Goal: Task Accomplishment & Management: Manage account settings

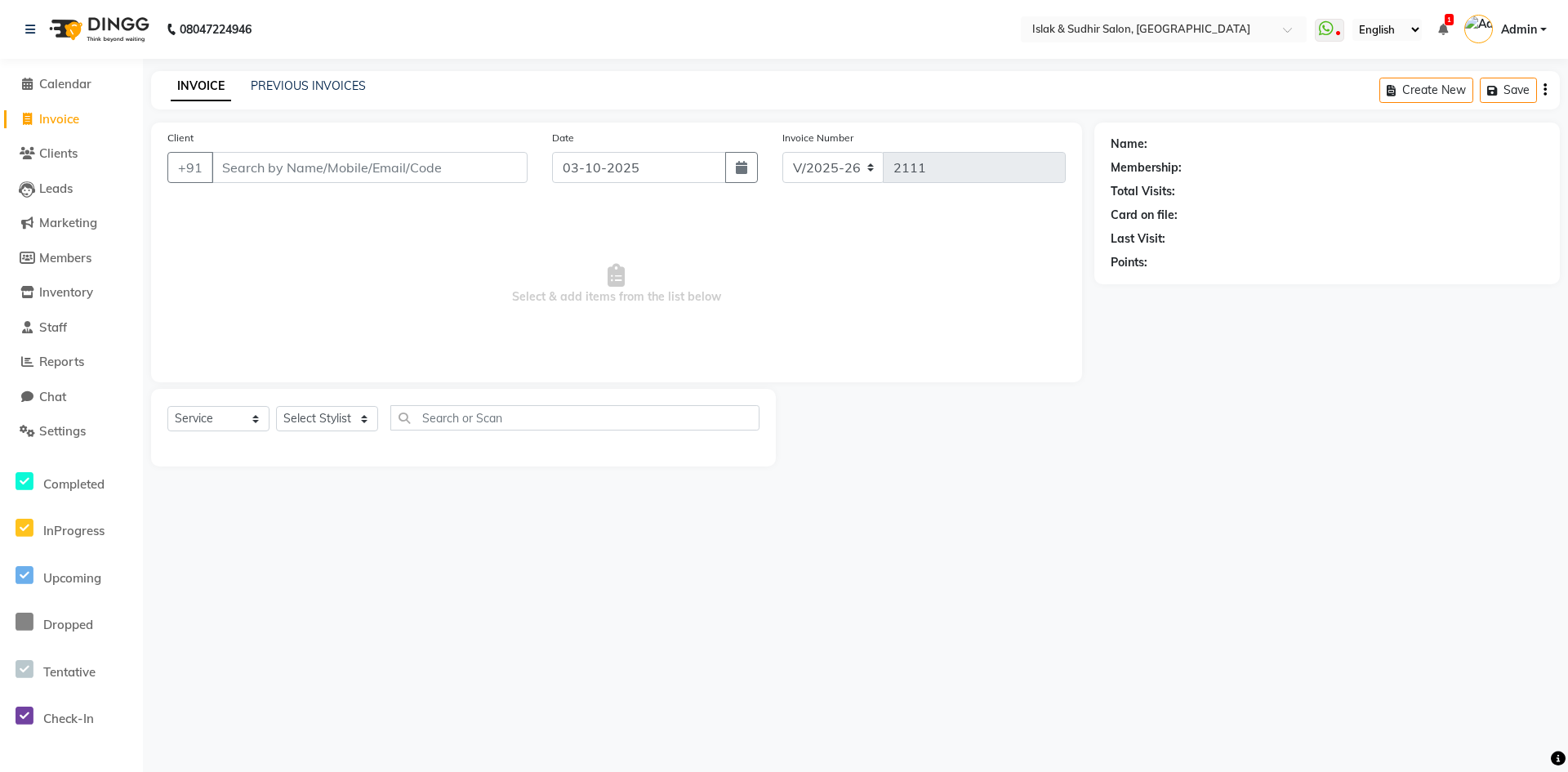
select select "7859"
select select "service"
click at [41, 112] on span "Invoice" at bounding box center [58, 118] width 40 height 15
select select "service"
type input "2111"
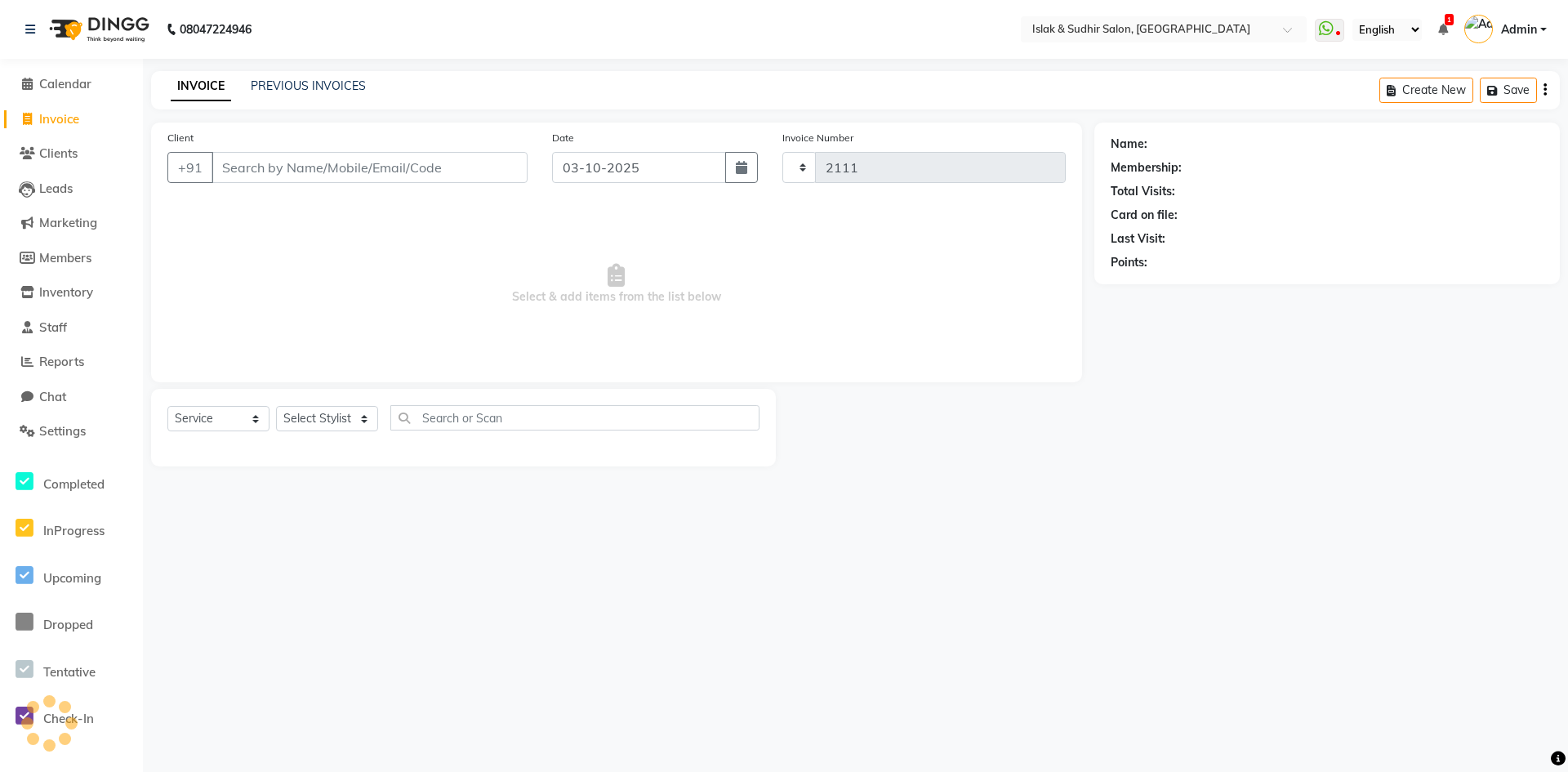
select select "7859"
click at [249, 76] on div "INVOICE PREVIOUS INVOICES Create New Save" at bounding box center [855, 90] width 1409 height 38
click at [291, 85] on link "PREVIOUS INVOICES" at bounding box center [309, 85] width 115 height 14
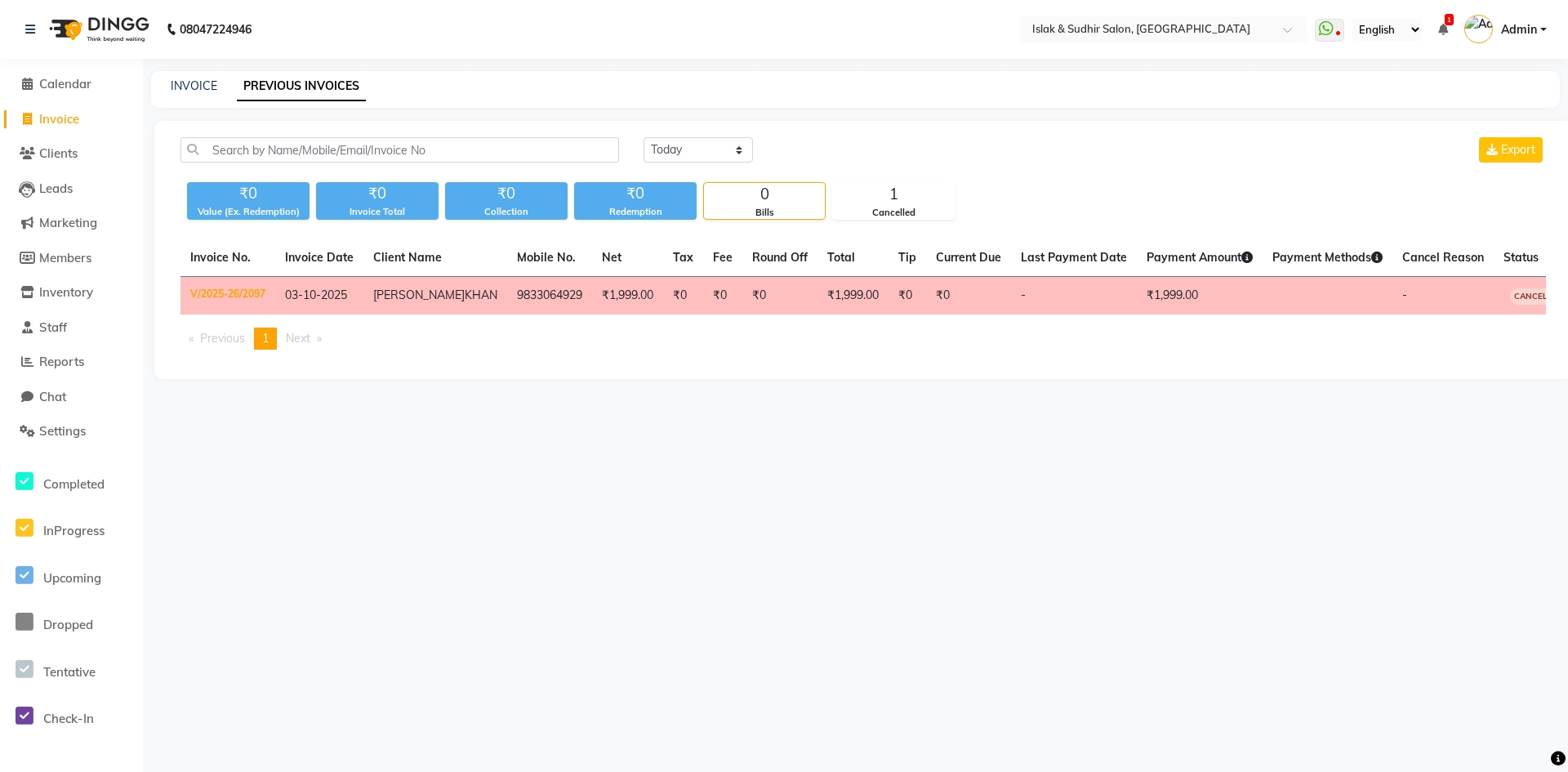
click at [79, 113] on span "Invoice" at bounding box center [58, 118] width 40 height 15
select select "7859"
select select "service"
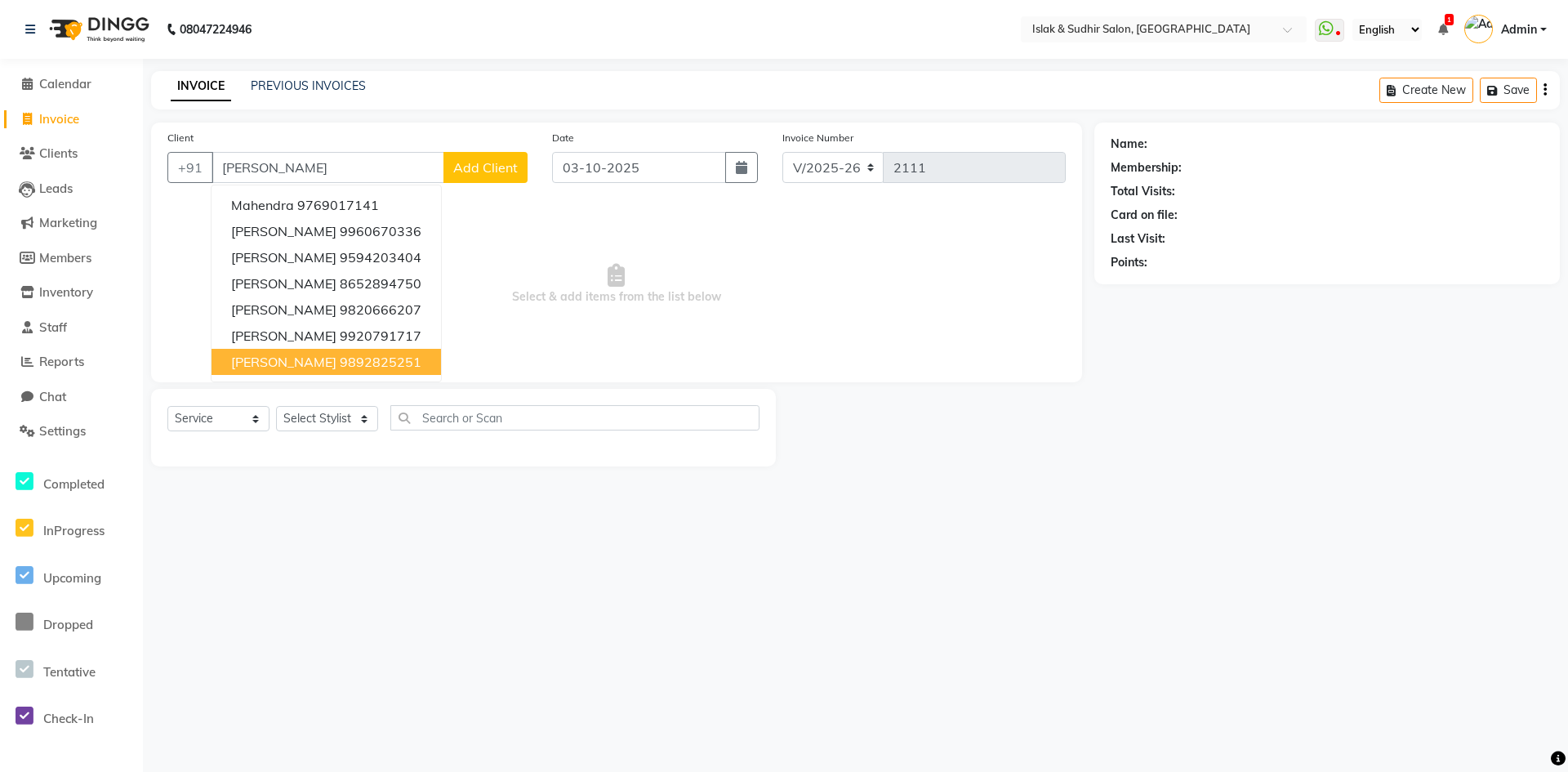
click at [381, 365] on ngb-highlight "9892825251" at bounding box center [380, 361] width 82 height 16
type input "9892825251"
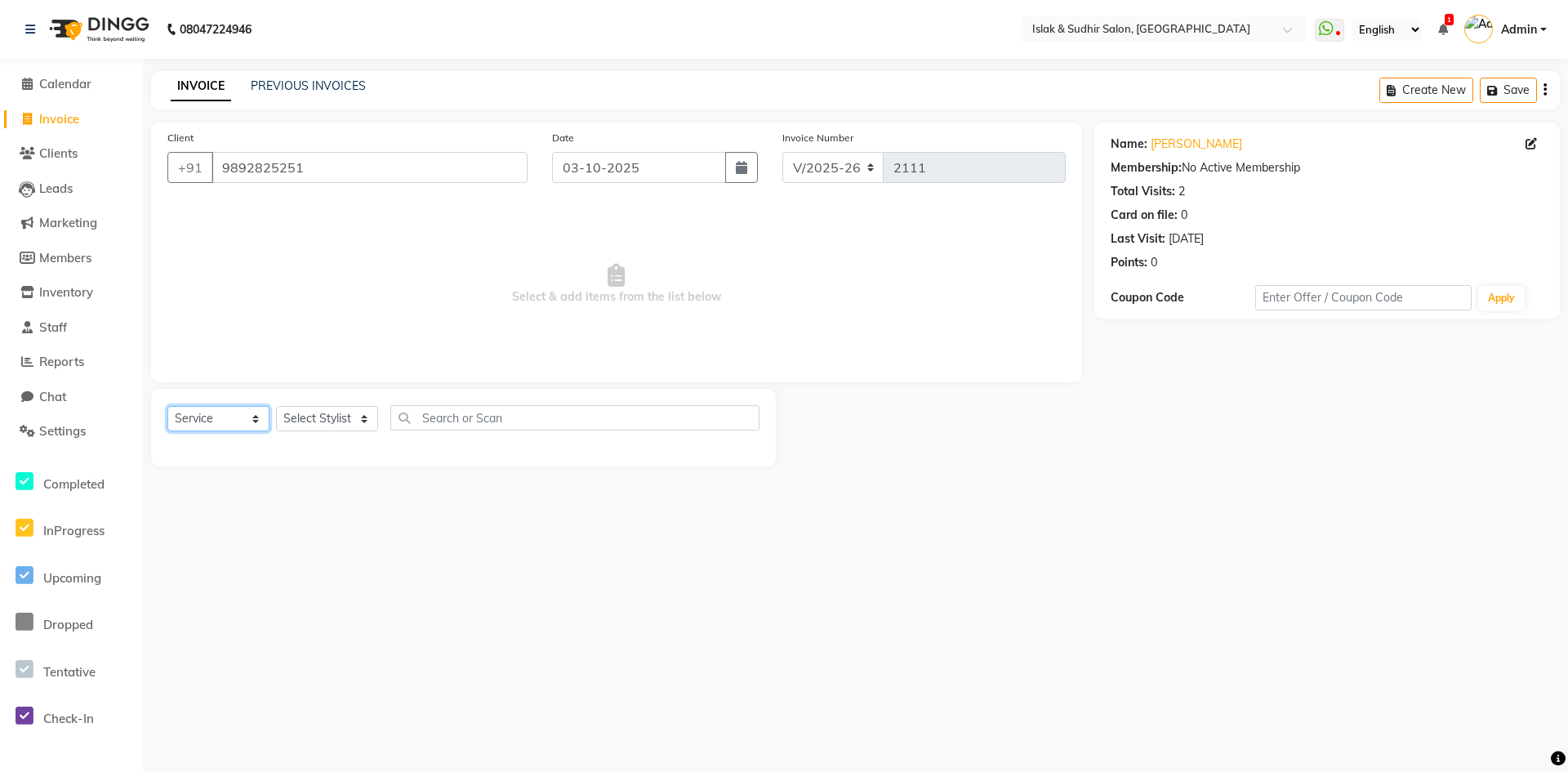
click at [234, 419] on select "Select Service Product Membership Package Voucher Prepaid Gift Card" at bounding box center [218, 419] width 102 height 25
click at [323, 420] on select "Select Stylist [PERSON_NAME] [PERSON_NAME] [PERSON_NAME] [PERSON_NAME] ISLAK IS…" at bounding box center [327, 419] width 102 height 25
select select "88402"
click at [276, 406] on select "Select Stylist [PERSON_NAME] [PERSON_NAME] [PERSON_NAME] [PERSON_NAME] ISLAK IS…" at bounding box center [327, 419] width 102 height 25
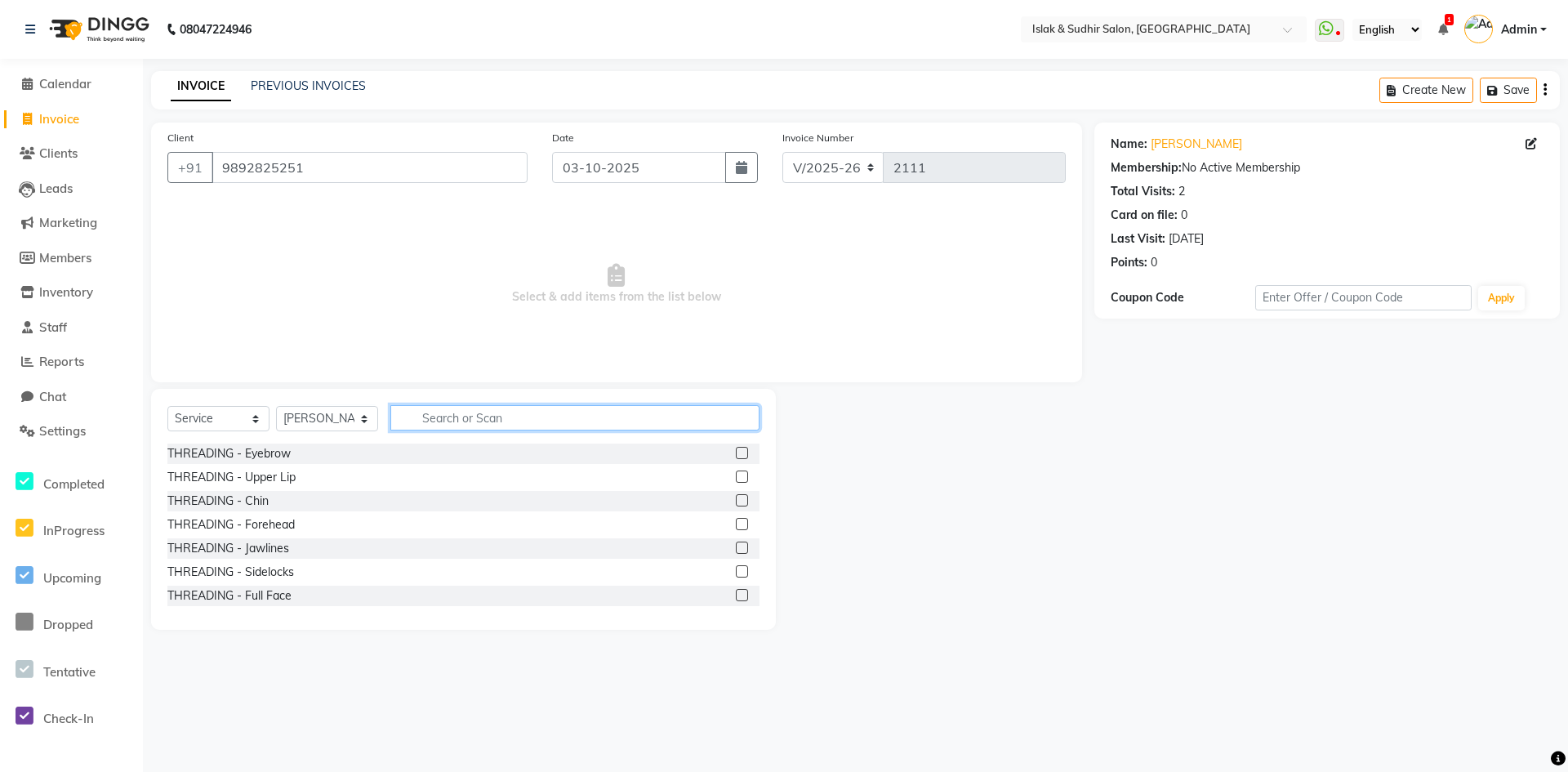
click at [459, 410] on input "text" at bounding box center [575, 418] width 369 height 25
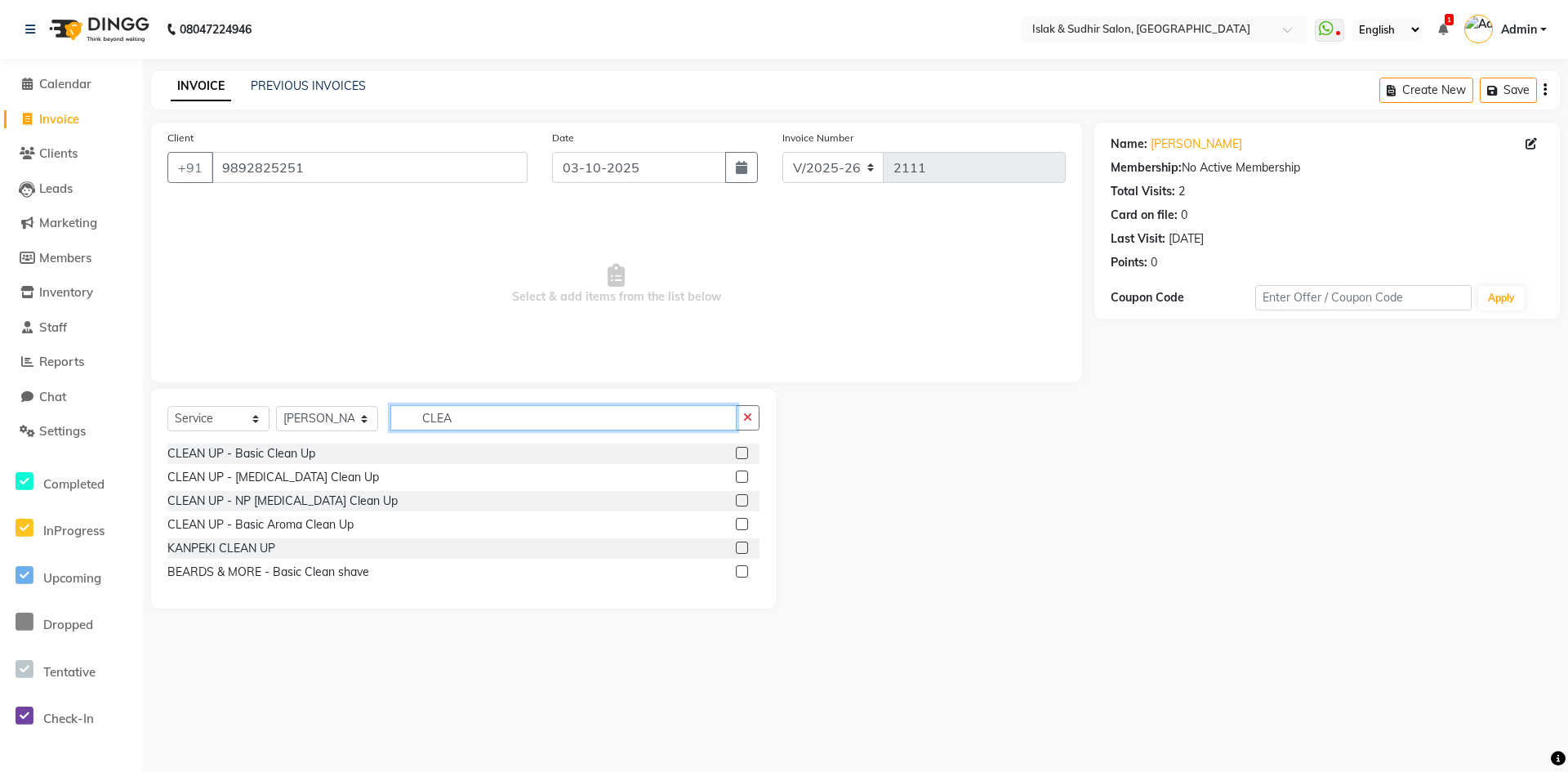
type input "CLEA"
click at [741, 572] on label at bounding box center [742, 572] width 12 height 12
click at [741, 572] on input "checkbox" at bounding box center [741, 572] width 11 height 11
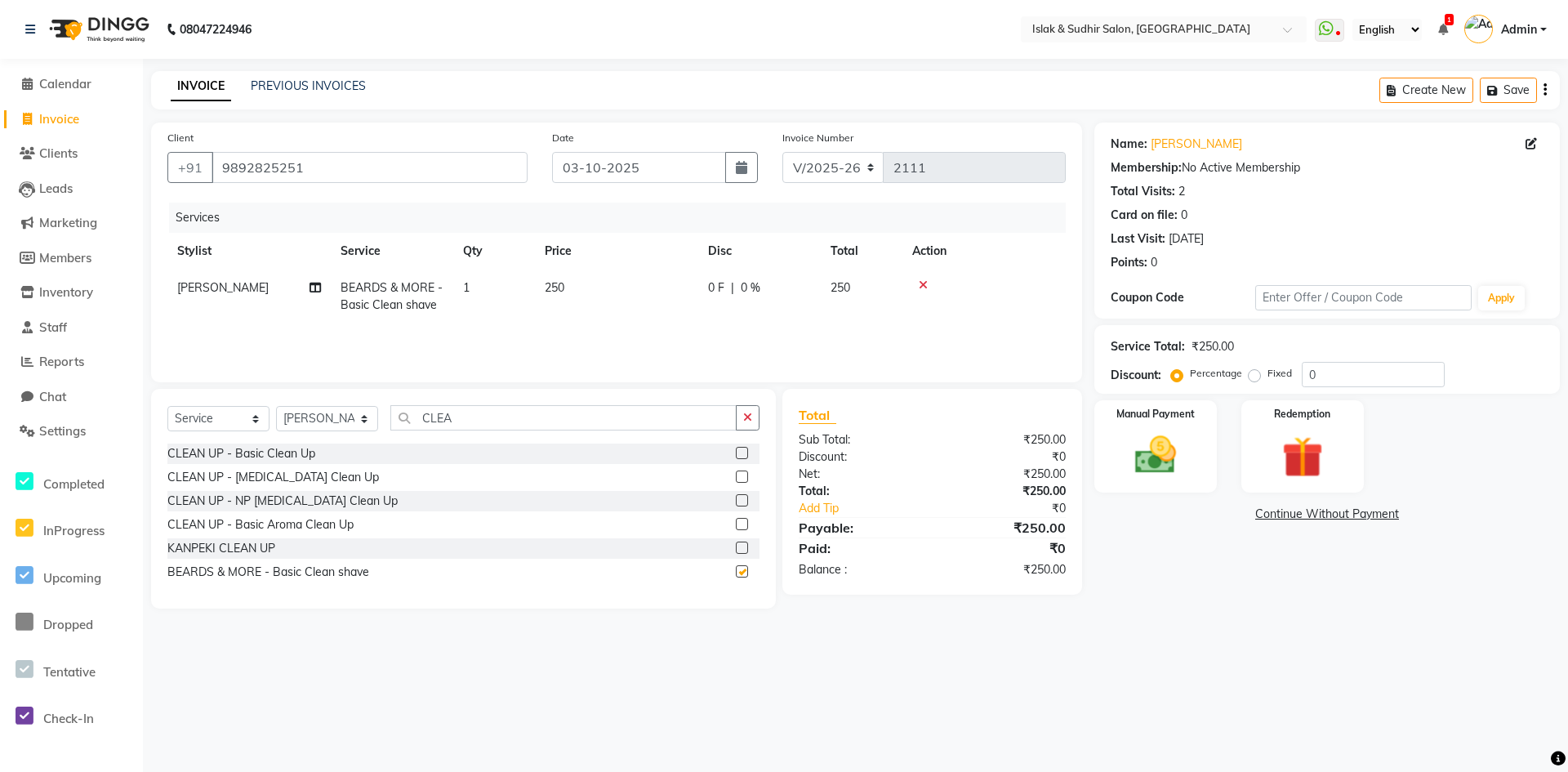
checkbox input "false"
click at [1364, 364] on input "0" at bounding box center [1373, 375] width 143 height 25
type input "50"
click at [1170, 453] on img at bounding box center [1156, 455] width 70 height 50
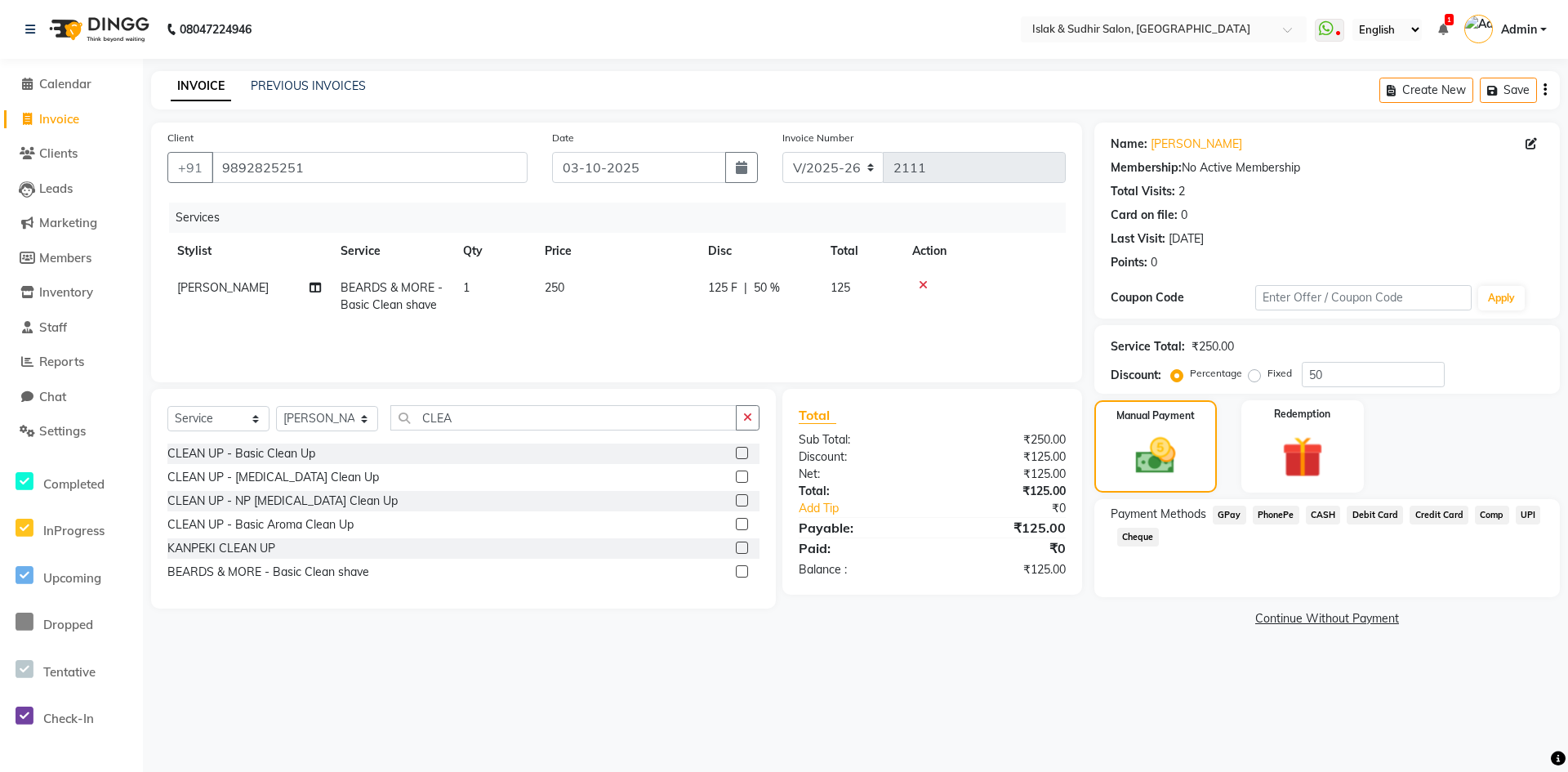
click at [1233, 515] on span "GPay" at bounding box center [1230, 515] width 34 height 19
click at [1439, 621] on button "Add Payment" at bounding box center [1403, 624] width 280 height 25
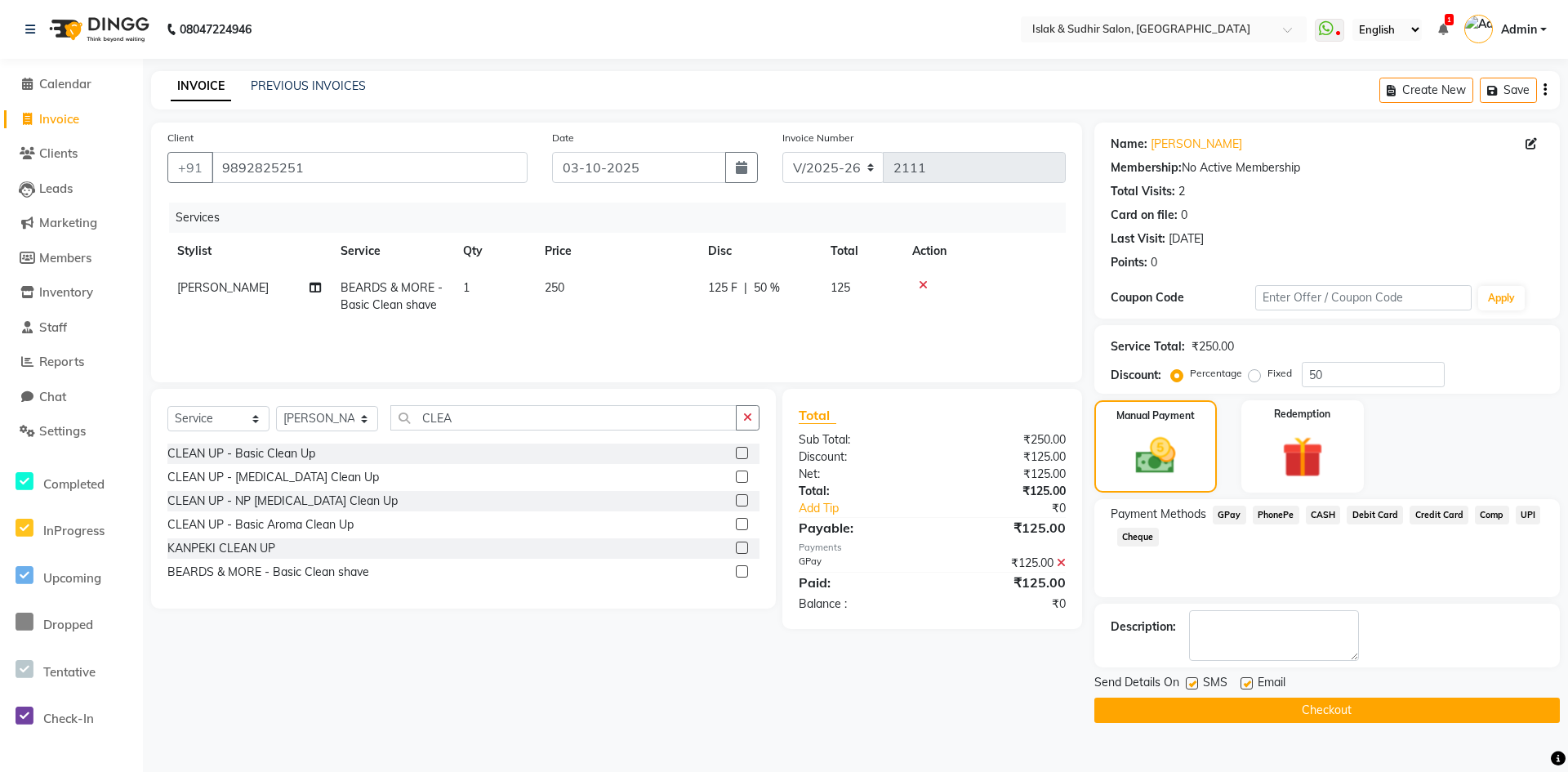
click at [1338, 705] on button "Checkout" at bounding box center [1327, 710] width 466 height 25
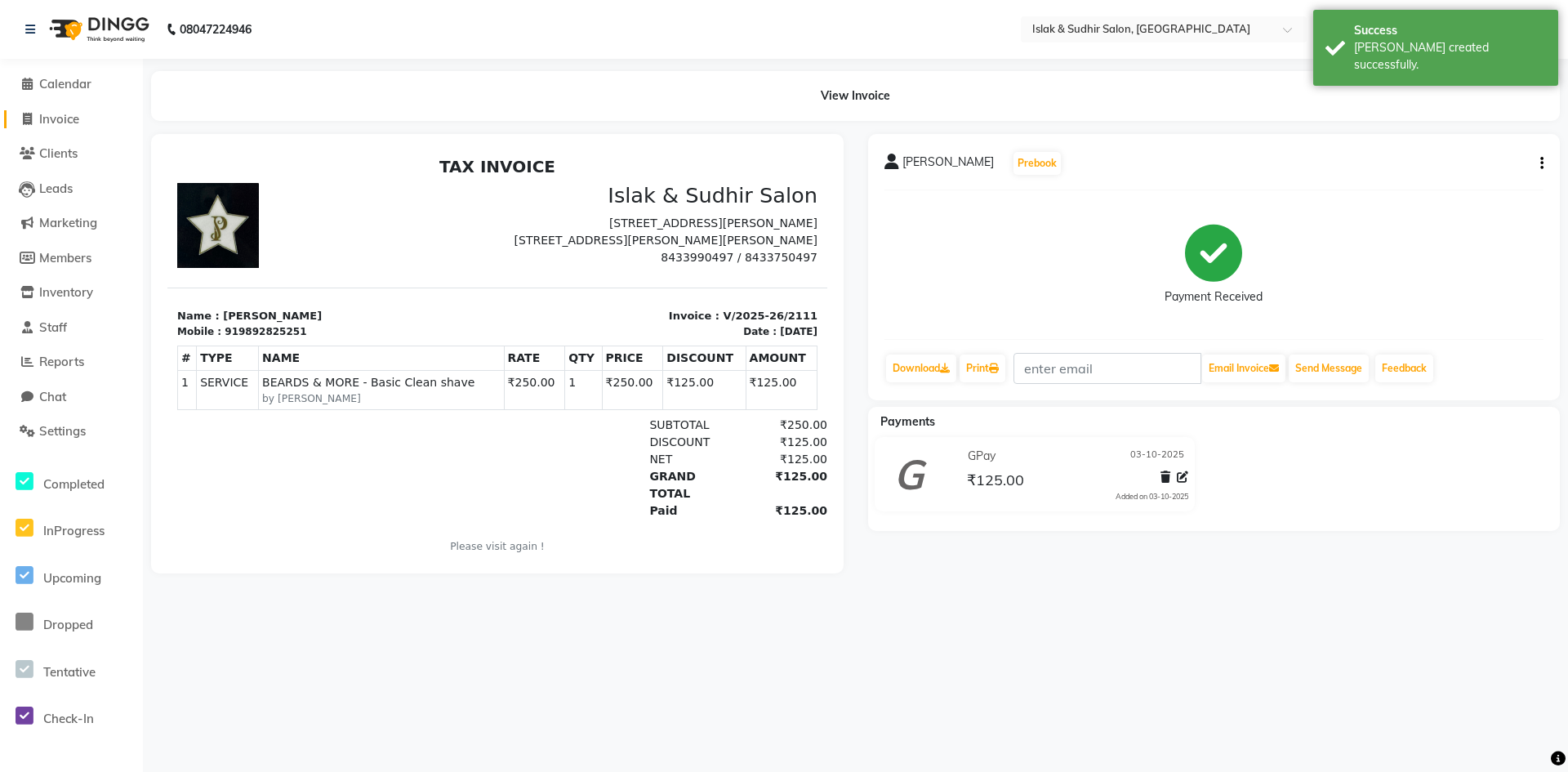
click at [61, 117] on span "Invoice" at bounding box center [58, 118] width 40 height 15
select select "service"
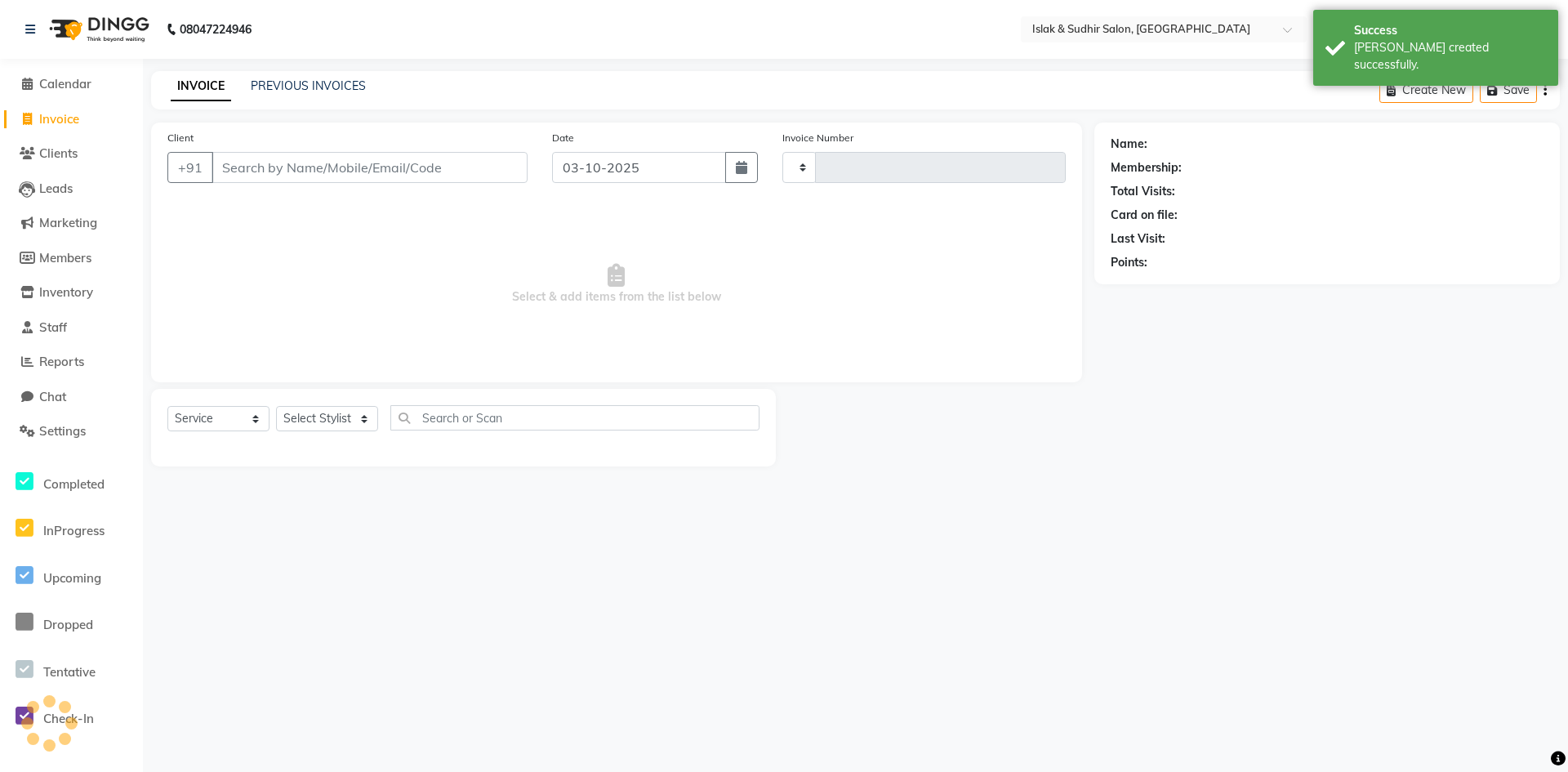
type input "2112"
select select "7859"
click at [267, 162] on input "Client" at bounding box center [369, 167] width 316 height 31
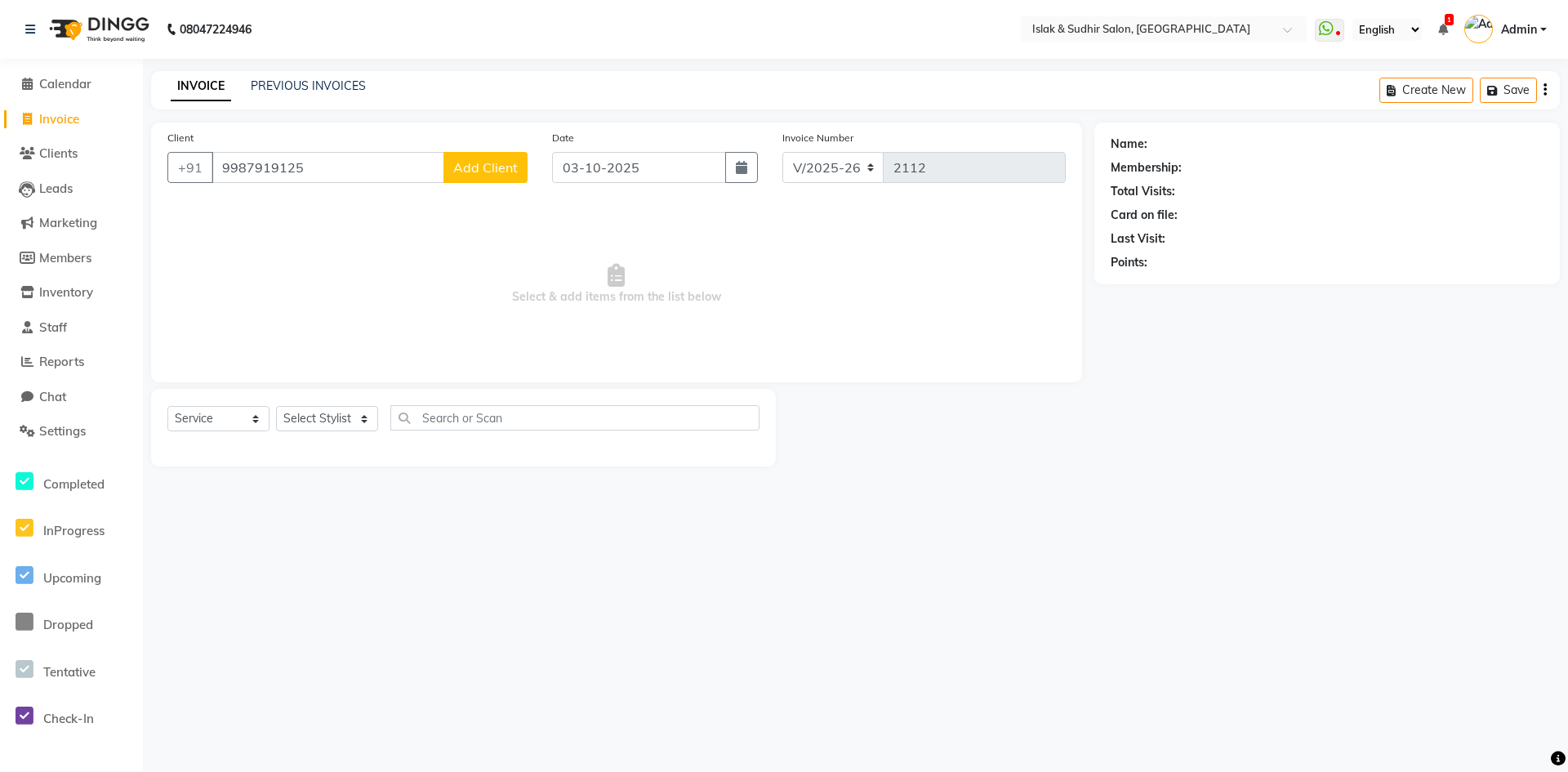
type input "9987919125"
click at [479, 170] on span "Add Client" at bounding box center [485, 167] width 64 height 16
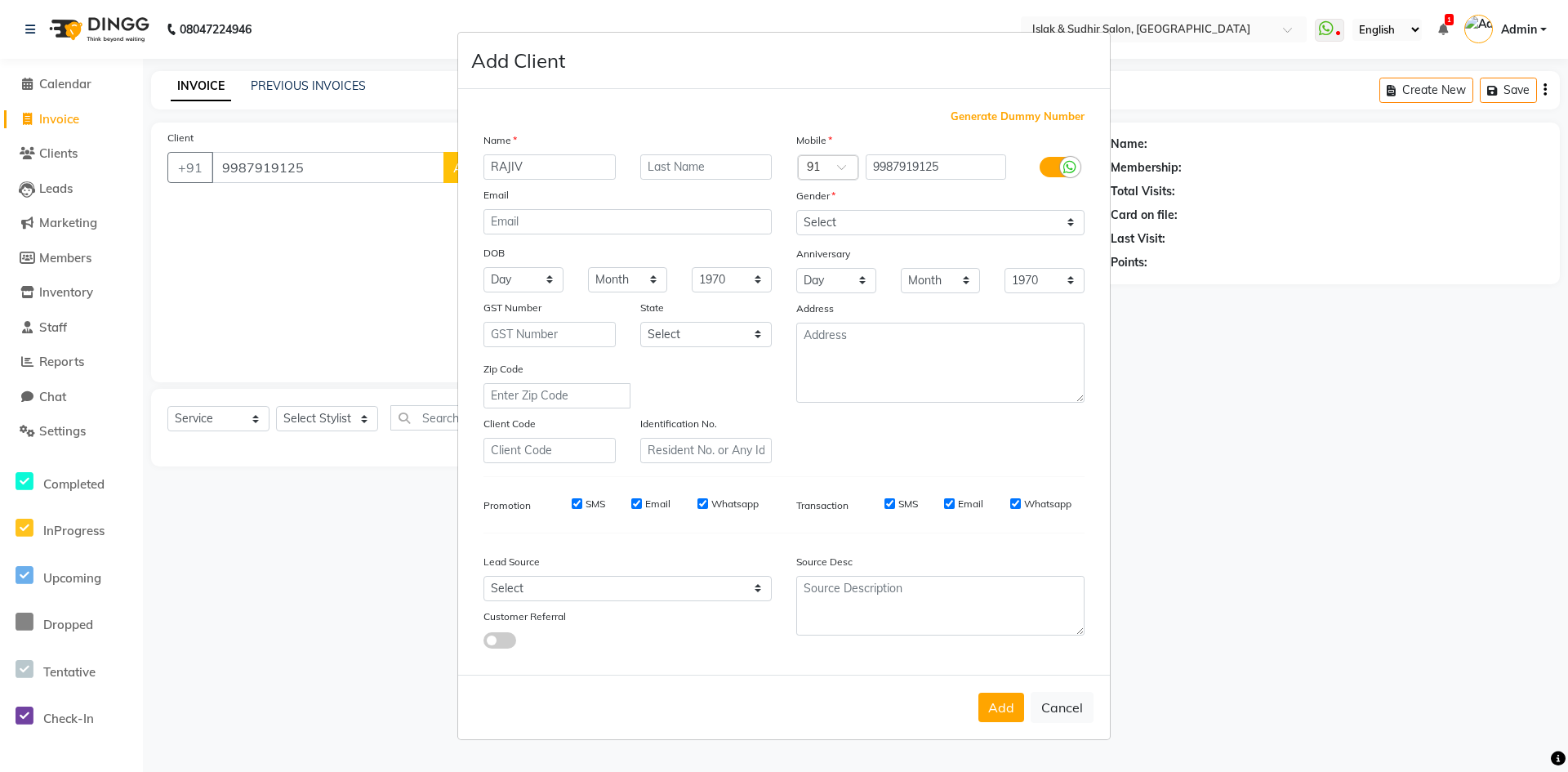
type input "RAJIV"
click at [903, 208] on div "Gender" at bounding box center [941, 198] width 313 height 23
click at [903, 216] on select "Select [DEMOGRAPHIC_DATA] [DEMOGRAPHIC_DATA] Other Prefer Not To Say" at bounding box center [940, 222] width 288 height 25
select select "[DEMOGRAPHIC_DATA]"
click at [796, 210] on select "Select [DEMOGRAPHIC_DATA] [DEMOGRAPHIC_DATA] Other Prefer Not To Say" at bounding box center [940, 222] width 288 height 25
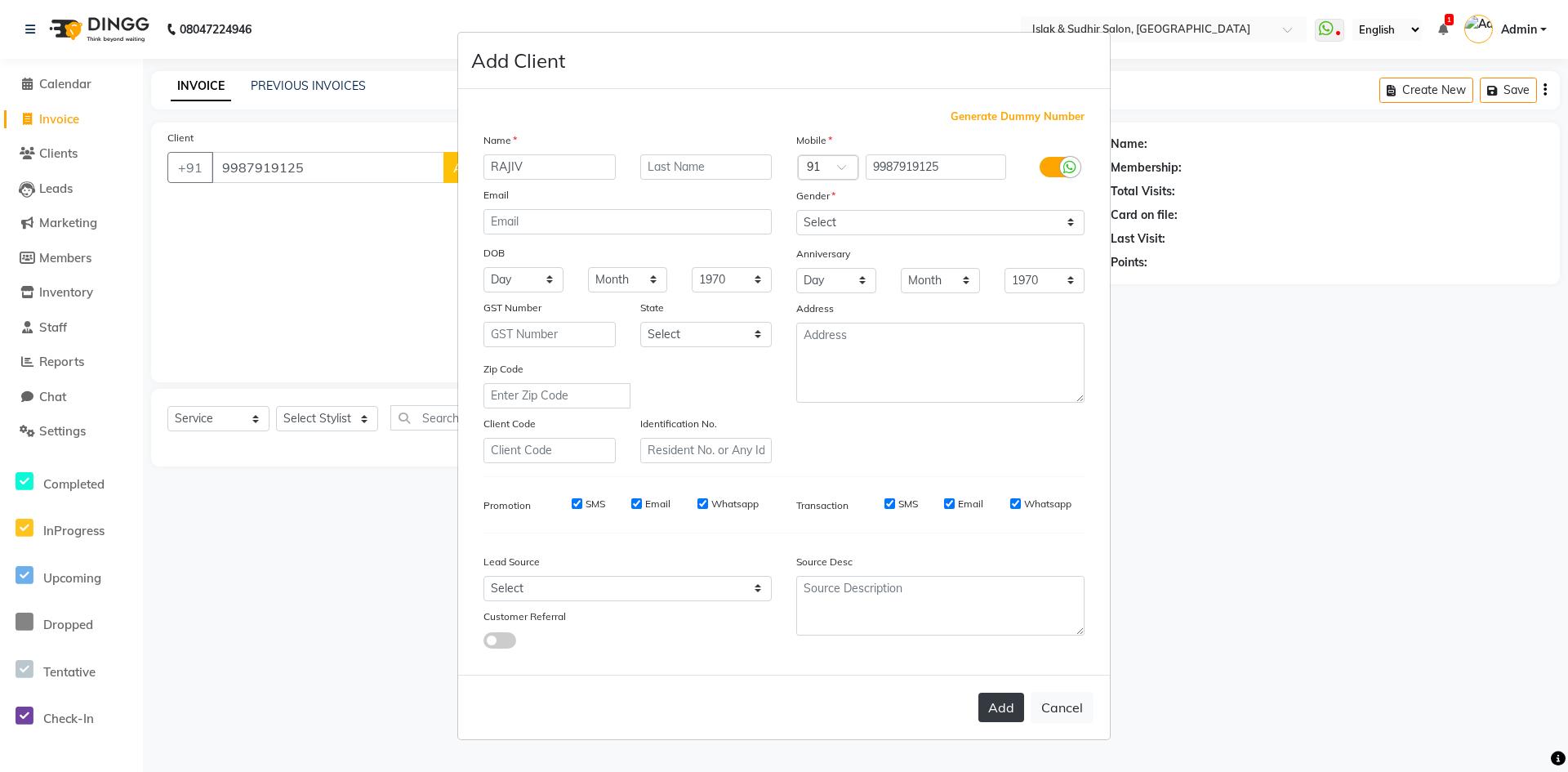
click at [997, 694] on button "Add" at bounding box center [1002, 707] width 46 height 30
select select
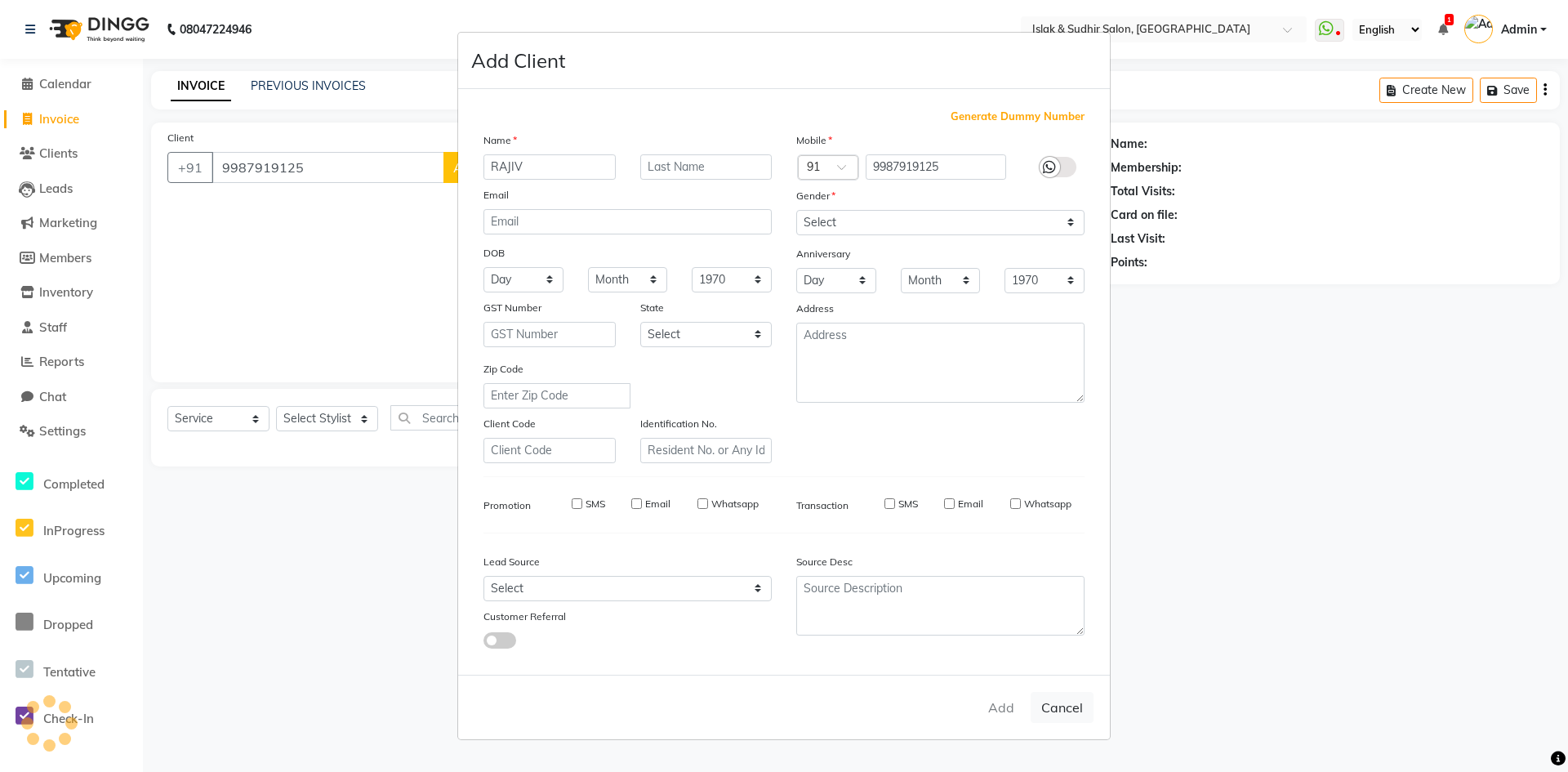
select select
checkbox input "false"
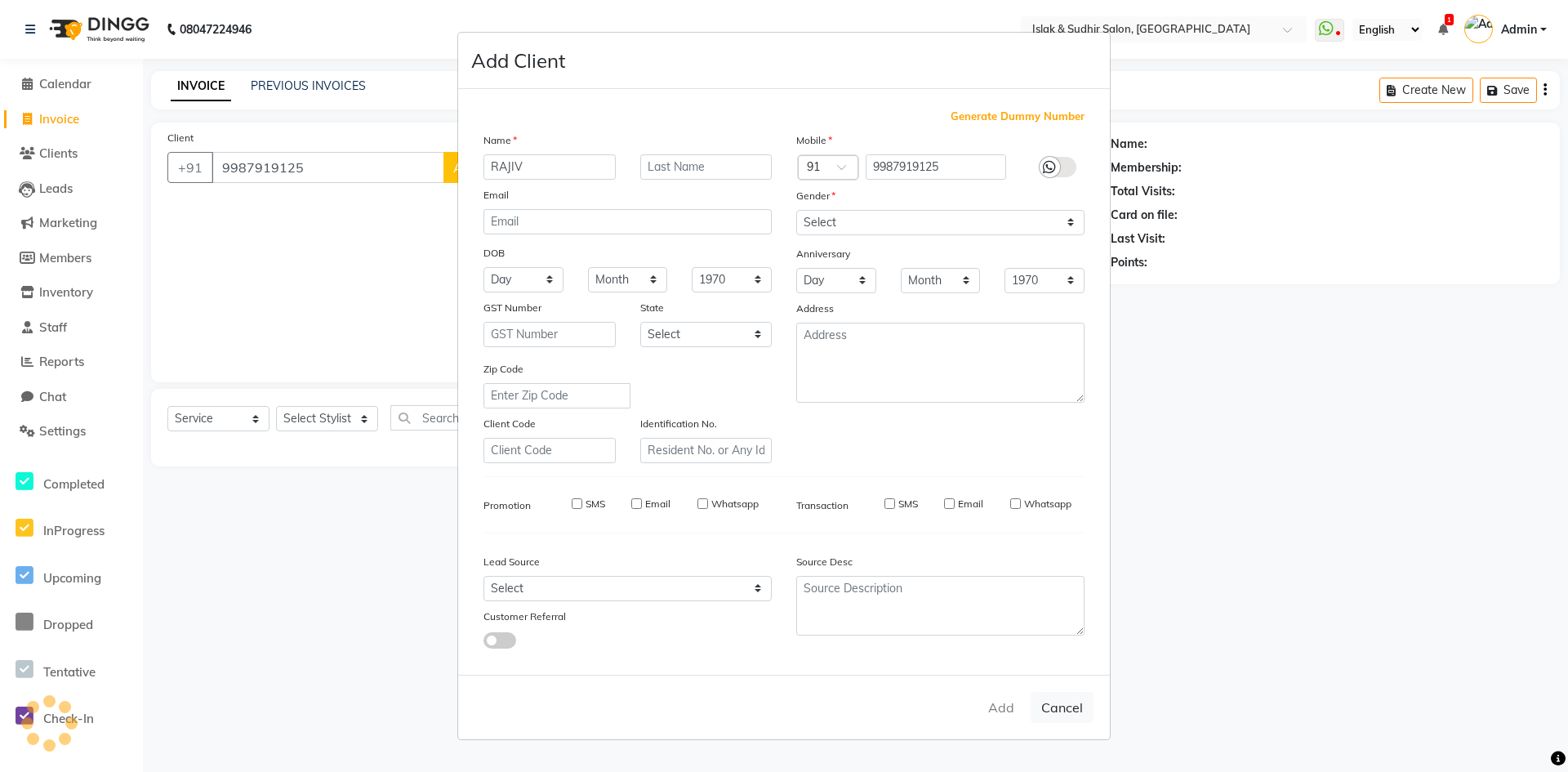
checkbox input "false"
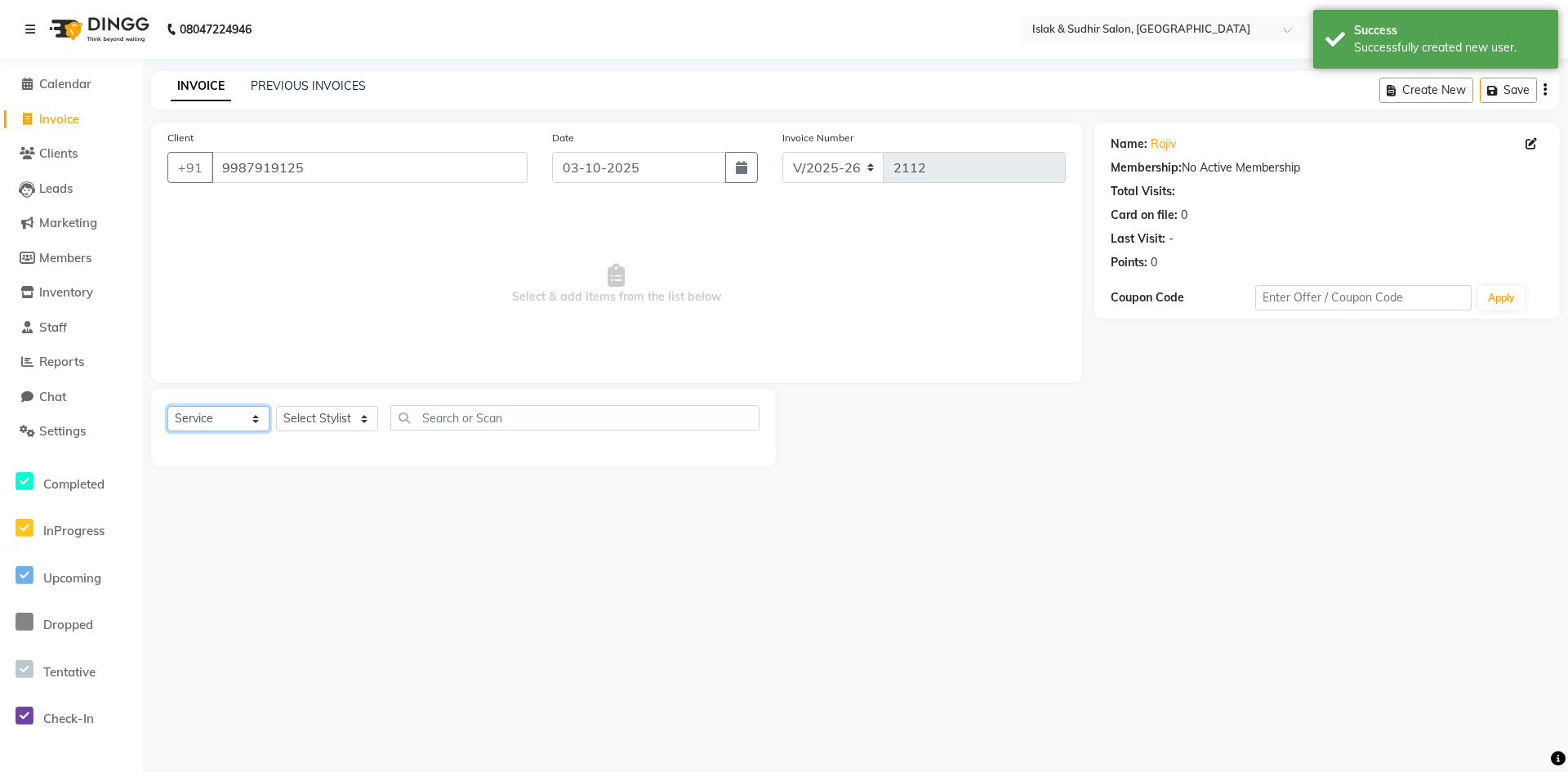
click at [202, 422] on select "Select Service Product Membership Package Voucher Prepaid Gift Card" at bounding box center [218, 419] width 102 height 25
select select "membership"
click at [167, 406] on select "Select Service Product Membership Package Voucher Prepaid Gift Card" at bounding box center [218, 419] width 102 height 25
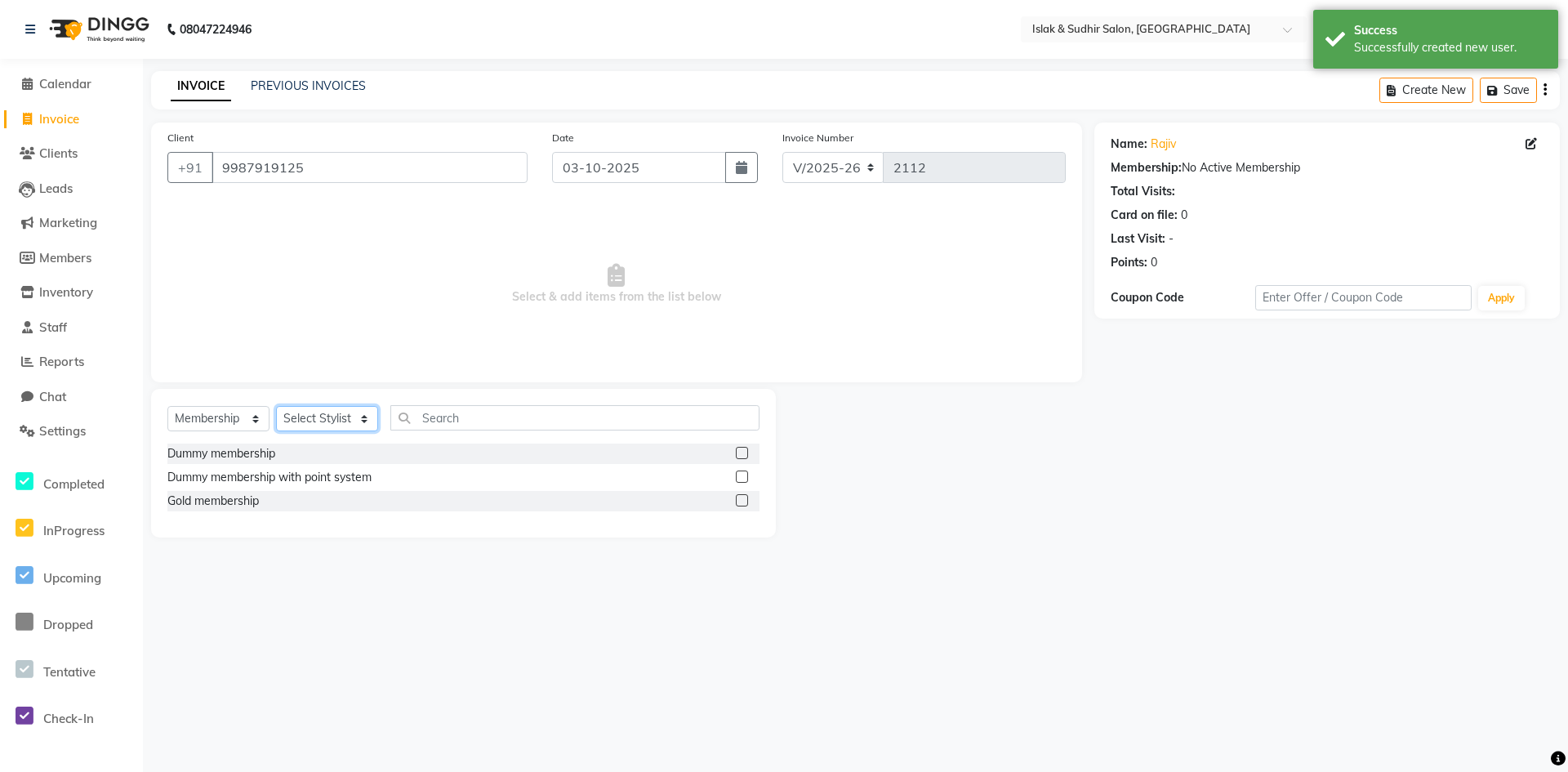
drag, startPoint x: 331, startPoint y: 421, endPoint x: 334, endPoint y: 430, distance: 9.5
click at [331, 421] on select "Select Stylist [PERSON_NAME] [PERSON_NAME] [PERSON_NAME] [PERSON_NAME] ISLAK IS…" at bounding box center [327, 419] width 102 height 25
select select "93105"
click at [276, 406] on select "Select Stylist [PERSON_NAME] [PERSON_NAME] [PERSON_NAME] [PERSON_NAME] ISLAK IS…" at bounding box center [327, 419] width 102 height 25
click at [741, 502] on label at bounding box center [742, 501] width 12 height 12
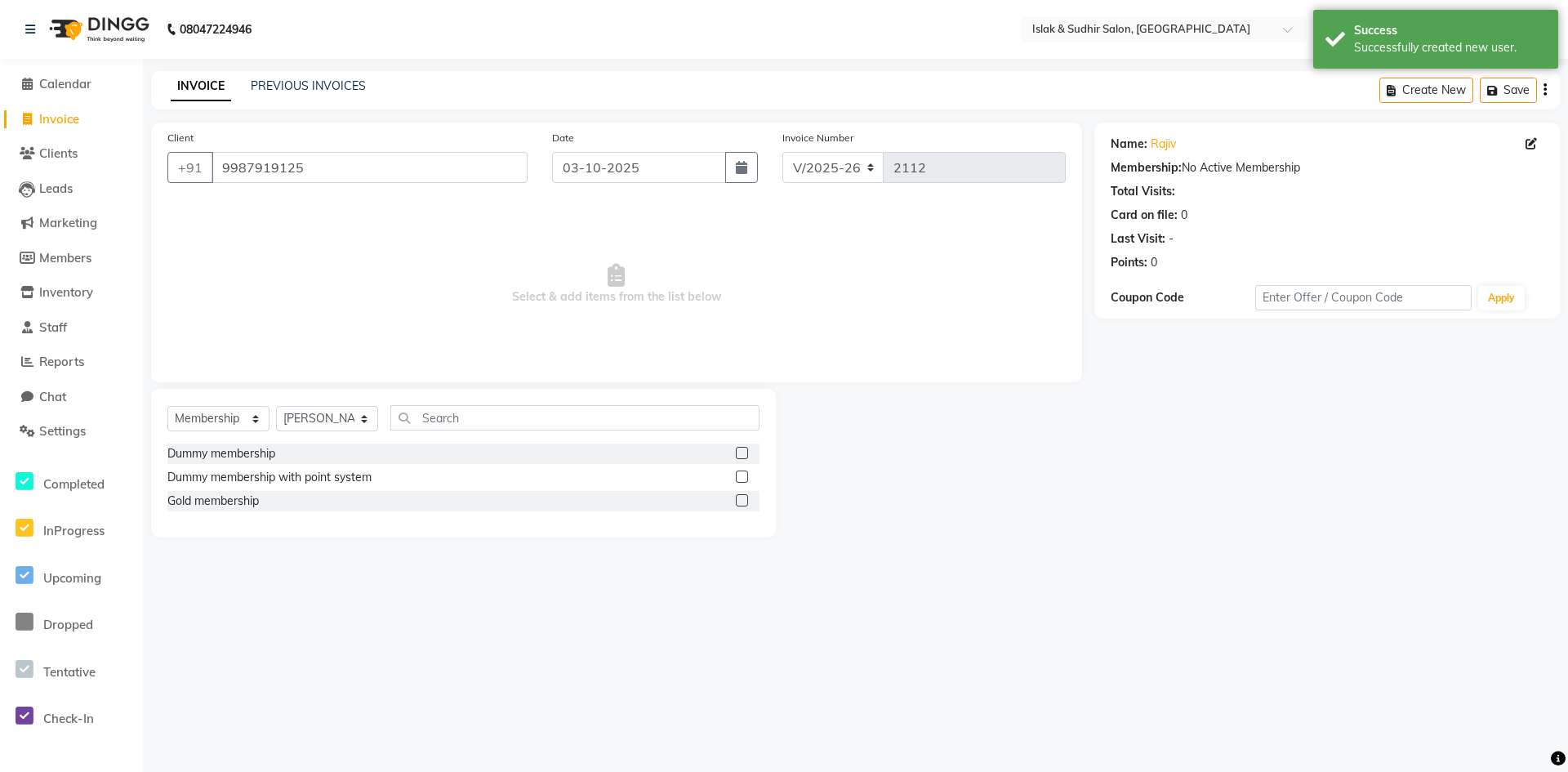
click at [741, 502] on input "checkbox" at bounding box center [741, 501] width 11 height 11
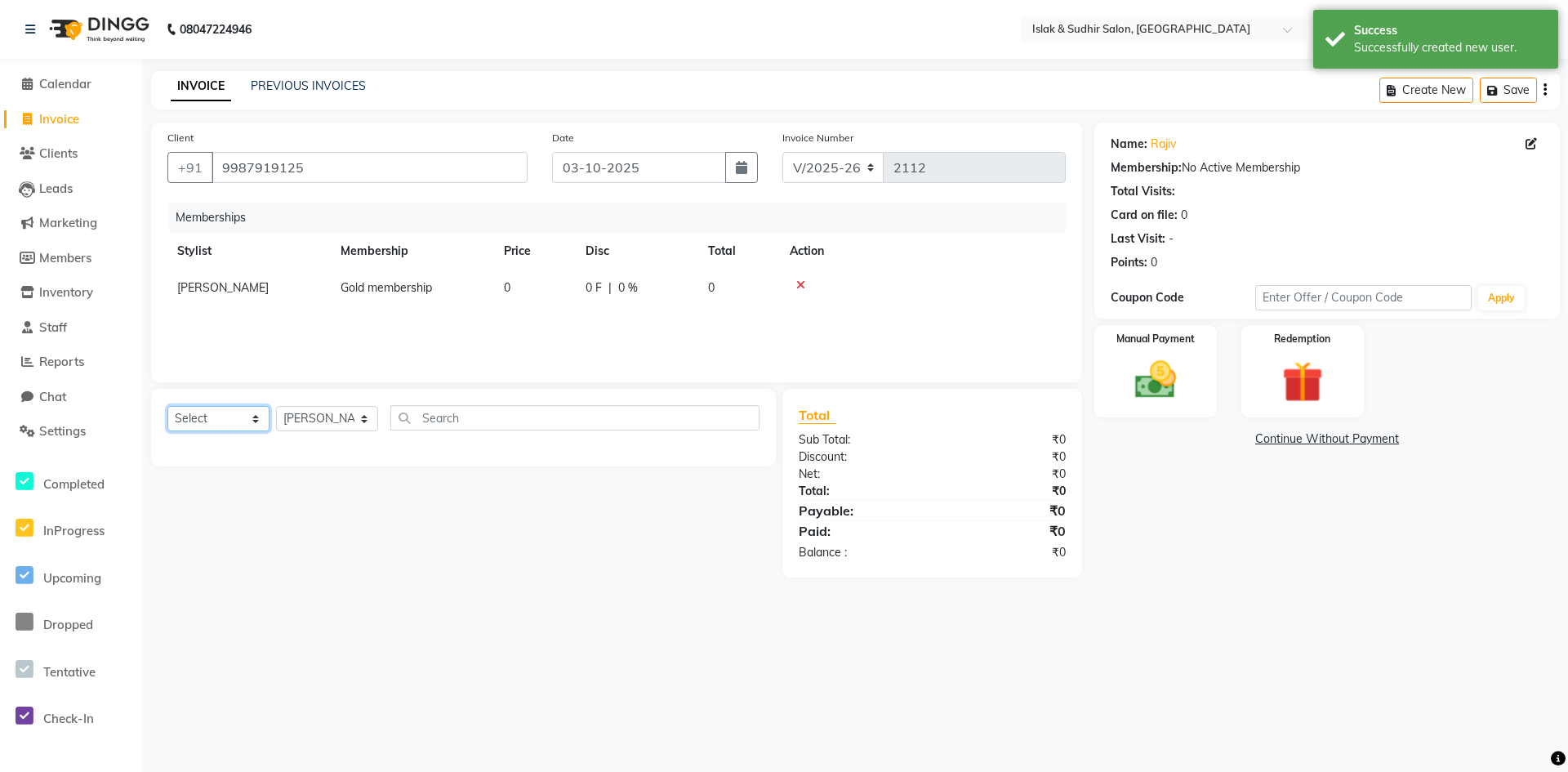
click at [225, 417] on select "Select Service Product Package Voucher Prepaid Gift Card" at bounding box center [218, 419] width 102 height 25
select select "service"
click at [167, 406] on select "Select Service Product Package Voucher Prepaid Gift Card" at bounding box center [218, 419] width 102 height 25
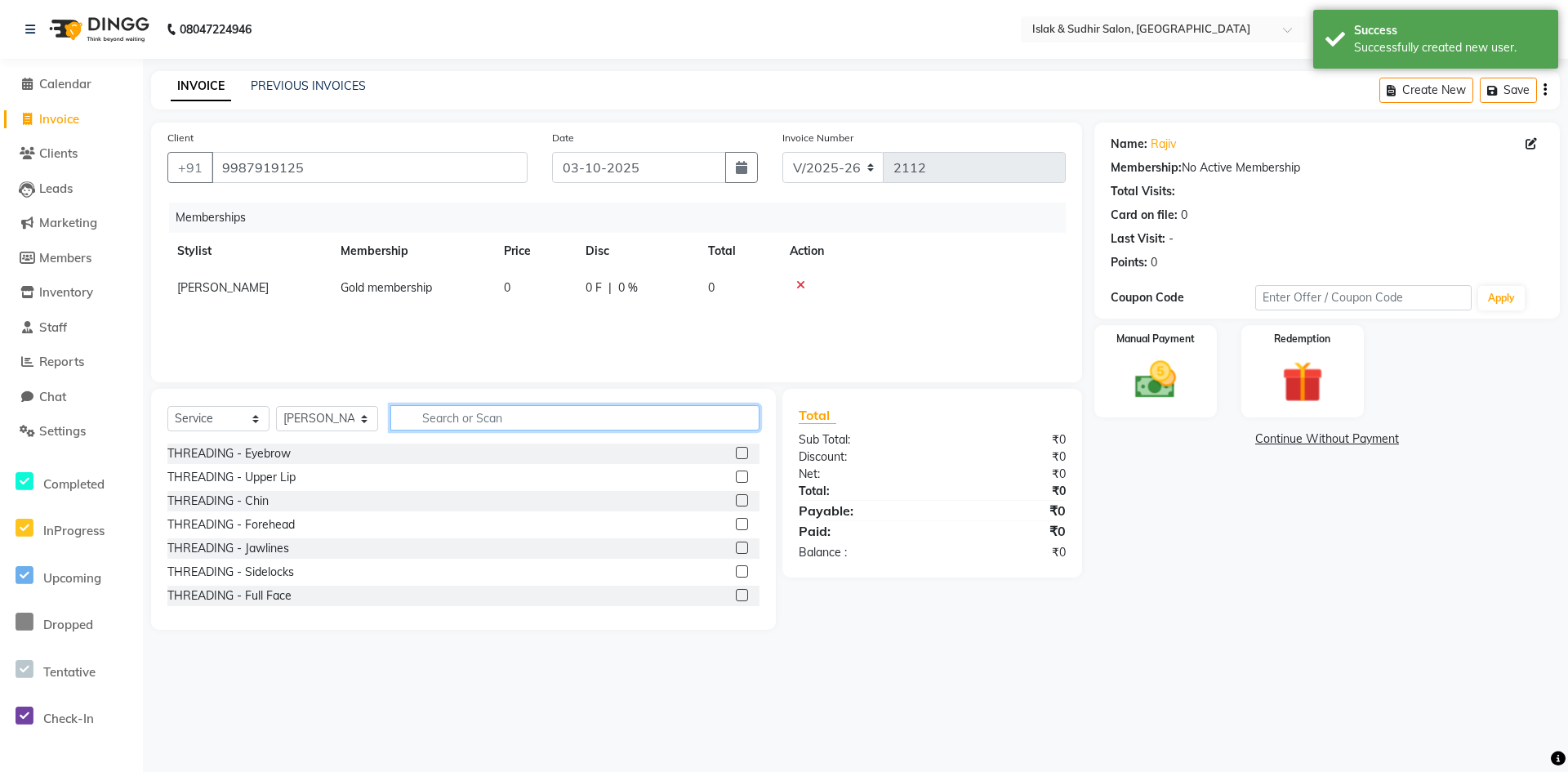
click at [520, 423] on input "text" at bounding box center [575, 418] width 369 height 25
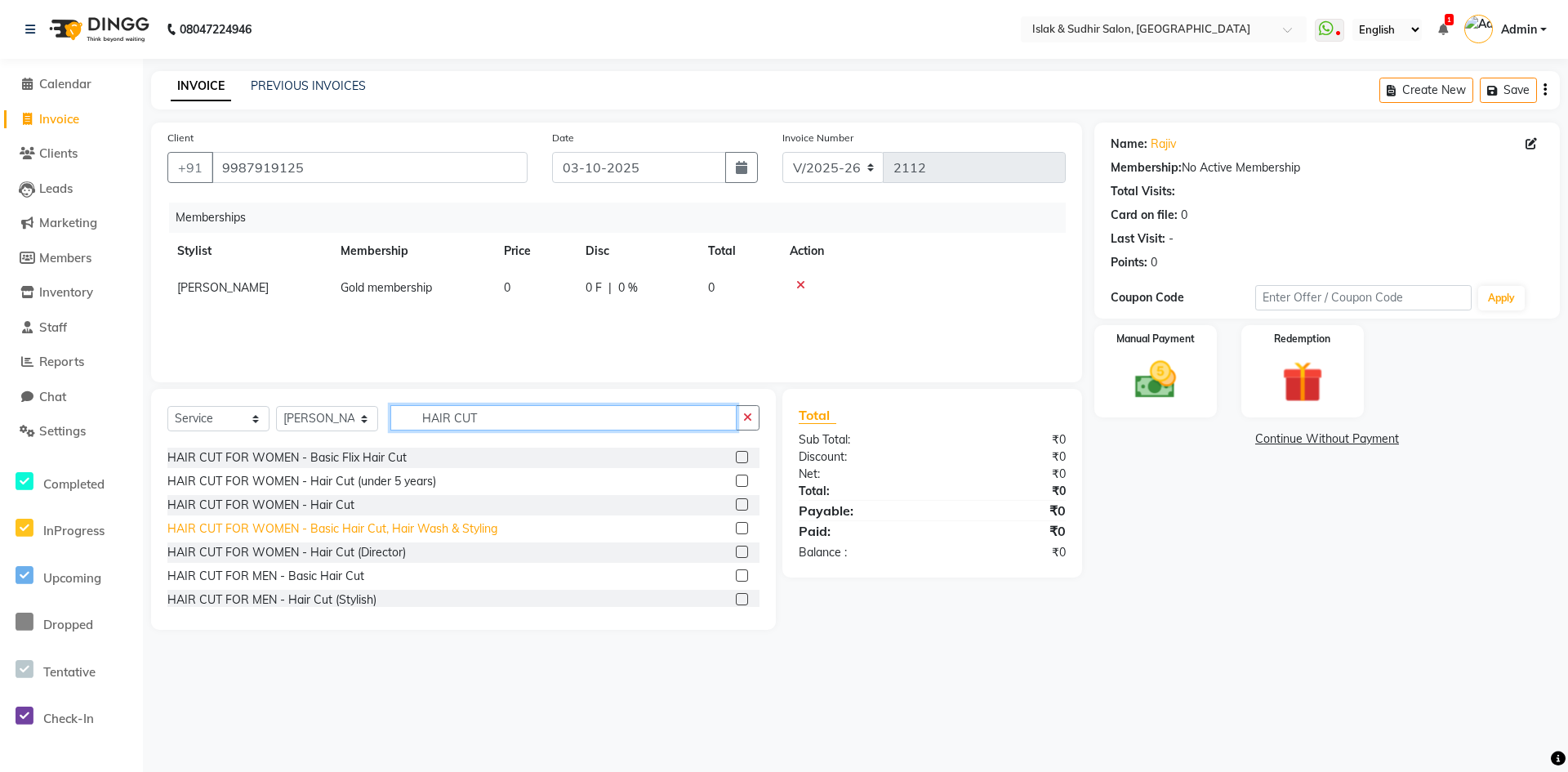
scroll to position [82, 0]
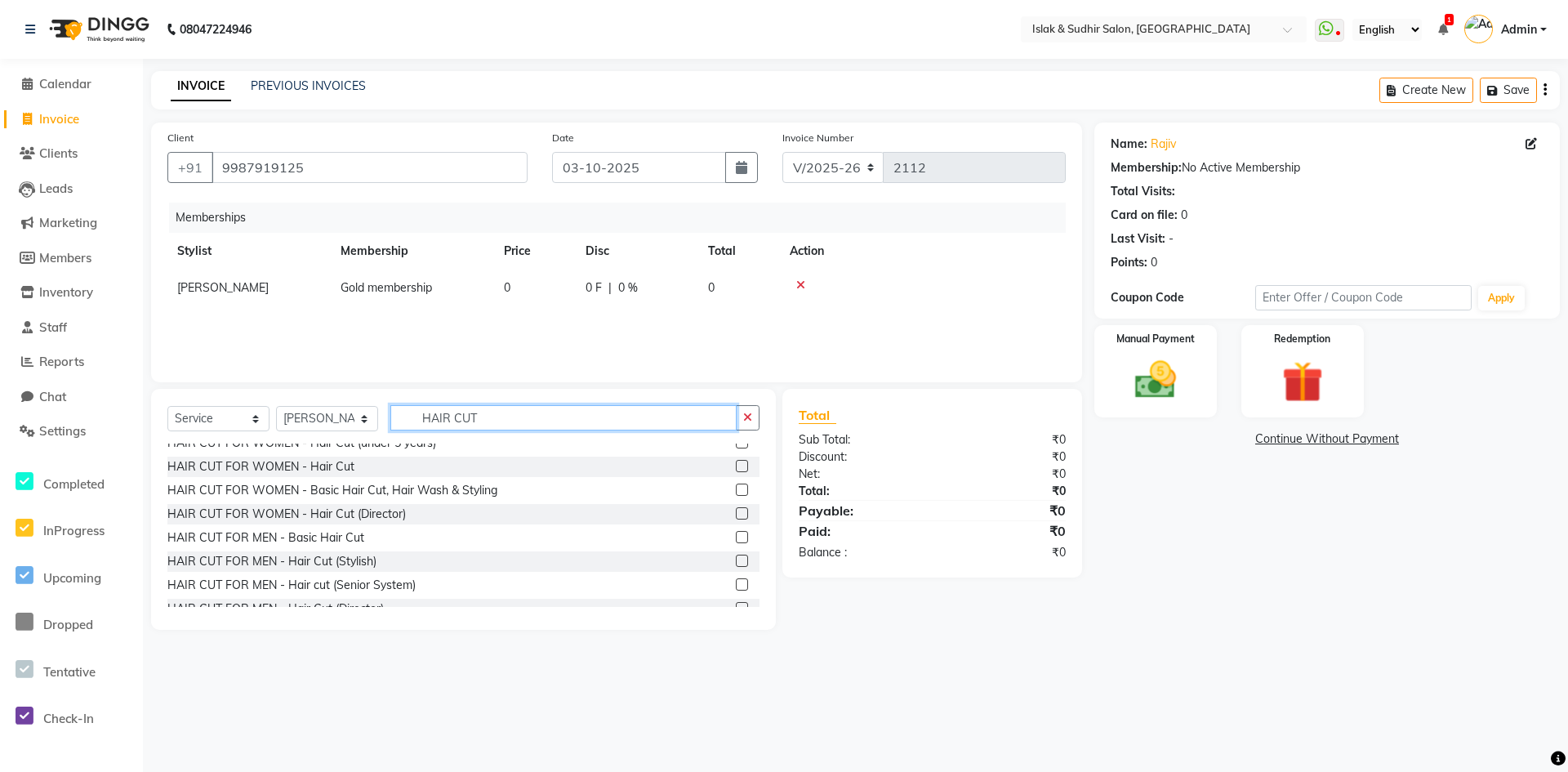
type input "HAIR CUT"
click at [736, 538] on label at bounding box center [742, 537] width 12 height 12
click at [736, 538] on input "checkbox" at bounding box center [741, 538] width 11 height 11
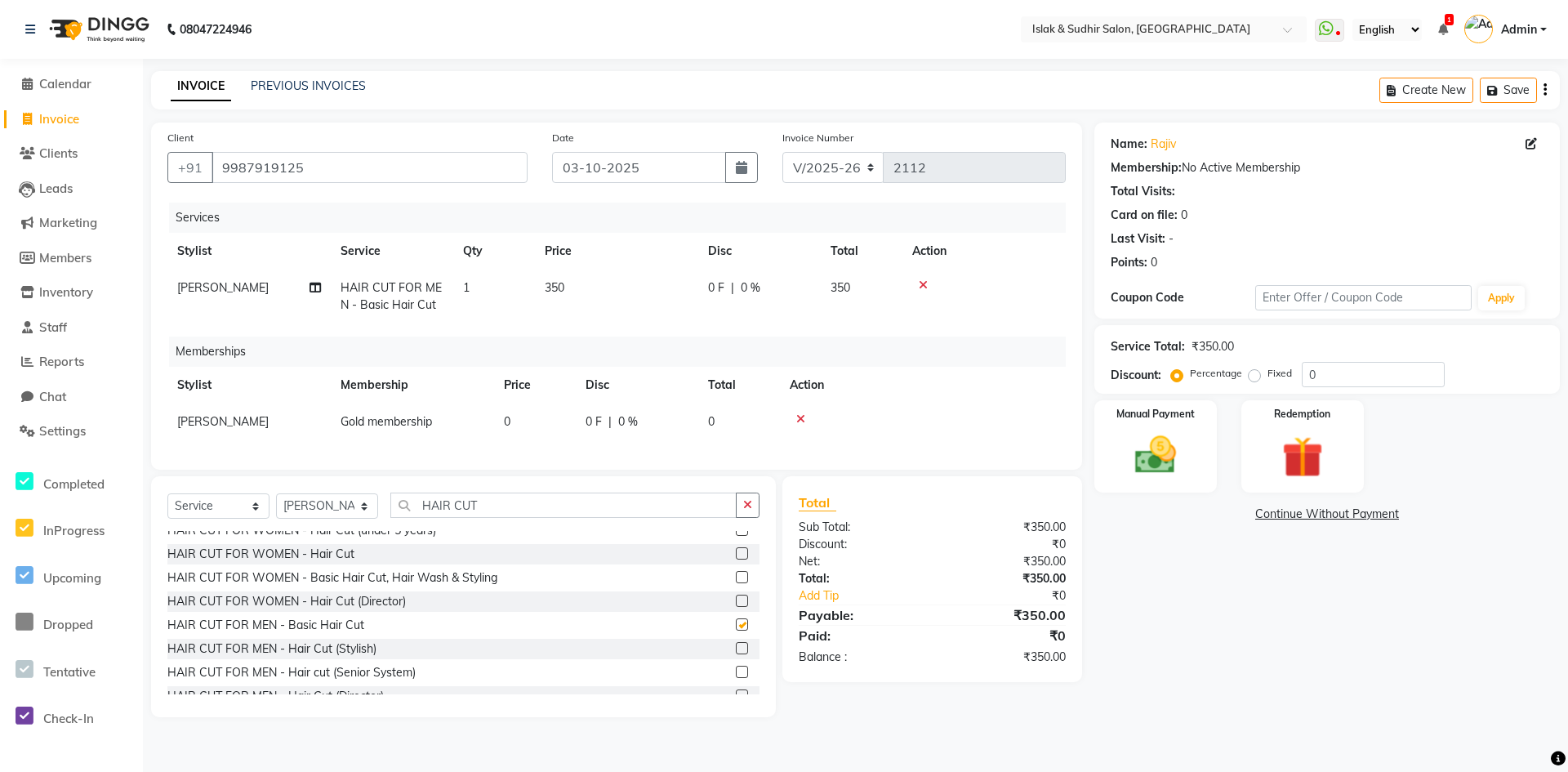
checkbox input "false"
click at [1336, 375] on input "0" at bounding box center [1373, 375] width 143 height 25
type input "50"
click at [1164, 457] on img at bounding box center [1156, 455] width 70 height 50
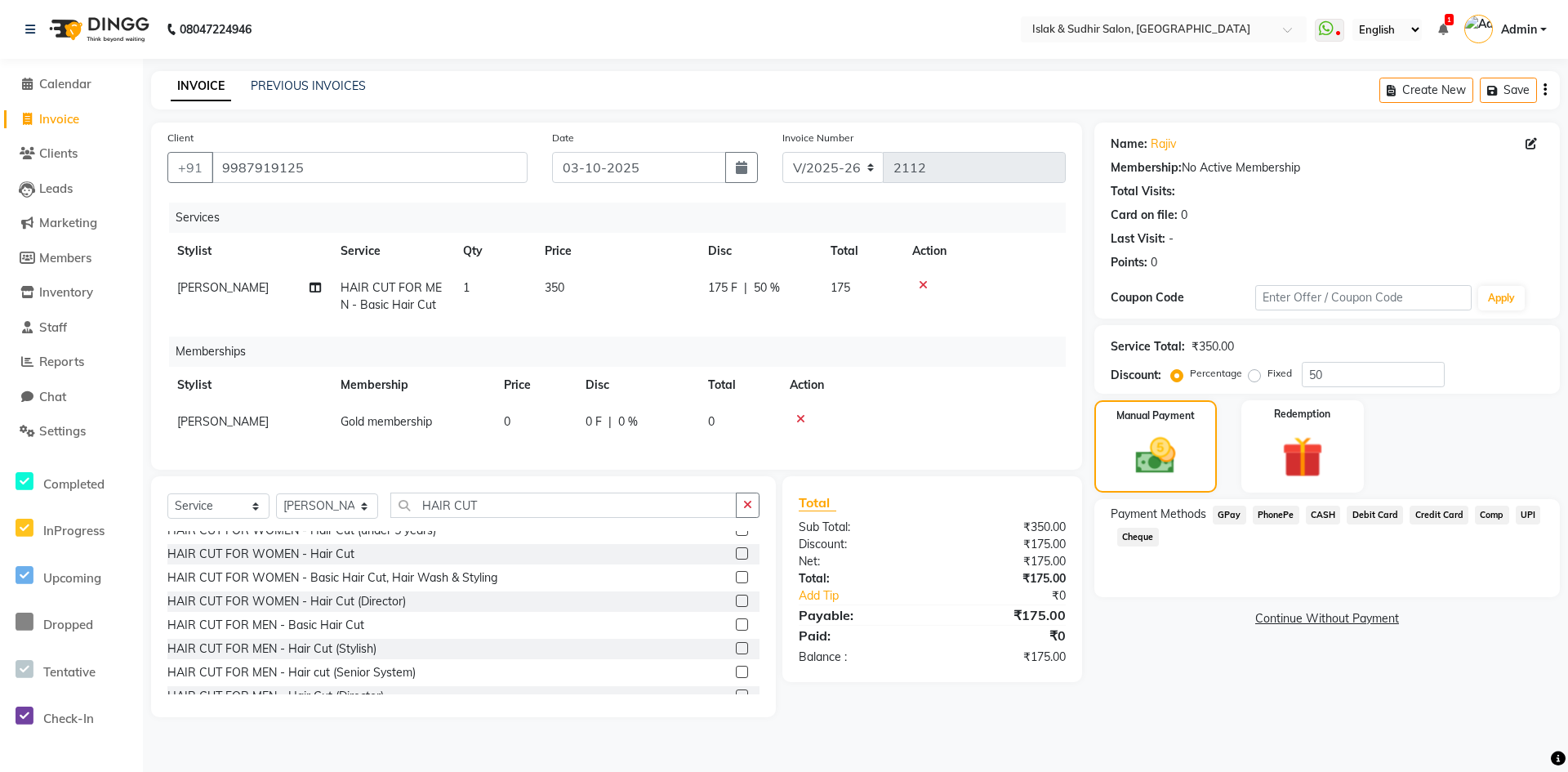
click at [1317, 512] on span "CASH" at bounding box center [1324, 515] width 36 height 19
click at [1352, 617] on button "Add Payment" at bounding box center [1403, 624] width 280 height 25
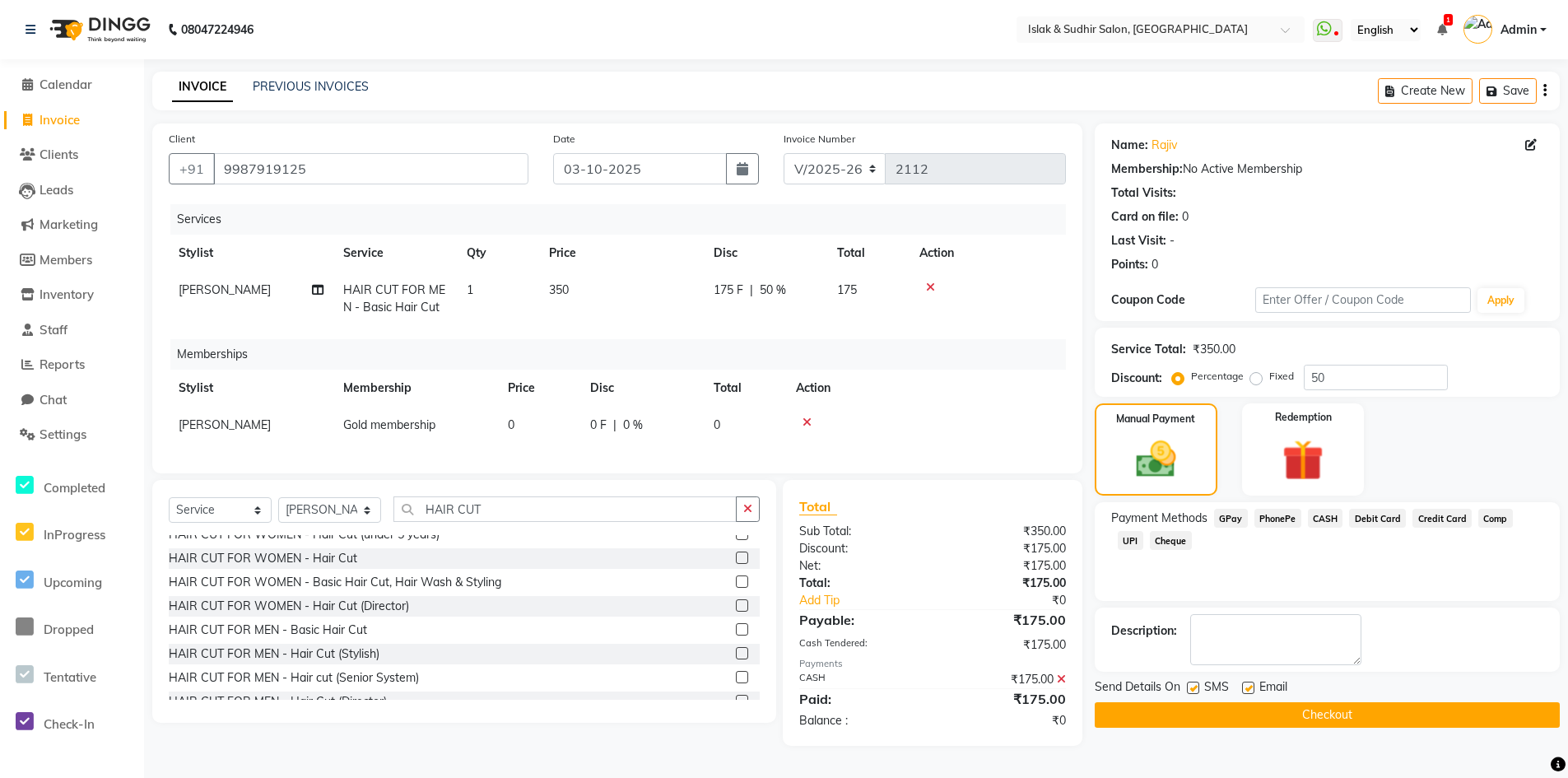
click at [1309, 720] on button "Checkout" at bounding box center [1327, 715] width 465 height 26
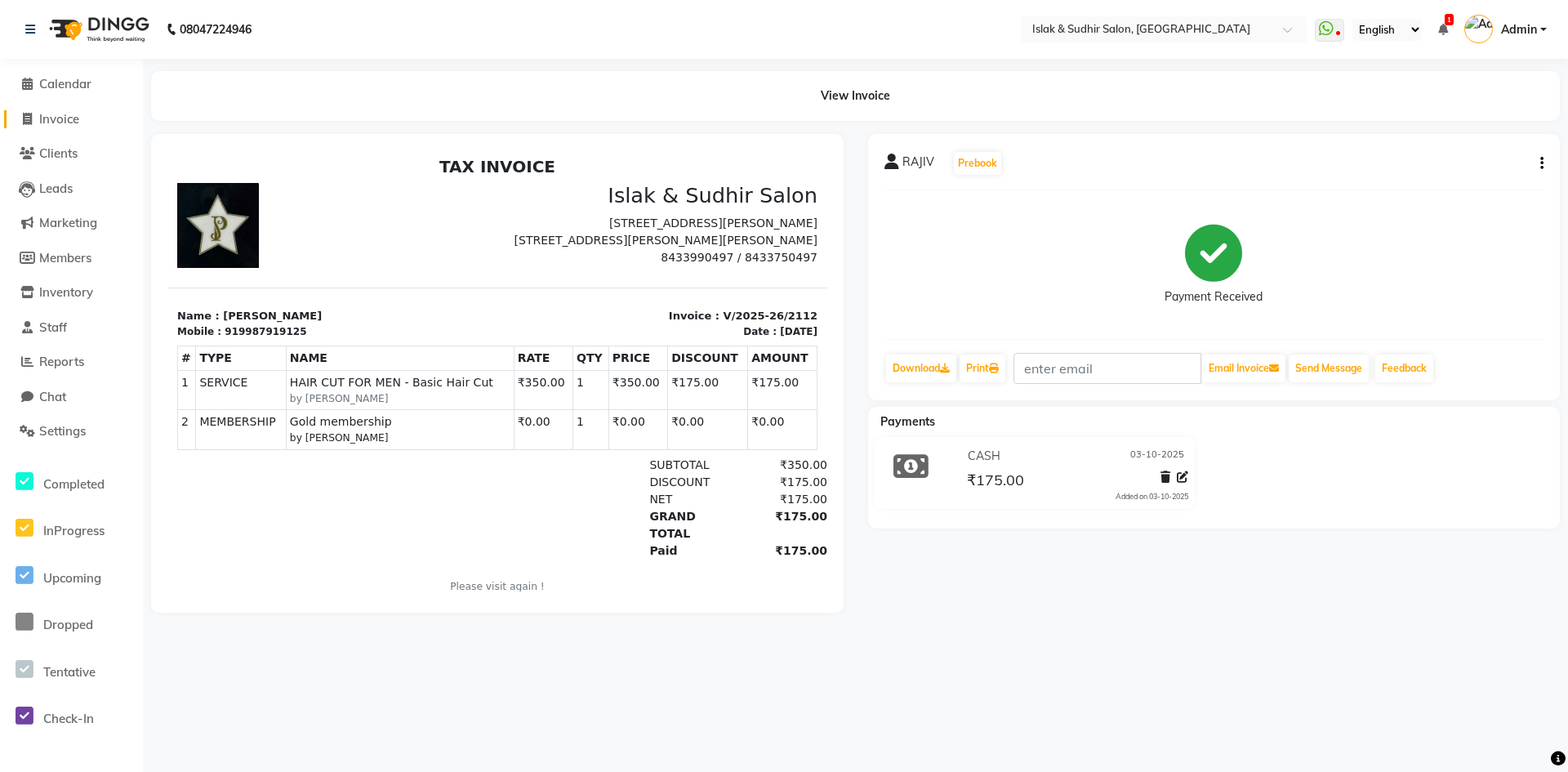
click at [52, 116] on span "Invoice" at bounding box center [58, 118] width 40 height 15
select select "service"
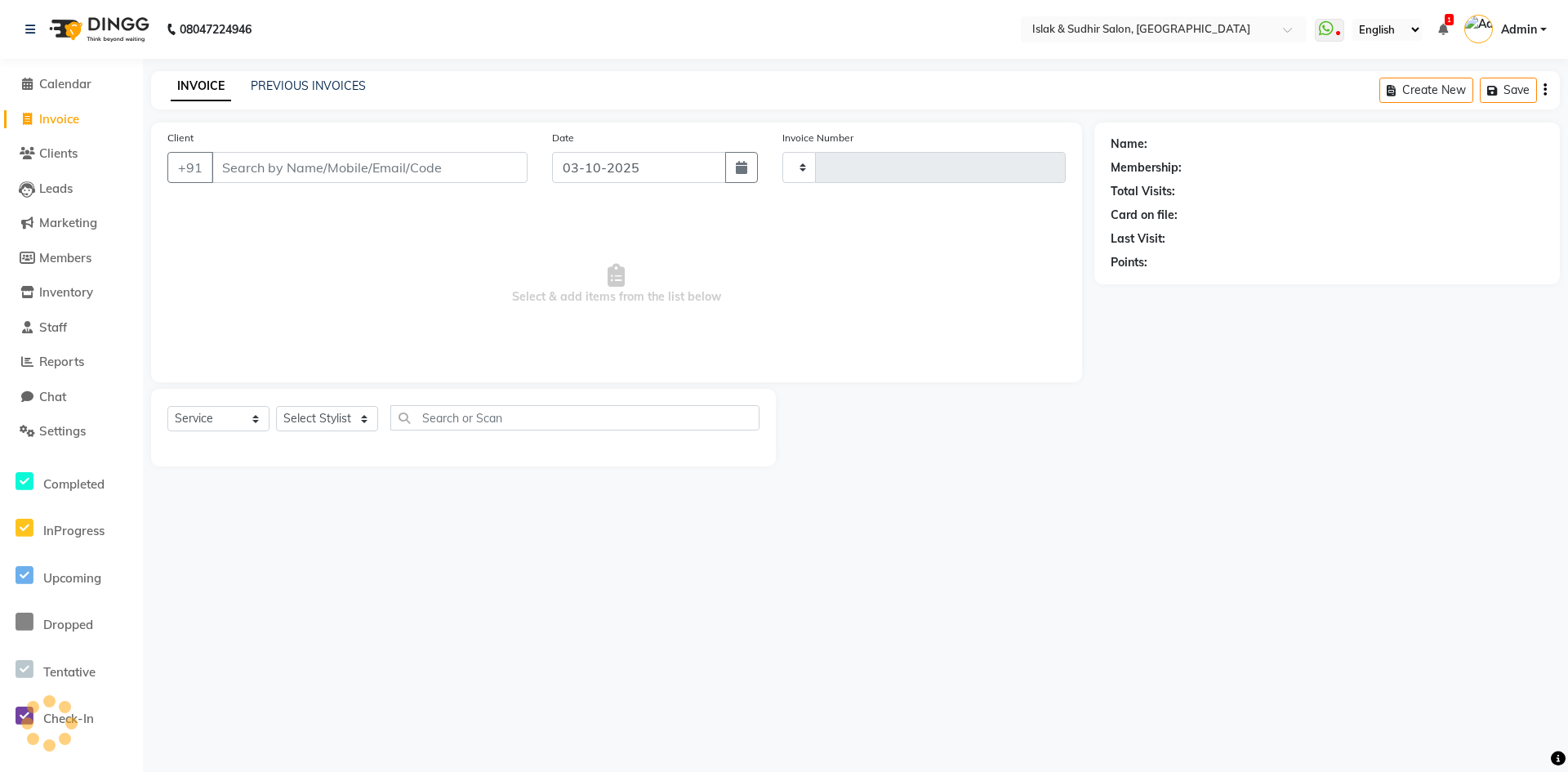
type input "2113"
select select "7859"
click at [238, 163] on input "Client" at bounding box center [369, 167] width 316 height 31
type input "8954005649"
click at [484, 159] on span "Add Client" at bounding box center [485, 167] width 64 height 16
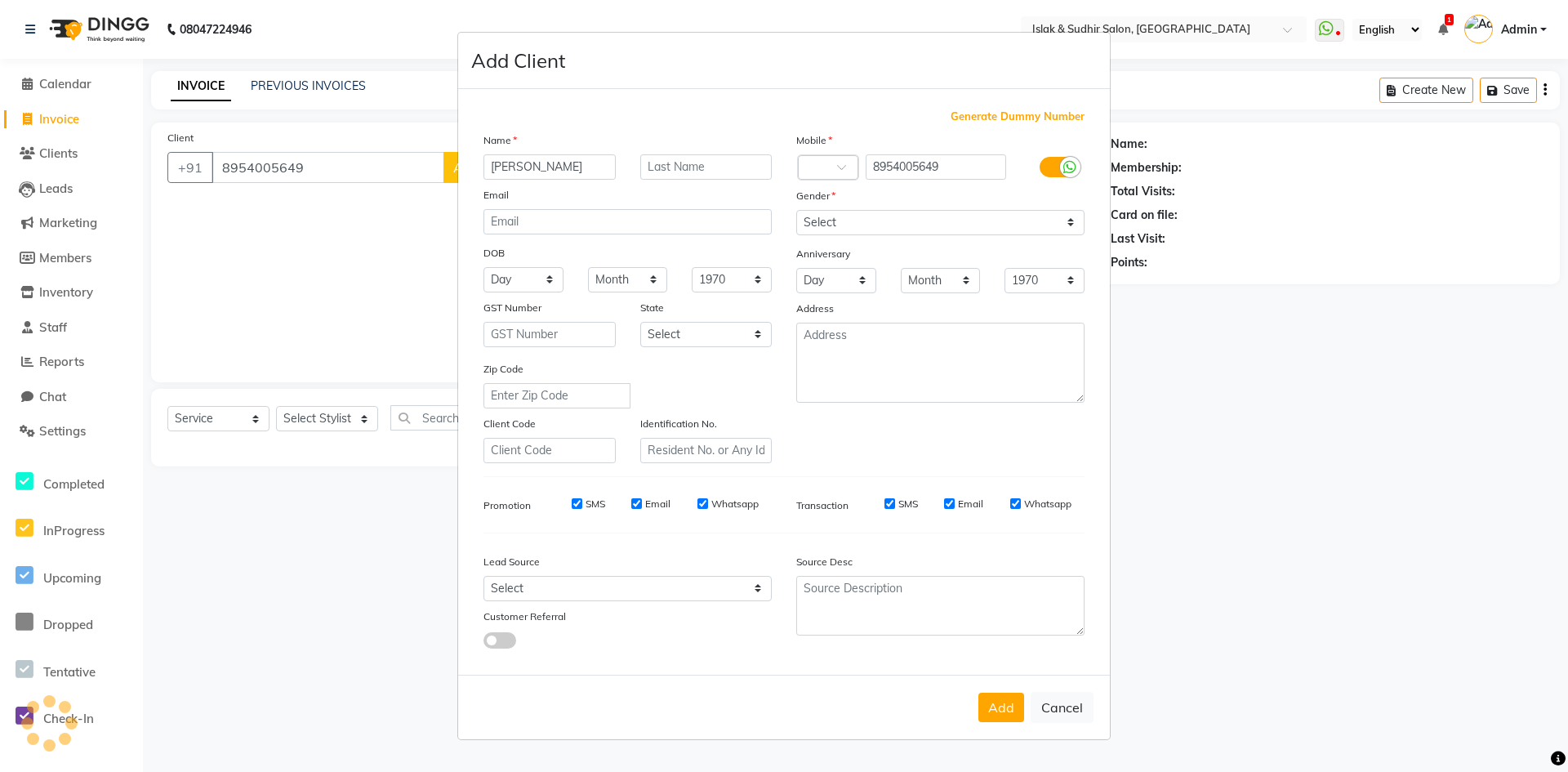
type input "[PERSON_NAME]"
click at [824, 227] on select "Select [DEMOGRAPHIC_DATA] [DEMOGRAPHIC_DATA] Other Prefer Not To Say" at bounding box center [940, 222] width 288 height 25
select select "[DEMOGRAPHIC_DATA]"
click at [796, 210] on select "Select [DEMOGRAPHIC_DATA] [DEMOGRAPHIC_DATA] Other Prefer Not To Say" at bounding box center [940, 222] width 288 height 25
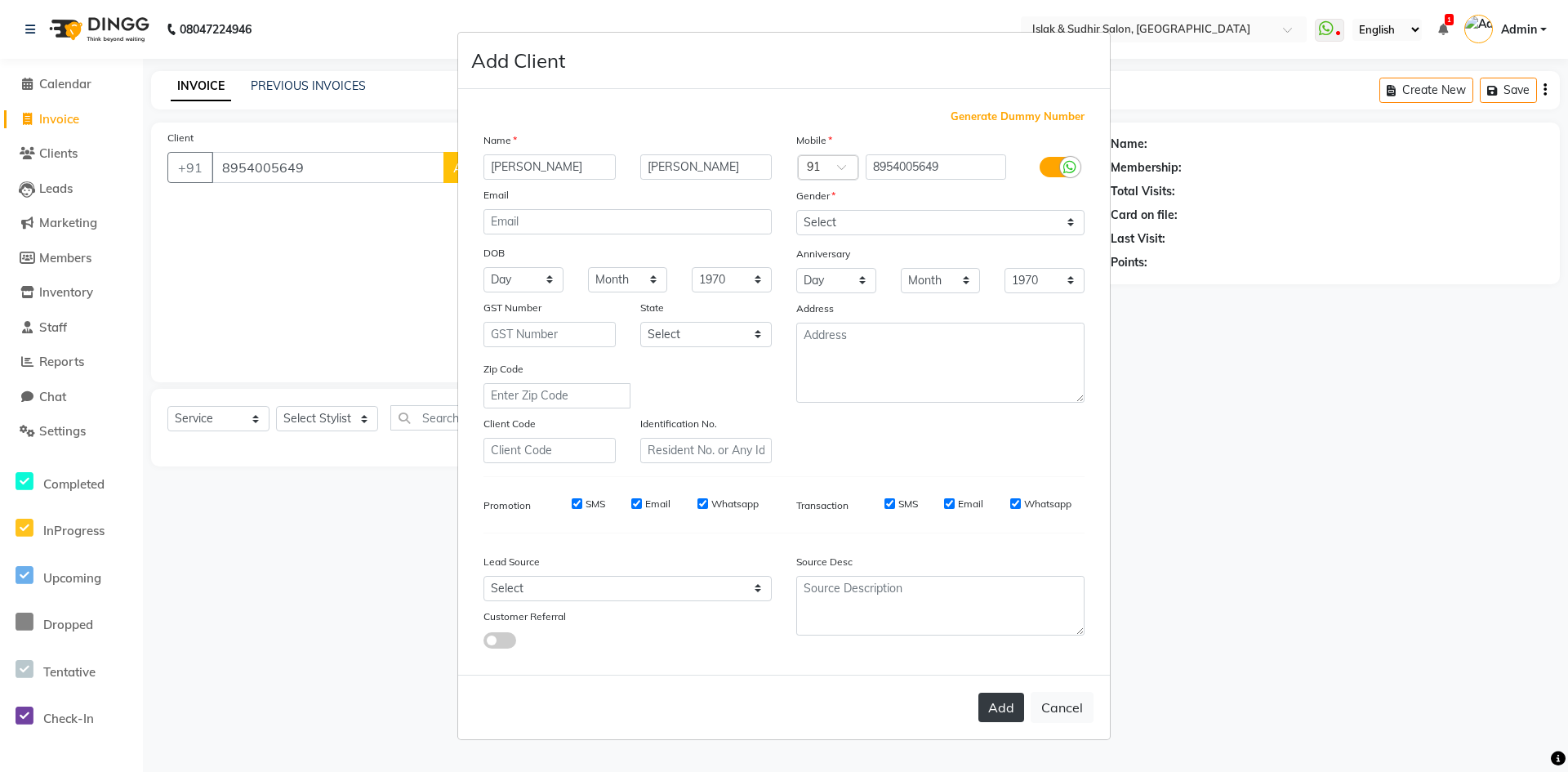
click at [1007, 701] on button "Add" at bounding box center [1002, 707] width 46 height 30
select select
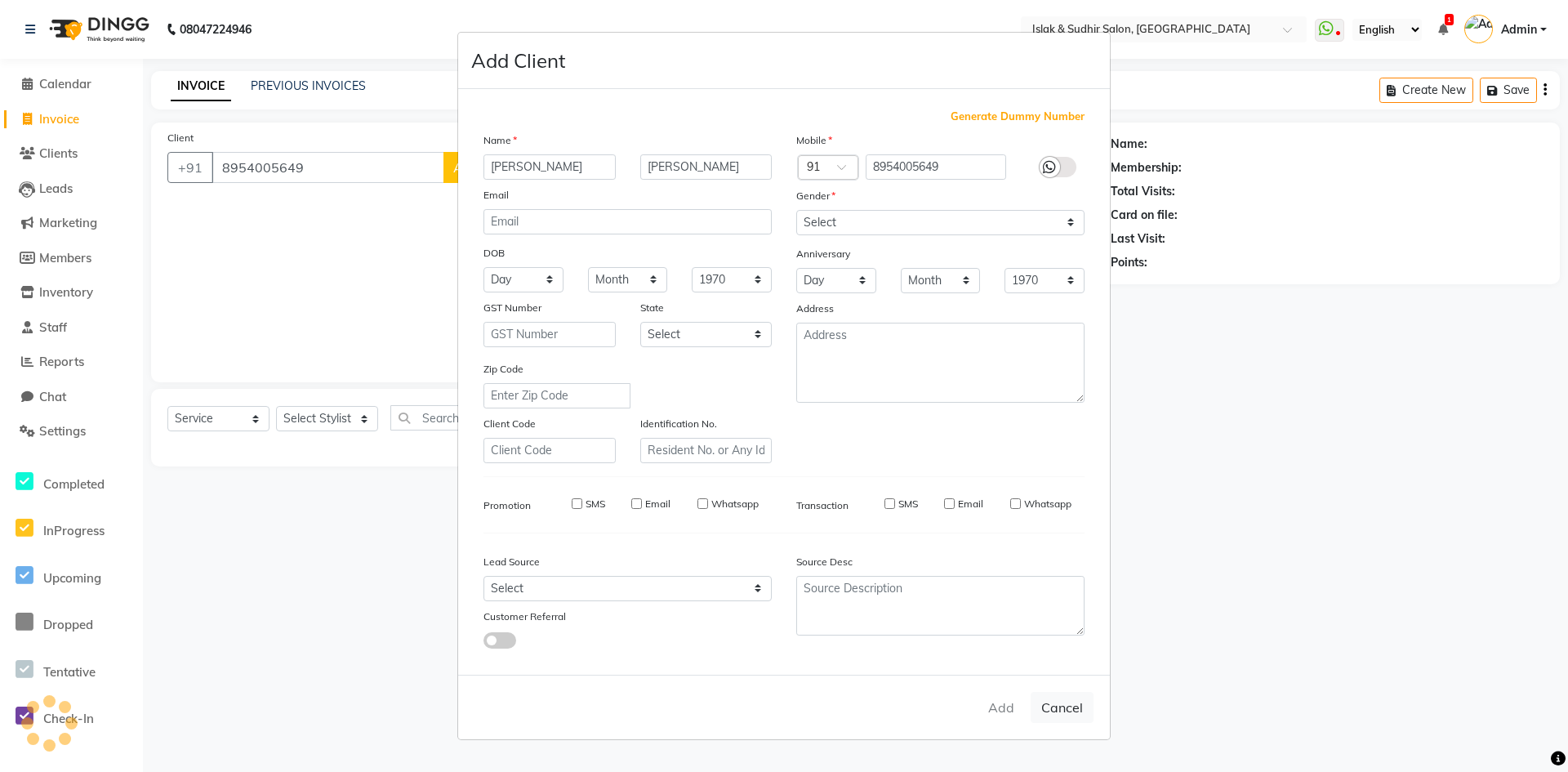
select select
checkbox input "false"
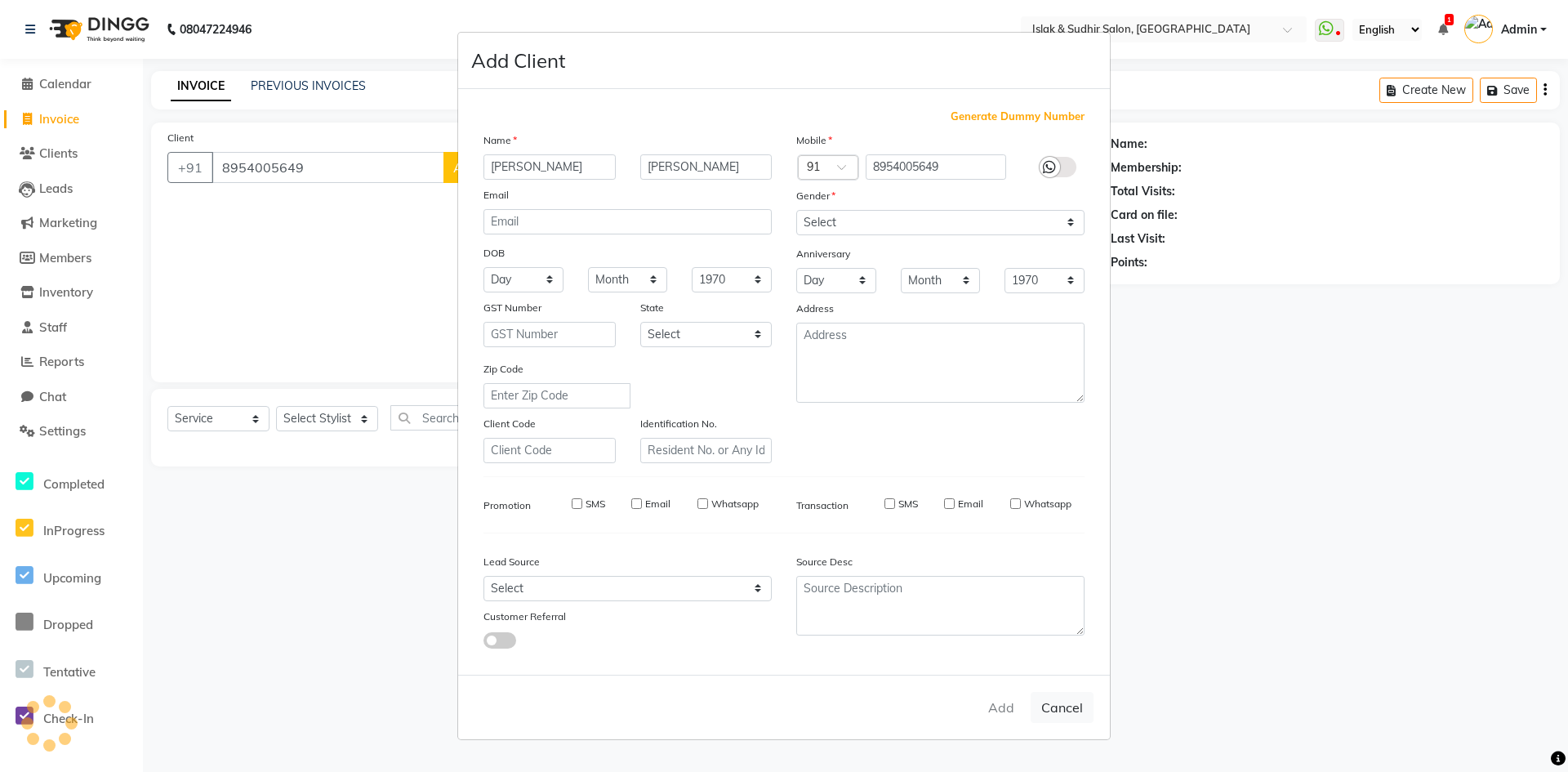
checkbox input "false"
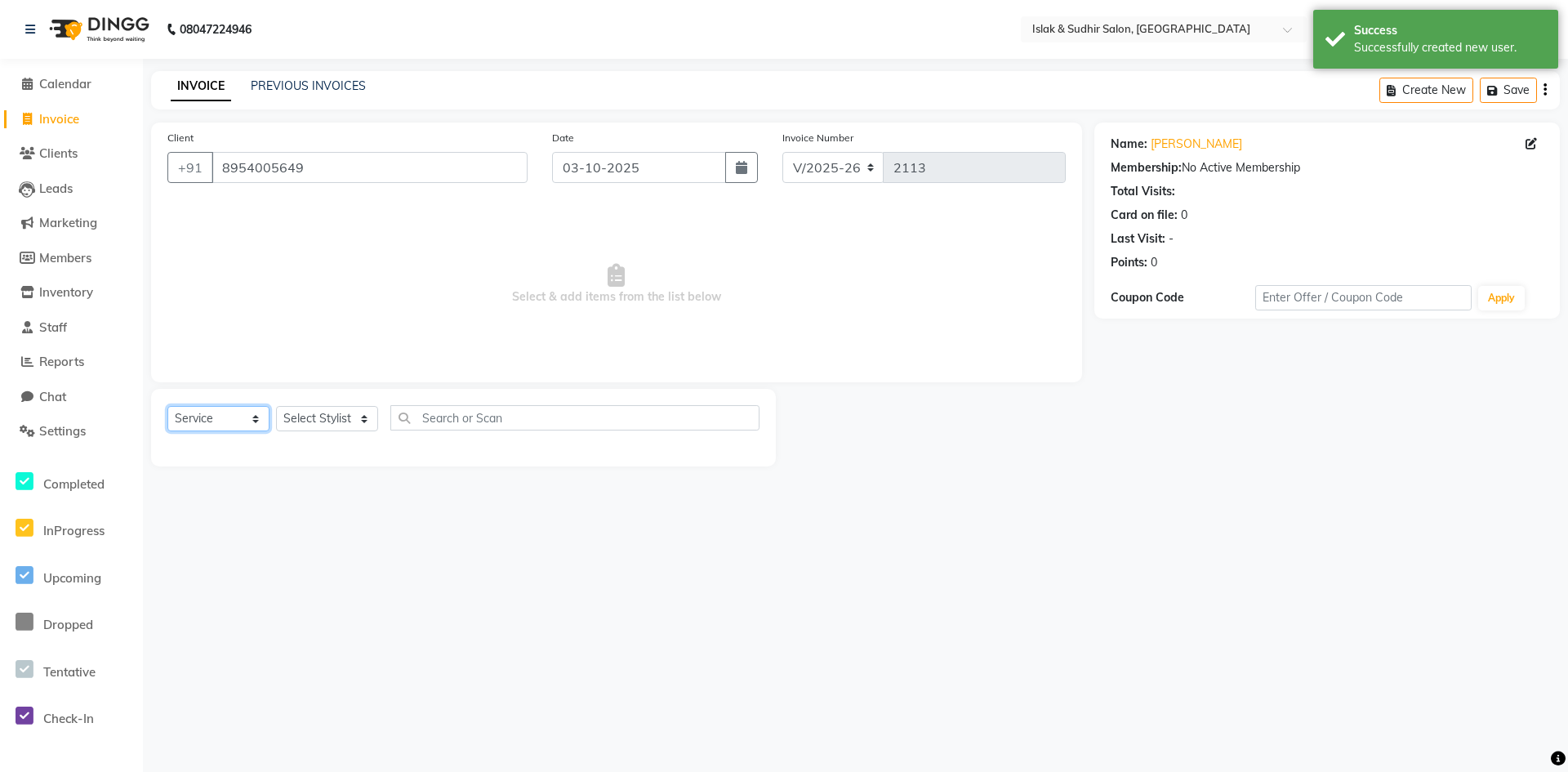
drag, startPoint x: 265, startPoint y: 418, endPoint x: 254, endPoint y: 429, distance: 15.6
click at [265, 419] on select "Select Service Product Membership Package Voucher Prepaid Gift Card" at bounding box center [218, 419] width 102 height 25
select select "membership"
click at [167, 406] on select "Select Service Product Membership Package Voucher Prepaid Gift Card" at bounding box center [218, 419] width 102 height 25
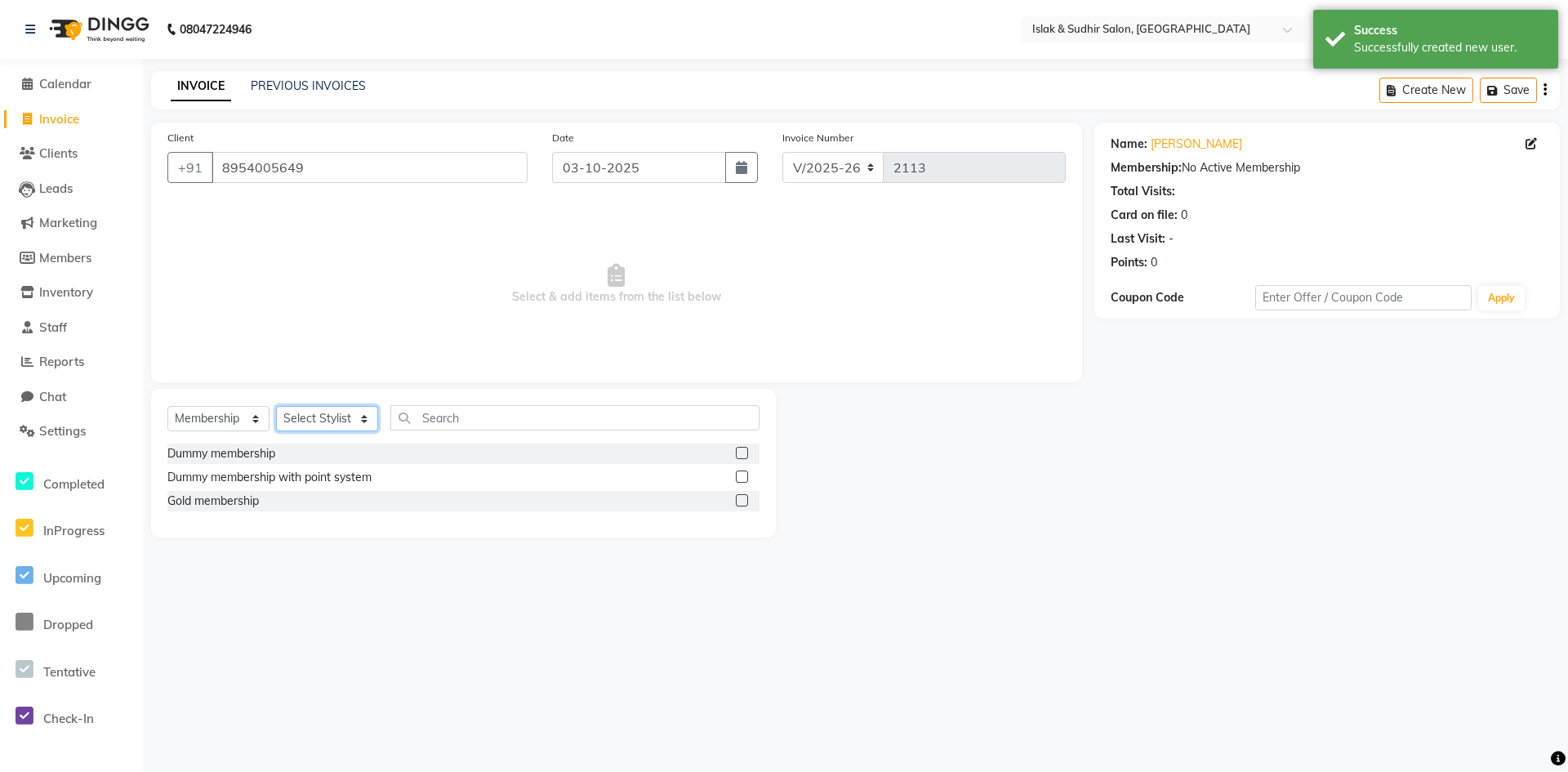
click at [306, 424] on select "Select Stylist [PERSON_NAME] [PERSON_NAME] [PERSON_NAME] [PERSON_NAME] ISLAK IS…" at bounding box center [327, 419] width 102 height 25
select select "88402"
click at [276, 406] on select "Select Stylist [PERSON_NAME] [PERSON_NAME] [PERSON_NAME] [PERSON_NAME] ISLAK IS…" at bounding box center [327, 419] width 102 height 25
click at [740, 496] on label at bounding box center [742, 501] width 12 height 12
click at [740, 496] on input "checkbox" at bounding box center [741, 501] width 11 height 11
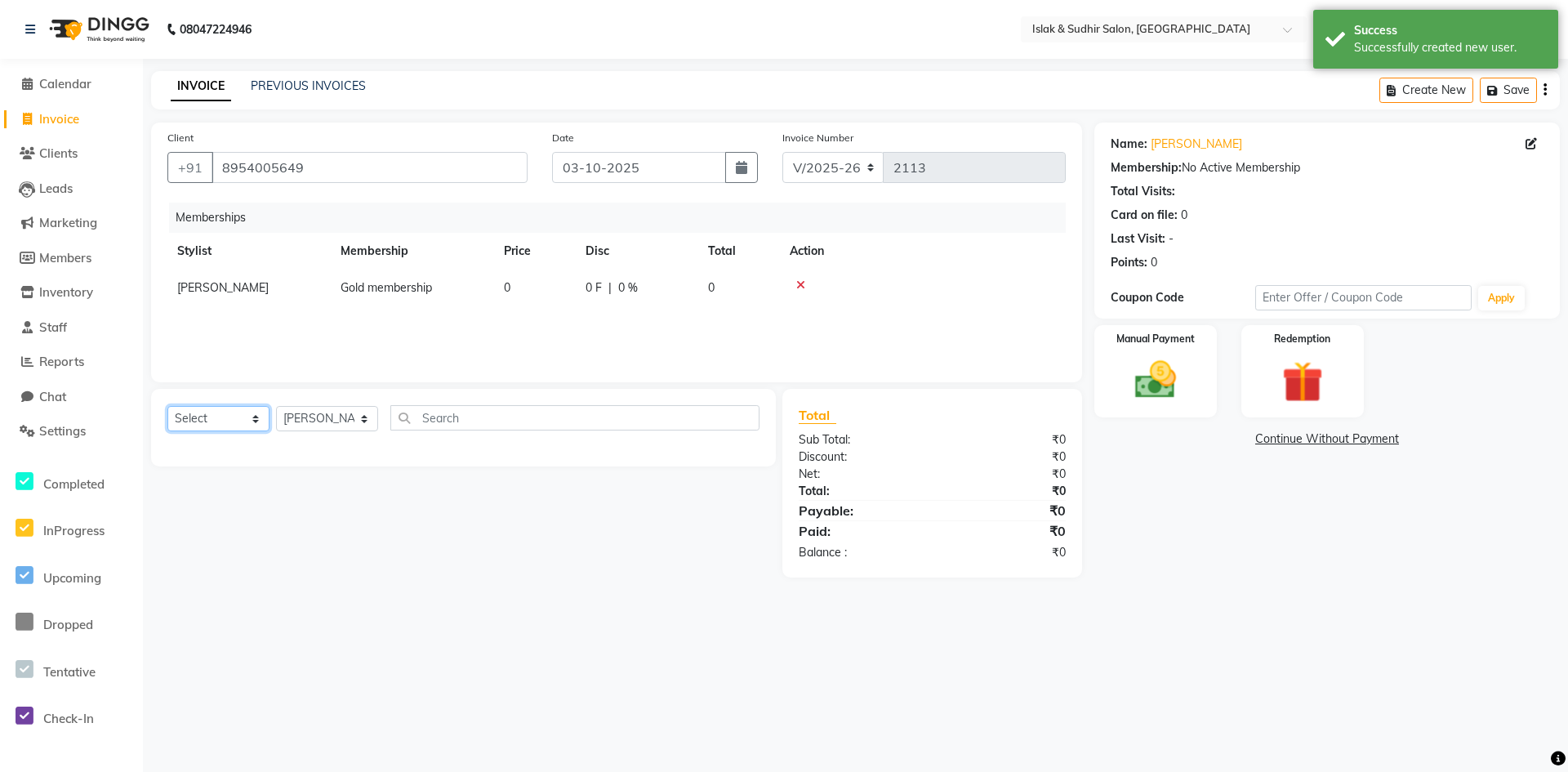
drag, startPoint x: 239, startPoint y: 413, endPoint x: 235, endPoint y: 424, distance: 11.7
click at [239, 413] on select "Select Service Product Package Voucher Prepaid Gift Card" at bounding box center [218, 419] width 102 height 25
select select "service"
click at [167, 406] on select "Select Service Product Package Voucher Prepaid Gift Card" at bounding box center [218, 419] width 102 height 25
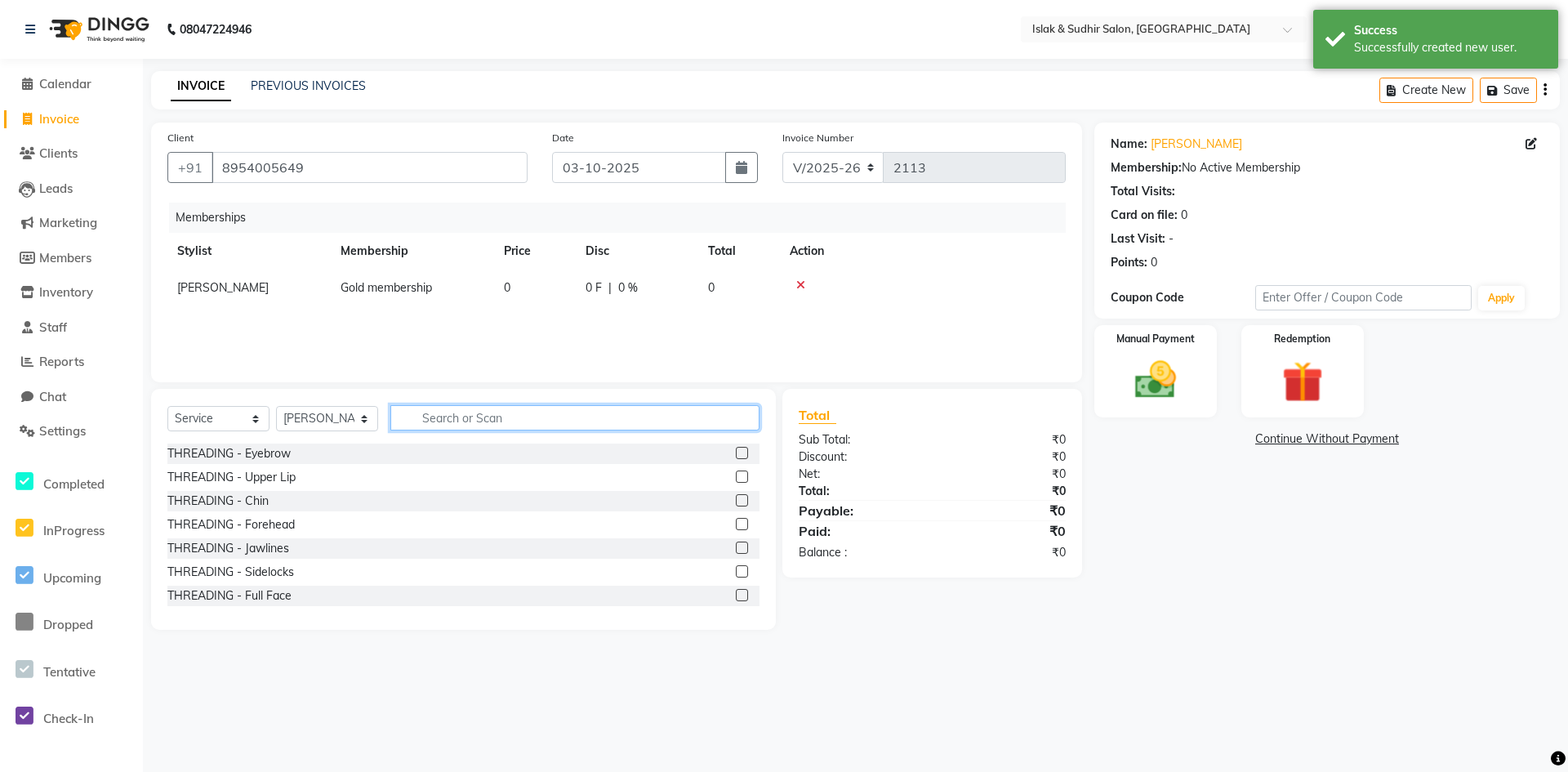
click at [420, 424] on input "text" at bounding box center [575, 418] width 369 height 25
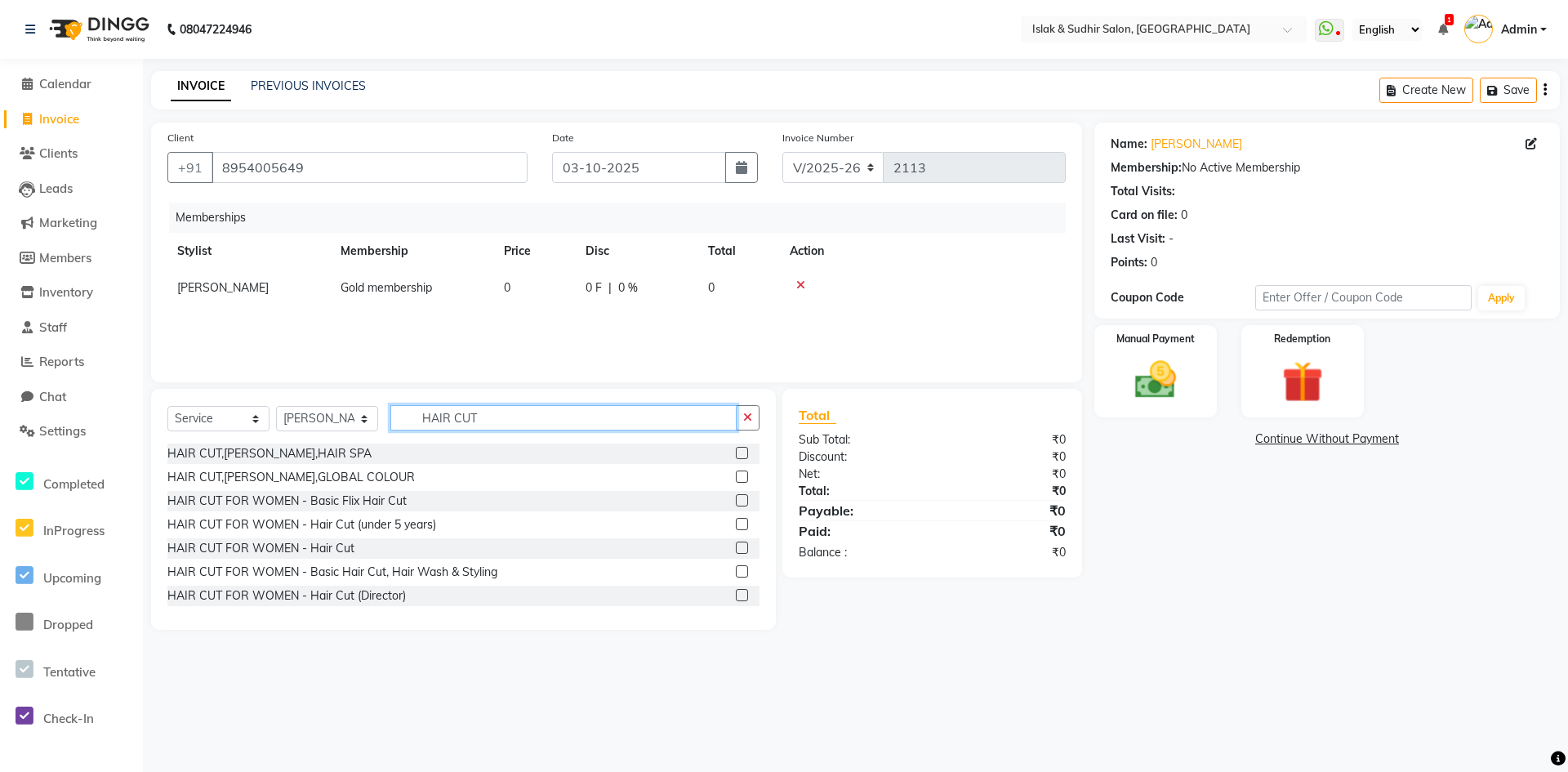
scroll to position [82, 0]
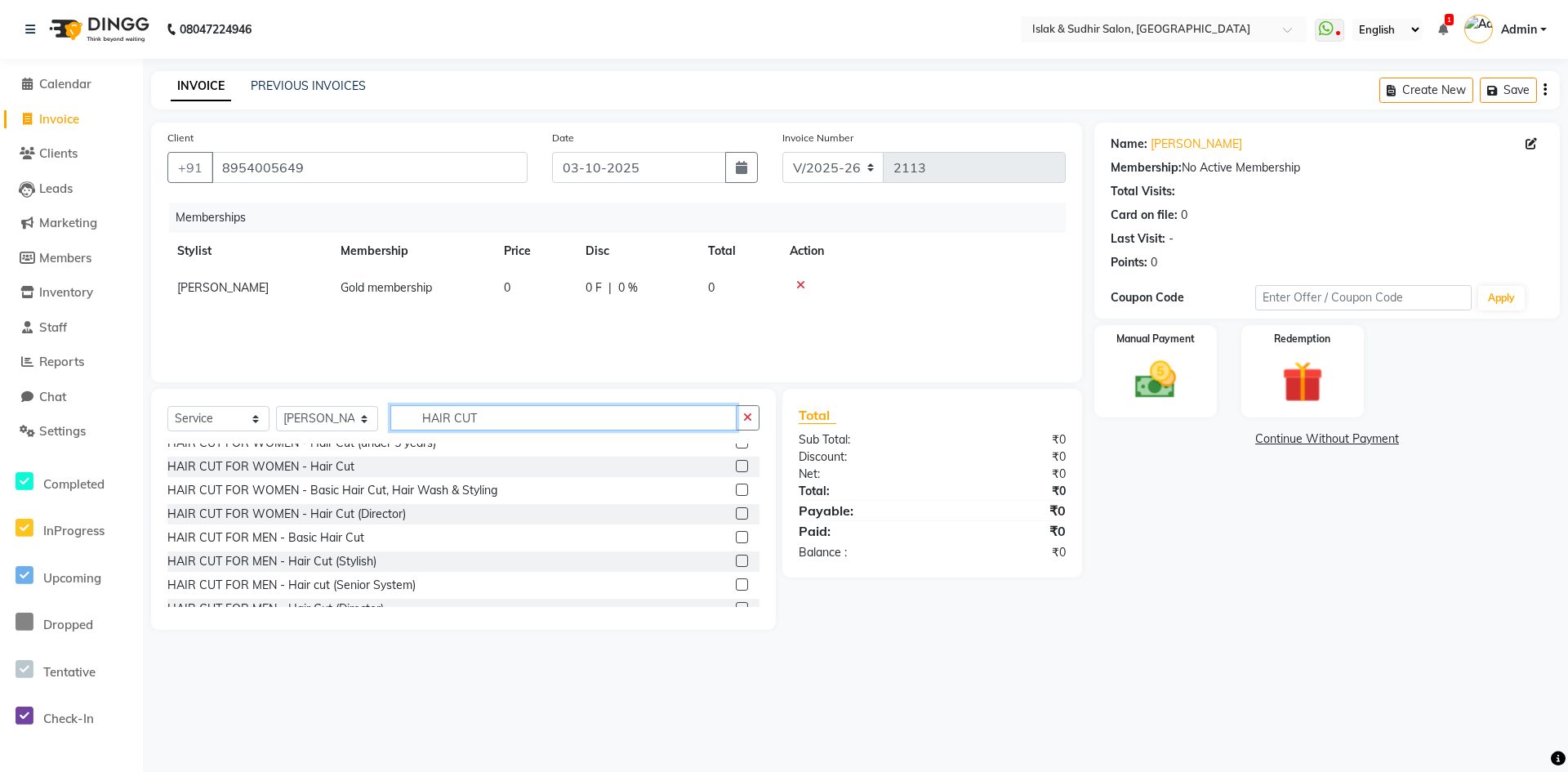
type input "HAIR CUT"
click at [736, 534] on label at bounding box center [742, 537] width 12 height 12
click at [736, 534] on input "checkbox" at bounding box center [741, 538] width 11 height 11
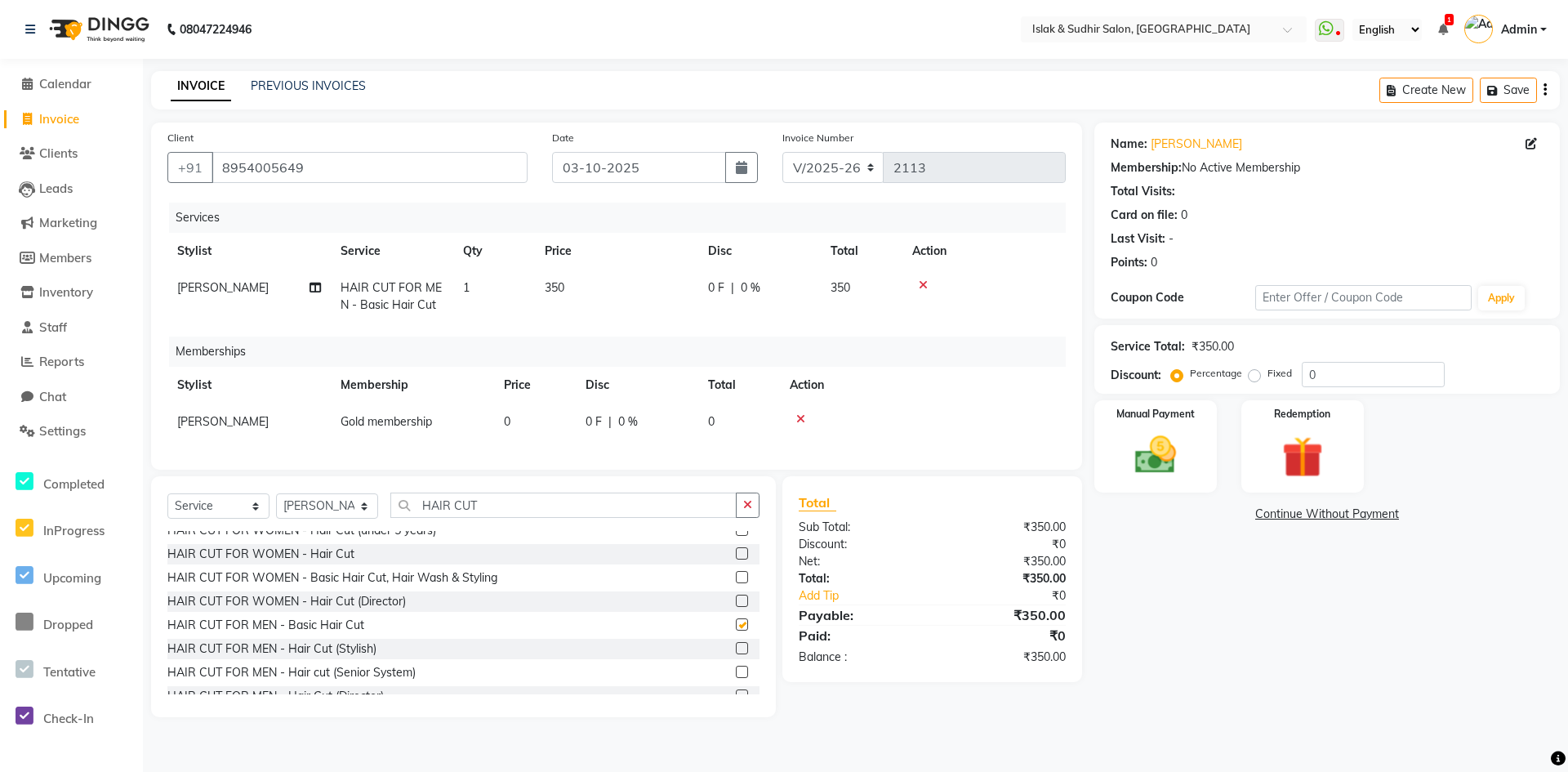
checkbox input "false"
drag, startPoint x: 751, startPoint y: 520, endPoint x: 574, endPoint y: 506, distance: 177.6
click at [751, 511] on icon "button" at bounding box center [747, 505] width 9 height 12
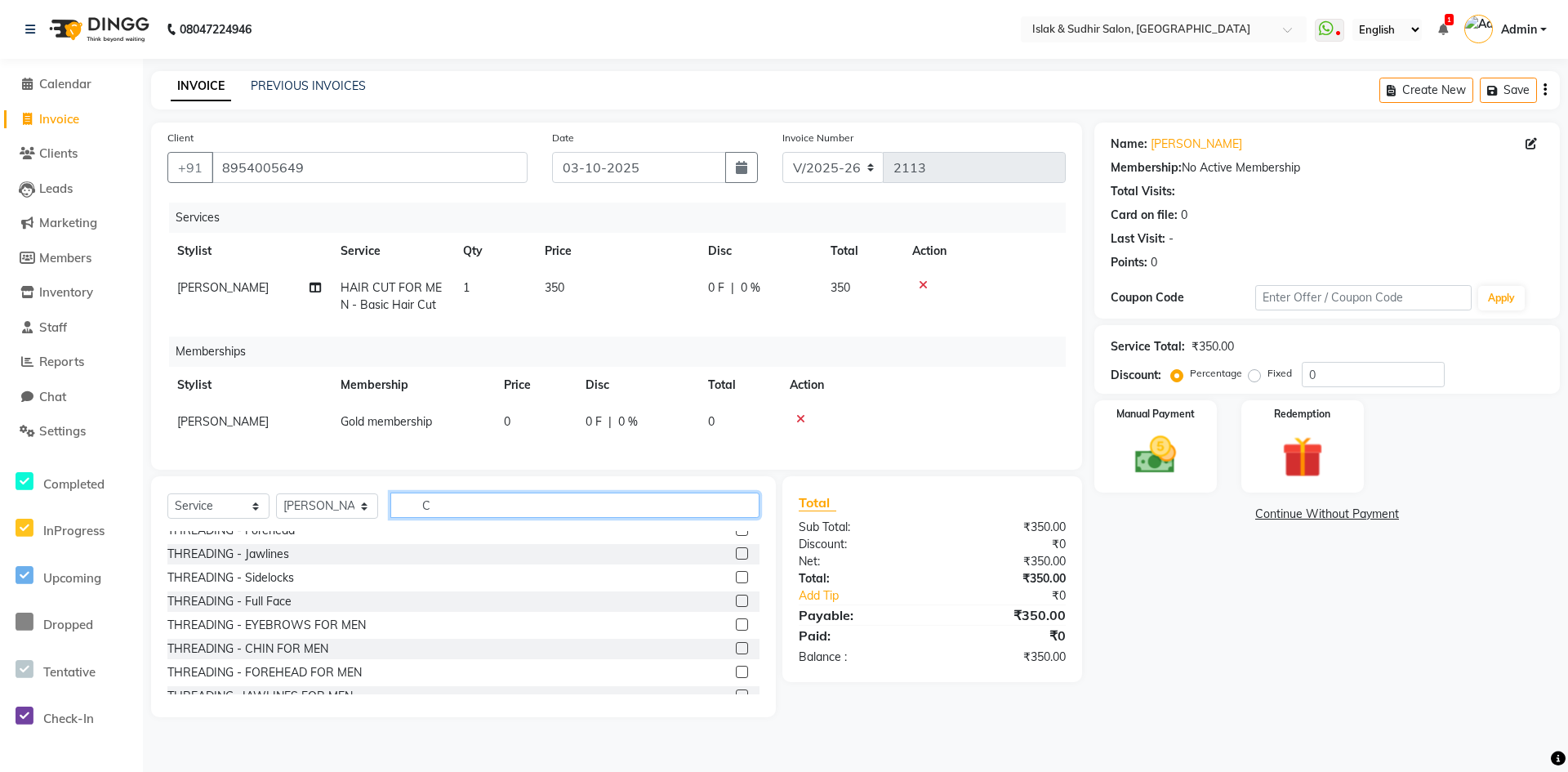
scroll to position [0, 0]
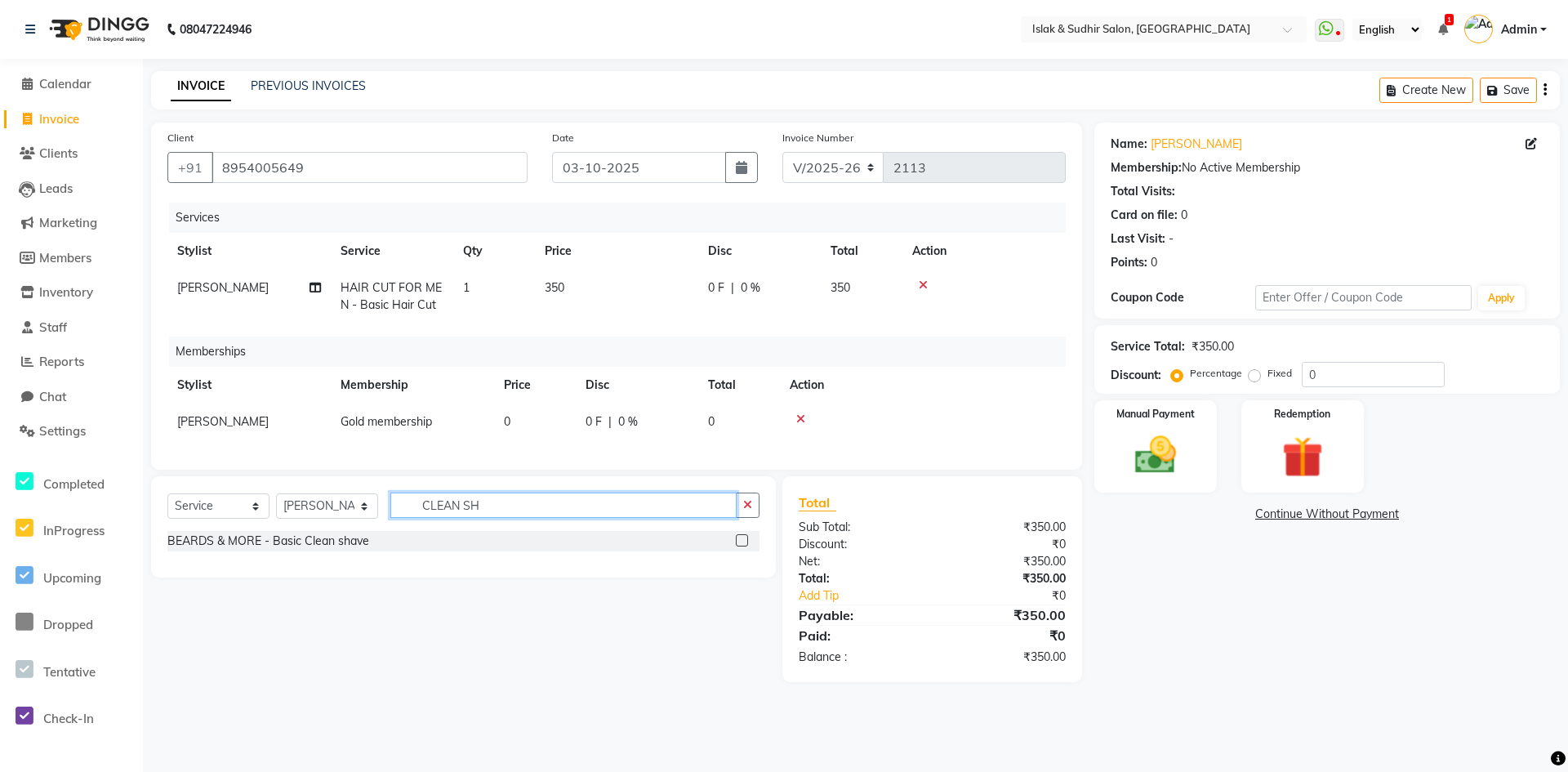
type input "CLEAN SH"
click at [739, 546] on label at bounding box center [742, 540] width 12 height 12
click at [739, 546] on input "checkbox" at bounding box center [741, 541] width 11 height 11
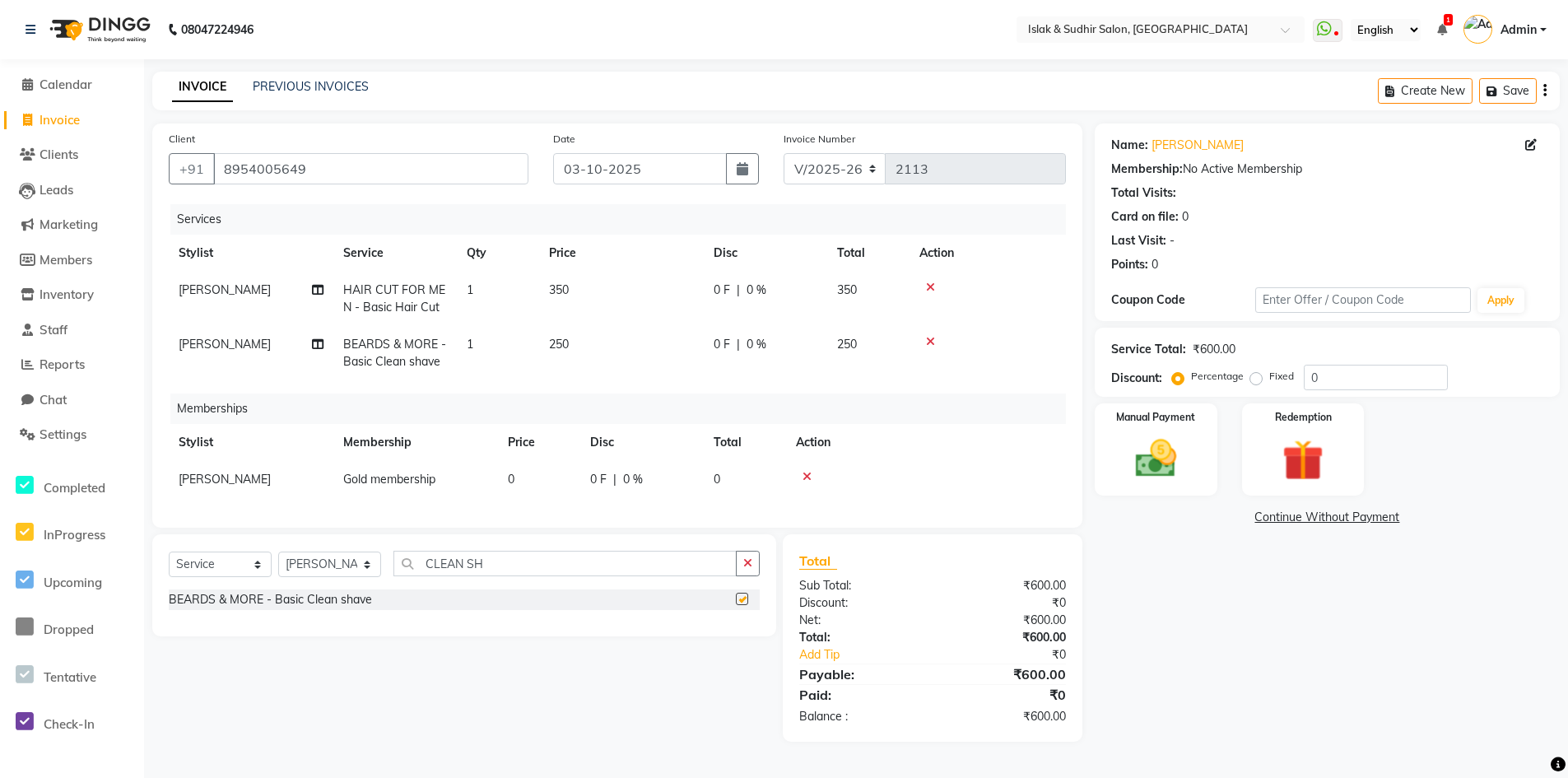
checkbox input "false"
click at [1350, 383] on input "0" at bounding box center [1376, 377] width 144 height 26
type input "50"
click at [1152, 466] on img at bounding box center [1156, 458] width 70 height 49
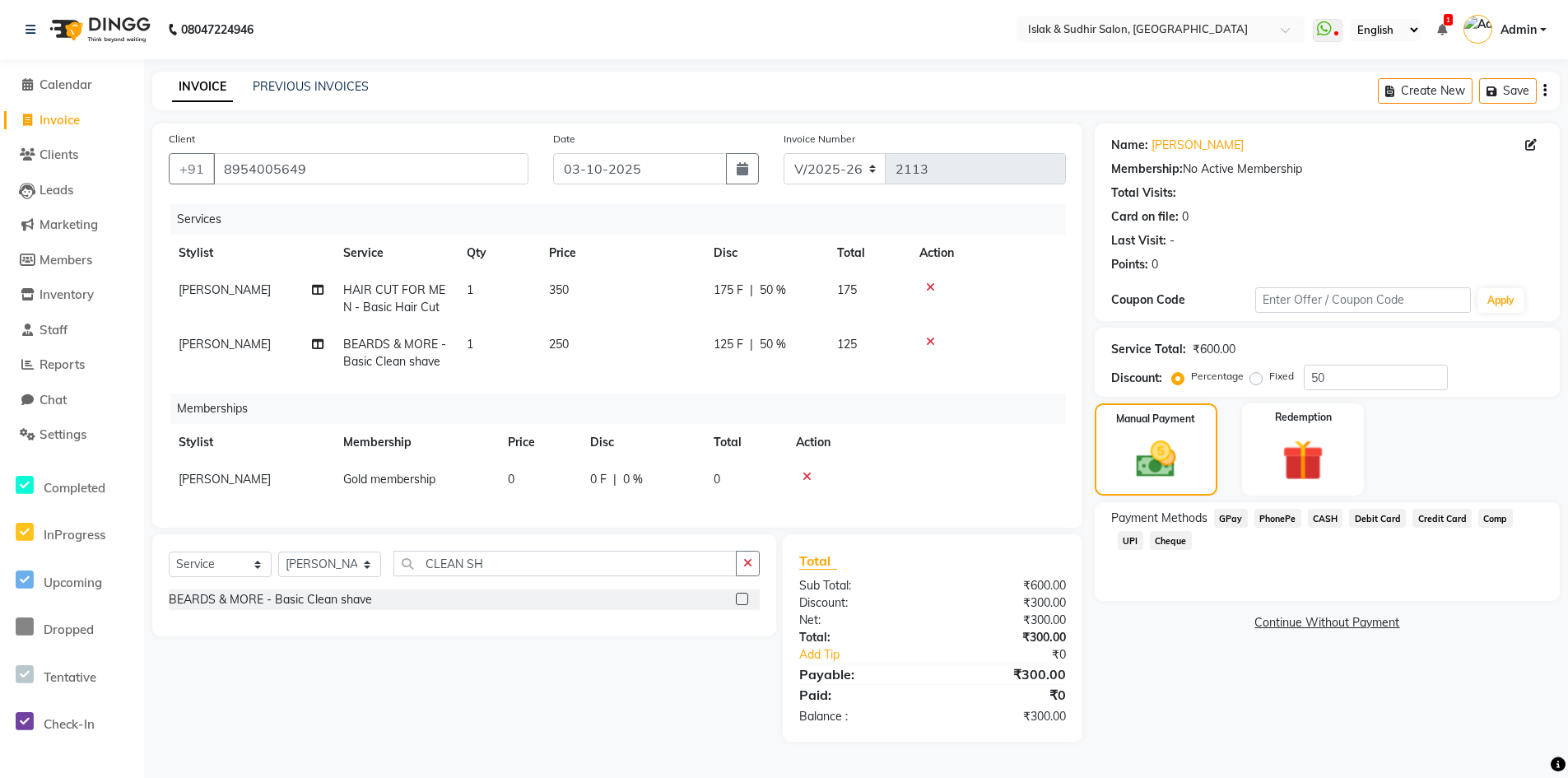
click at [1313, 515] on span "CASH" at bounding box center [1325, 518] width 36 height 19
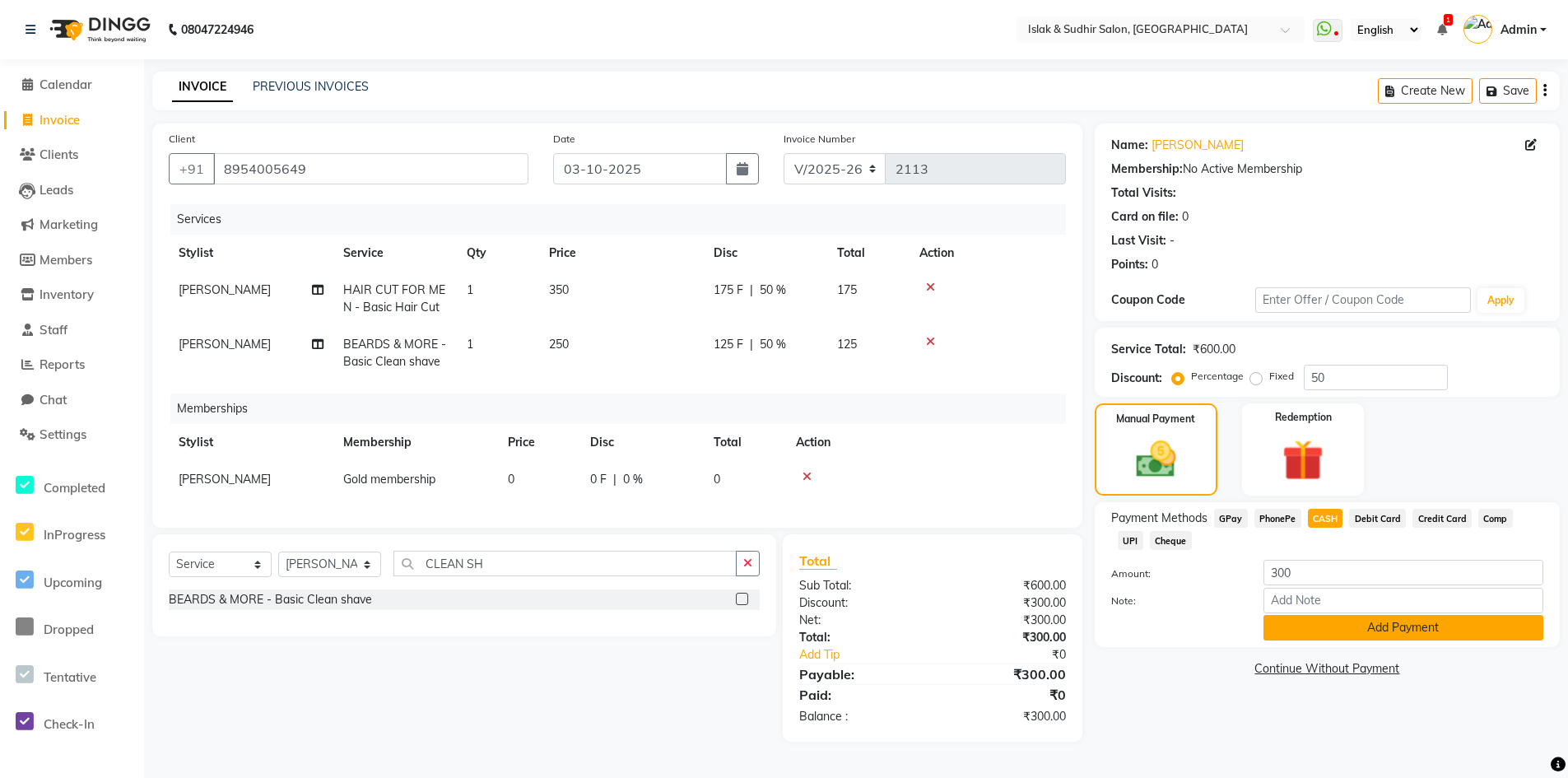
click at [1344, 630] on button "Add Payment" at bounding box center [1403, 628] width 280 height 26
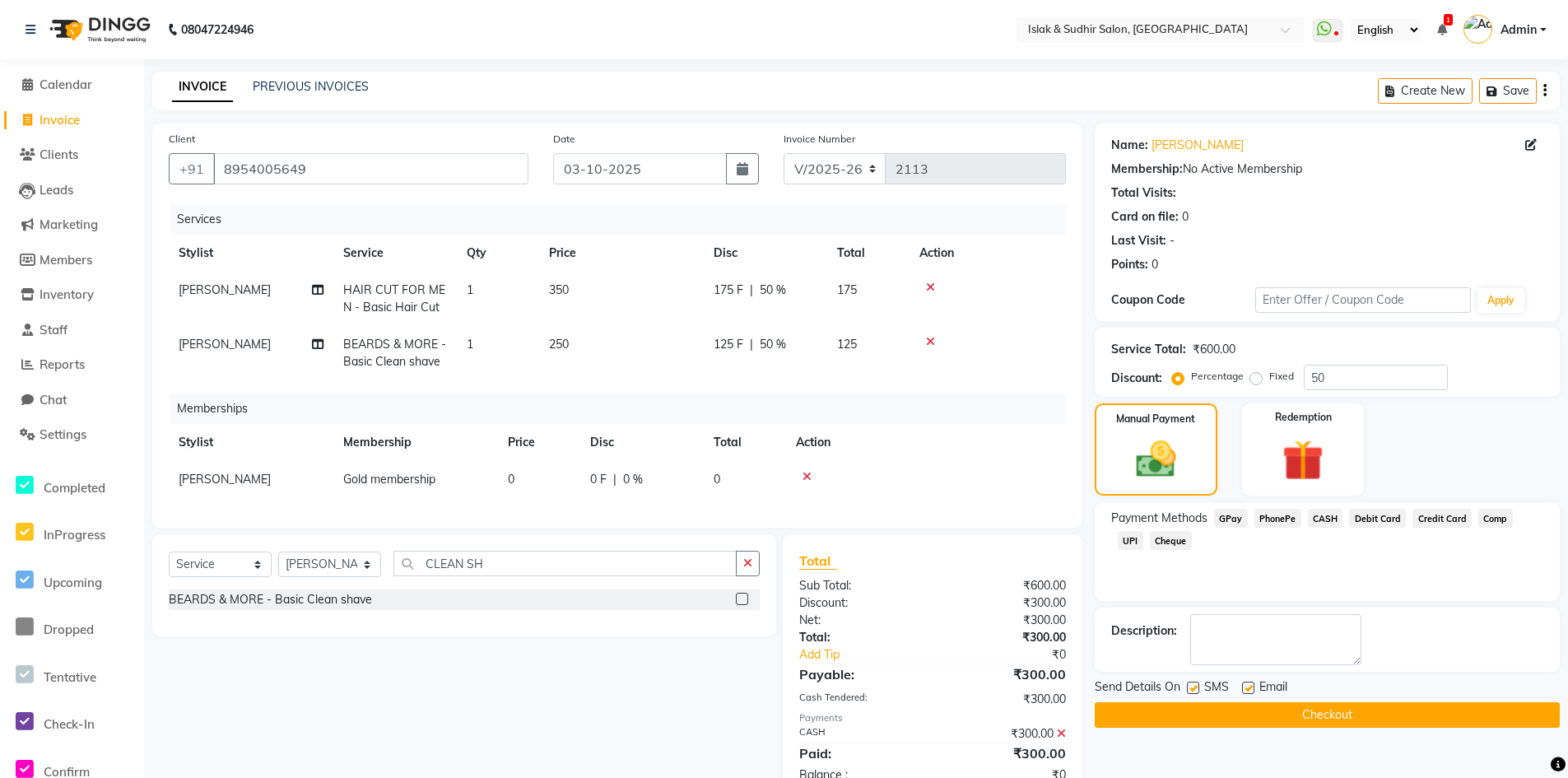
click at [1308, 708] on button "Checkout" at bounding box center [1327, 715] width 465 height 26
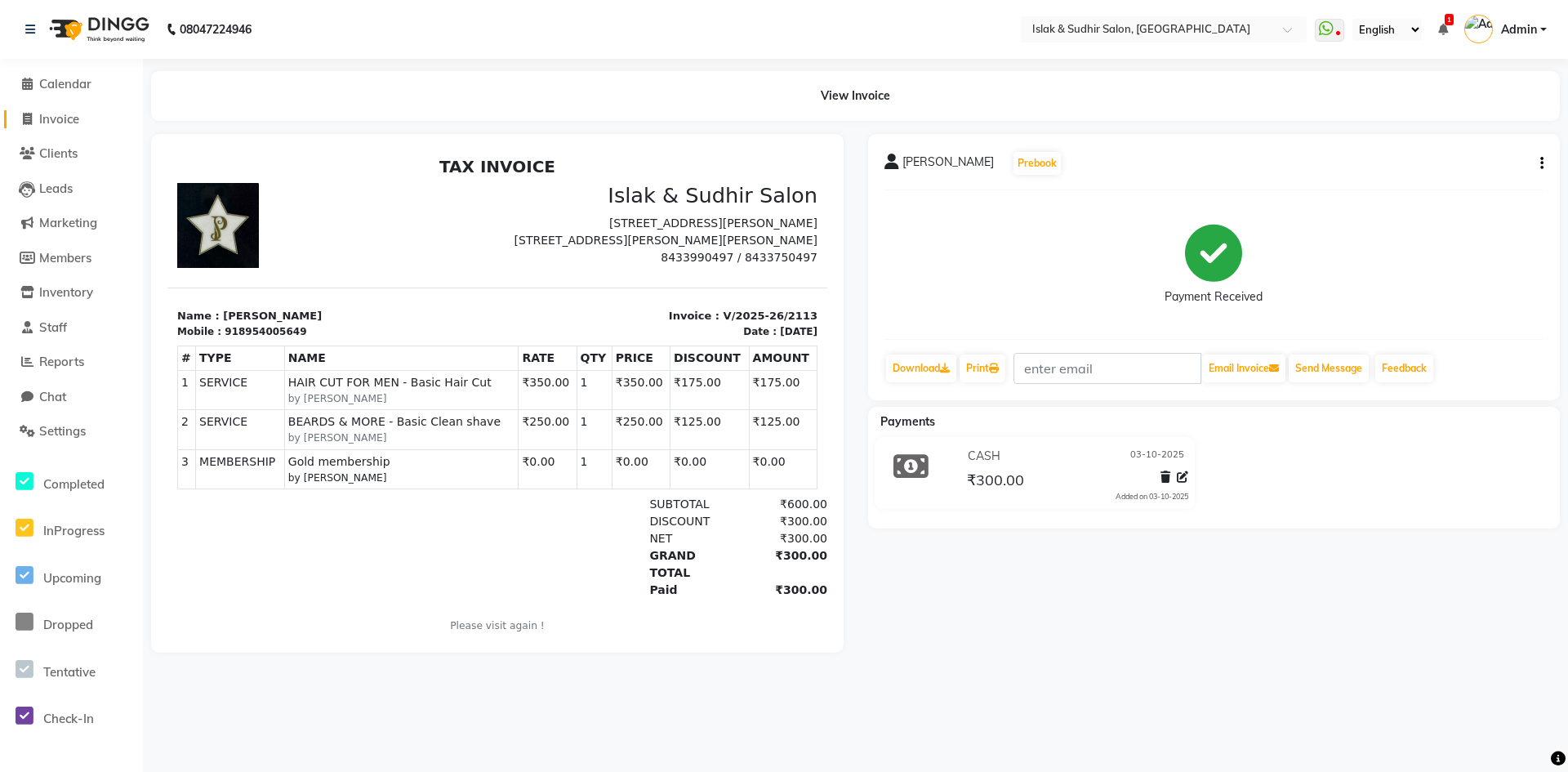
click at [79, 119] on span "Invoice" at bounding box center [58, 118] width 40 height 15
select select "service"
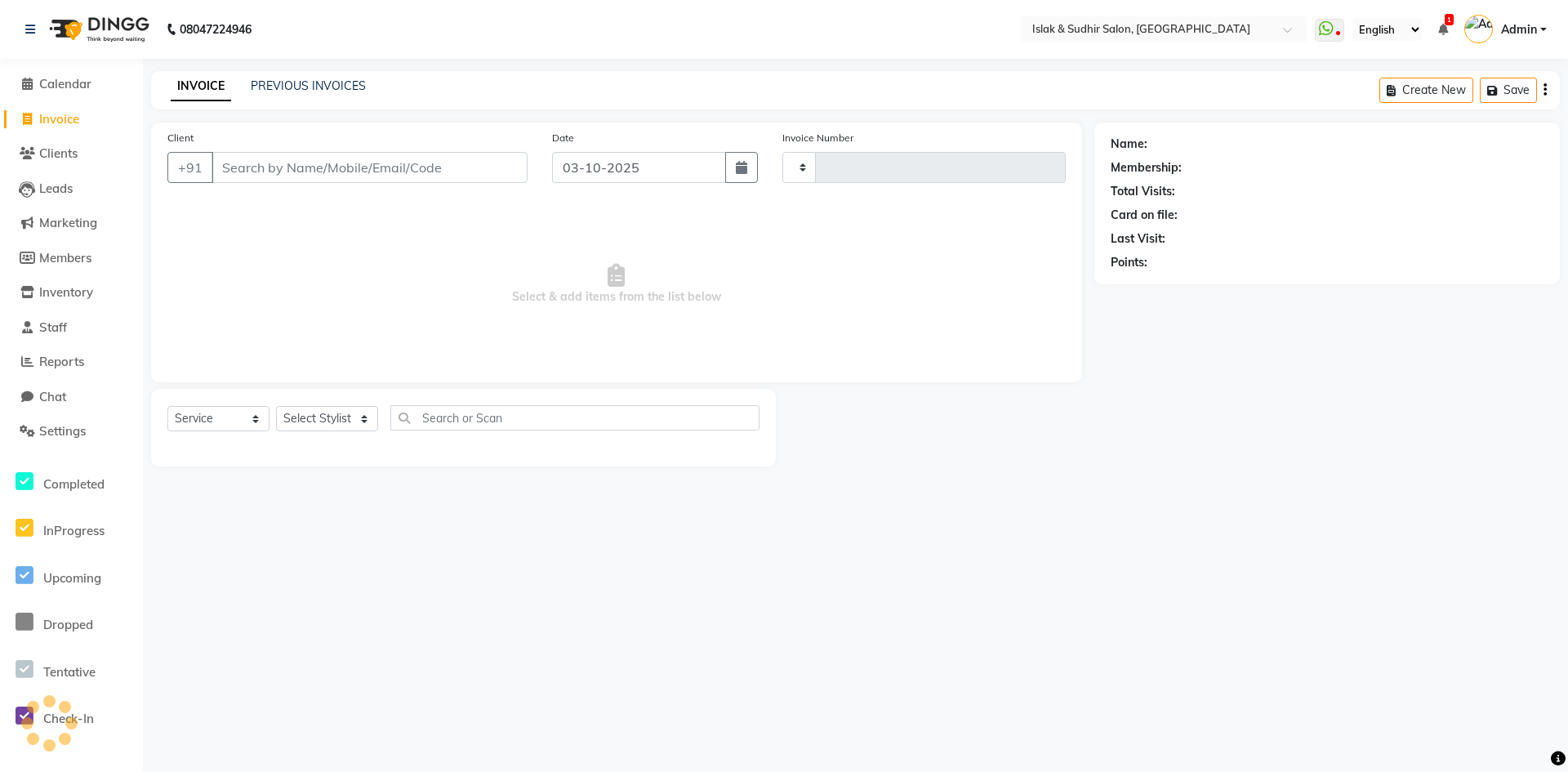
type input "2114"
select select "7859"
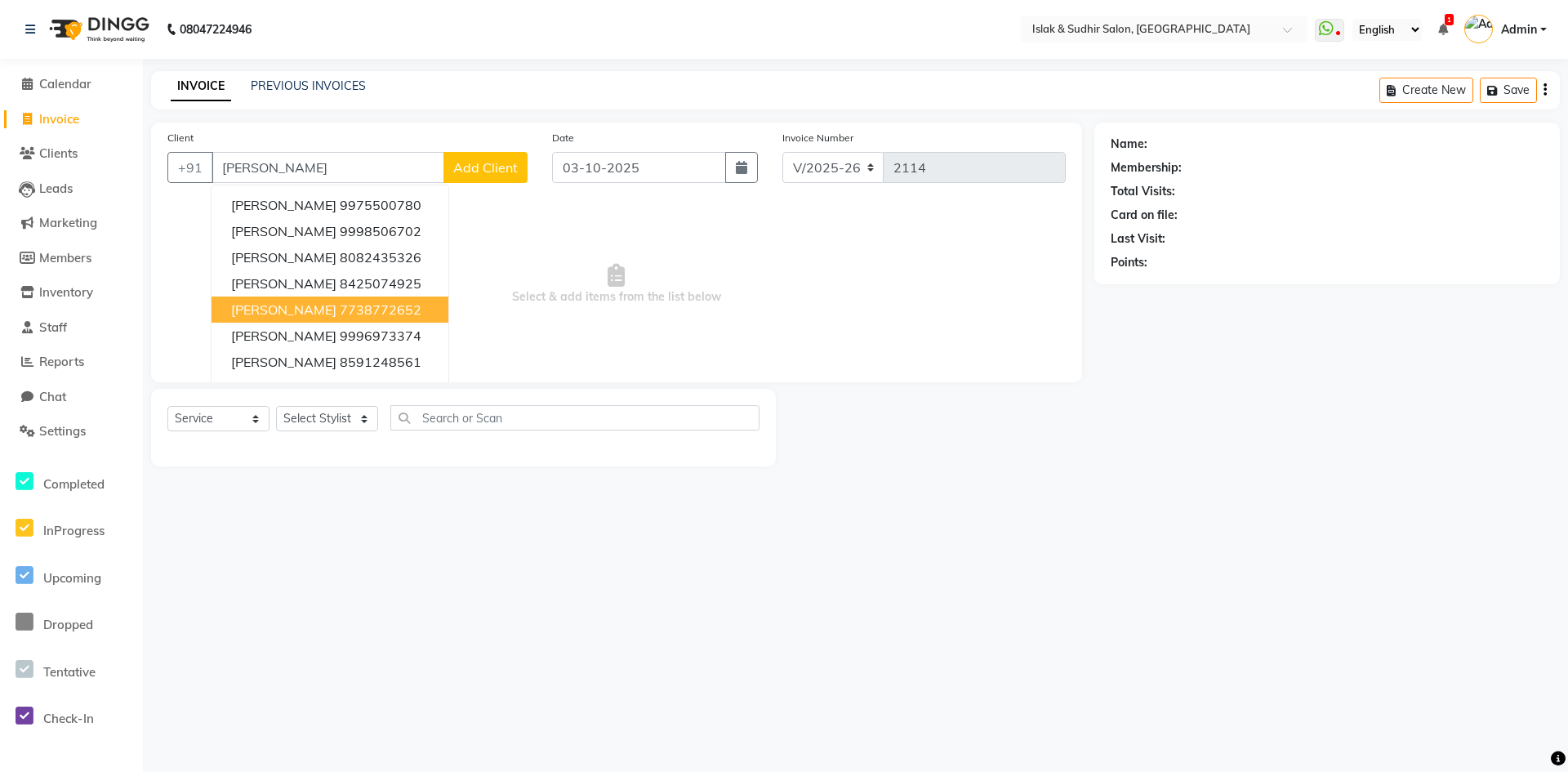
click at [295, 306] on span "[PERSON_NAME]" at bounding box center [283, 309] width 106 height 16
type input "7738772652"
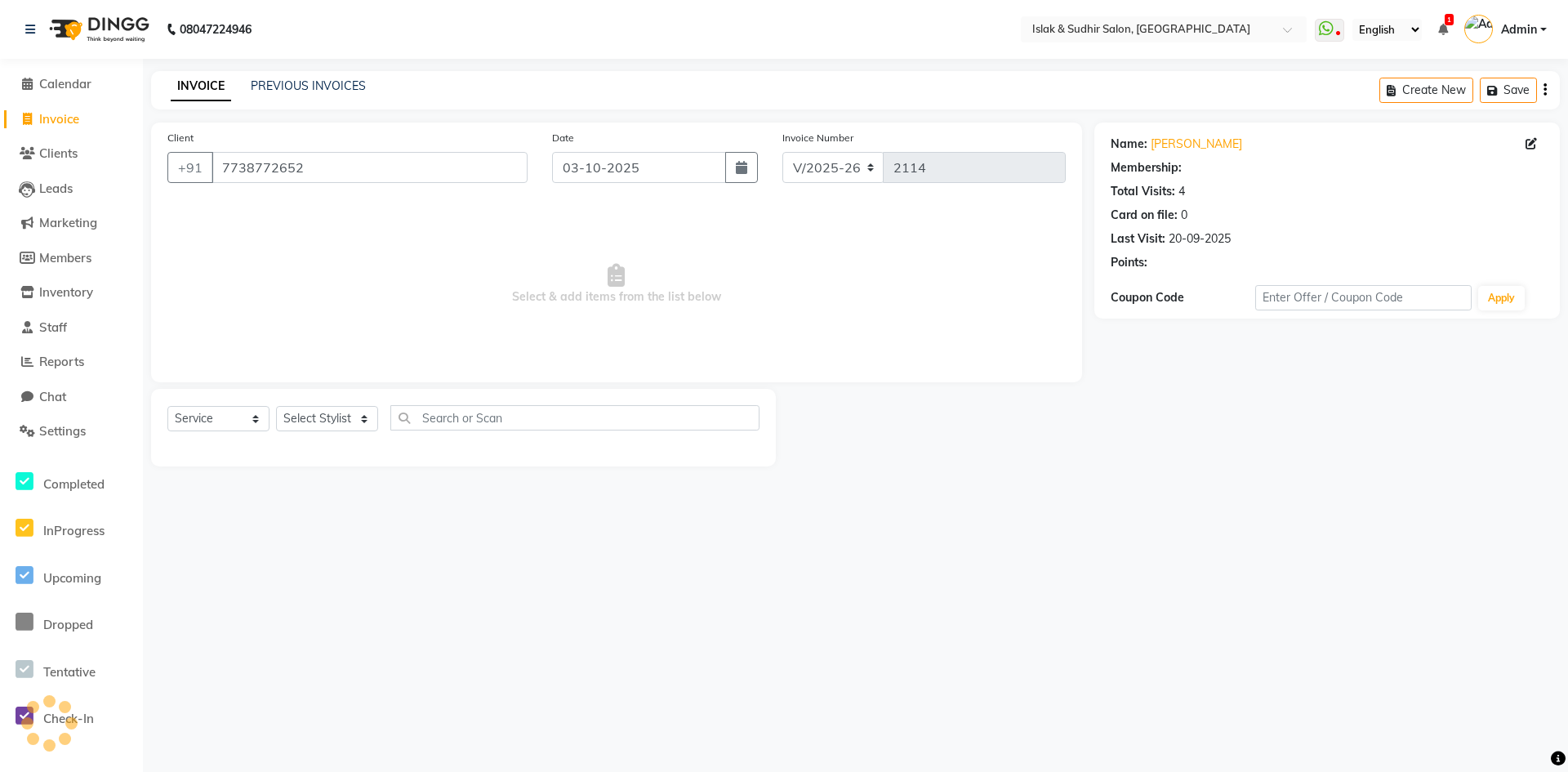
select select "1: Object"
click at [341, 424] on select "Select Stylist [PERSON_NAME] [PERSON_NAME] [PERSON_NAME] [PERSON_NAME] ISLAK IS…" at bounding box center [327, 419] width 102 height 25
select select "93105"
click at [276, 406] on select "Select Stylist [PERSON_NAME] [PERSON_NAME] [PERSON_NAME] [PERSON_NAME] ISLAK IS…" at bounding box center [327, 419] width 102 height 25
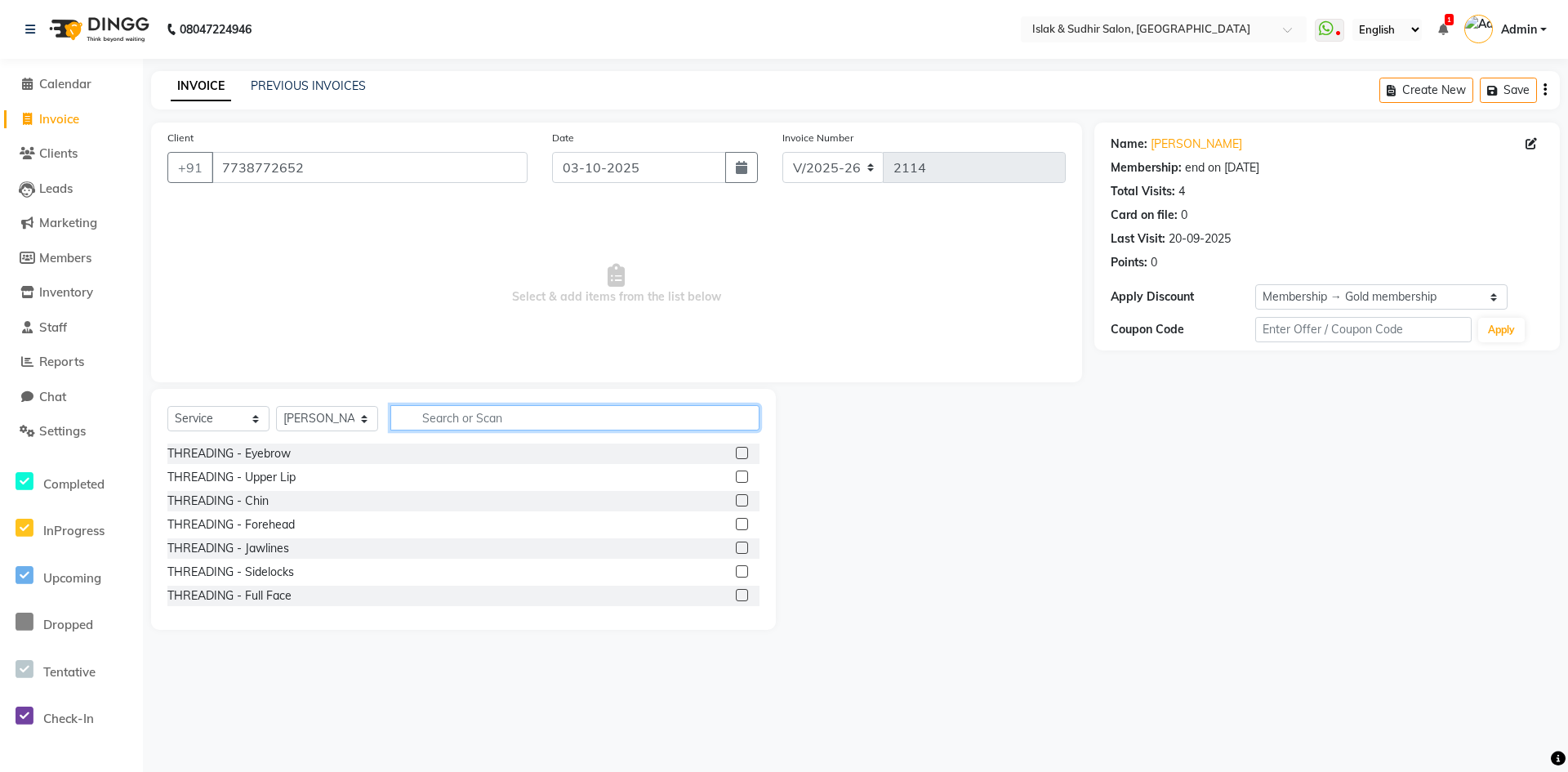
click at [450, 424] on input "text" at bounding box center [575, 418] width 369 height 25
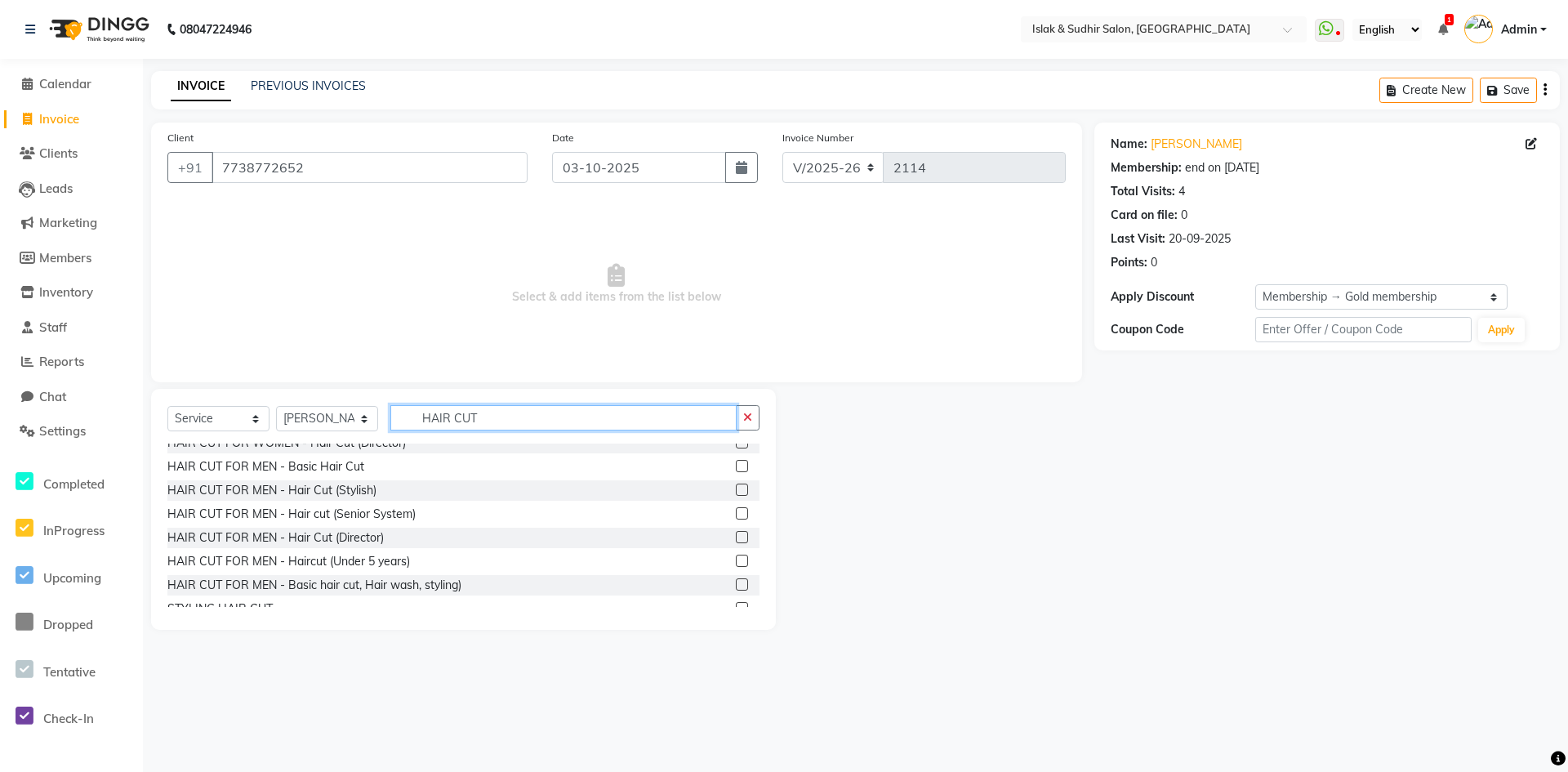
scroll to position [163, 0]
type input "HAIR CUT"
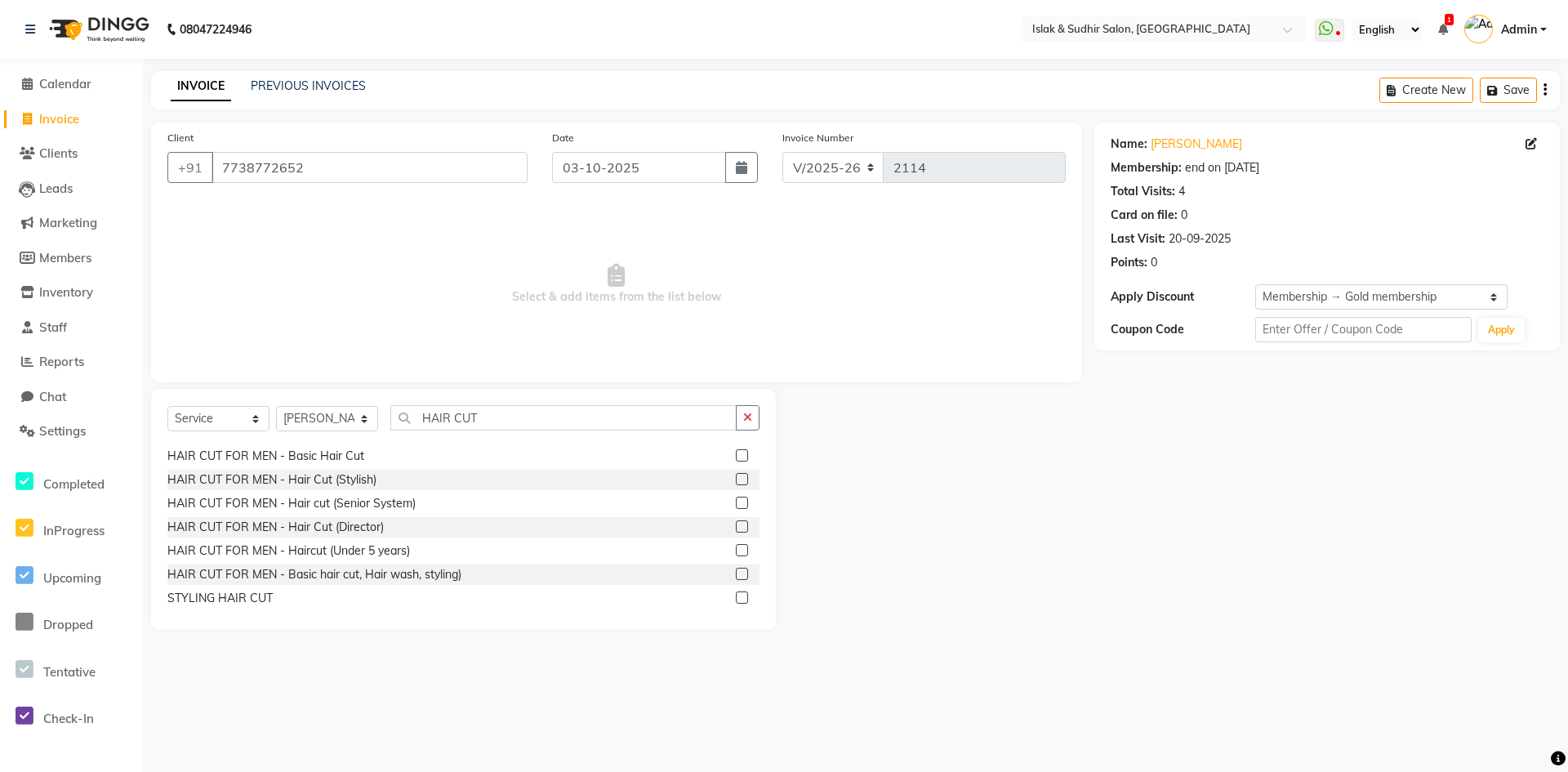
click at [736, 458] on label at bounding box center [742, 455] width 12 height 12
click at [736, 458] on input "checkbox" at bounding box center [741, 456] width 11 height 11
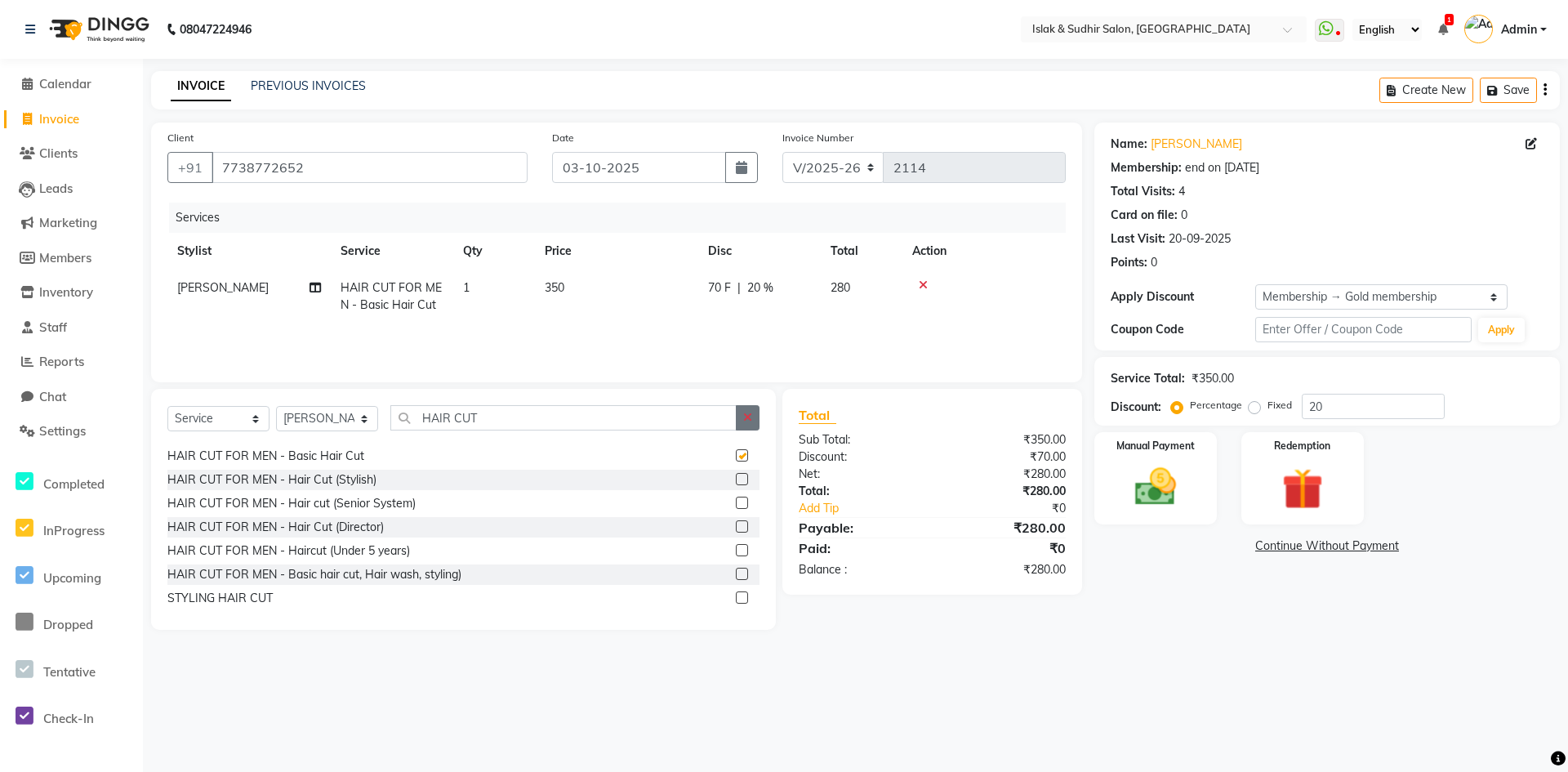
checkbox input "false"
click at [750, 413] on icon "button" at bounding box center [747, 418] width 9 height 12
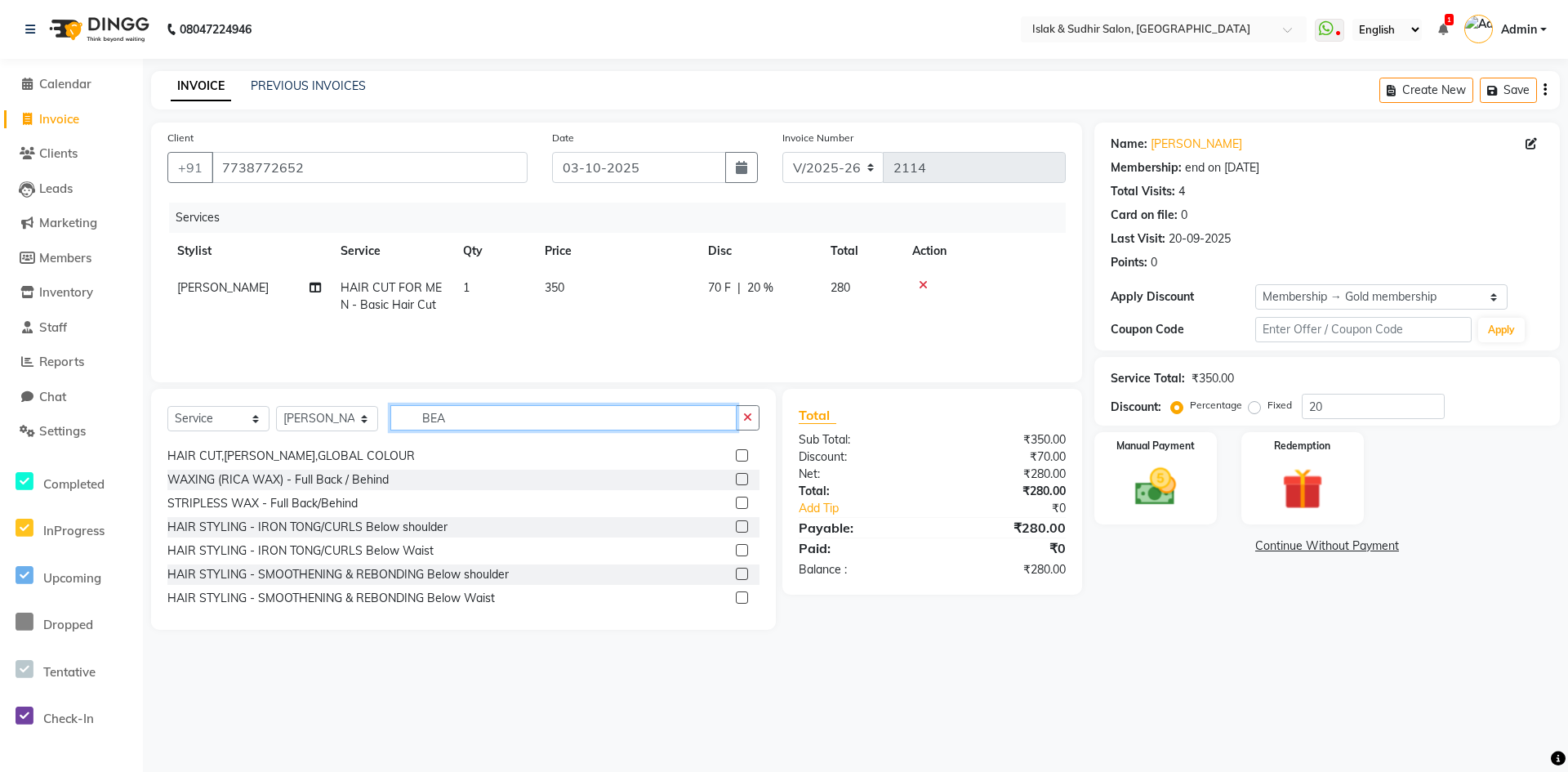
scroll to position [0, 0]
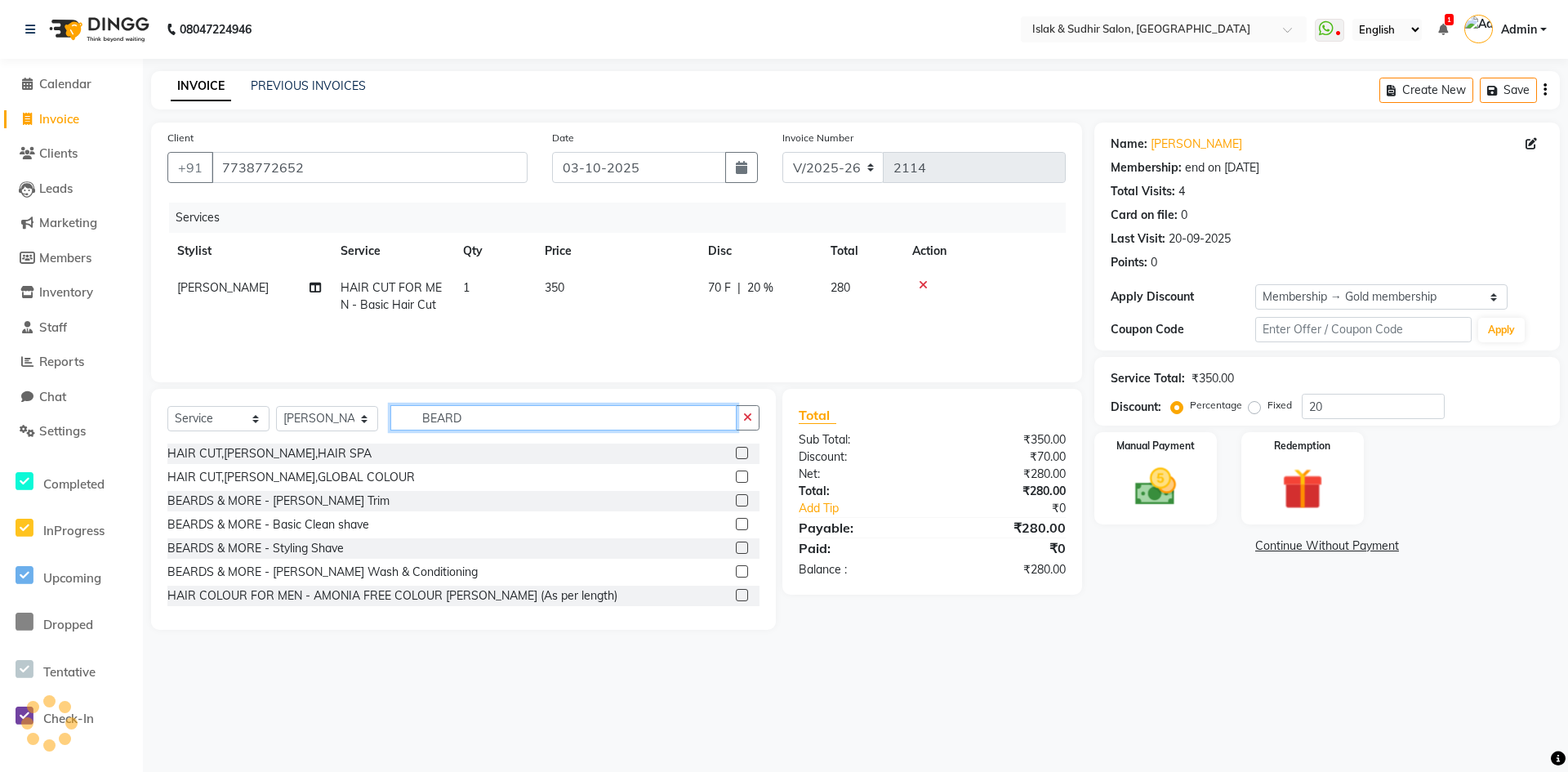
type input "BEARD"
click at [736, 544] on label at bounding box center [742, 548] width 12 height 12
click at [736, 544] on input "checkbox" at bounding box center [741, 549] width 11 height 11
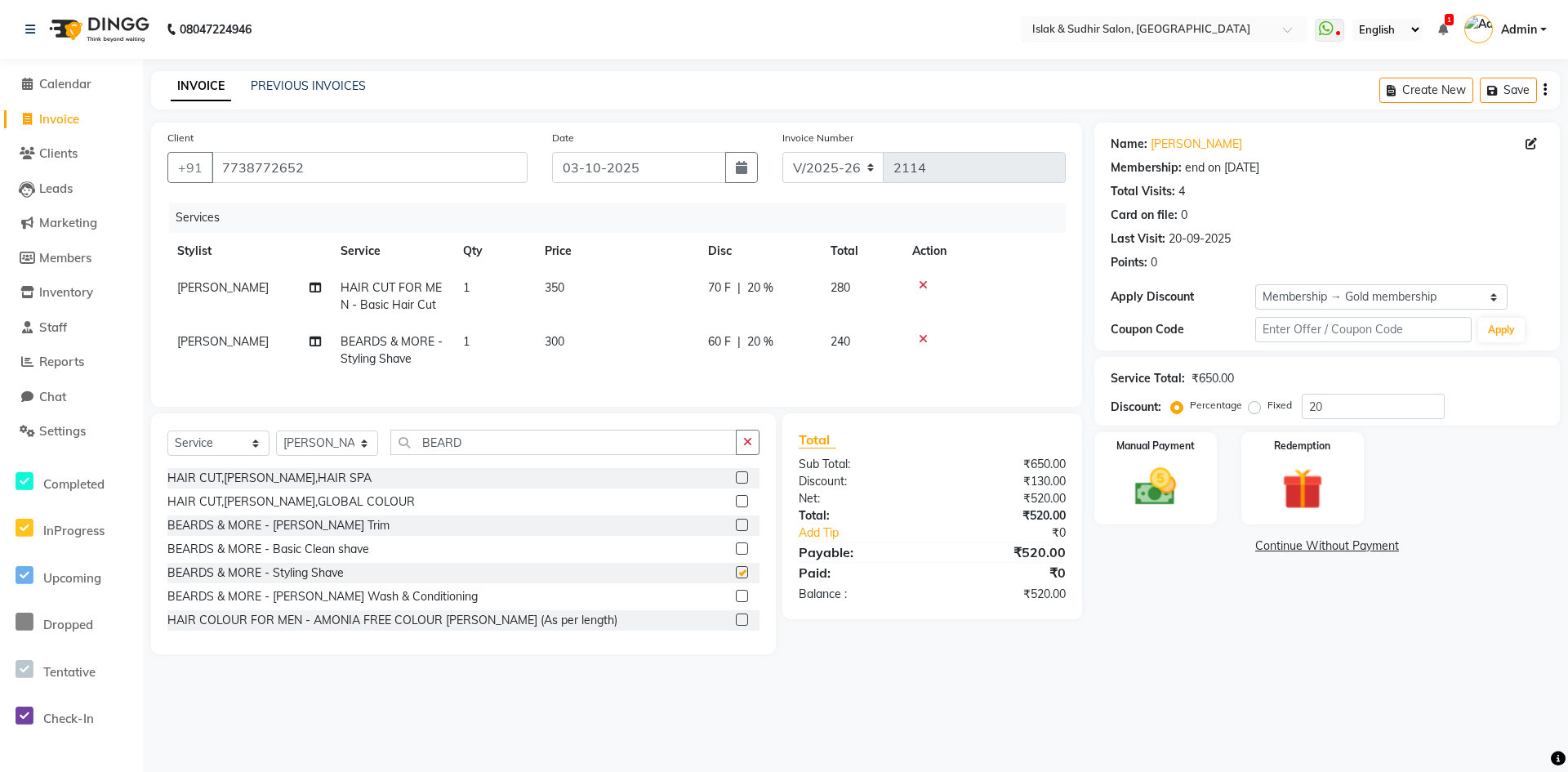
checkbox input "false"
click at [1329, 392] on div "Service Total: ₹650.00 Discount: Percentage Fixed 20" at bounding box center [1327, 391] width 433 height 56
click at [1332, 404] on input "20" at bounding box center [1373, 407] width 143 height 25
type input "2"
type input "50"
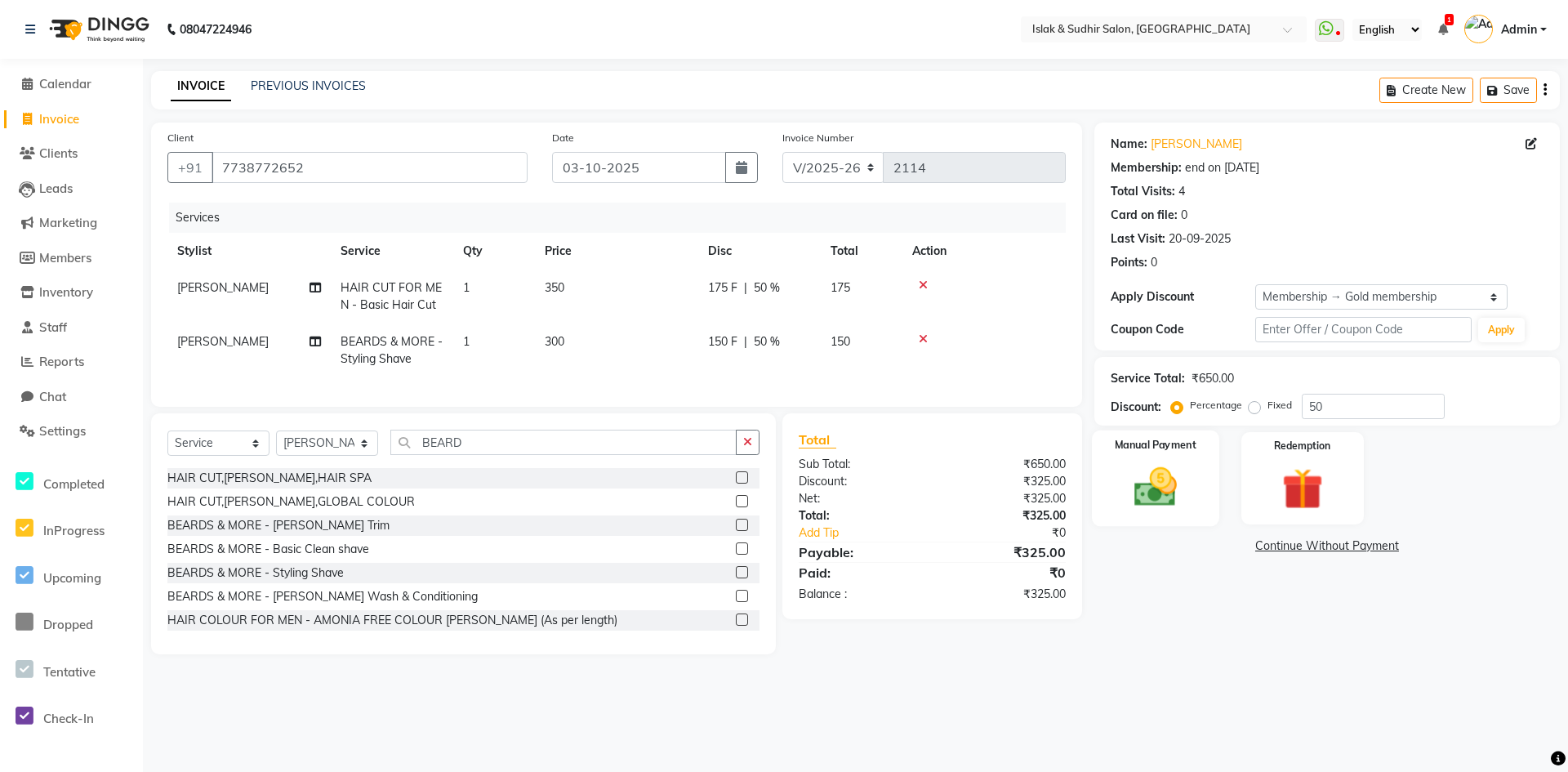
click at [1152, 503] on img at bounding box center [1156, 487] width 70 height 50
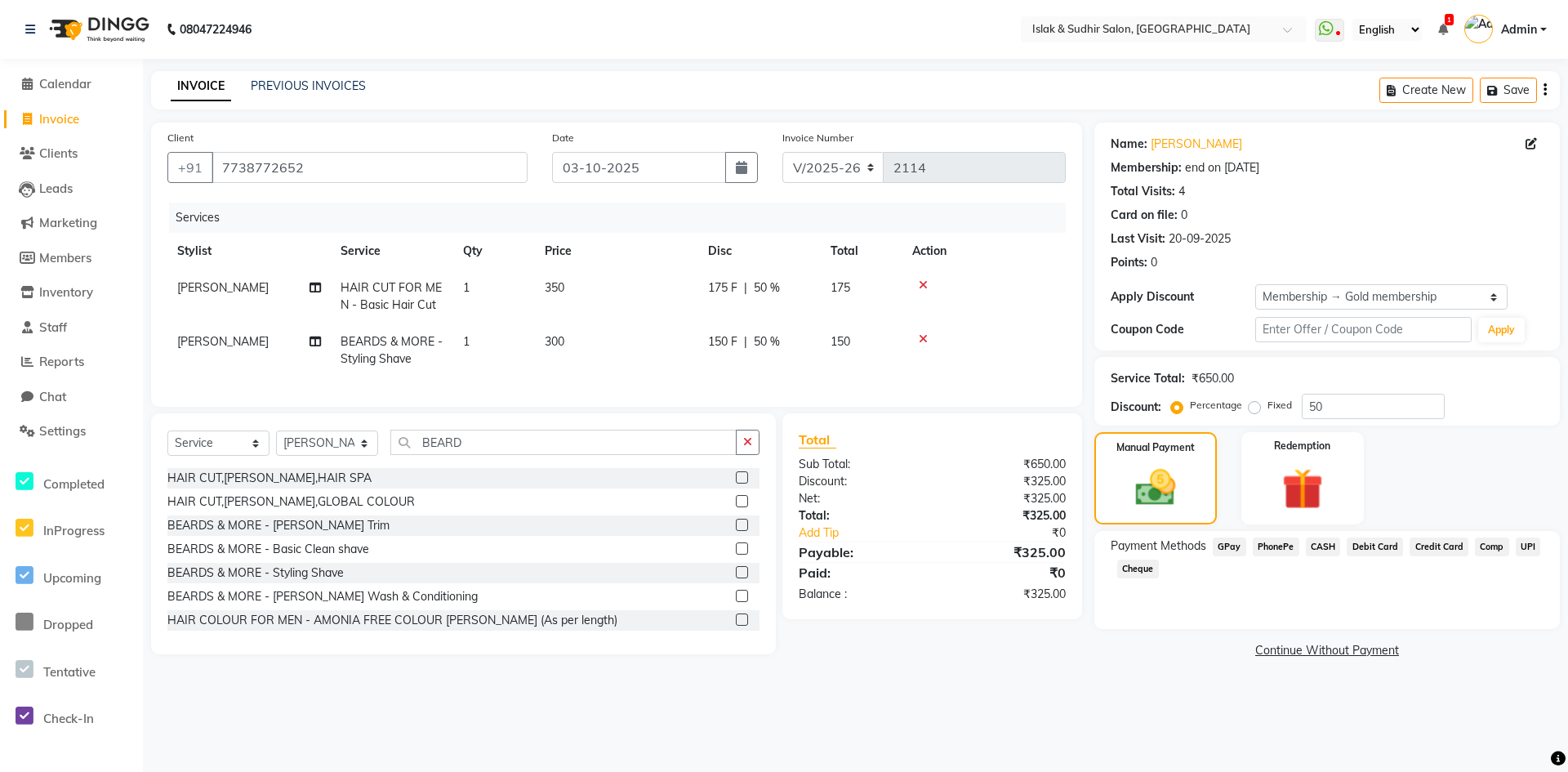
click at [1222, 543] on span "GPay" at bounding box center [1230, 547] width 34 height 19
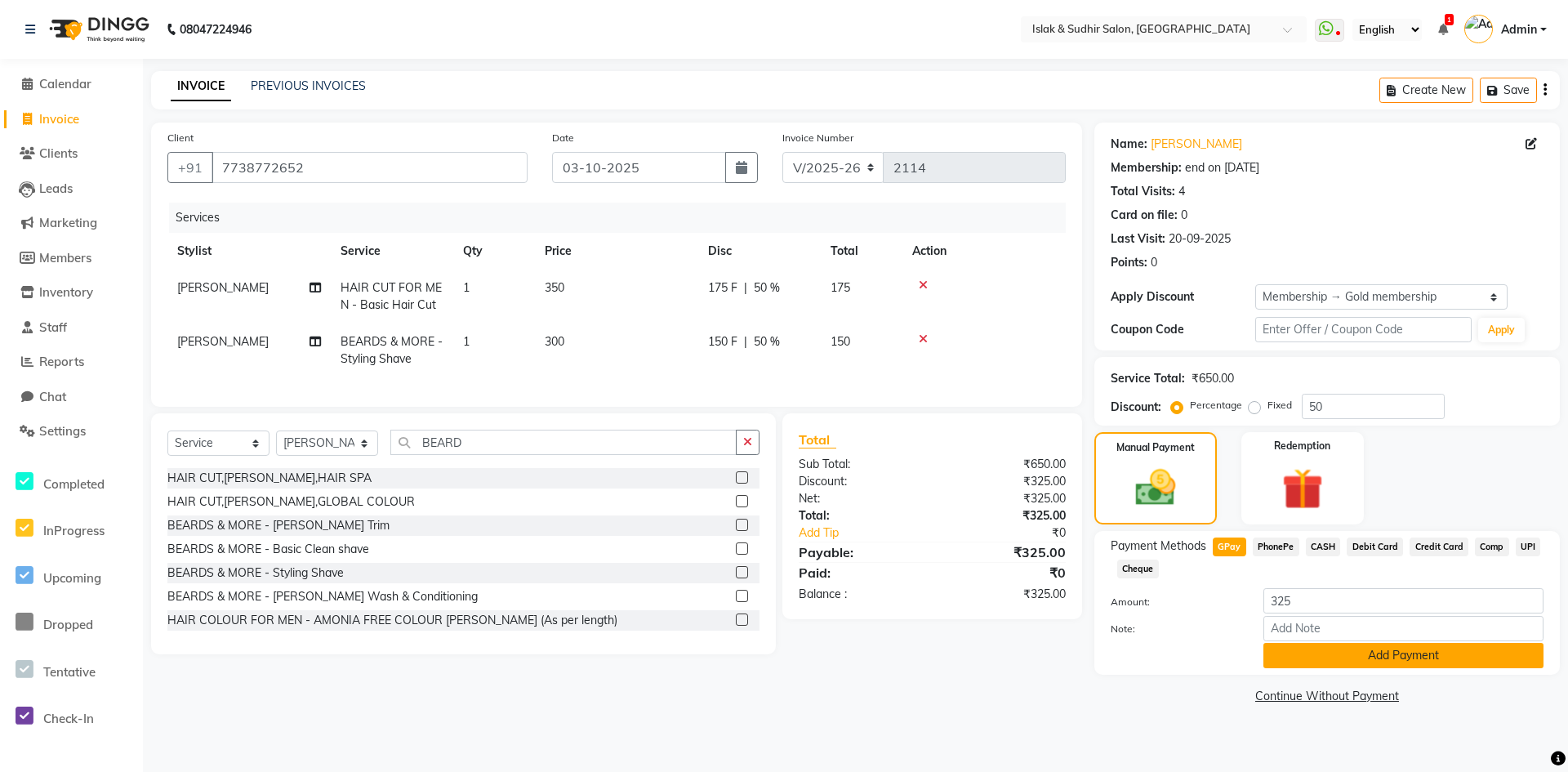
click at [1365, 644] on button "Add Payment" at bounding box center [1403, 655] width 280 height 25
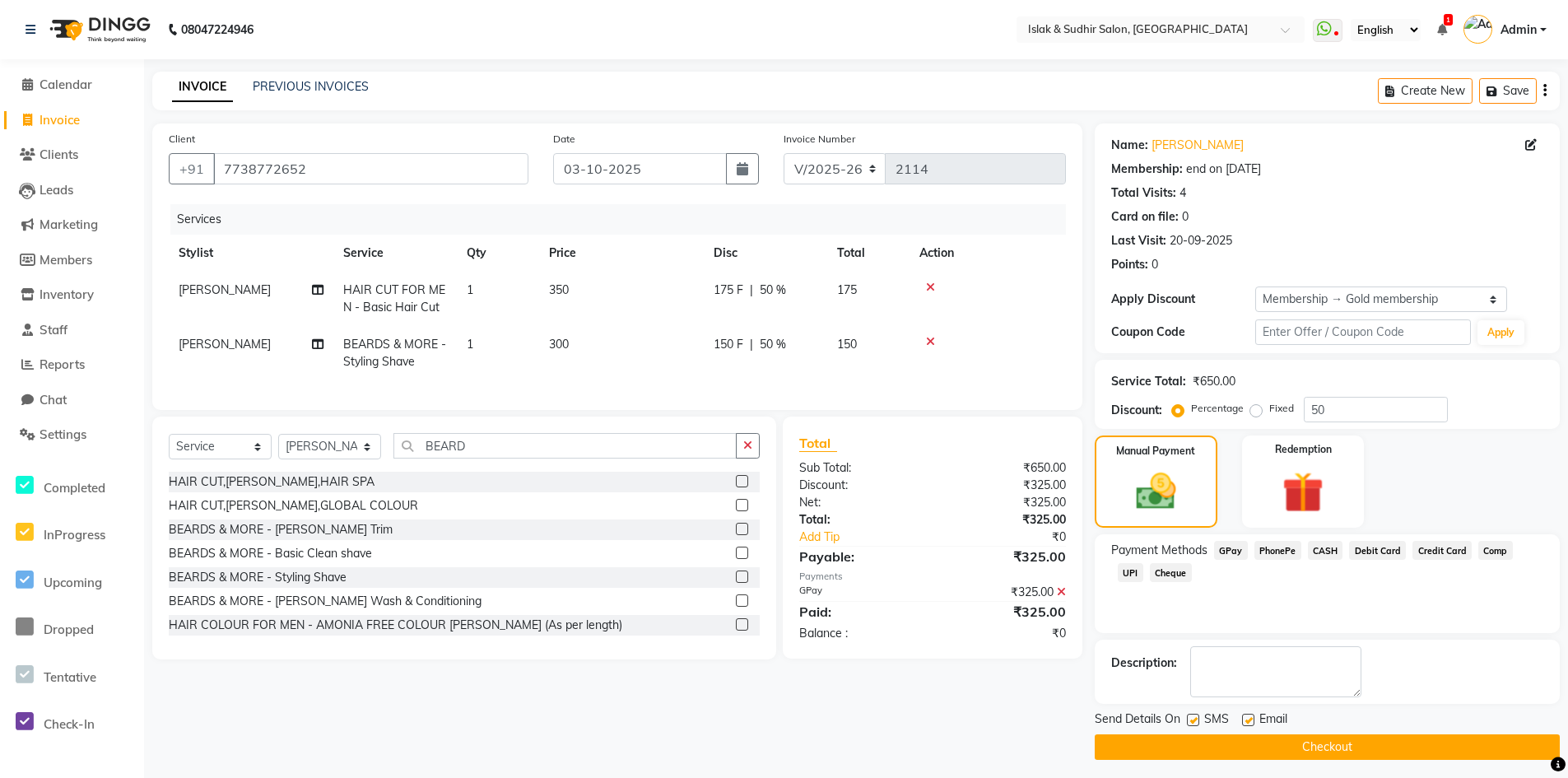
click at [1330, 740] on button "Checkout" at bounding box center [1327, 747] width 465 height 26
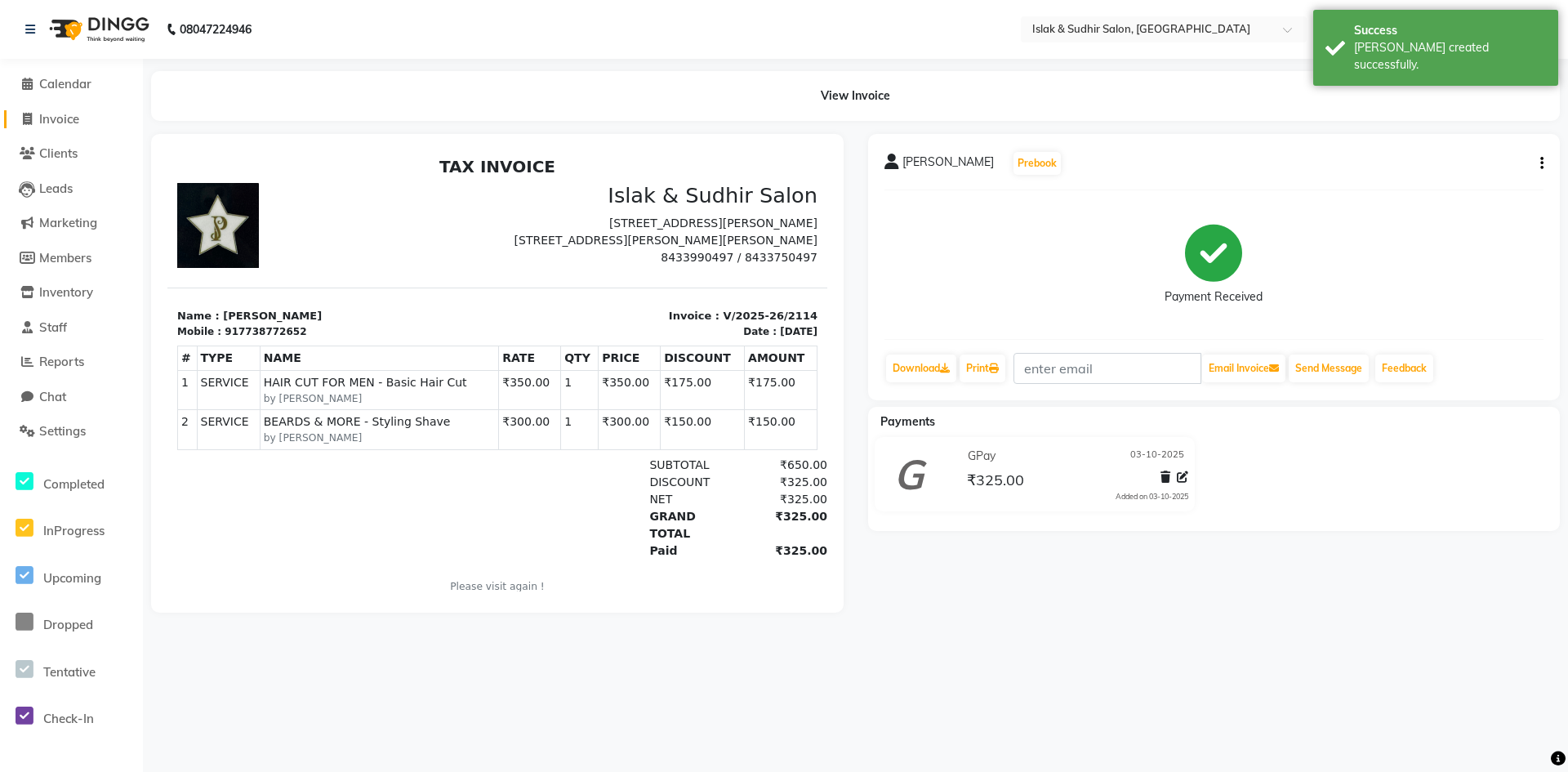
click at [42, 118] on span "Invoice" at bounding box center [58, 118] width 40 height 15
select select "service"
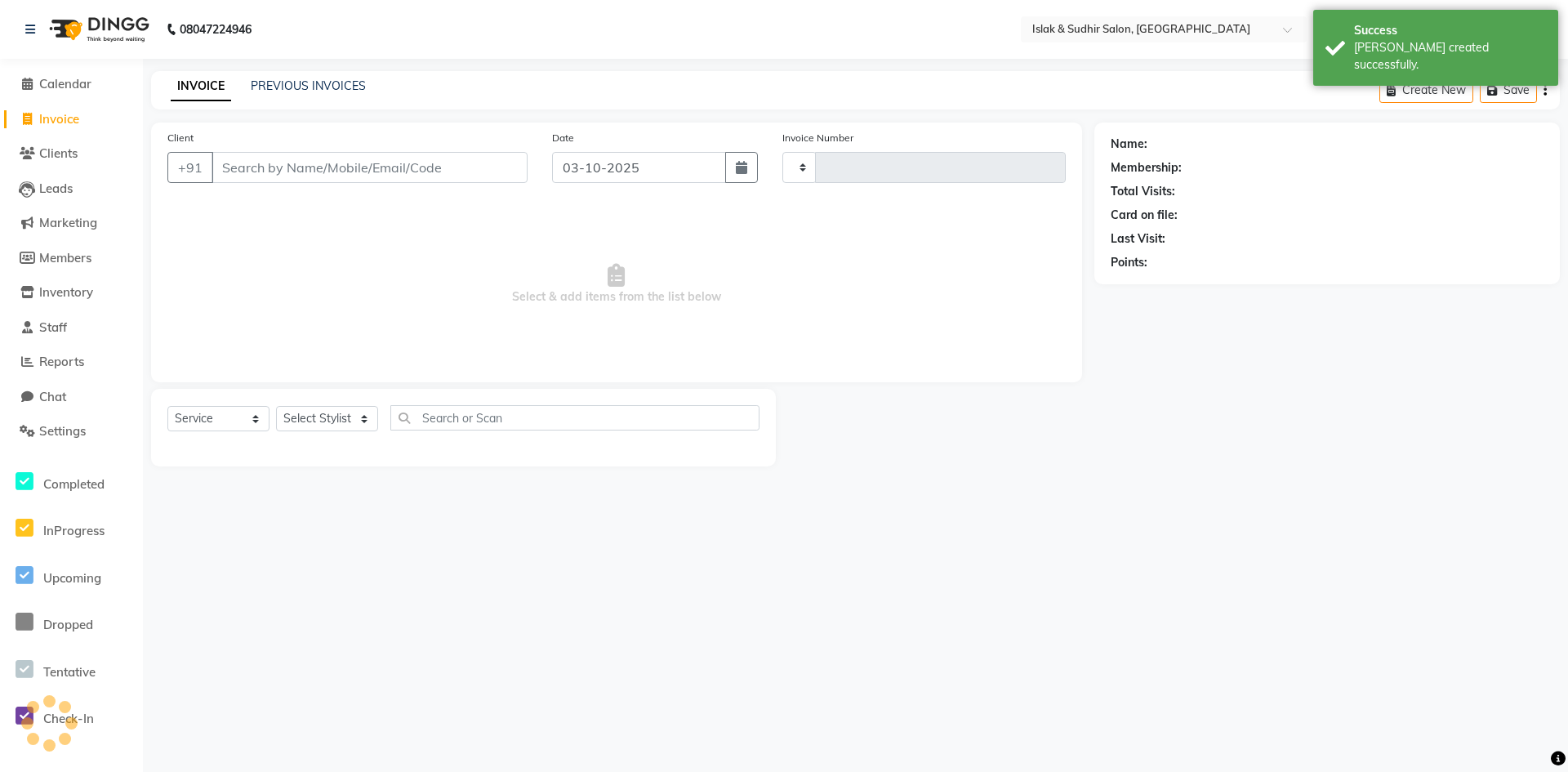
type input "2115"
select select "7859"
click at [263, 160] on input "Client" at bounding box center [369, 167] width 316 height 31
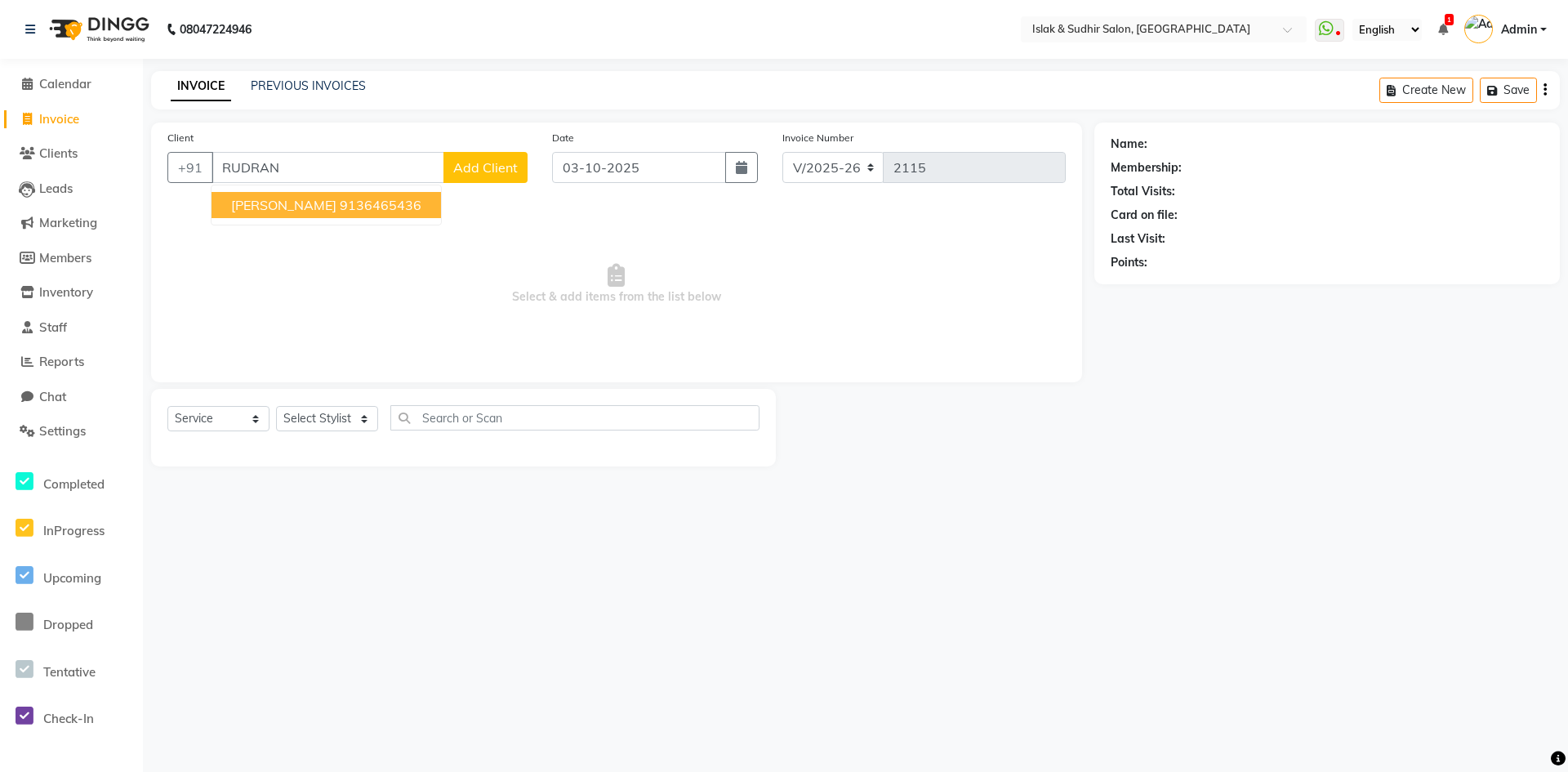
click at [273, 211] on span "[PERSON_NAME]" at bounding box center [283, 205] width 106 height 16
type input "9136465436"
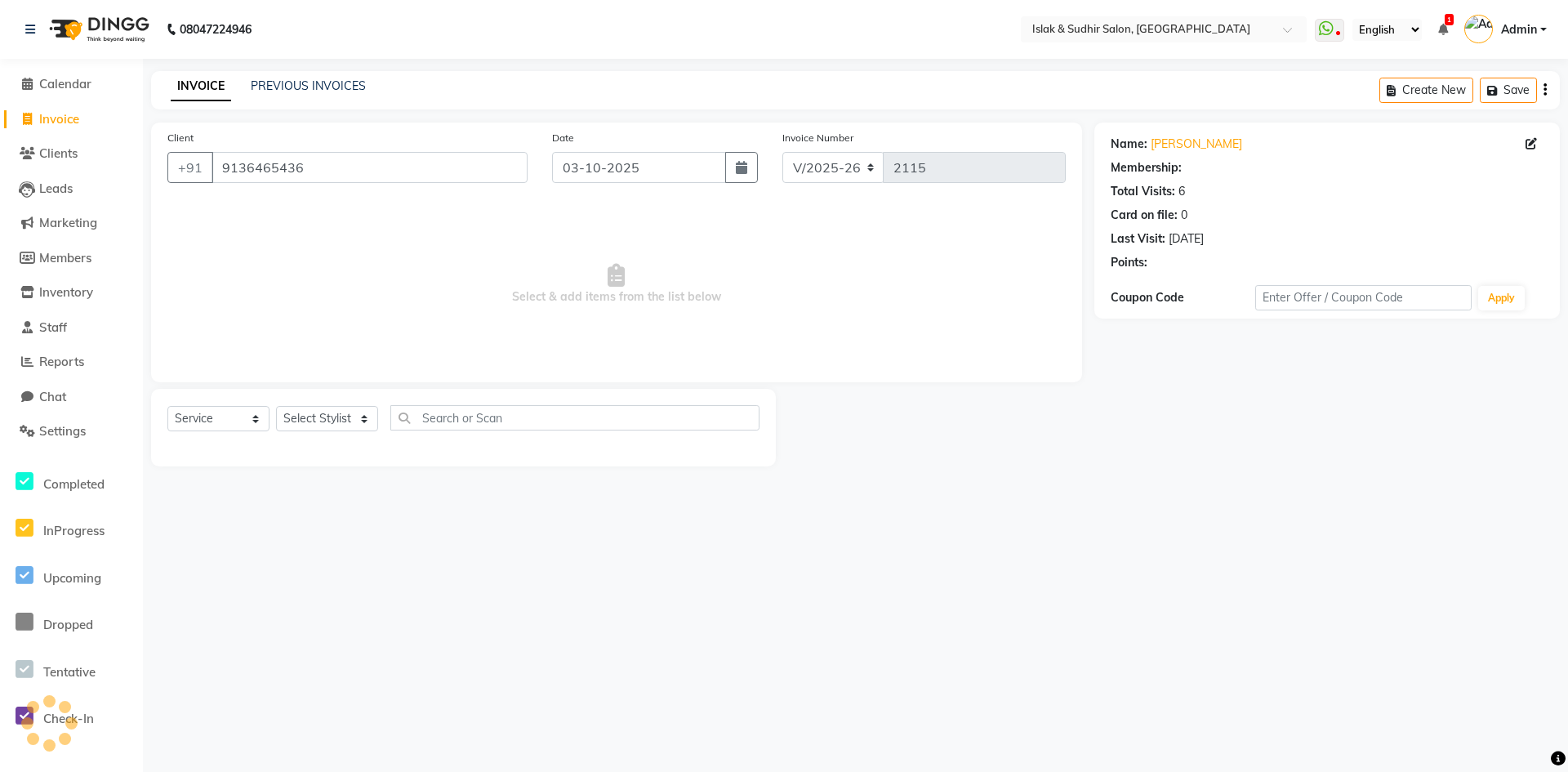
select select "1: Object"
click at [307, 418] on select "Select Stylist [PERSON_NAME] [PERSON_NAME] [PERSON_NAME] [PERSON_NAME] ISLAK IS…" at bounding box center [327, 419] width 102 height 25
select select "88402"
click at [276, 406] on select "Select Stylist [PERSON_NAME] [PERSON_NAME] [PERSON_NAME] [PERSON_NAME] ISLAK IS…" at bounding box center [327, 419] width 102 height 25
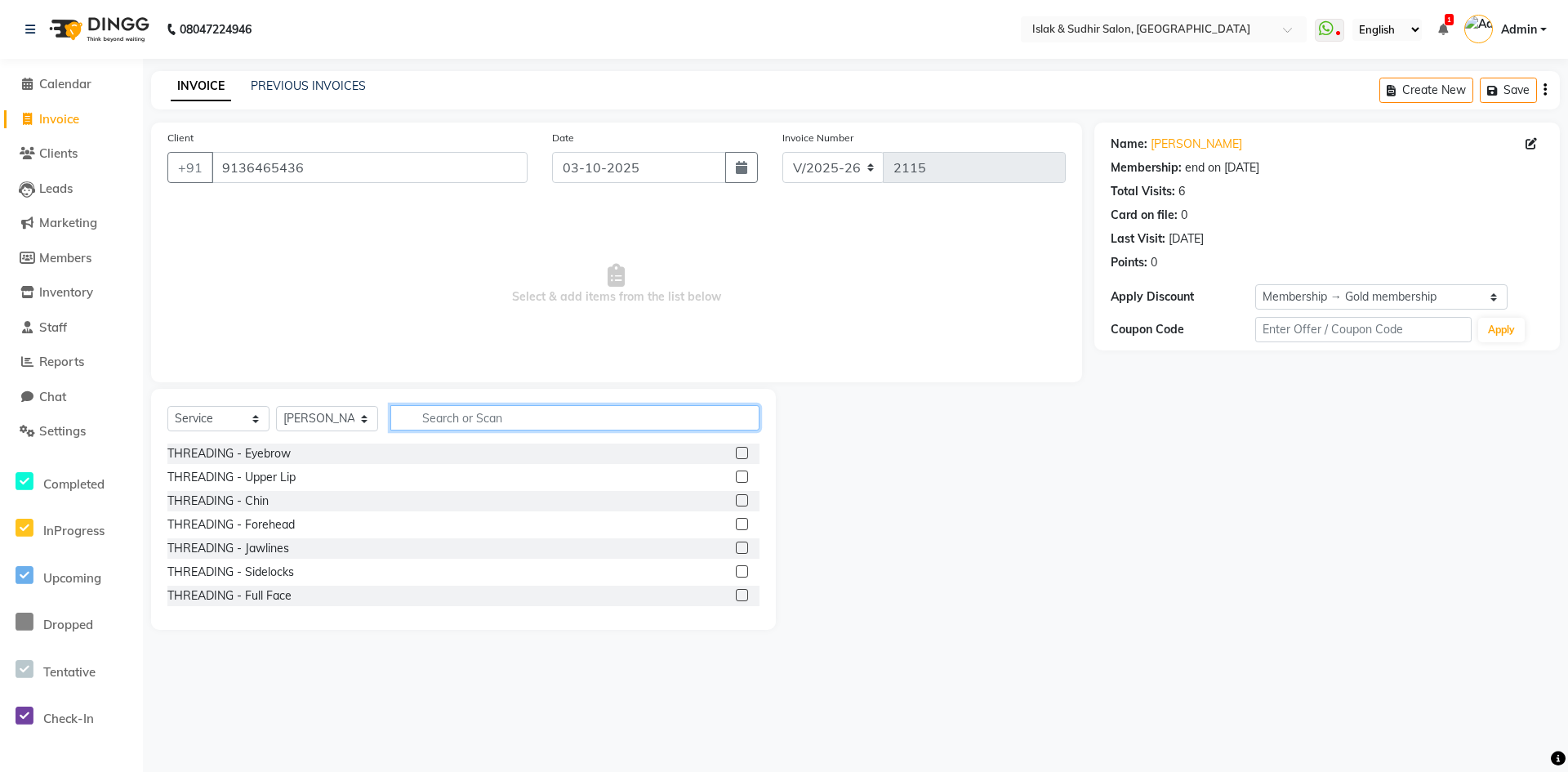
click at [494, 407] on input "text" at bounding box center [575, 418] width 369 height 25
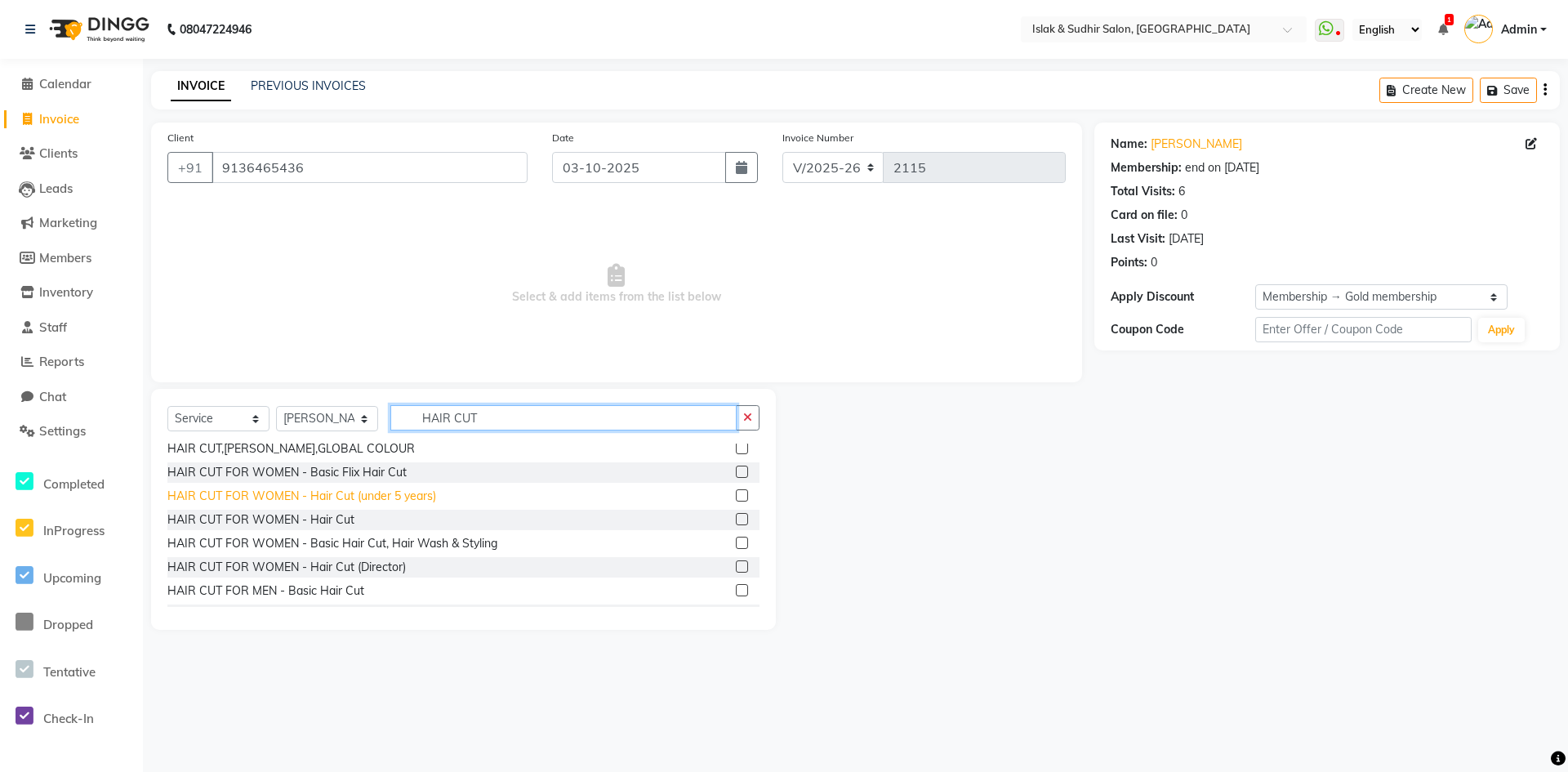
scroll to position [163, 0]
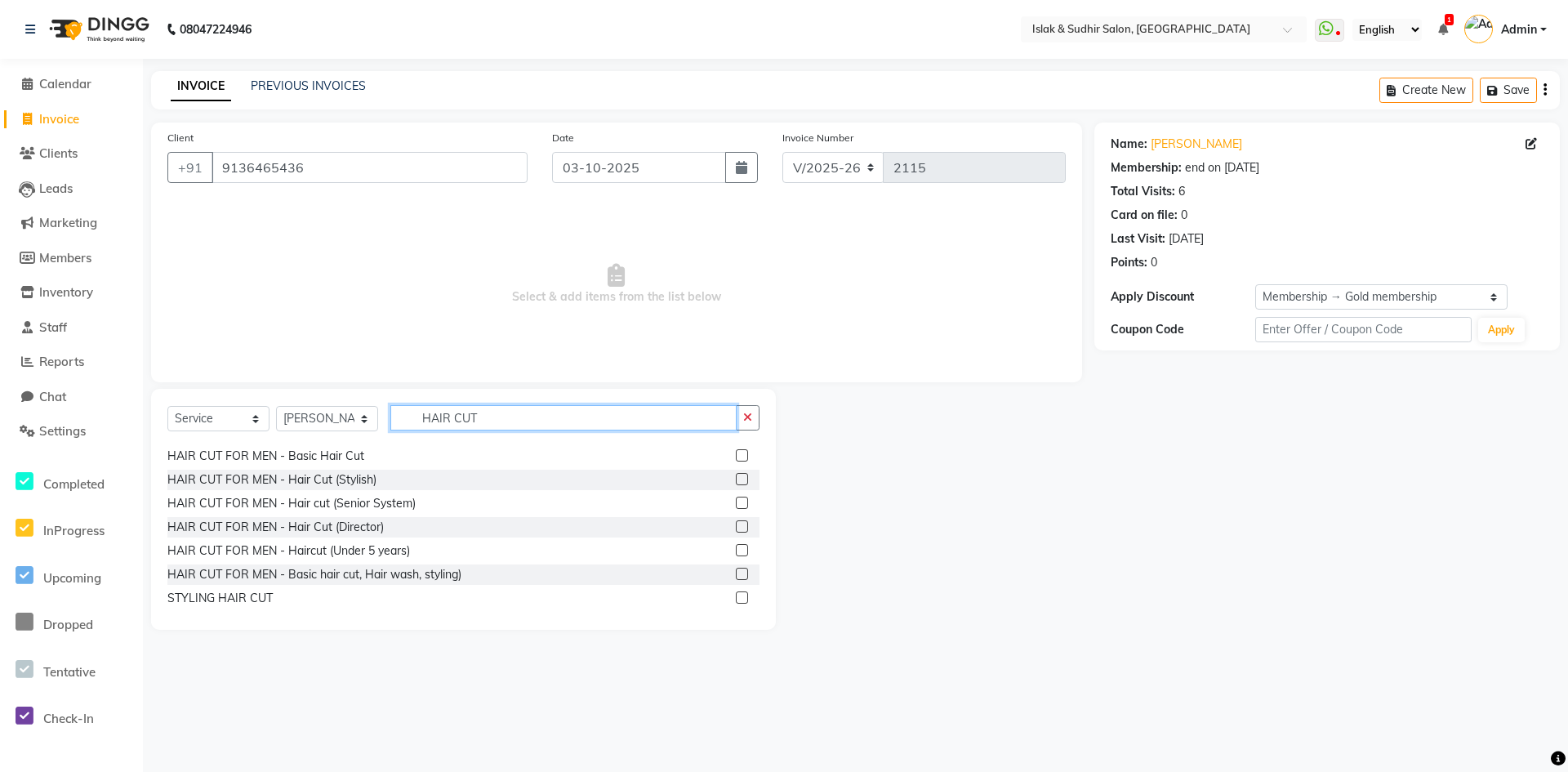
type input "HAIR CUT"
click at [736, 455] on label at bounding box center [742, 455] width 12 height 12
click at [736, 455] on input "checkbox" at bounding box center [741, 456] width 11 height 11
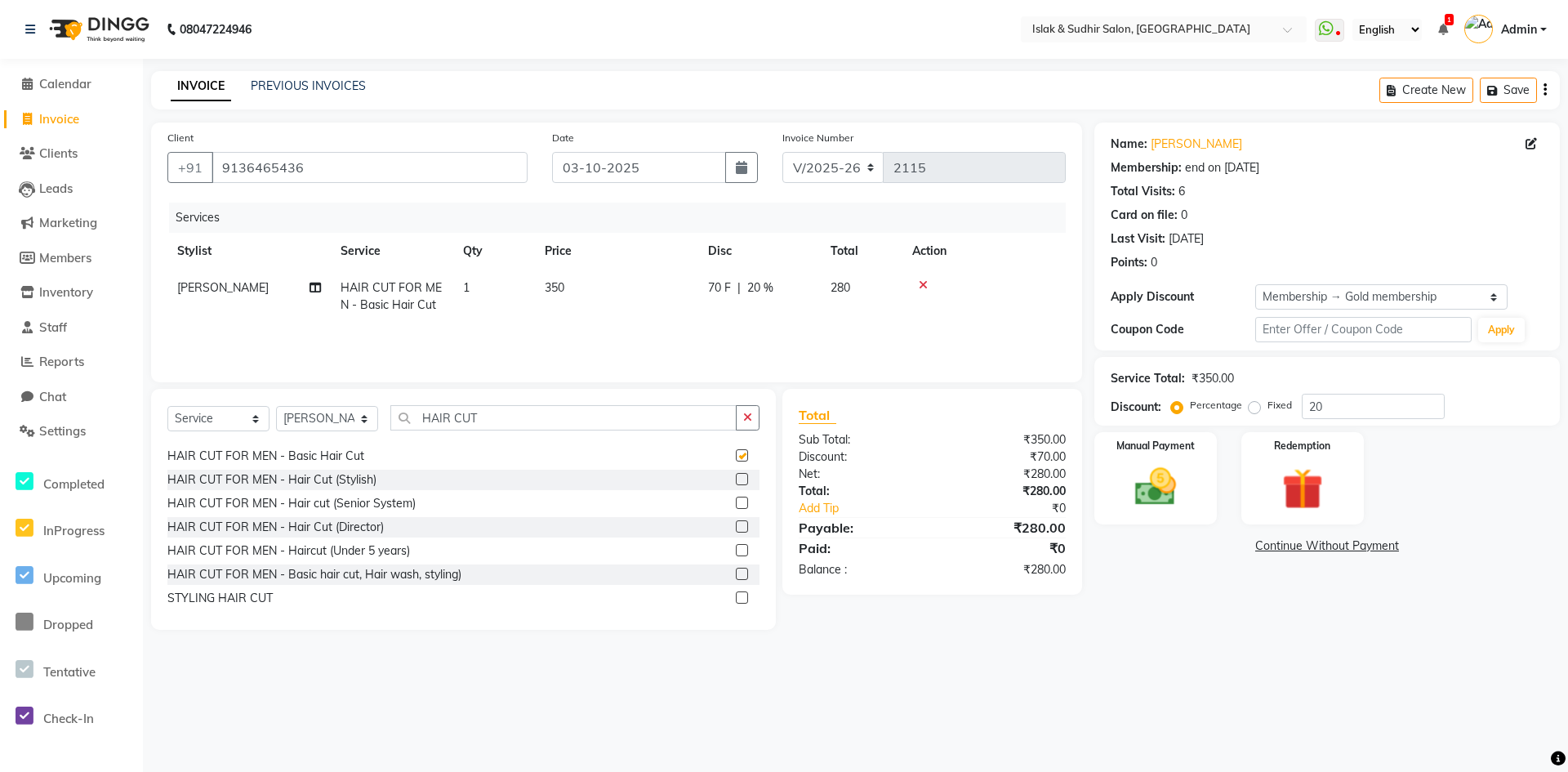
checkbox input "false"
drag, startPoint x: 752, startPoint y: 407, endPoint x: 598, endPoint y: 412, distance: 154.1
click at [743, 410] on button "button" at bounding box center [748, 418] width 24 height 25
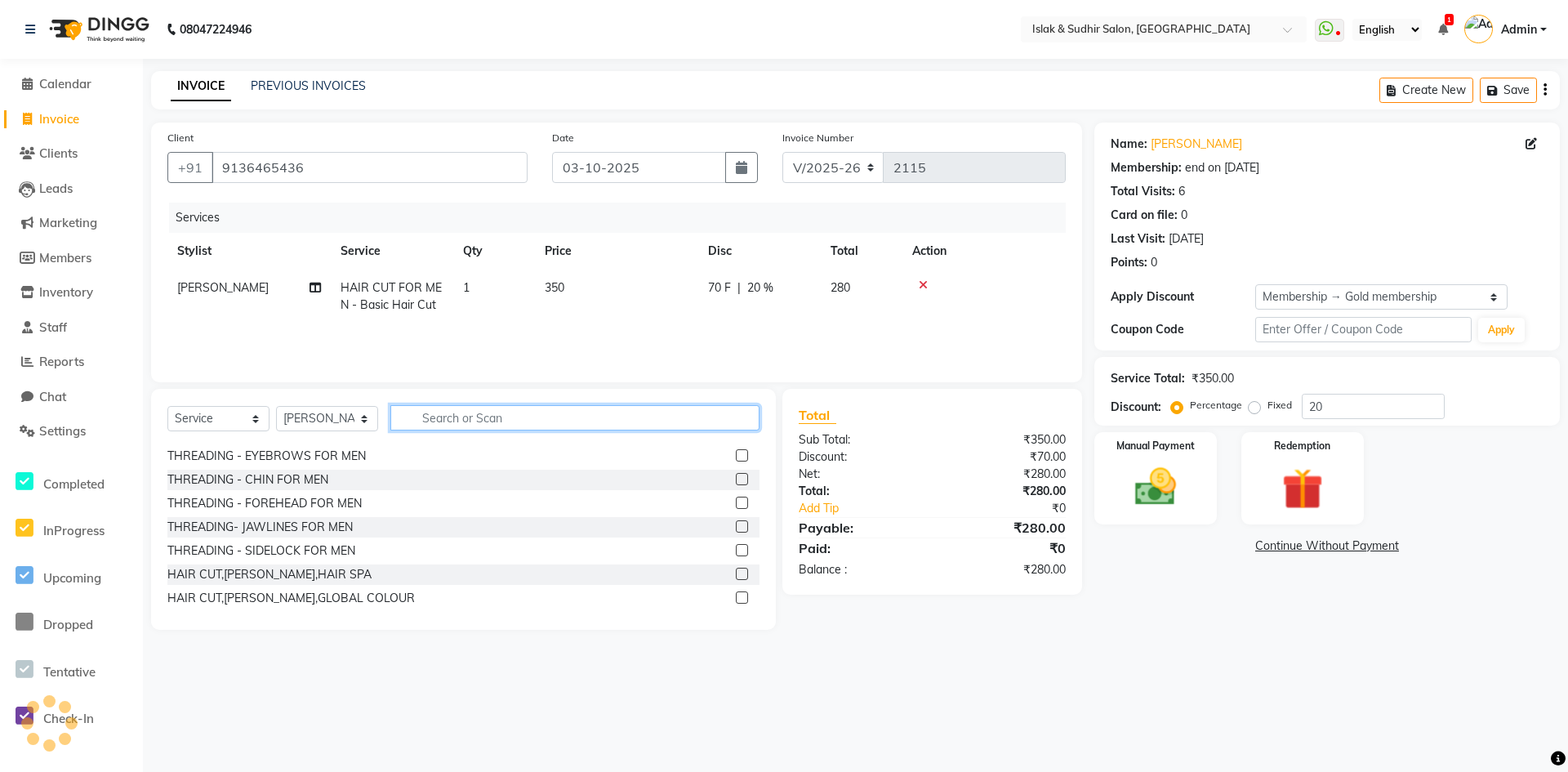
click at [551, 412] on input "text" at bounding box center [575, 418] width 369 height 25
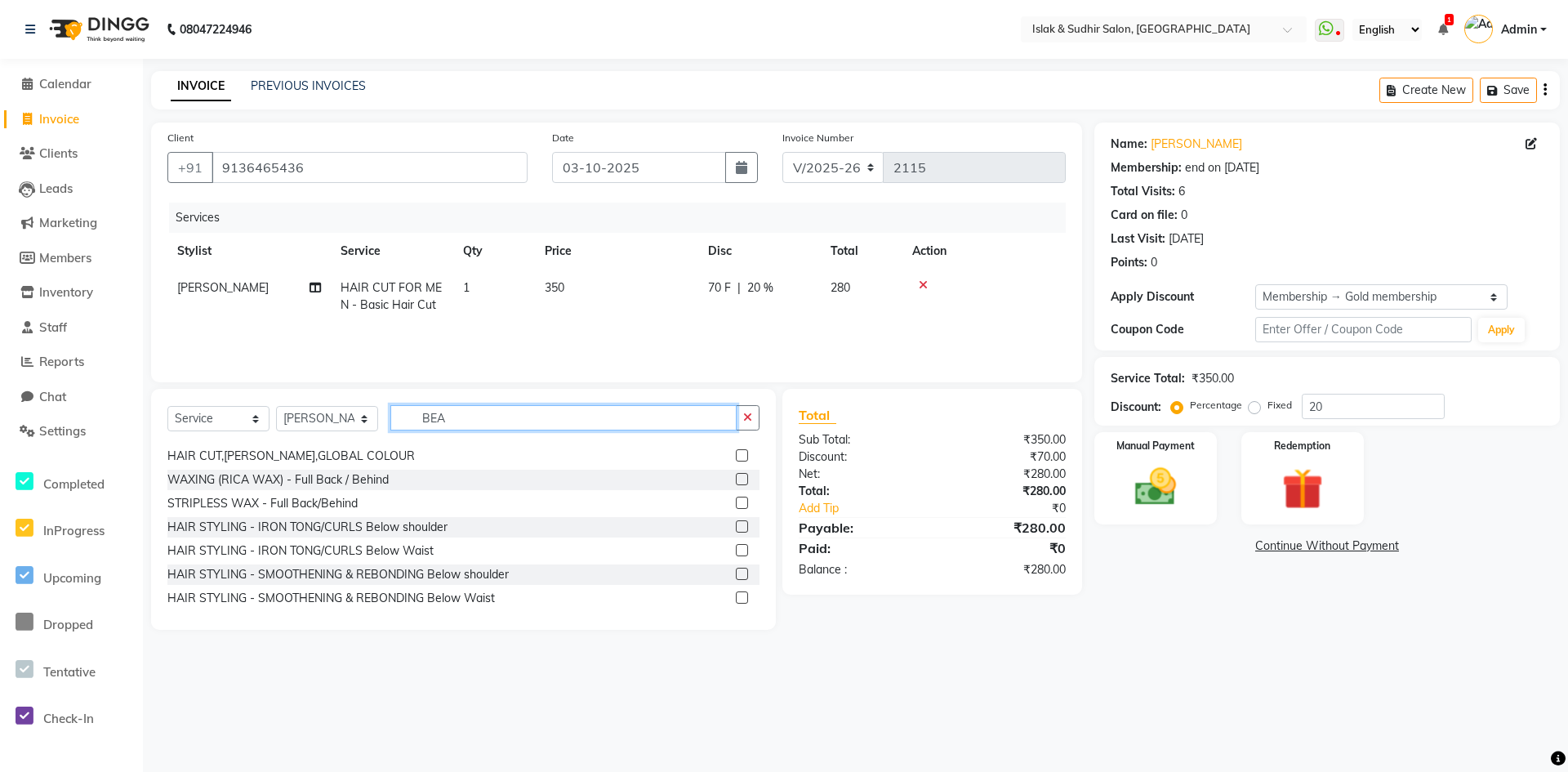
scroll to position [0, 0]
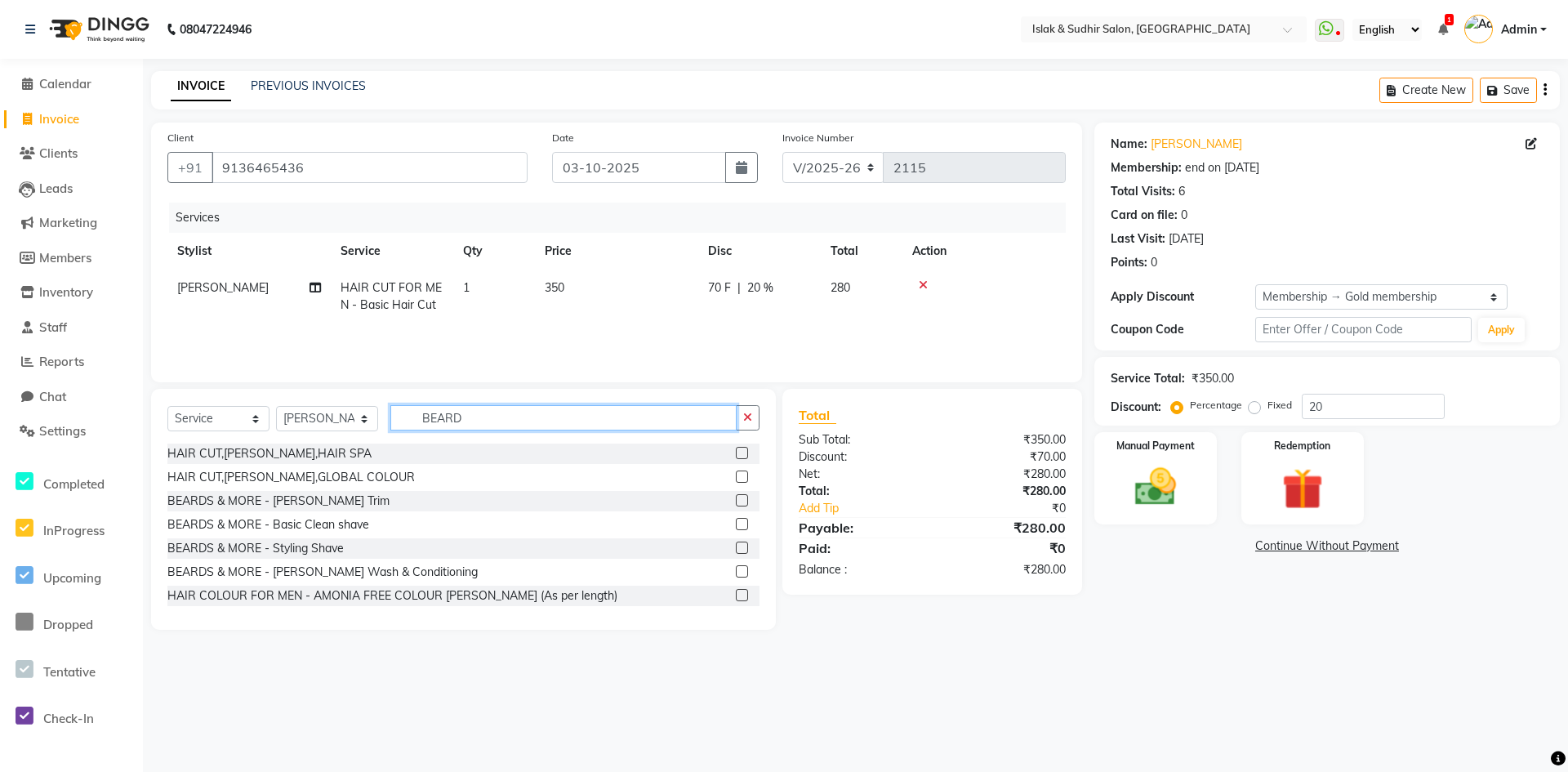
type input "BEARD"
click at [736, 548] on label at bounding box center [742, 548] width 12 height 12
click at [736, 548] on input "checkbox" at bounding box center [741, 549] width 11 height 11
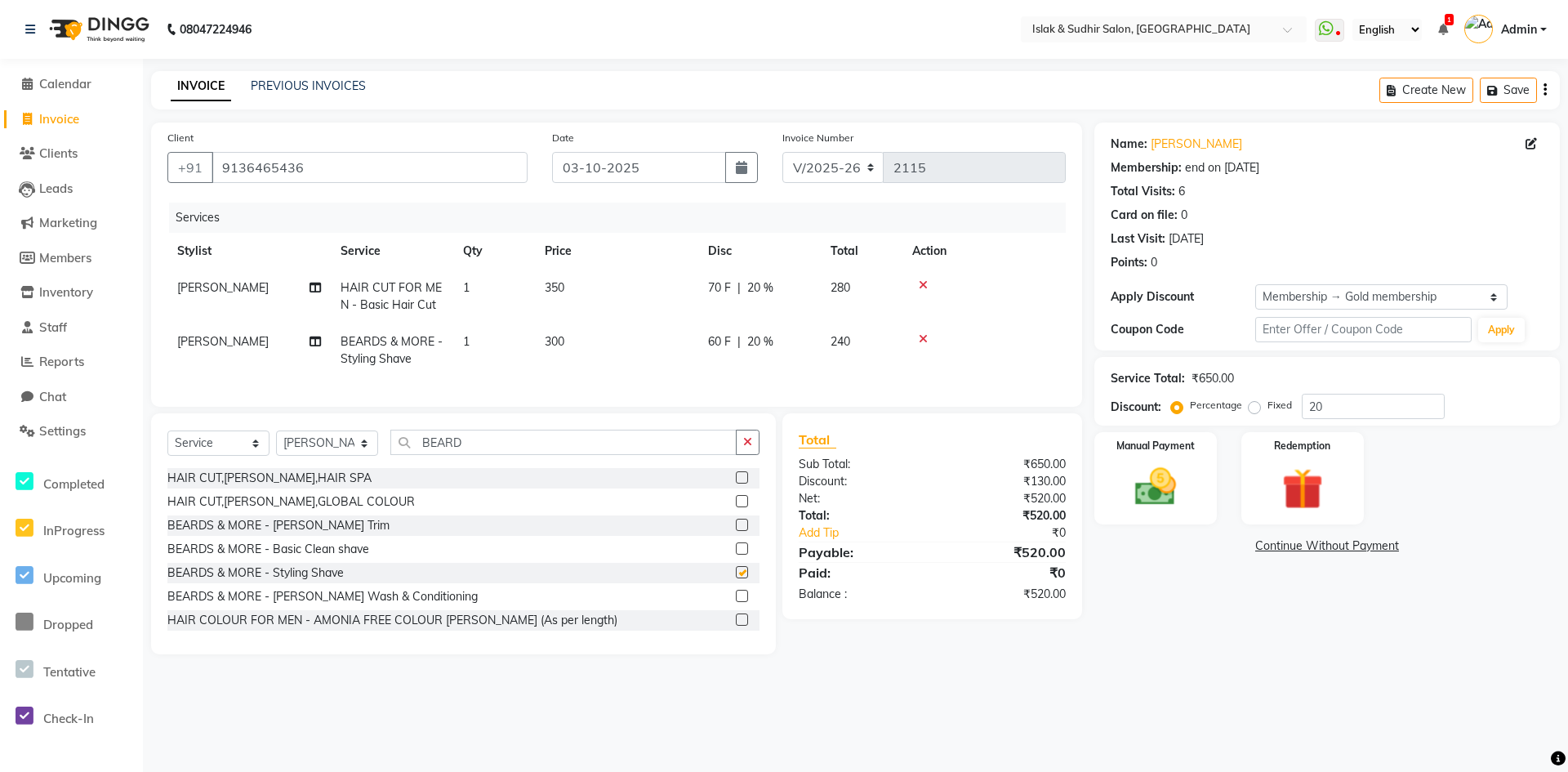
checkbox input "false"
click at [1334, 416] on input "20" at bounding box center [1373, 407] width 143 height 25
type input "2"
type input "50"
click at [1173, 495] on img at bounding box center [1156, 487] width 70 height 50
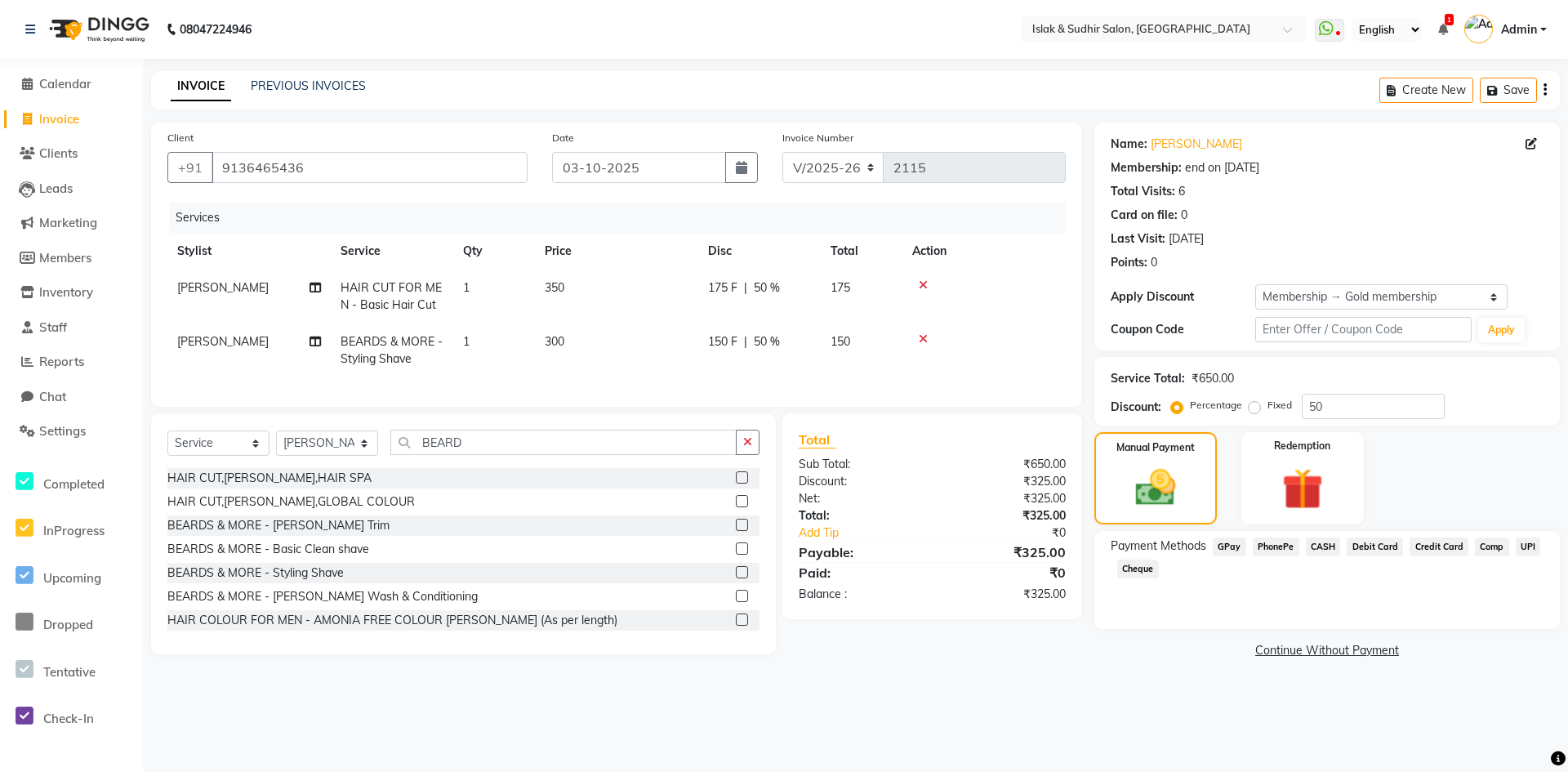
click at [1233, 552] on span "GPay" at bounding box center [1230, 547] width 34 height 19
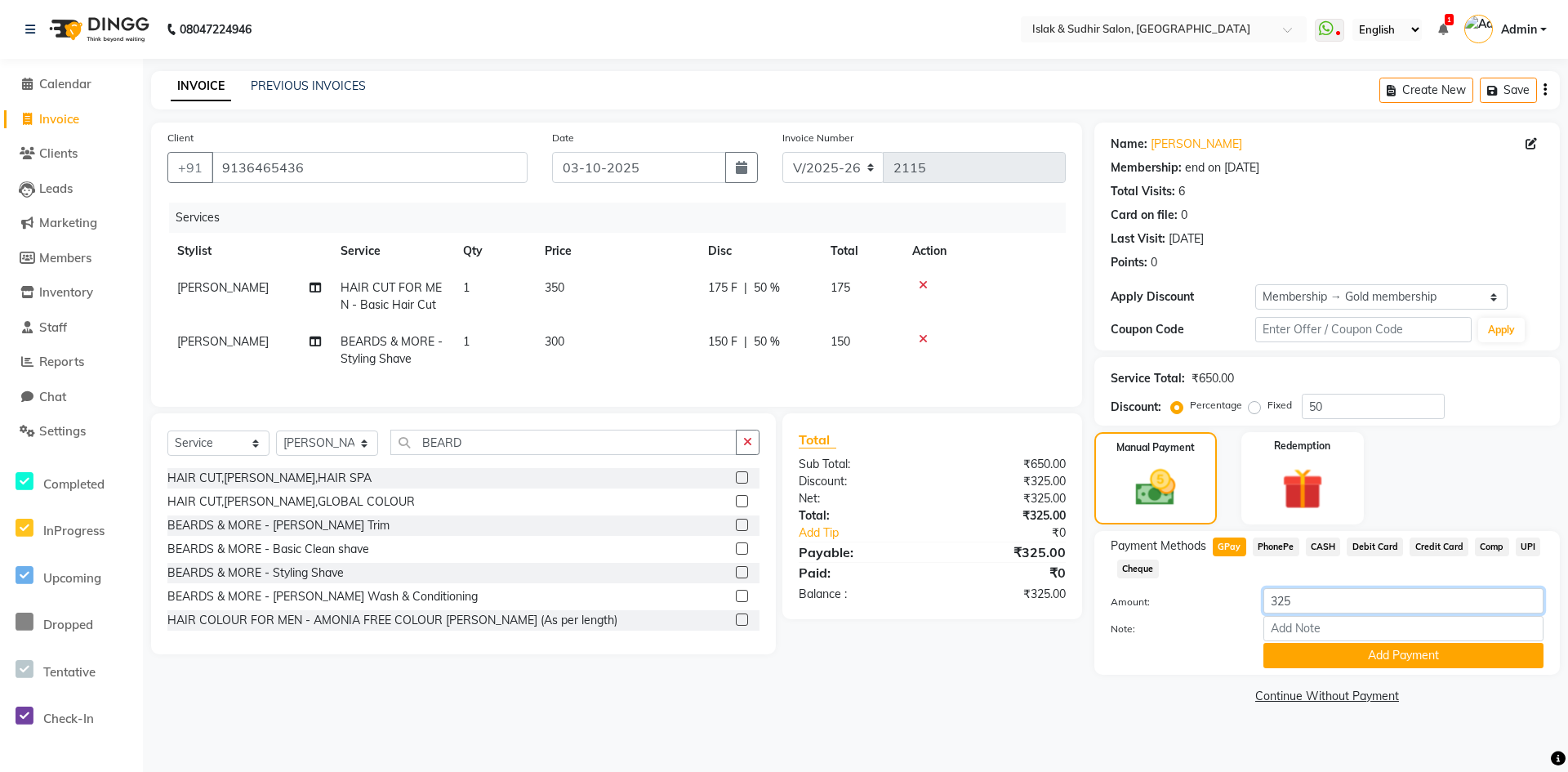
click at [1309, 598] on input "325" at bounding box center [1403, 601] width 280 height 25
type input "3"
type input "225"
click at [1411, 657] on button "Add Payment" at bounding box center [1403, 655] width 280 height 25
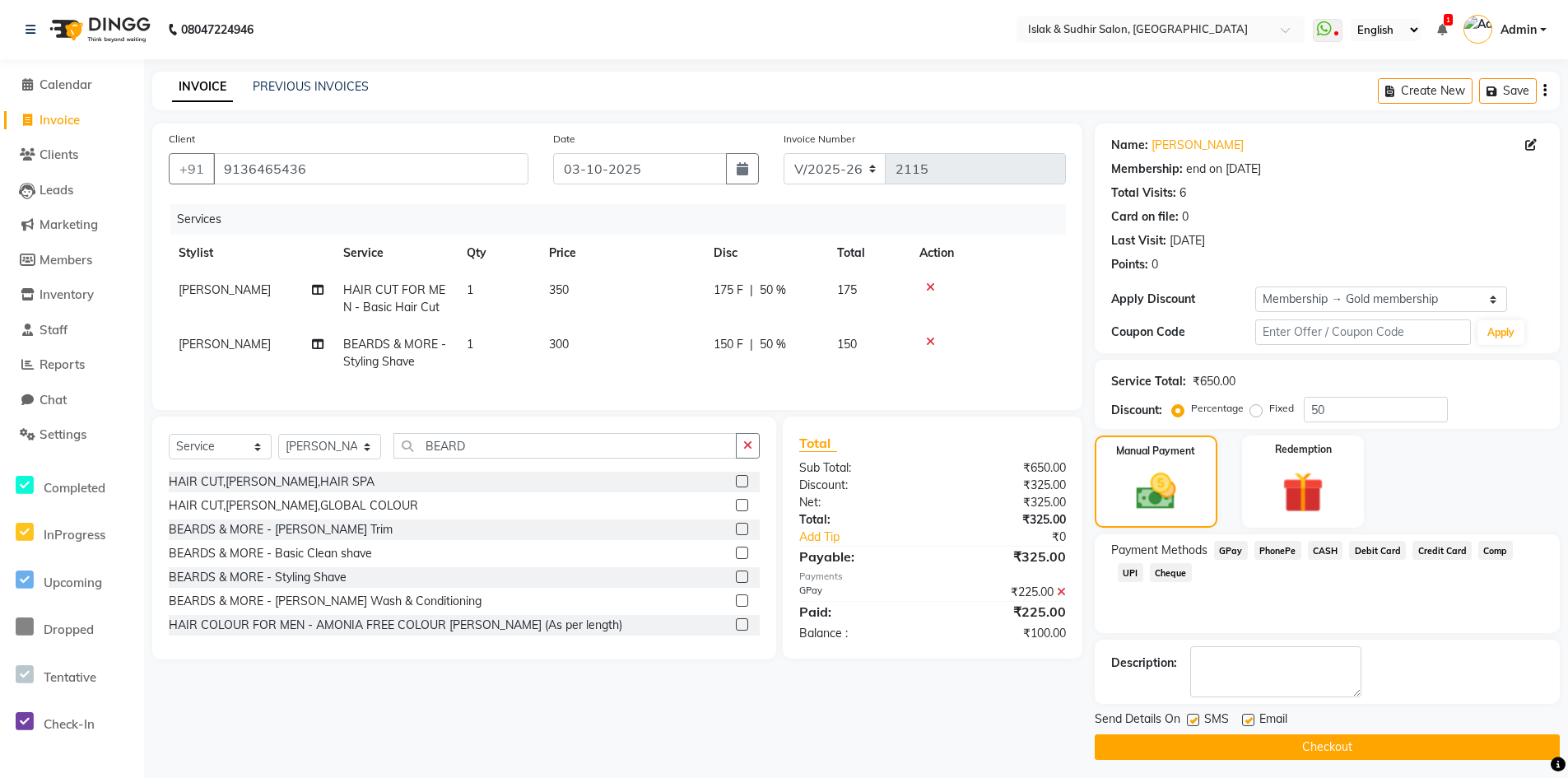
click at [1329, 548] on span "CASH" at bounding box center [1325, 550] width 36 height 19
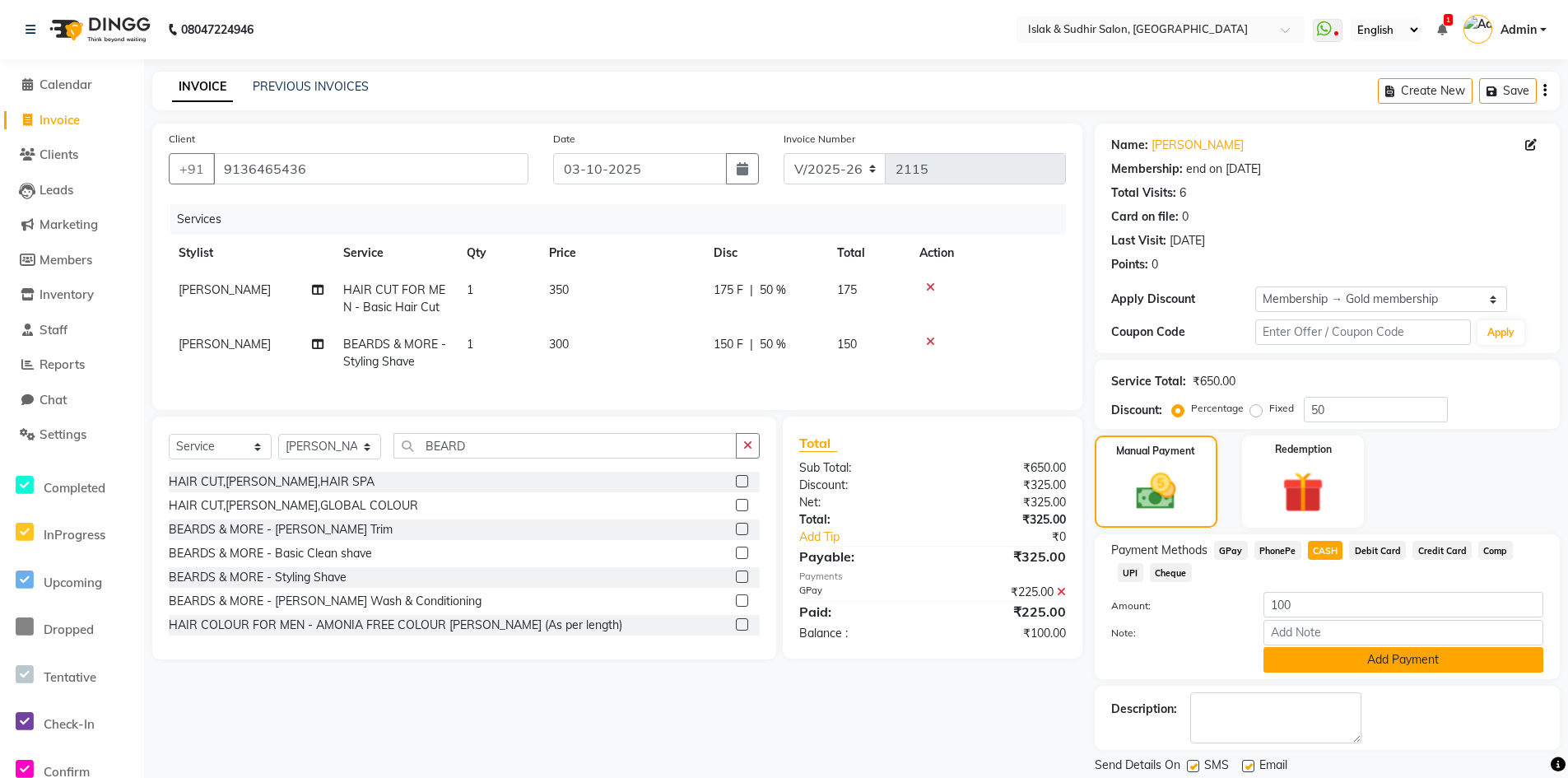
click at [1399, 663] on button "Add Payment" at bounding box center [1403, 660] width 280 height 26
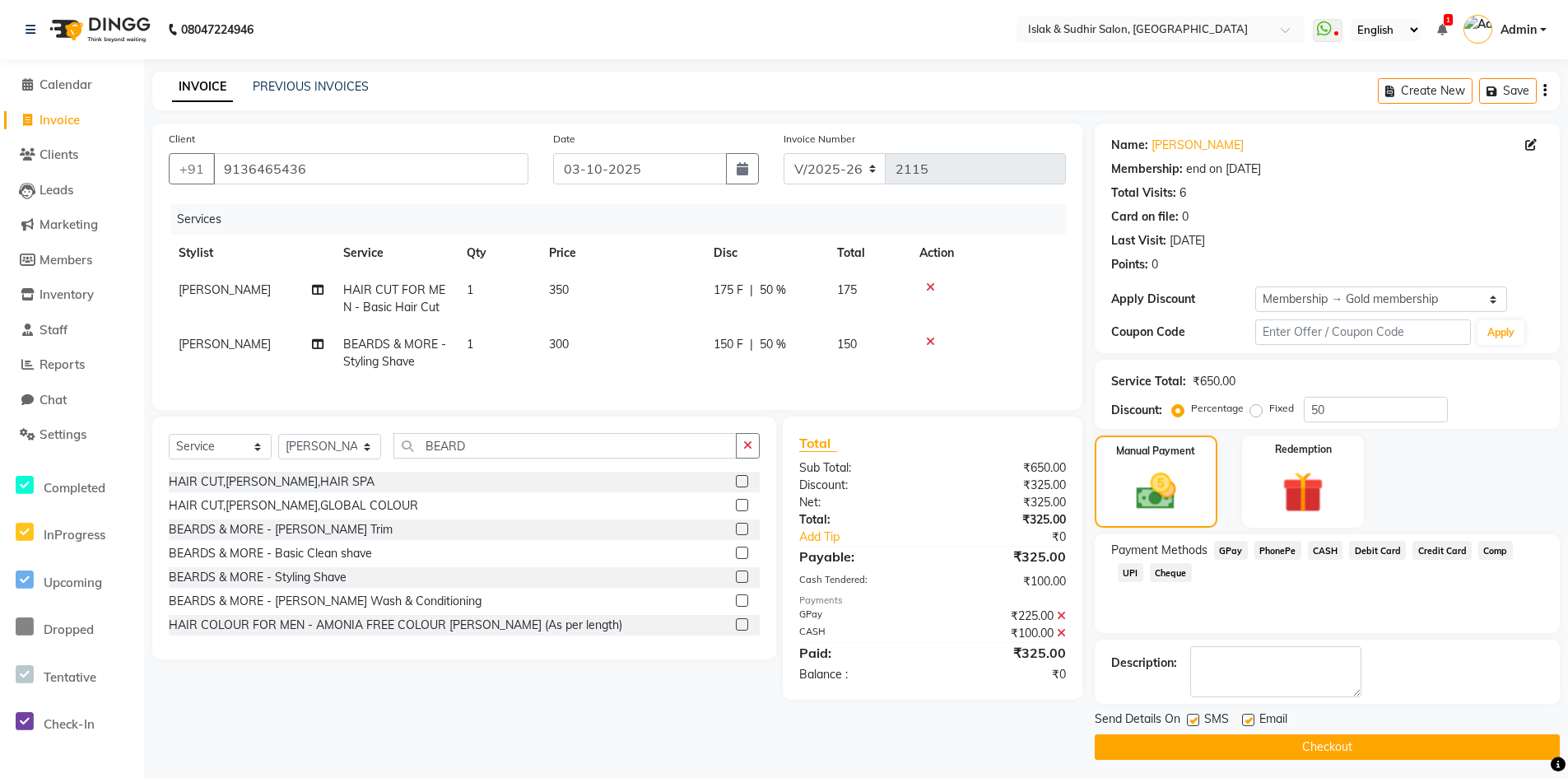
click at [1317, 737] on button "Checkout" at bounding box center [1327, 747] width 465 height 26
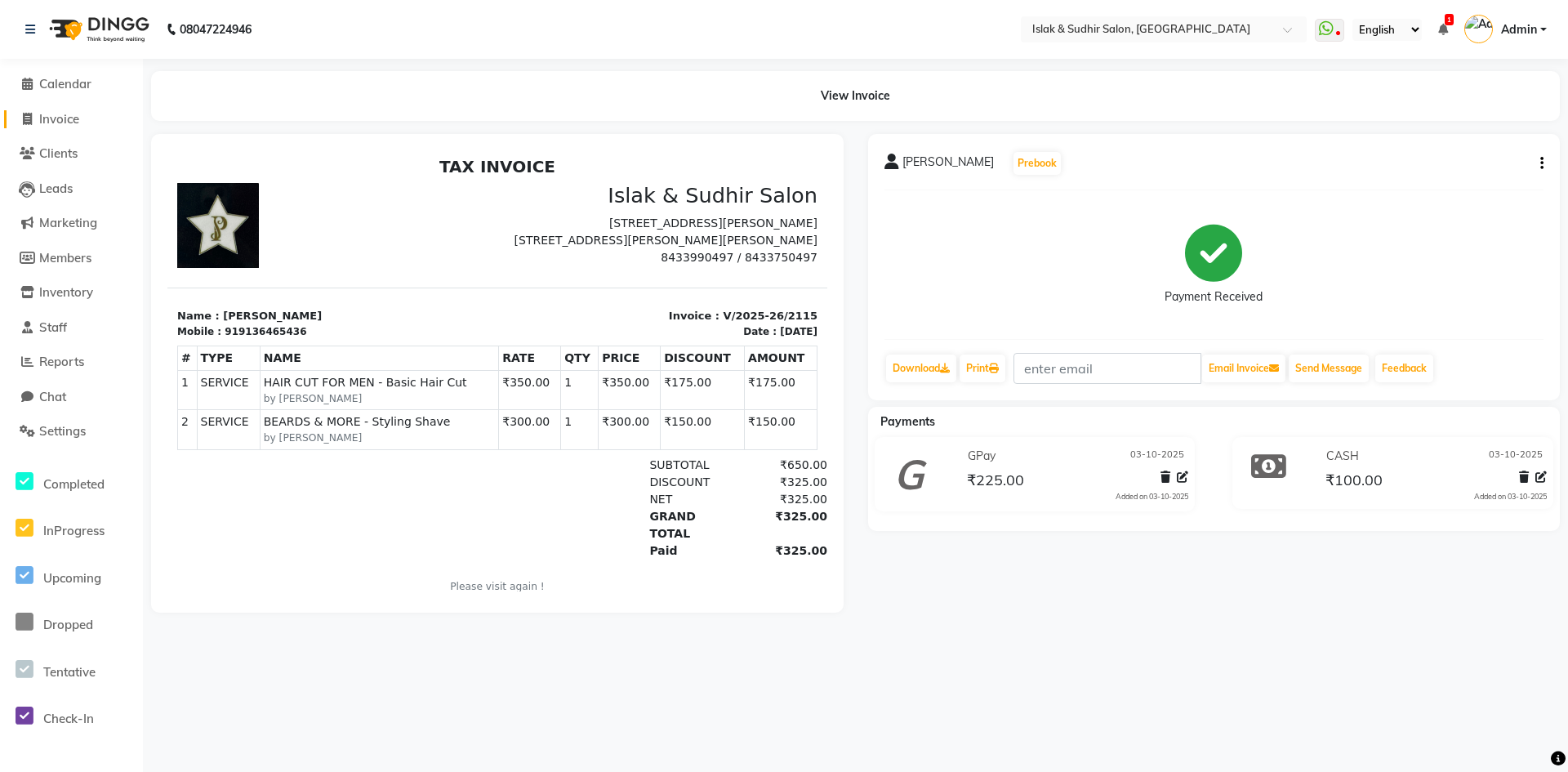
click at [79, 127] on link "Invoice" at bounding box center [71, 119] width 134 height 19
select select "7859"
select select "service"
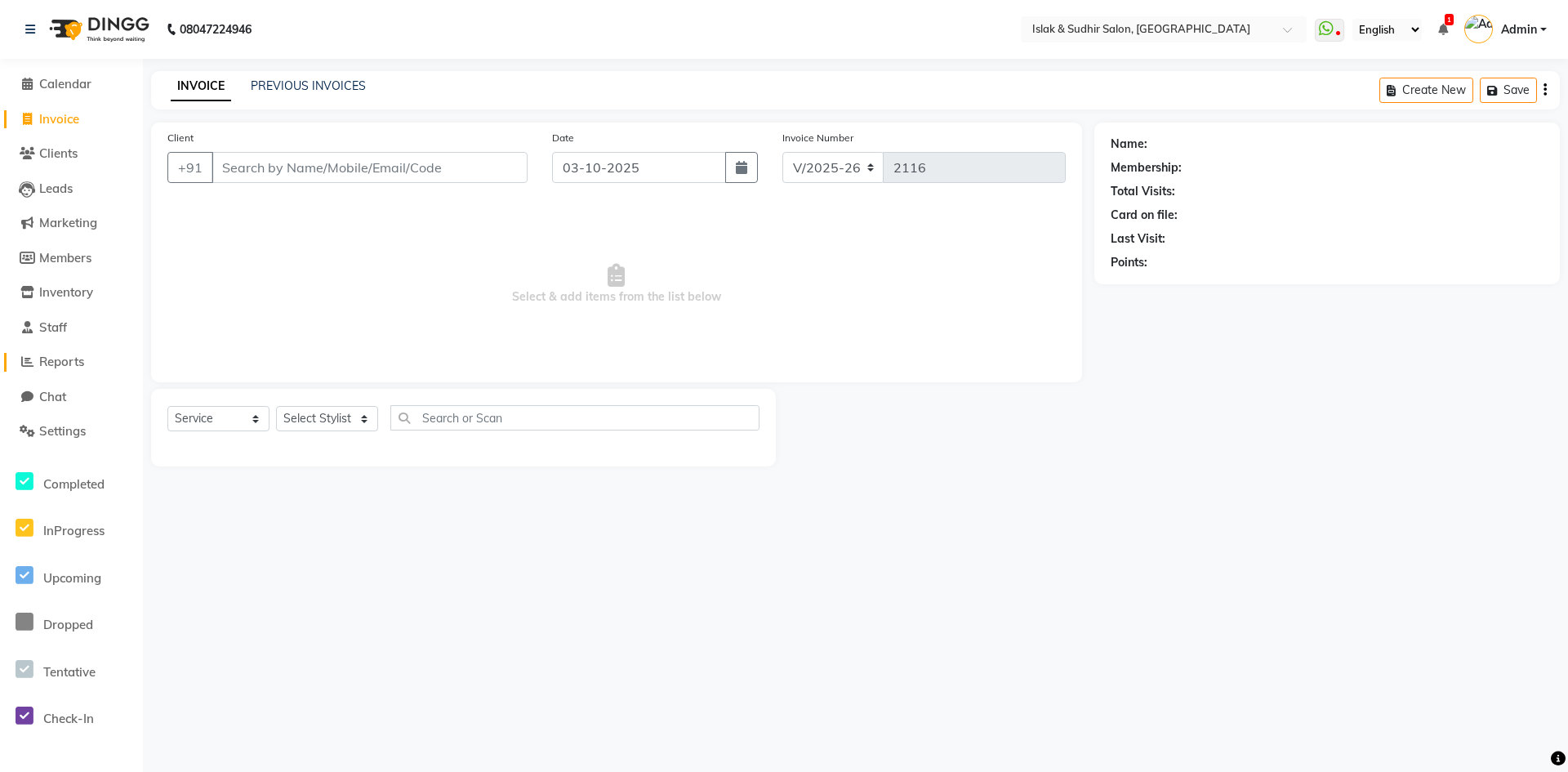
click at [66, 361] on span "Reports" at bounding box center [61, 361] width 45 height 15
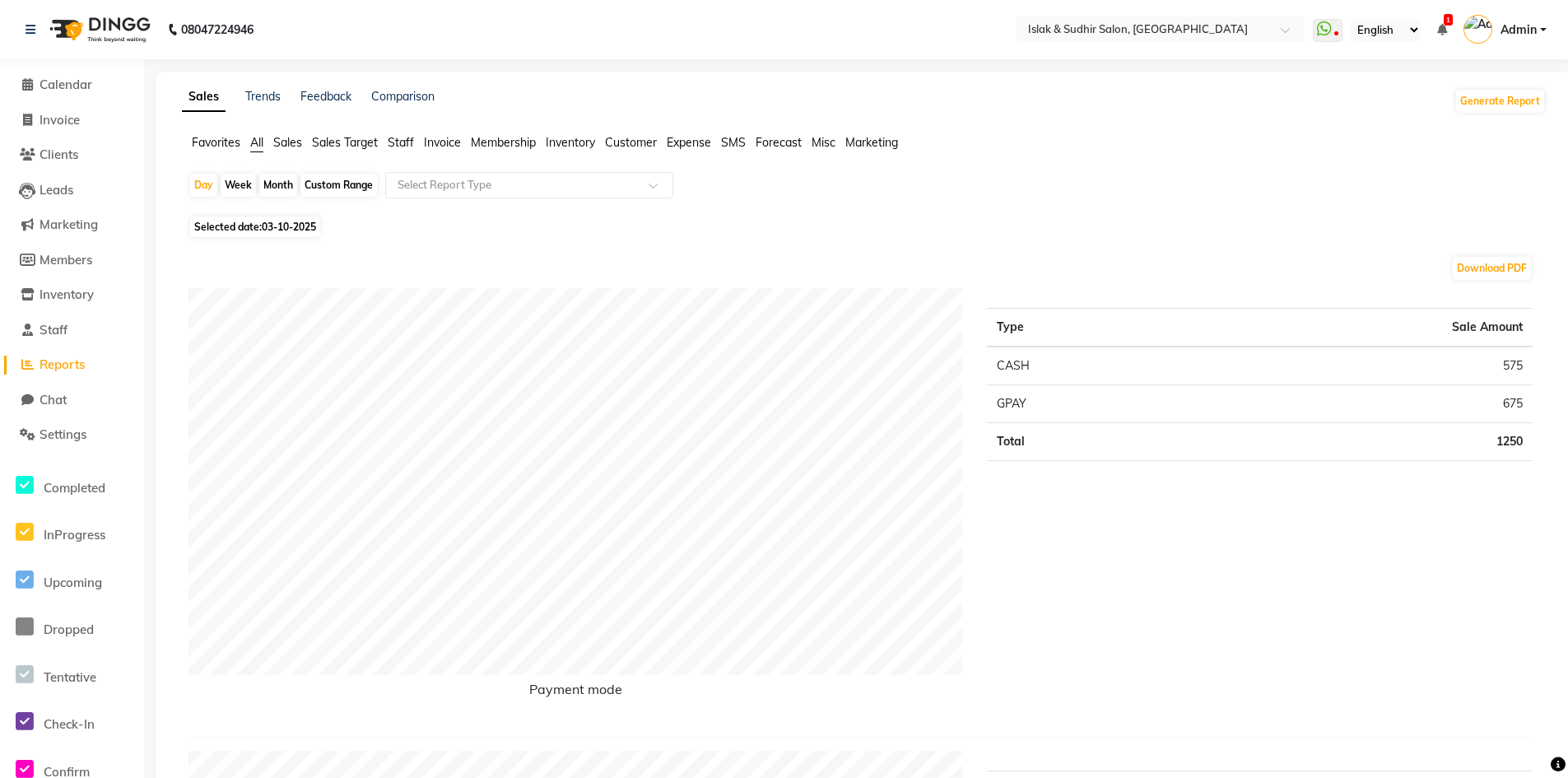
click at [1240, 690] on div "Type Sale Amount CASH 575 GPAY 675 Total 1250" at bounding box center [1260, 505] width 571 height 435
click at [48, 126] on span "Invoice" at bounding box center [59, 119] width 40 height 15
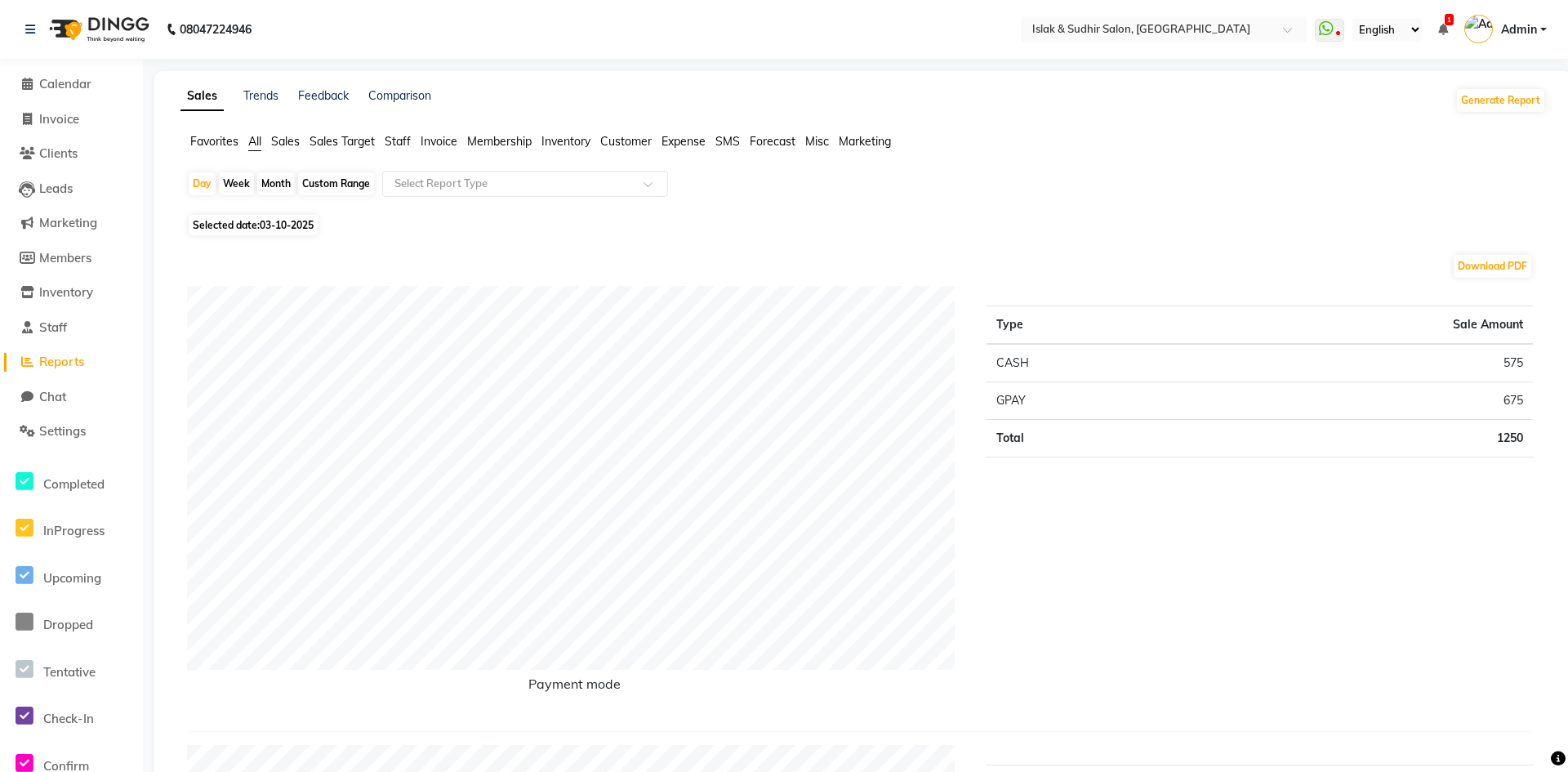
select select "7859"
select select "service"
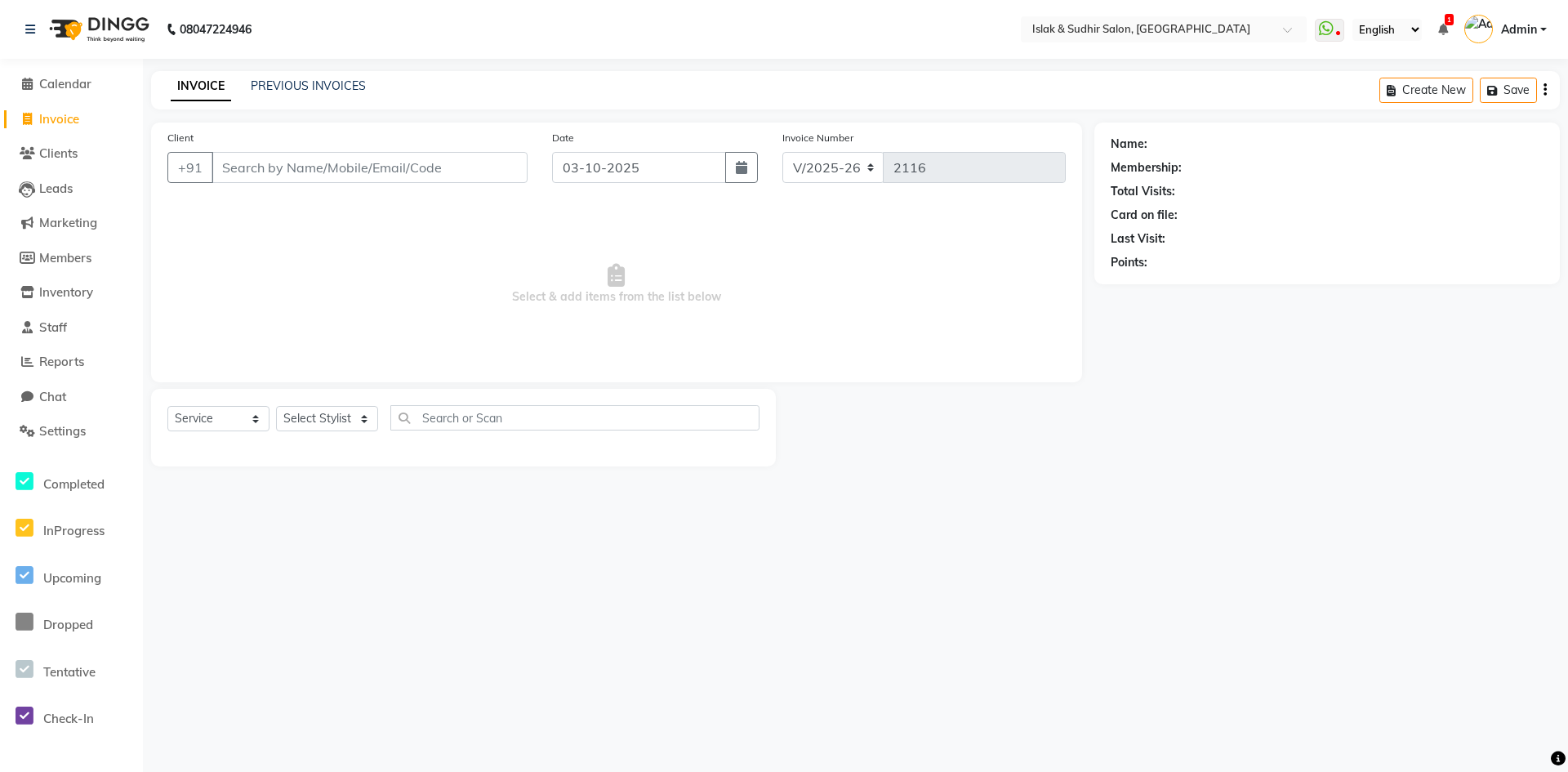
click at [252, 157] on input "Client" at bounding box center [369, 167] width 316 height 31
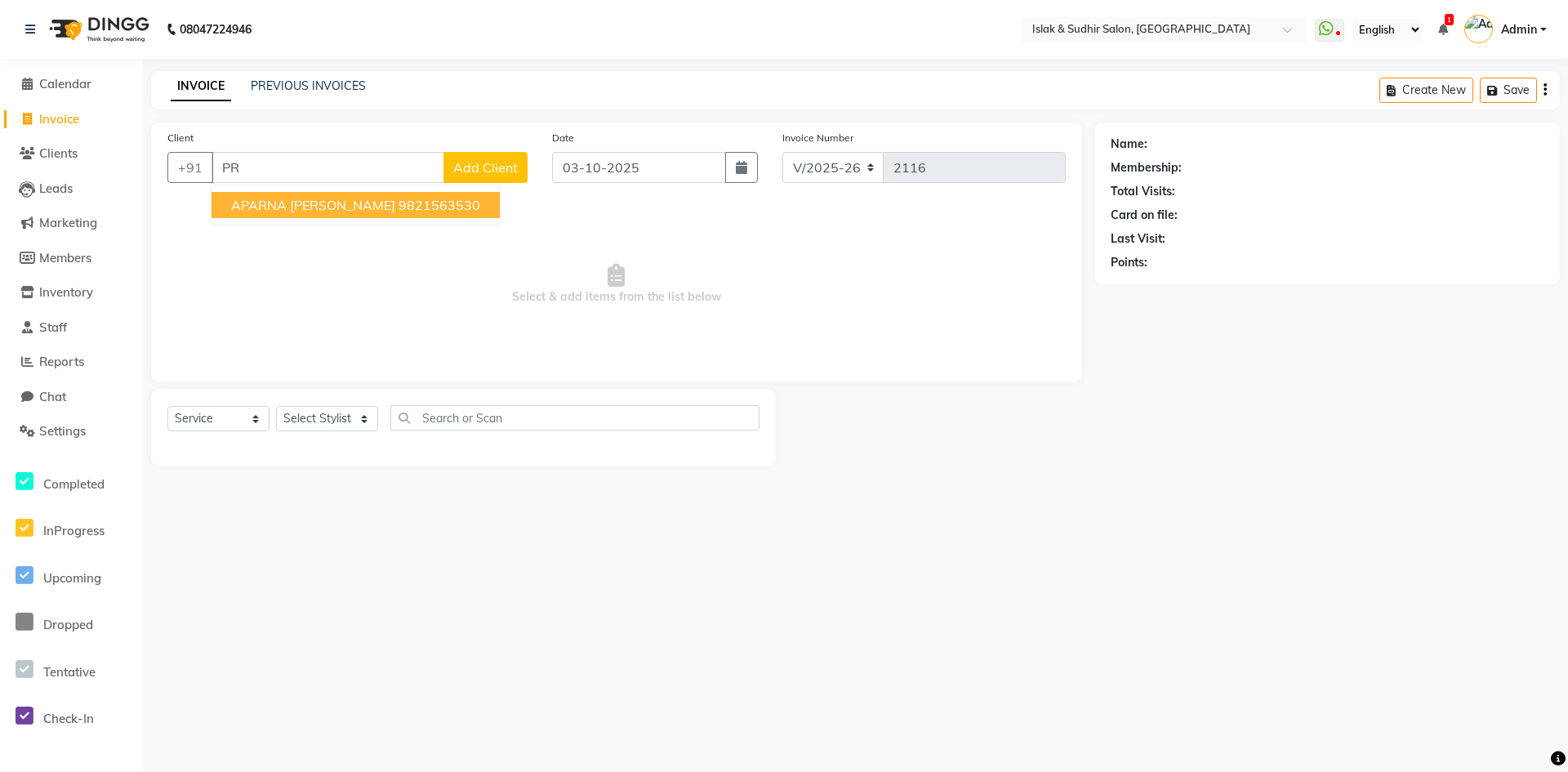
type input "P"
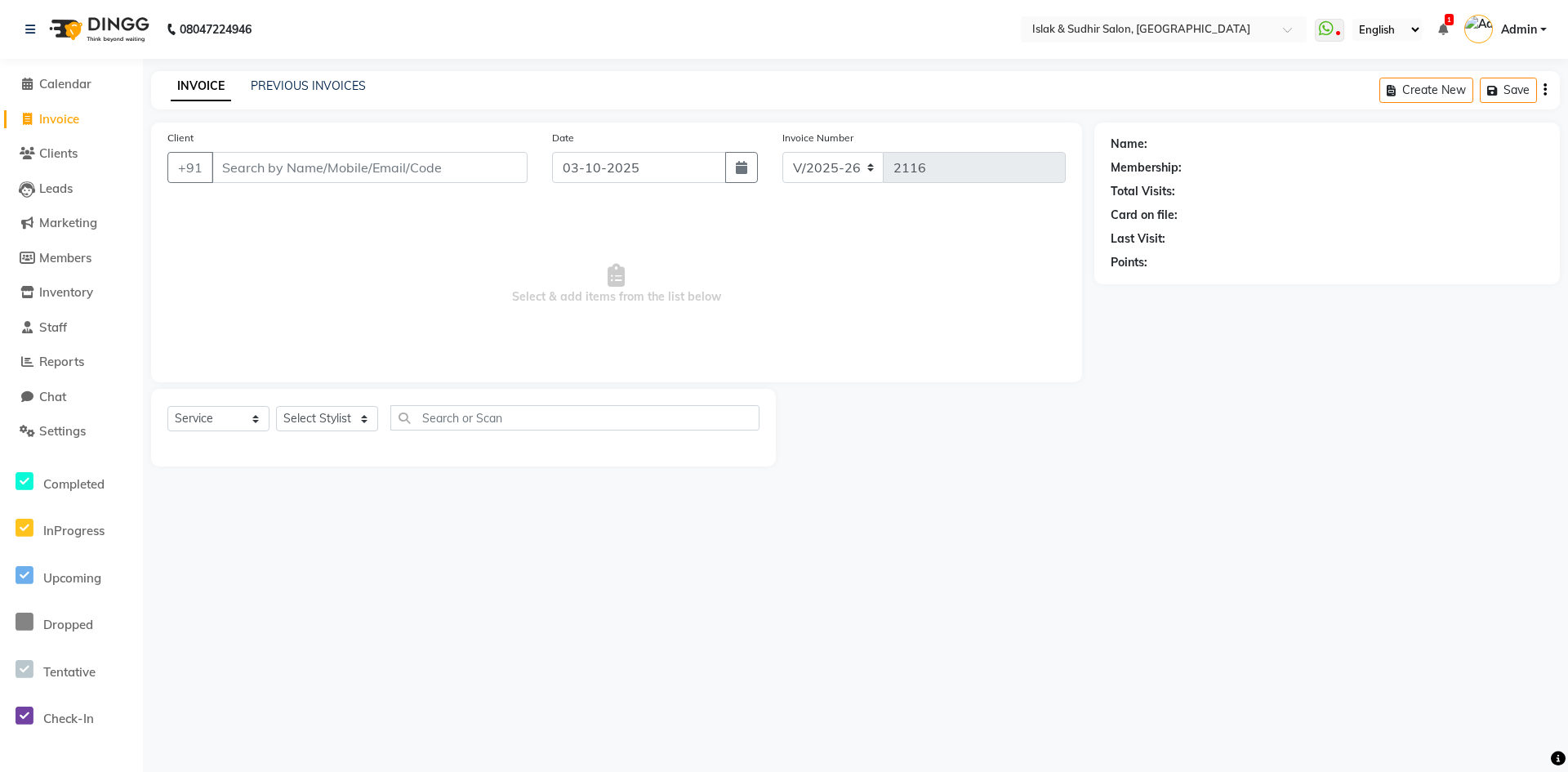
click at [276, 167] on input "Client" at bounding box center [369, 167] width 316 height 31
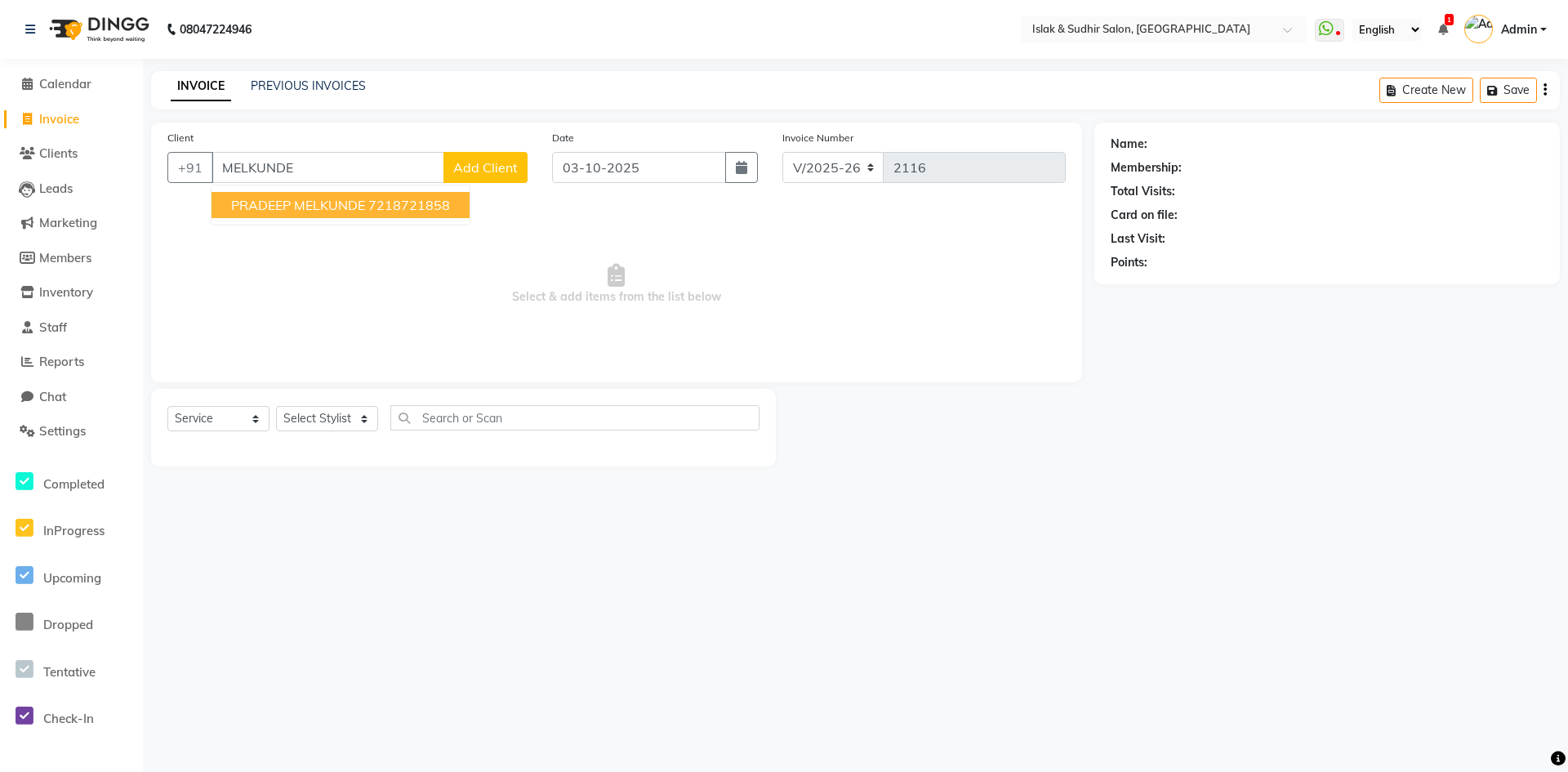
click at [254, 198] on span "PRADEEP MELKUNDE" at bounding box center [298, 205] width 134 height 16
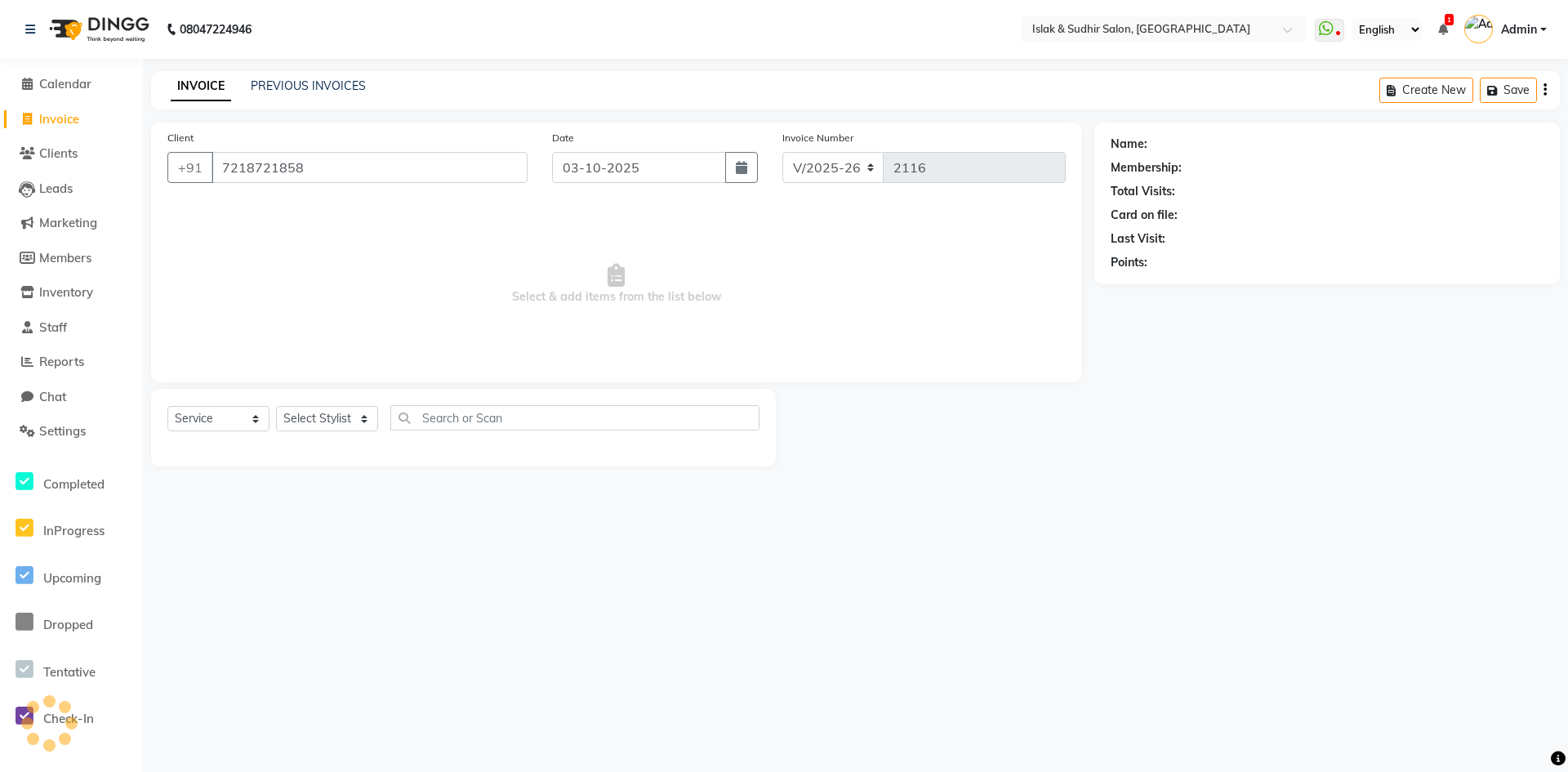
type input "7218721858"
select select "1: Object"
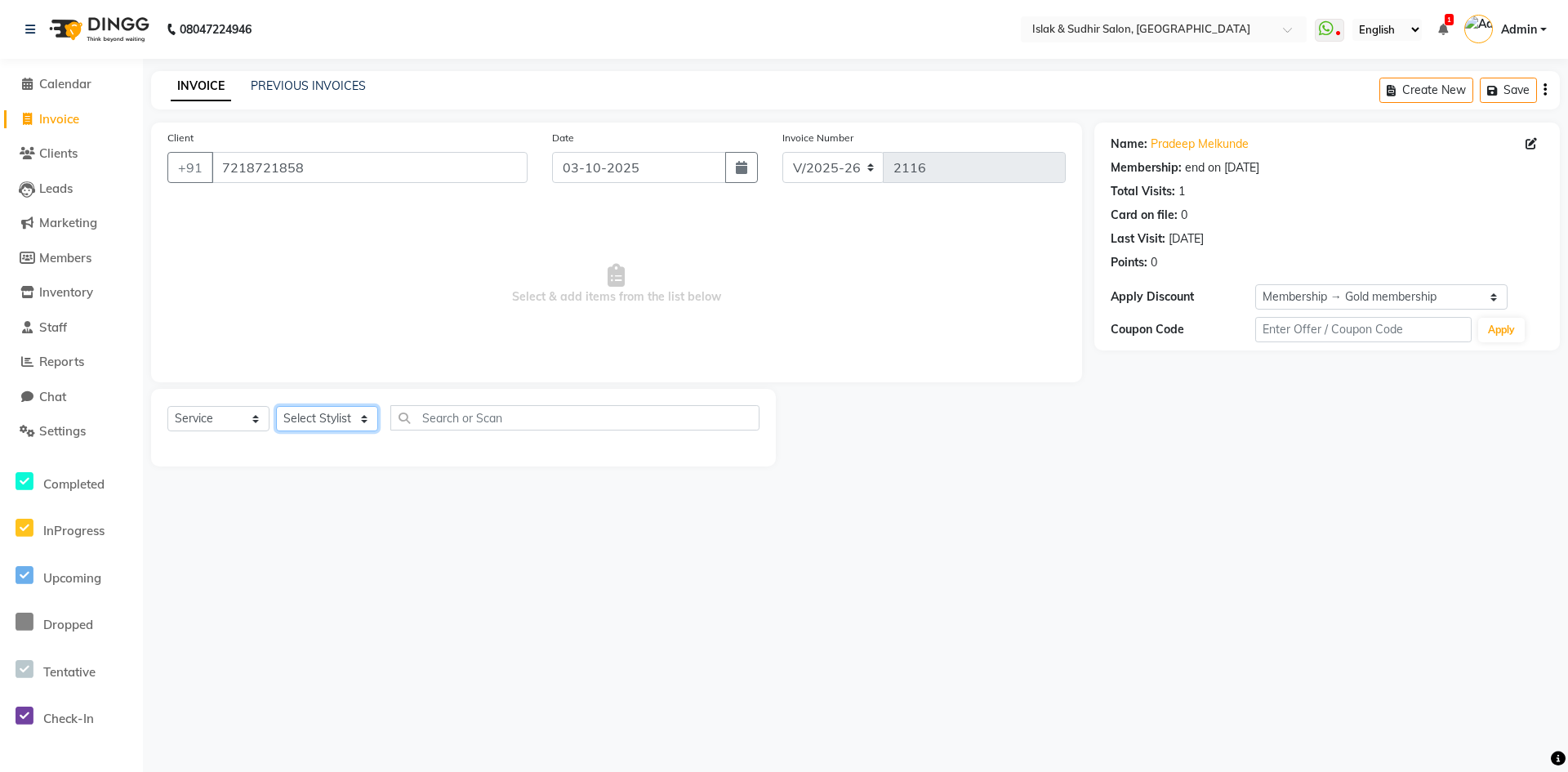
click at [343, 415] on select "Select Stylist [PERSON_NAME] [PERSON_NAME] [PERSON_NAME] [PERSON_NAME] ISLAK IS…" at bounding box center [327, 419] width 102 height 25
select select "88402"
click at [276, 406] on select "Select Stylist [PERSON_NAME] [PERSON_NAME] [PERSON_NAME] [PERSON_NAME] ISLAK IS…" at bounding box center [327, 419] width 102 height 25
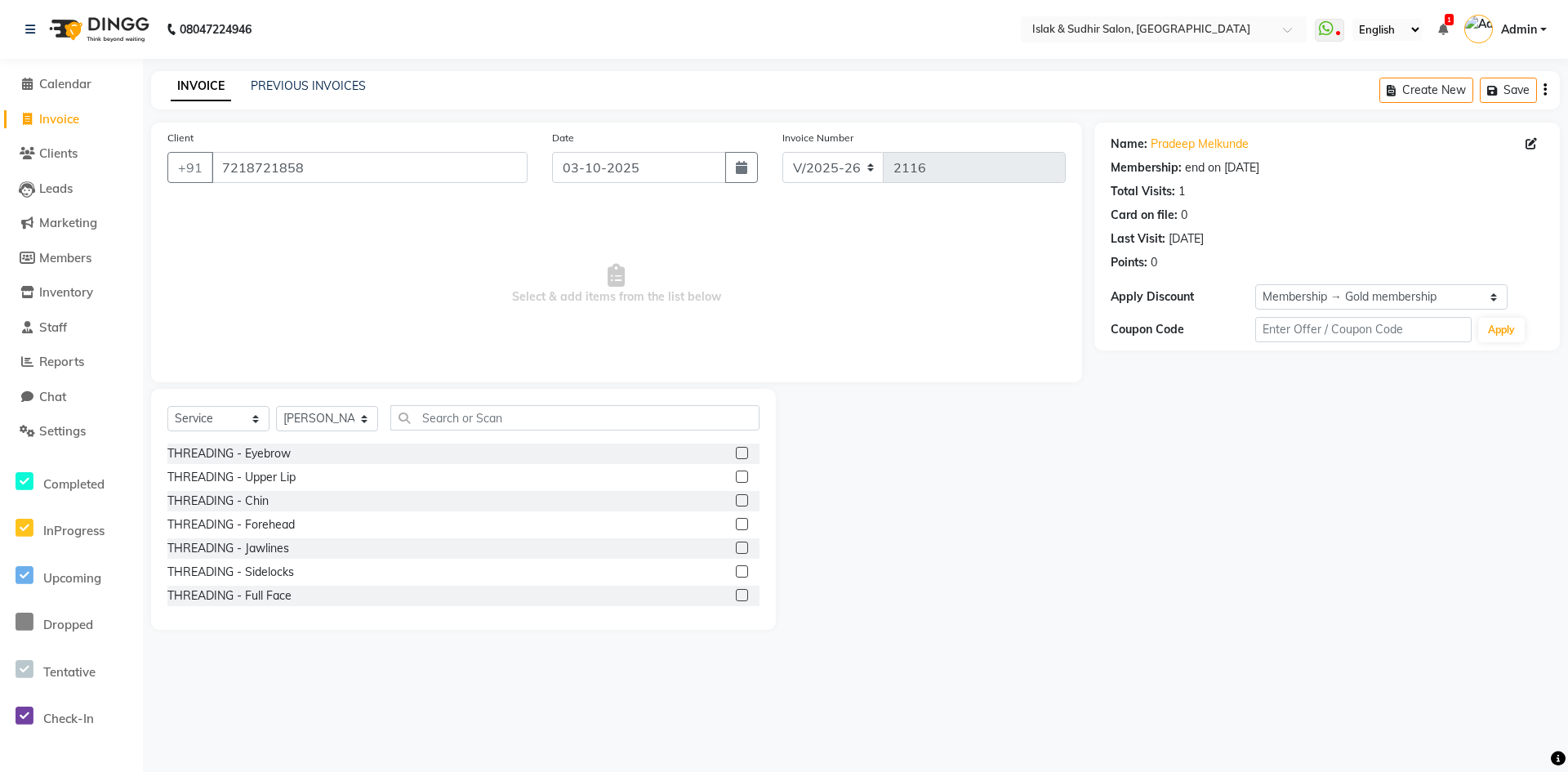
click at [577, 404] on div "Select Service Product Membership Package Voucher Prepaid Gift Card Select Styl…" at bounding box center [463, 509] width 625 height 241
click at [576, 406] on div "Select Service Product Membership Package Voucher Prepaid Gift Card Select Styl…" at bounding box center [463, 509] width 625 height 241
click at [554, 428] on input "text" at bounding box center [575, 418] width 369 height 25
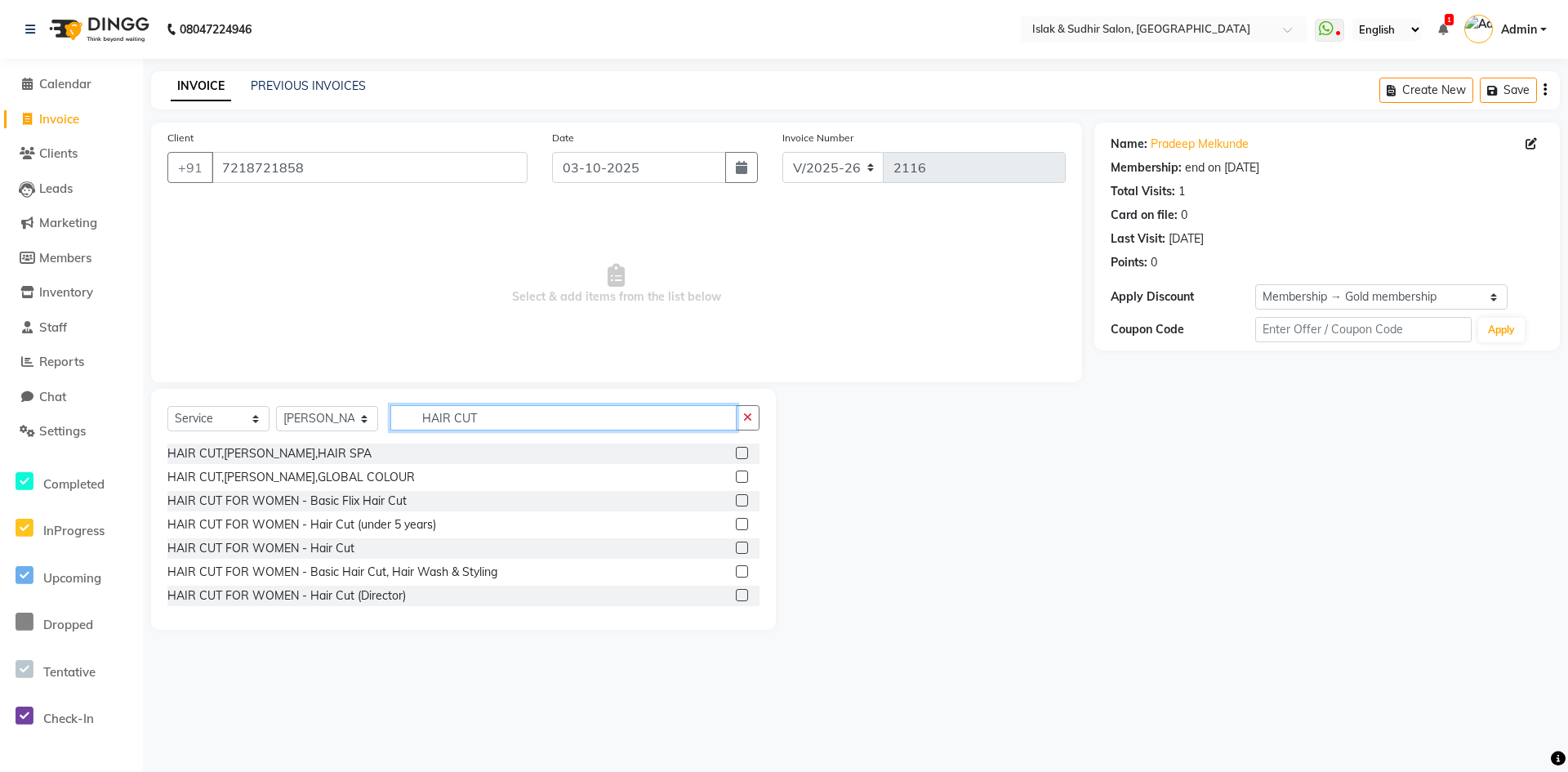
scroll to position [82, 0]
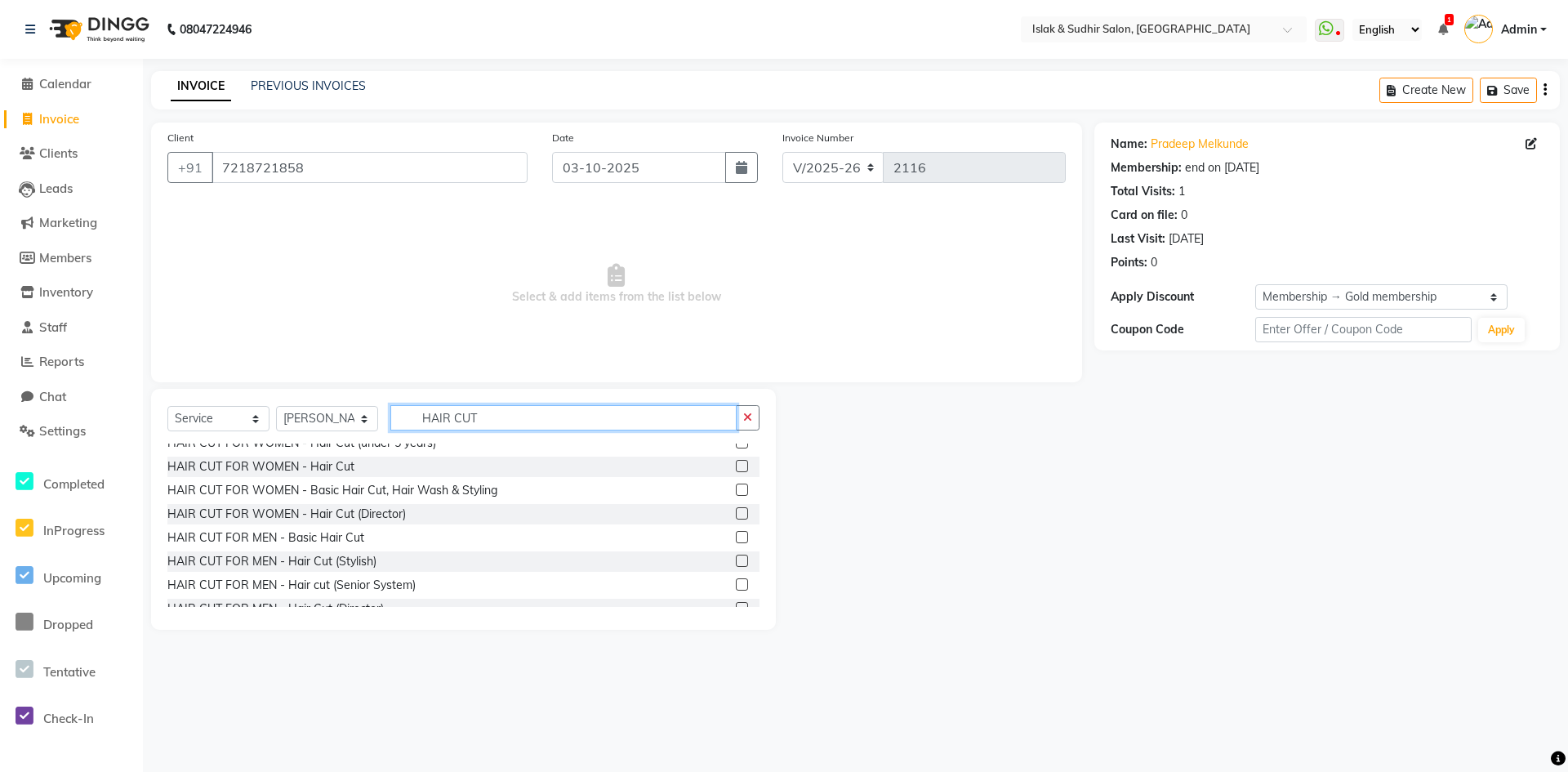
type input "HAIR CUT"
click at [736, 541] on label at bounding box center [742, 537] width 12 height 12
click at [736, 541] on input "checkbox" at bounding box center [741, 538] width 11 height 11
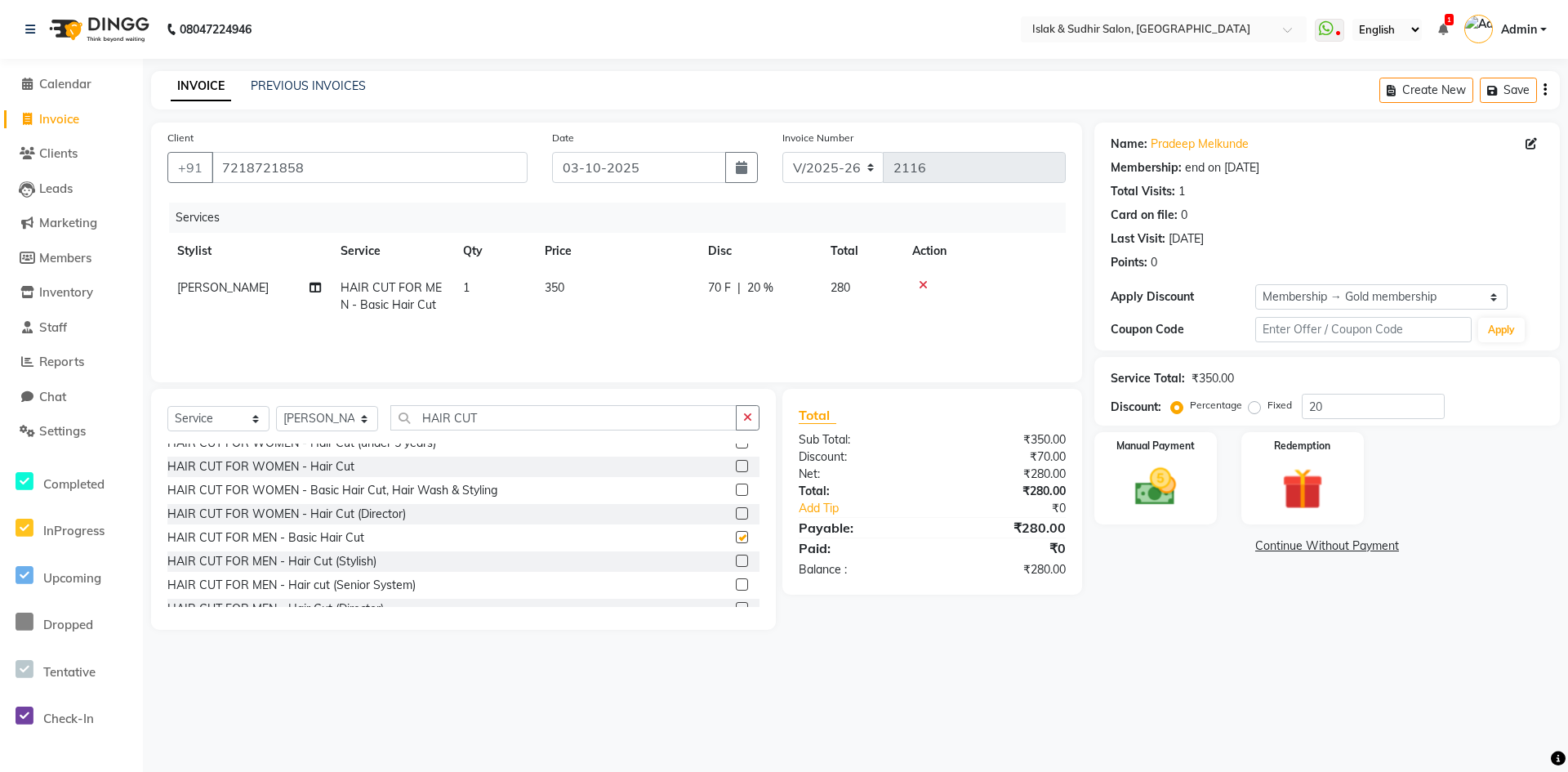
checkbox input "false"
click at [1353, 397] on input "20" at bounding box center [1373, 407] width 143 height 25
type input "2"
type input "50"
click at [1138, 487] on img at bounding box center [1156, 487] width 70 height 50
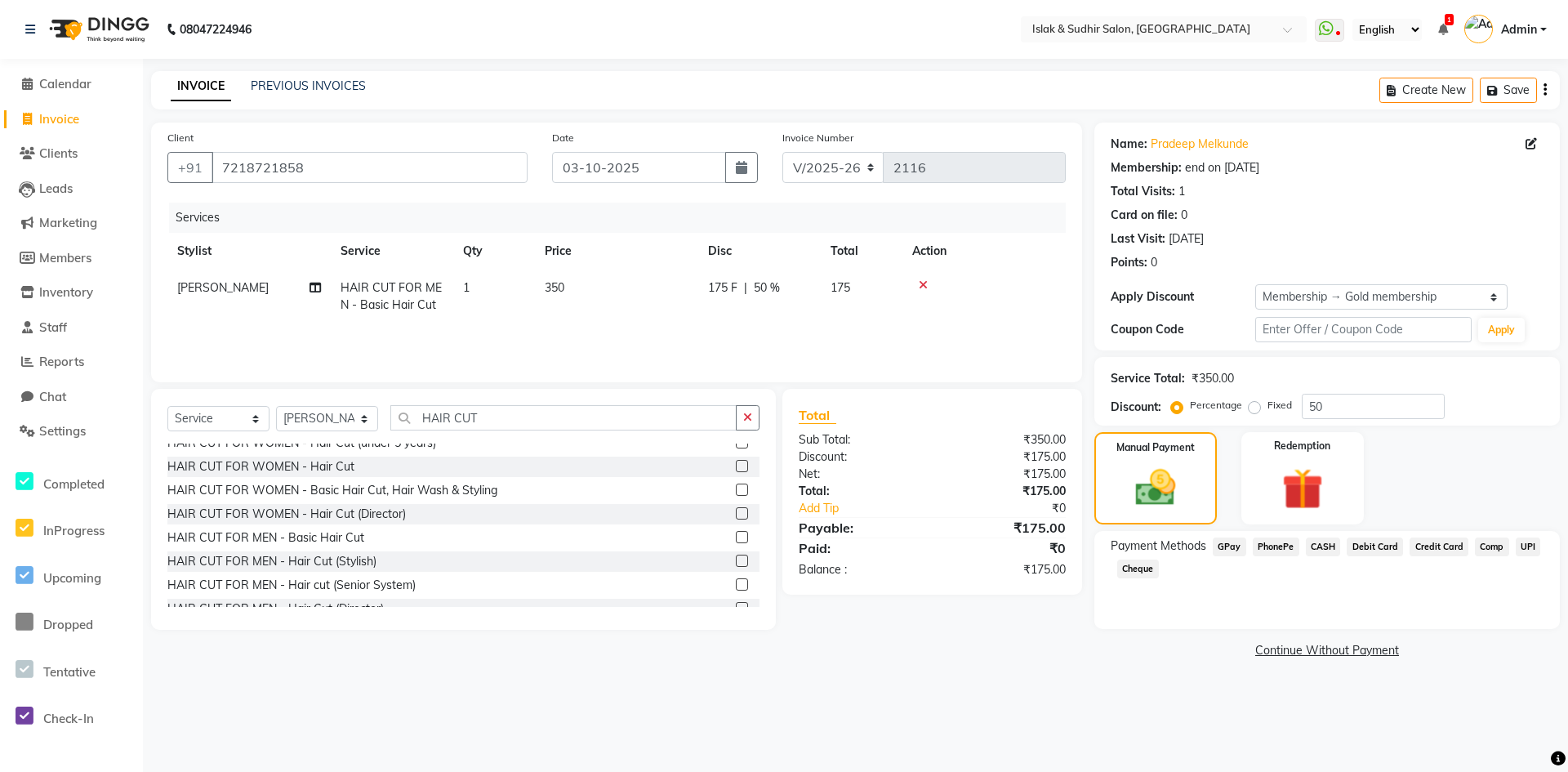
click at [1317, 548] on span "CASH" at bounding box center [1324, 547] width 36 height 19
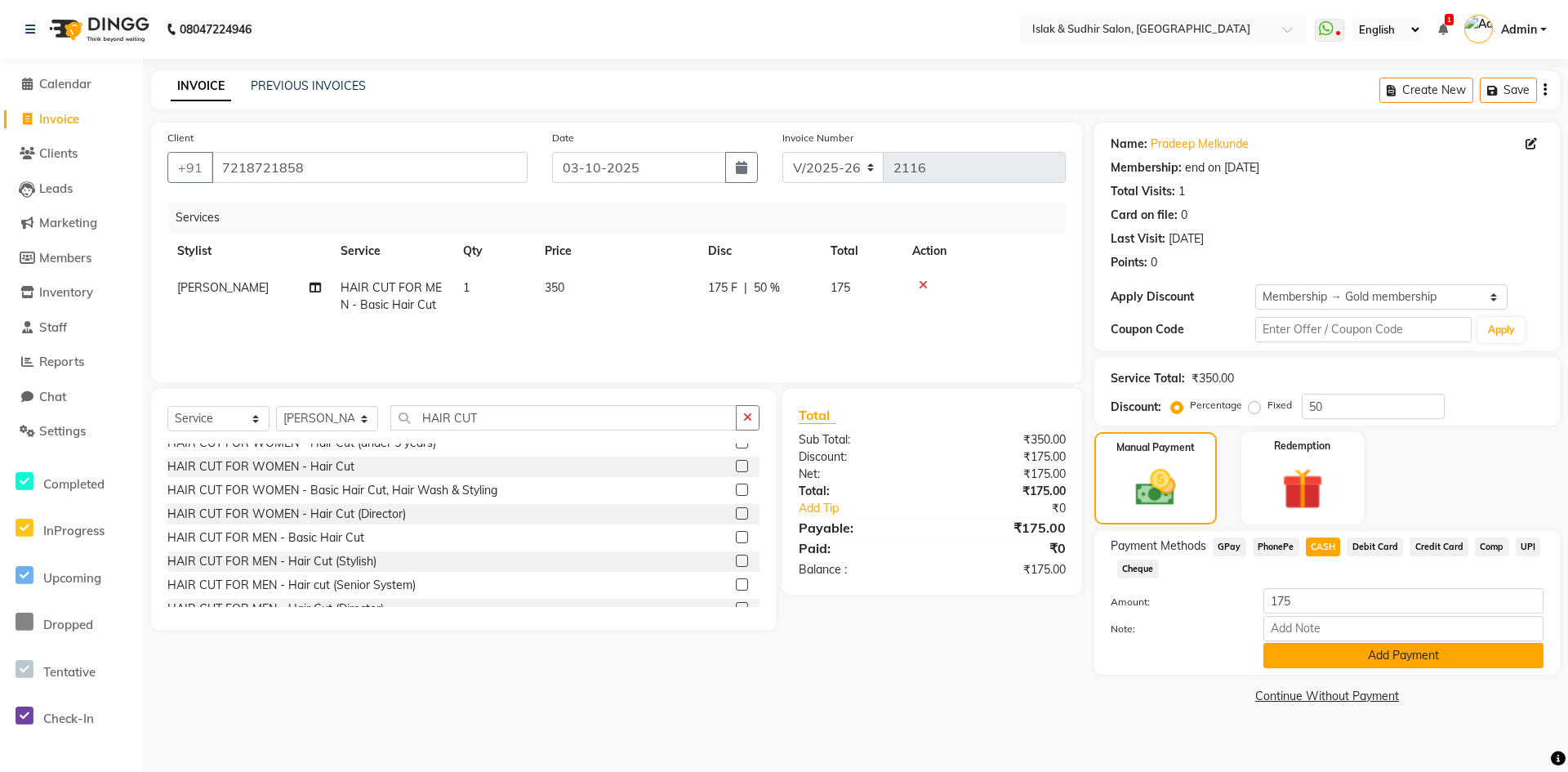
click at [1325, 654] on button "Add Payment" at bounding box center [1403, 655] width 280 height 25
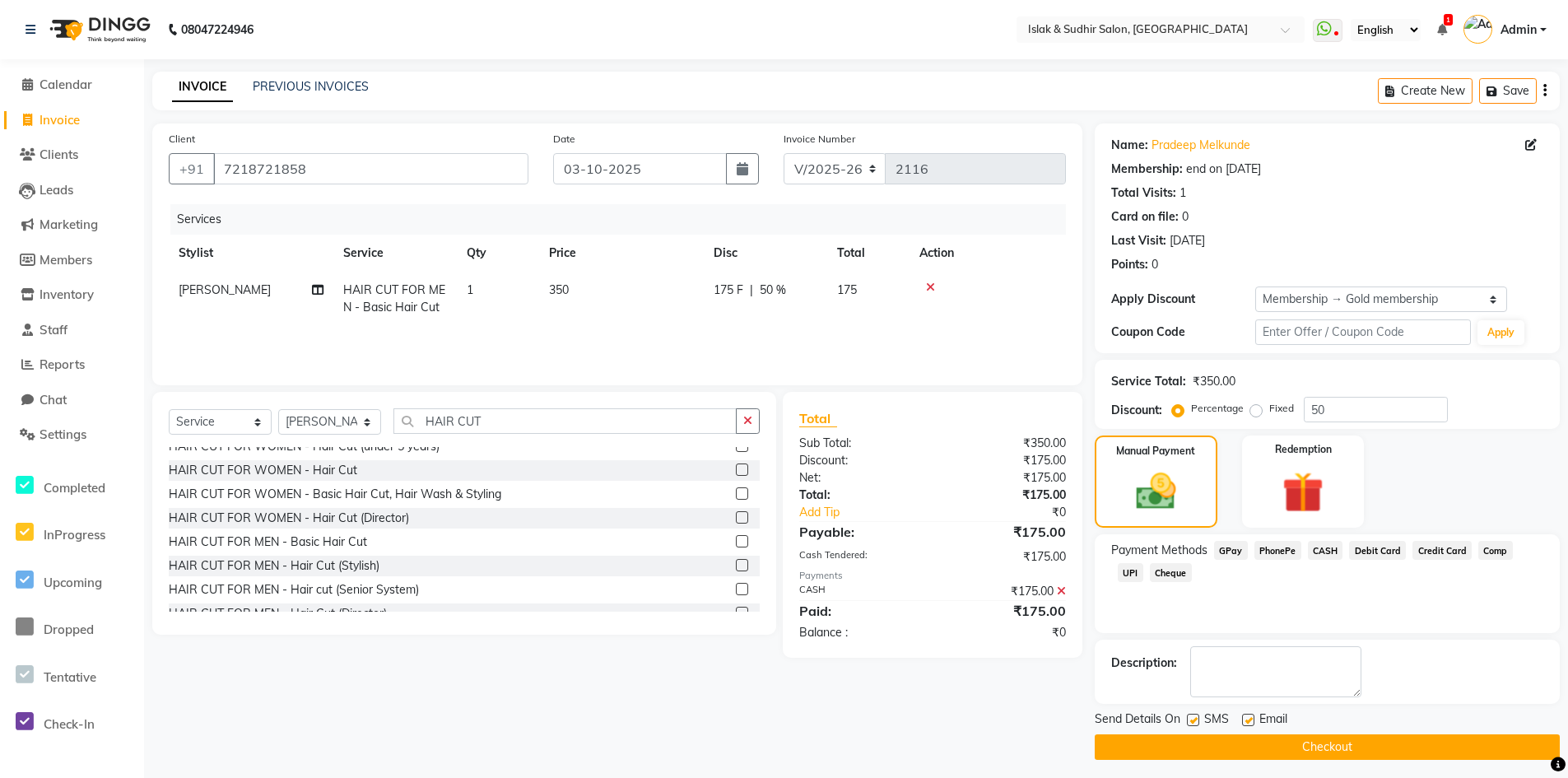
click at [1306, 743] on button "Checkout" at bounding box center [1327, 747] width 465 height 26
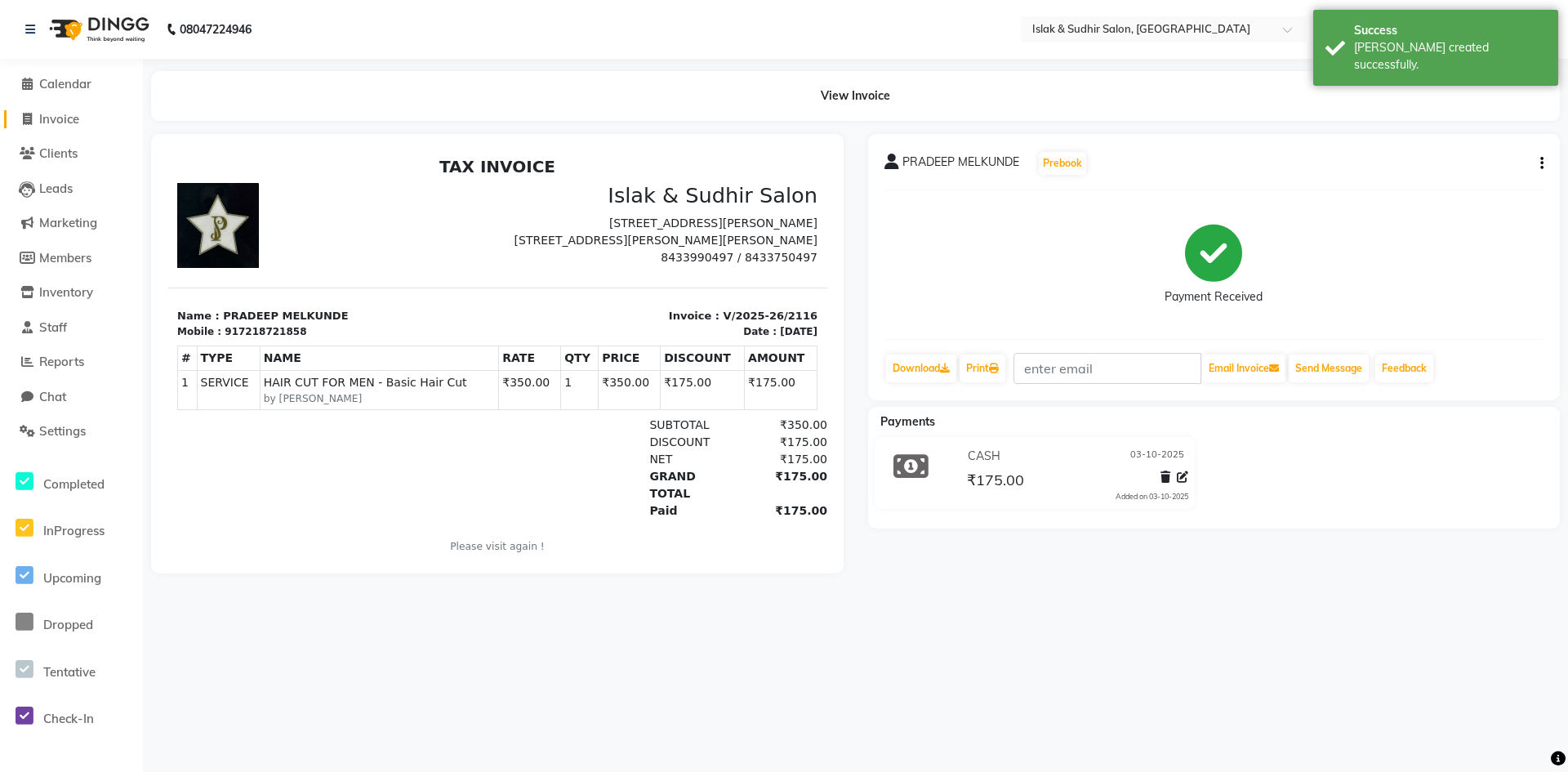
click at [40, 115] on span "Invoice" at bounding box center [58, 118] width 40 height 15
select select "service"
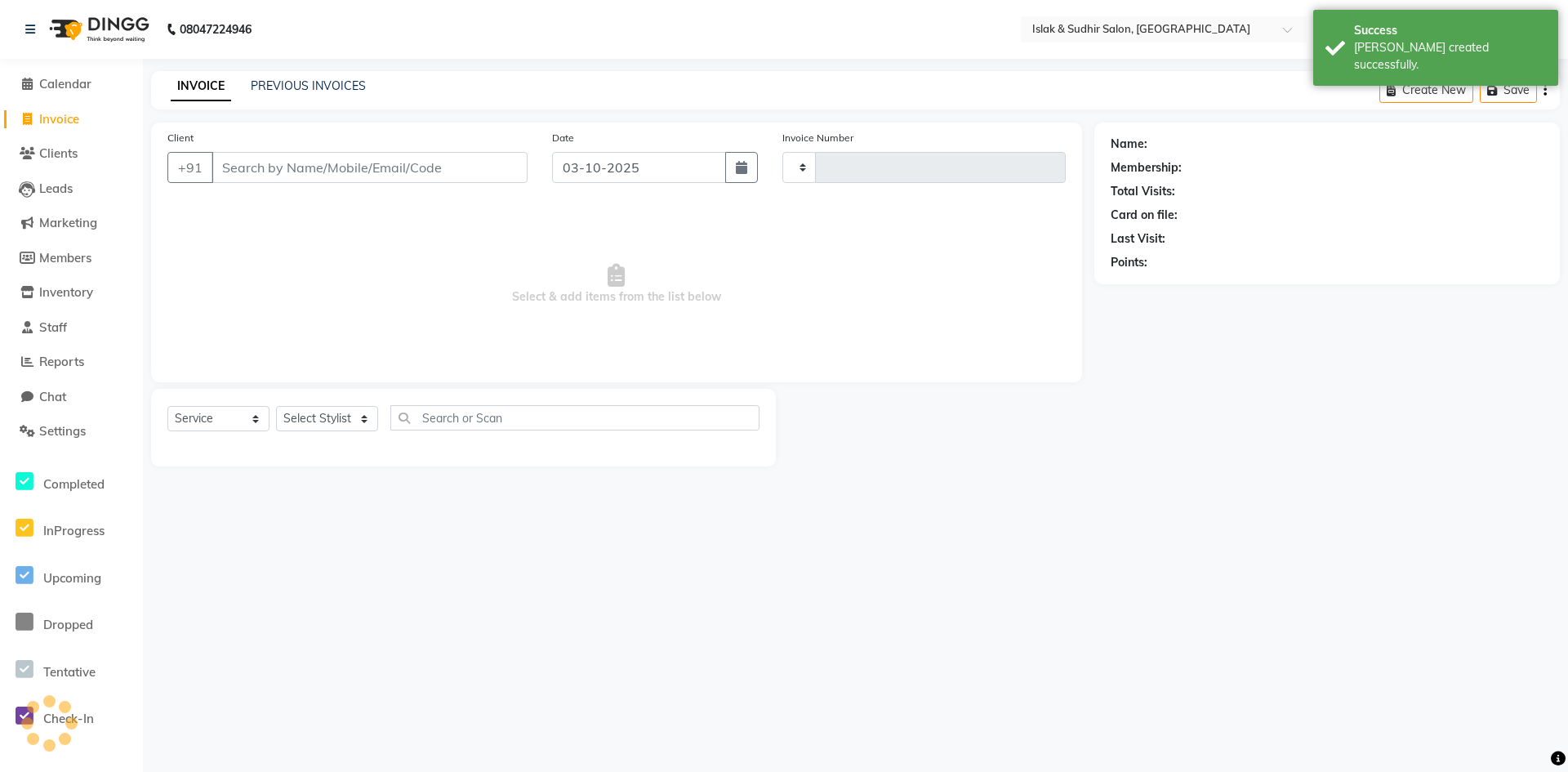
type input "2117"
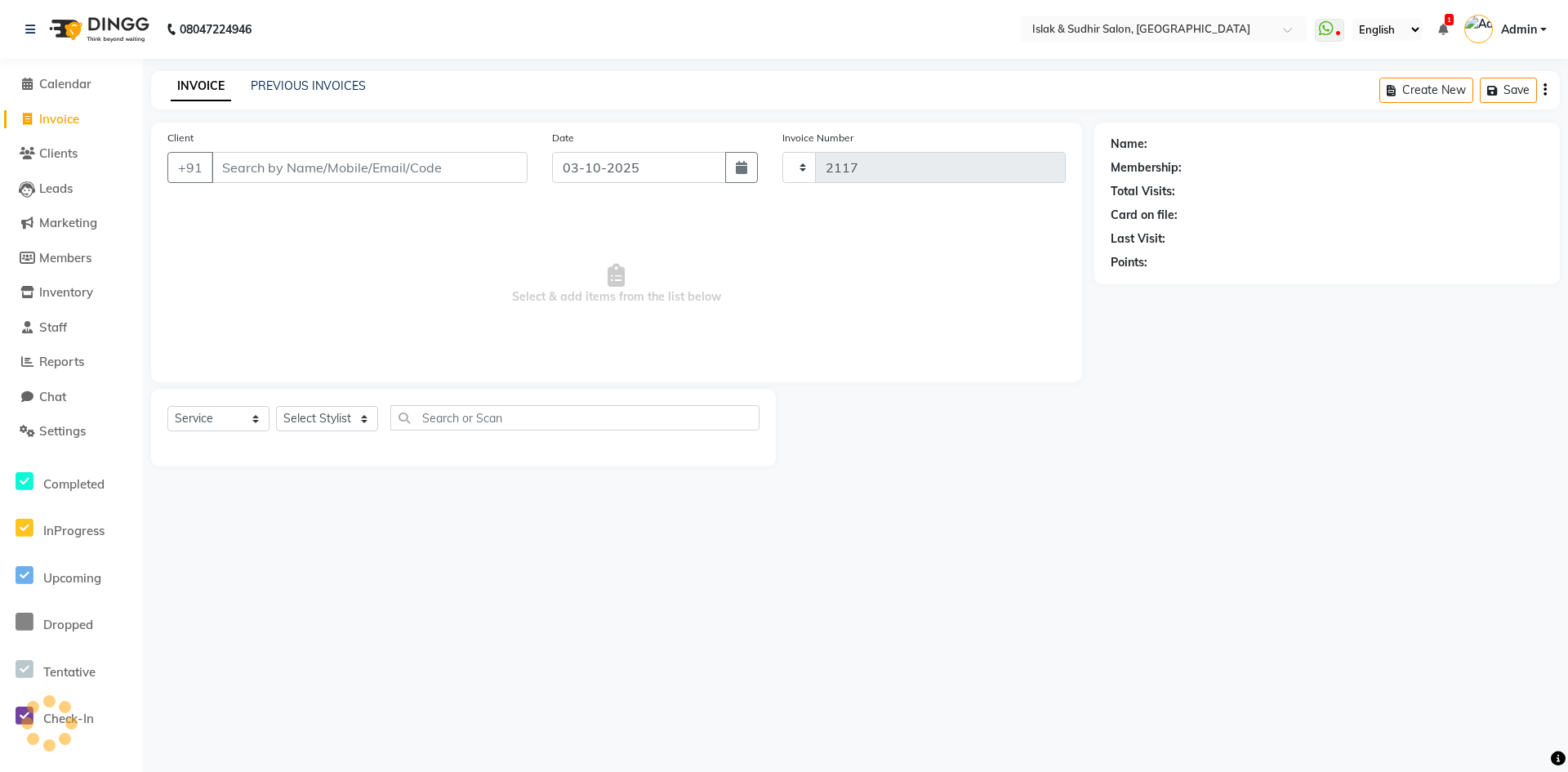
select select "7859"
click at [240, 156] on input "Client" at bounding box center [369, 167] width 316 height 31
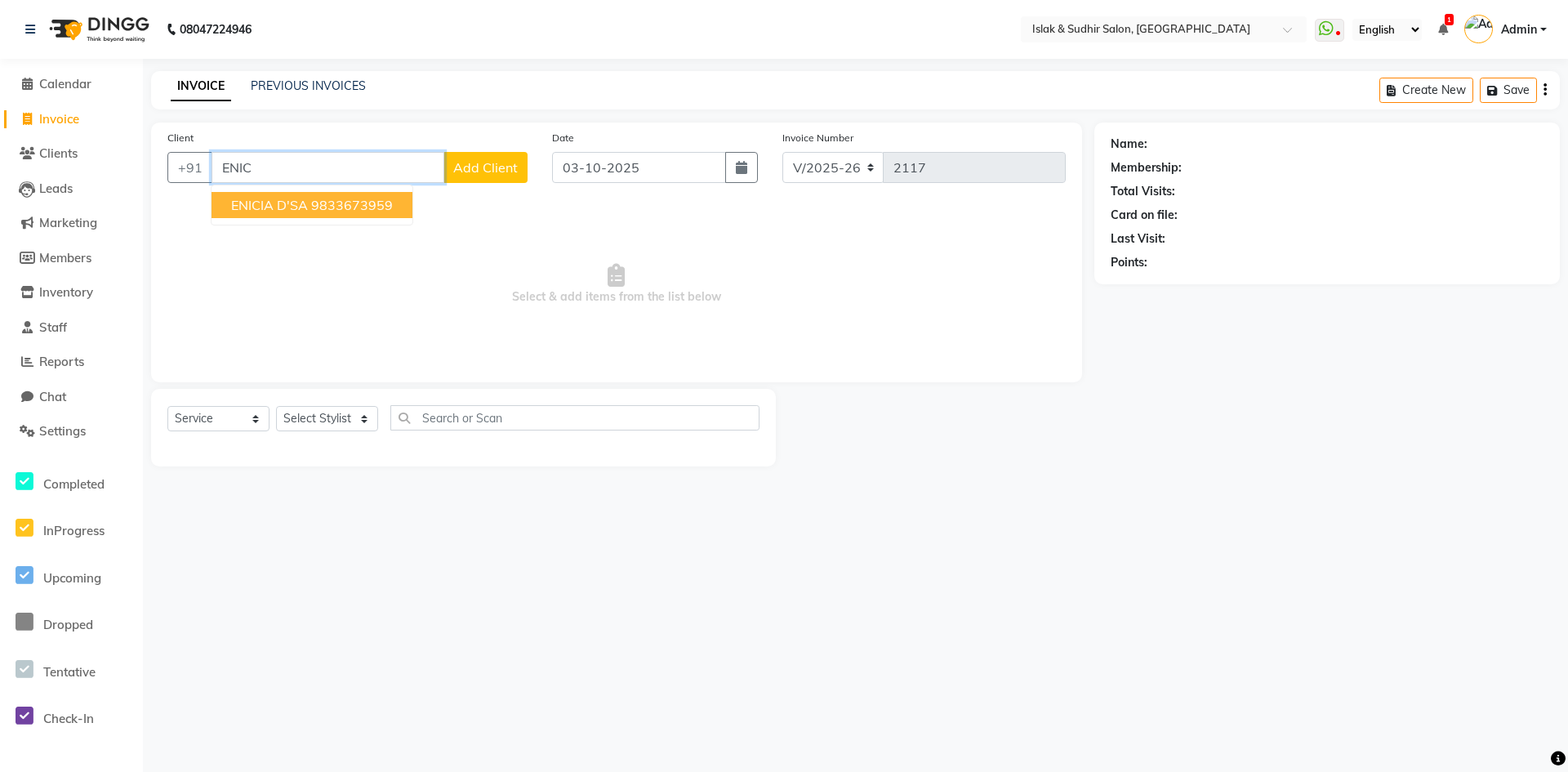
click at [292, 167] on input "ENIC" at bounding box center [327, 167] width 232 height 31
click at [276, 164] on input "ENIC" at bounding box center [327, 167] width 232 height 31
click at [270, 167] on input "ENIC" at bounding box center [327, 167] width 232 height 31
click at [270, 167] on input "ENIC" at bounding box center [327, 167] width 232 height 31
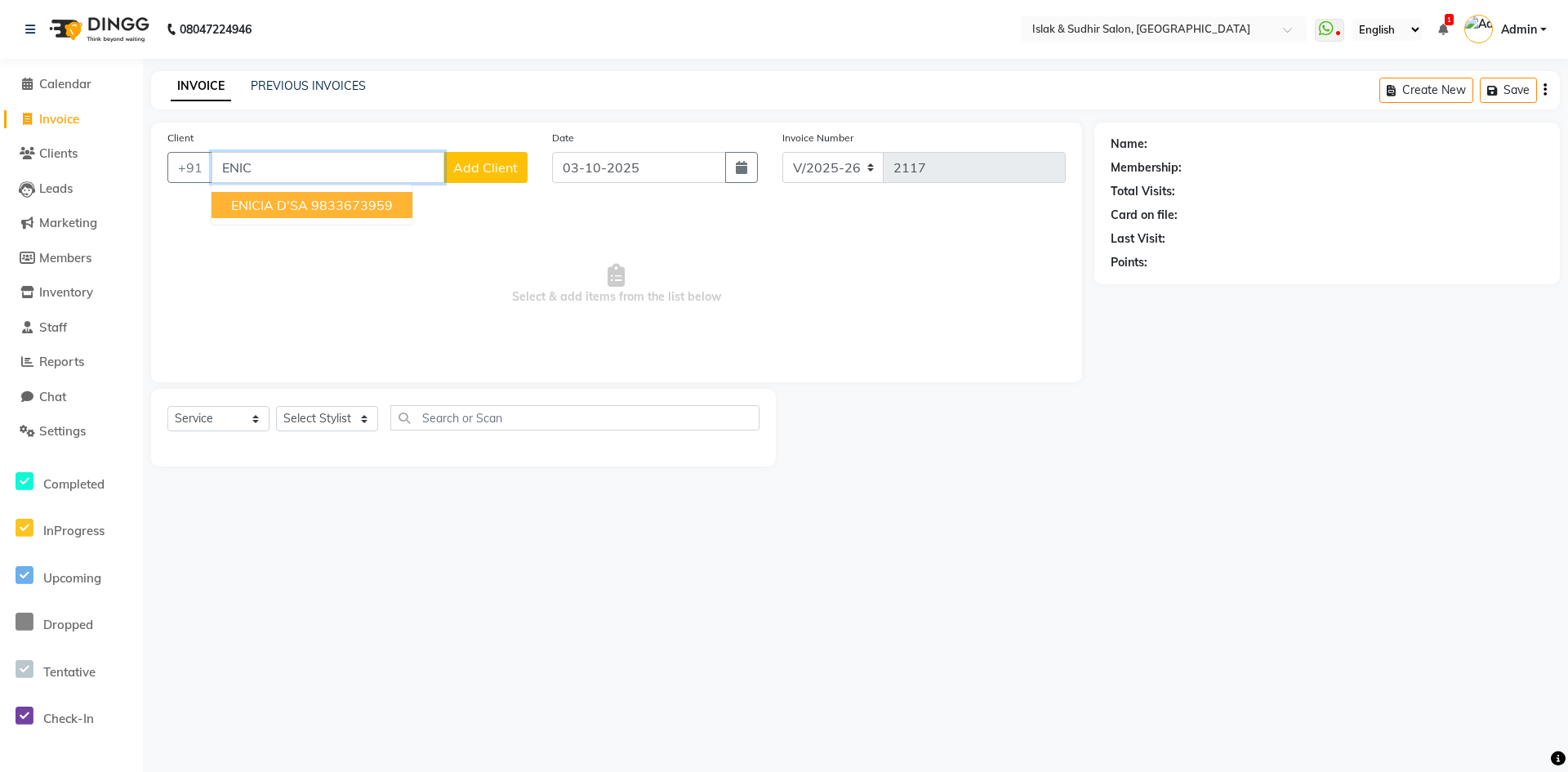
type input "ENIC"
drag, startPoint x: 134, startPoint y: 337, endPoint x: 478, endPoint y: 295, distance: 346.6
click at [174, 335] on app-home "08047224946 Select Location × Islak & Sudhir Salon, Vikhroli WhatsApp Status ✕ …" at bounding box center [784, 245] width 1568 height 491
click at [478, 294] on span "Select & add items from the list below" at bounding box center [616, 284] width 899 height 163
click at [62, 125] on span "Invoice" at bounding box center [58, 118] width 40 height 15
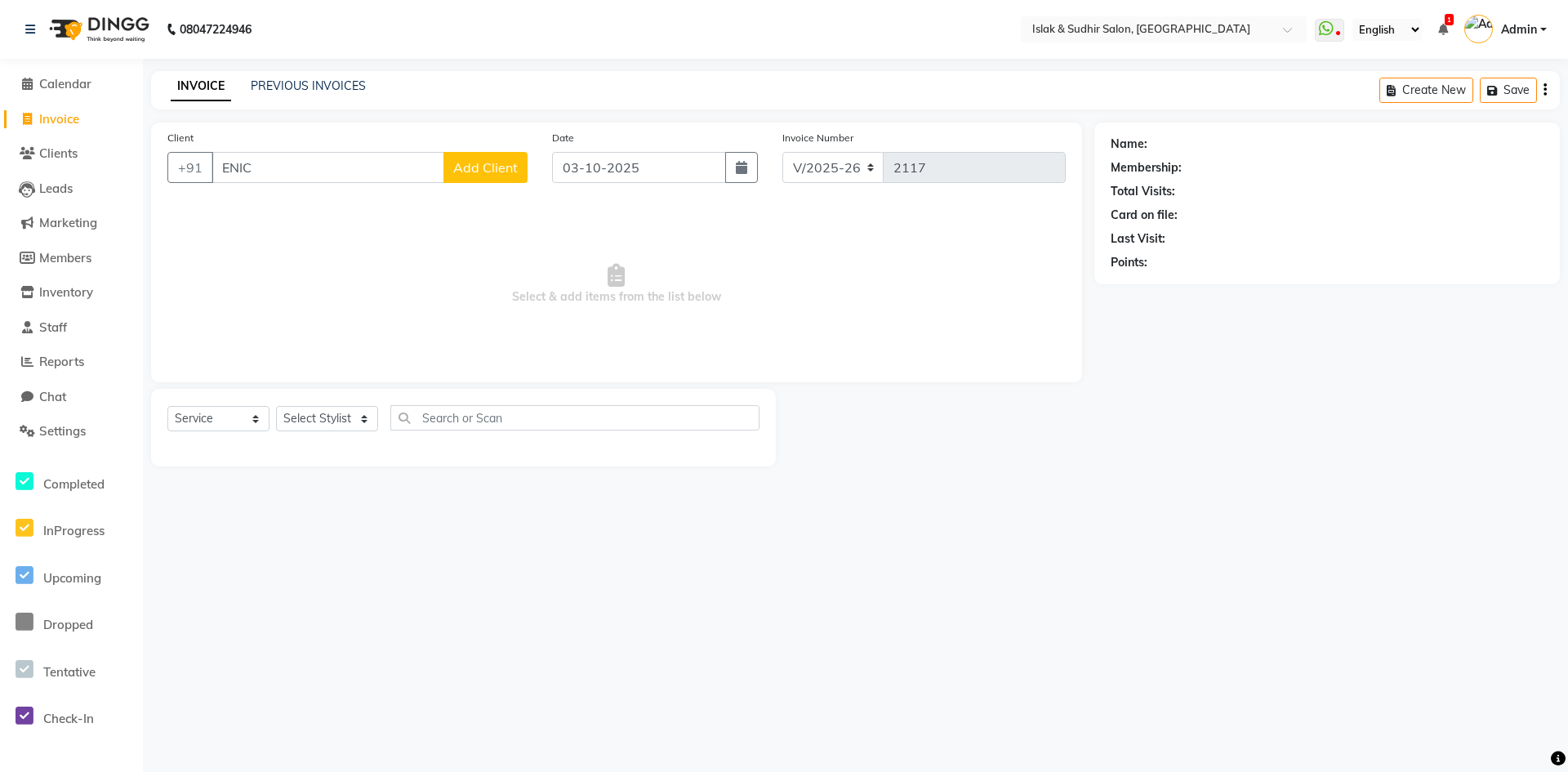
select select "service"
type input "2117"
select select "7859"
click at [334, 156] on input "Client" at bounding box center [369, 167] width 316 height 31
click at [334, 158] on input "Client" at bounding box center [369, 167] width 316 height 31
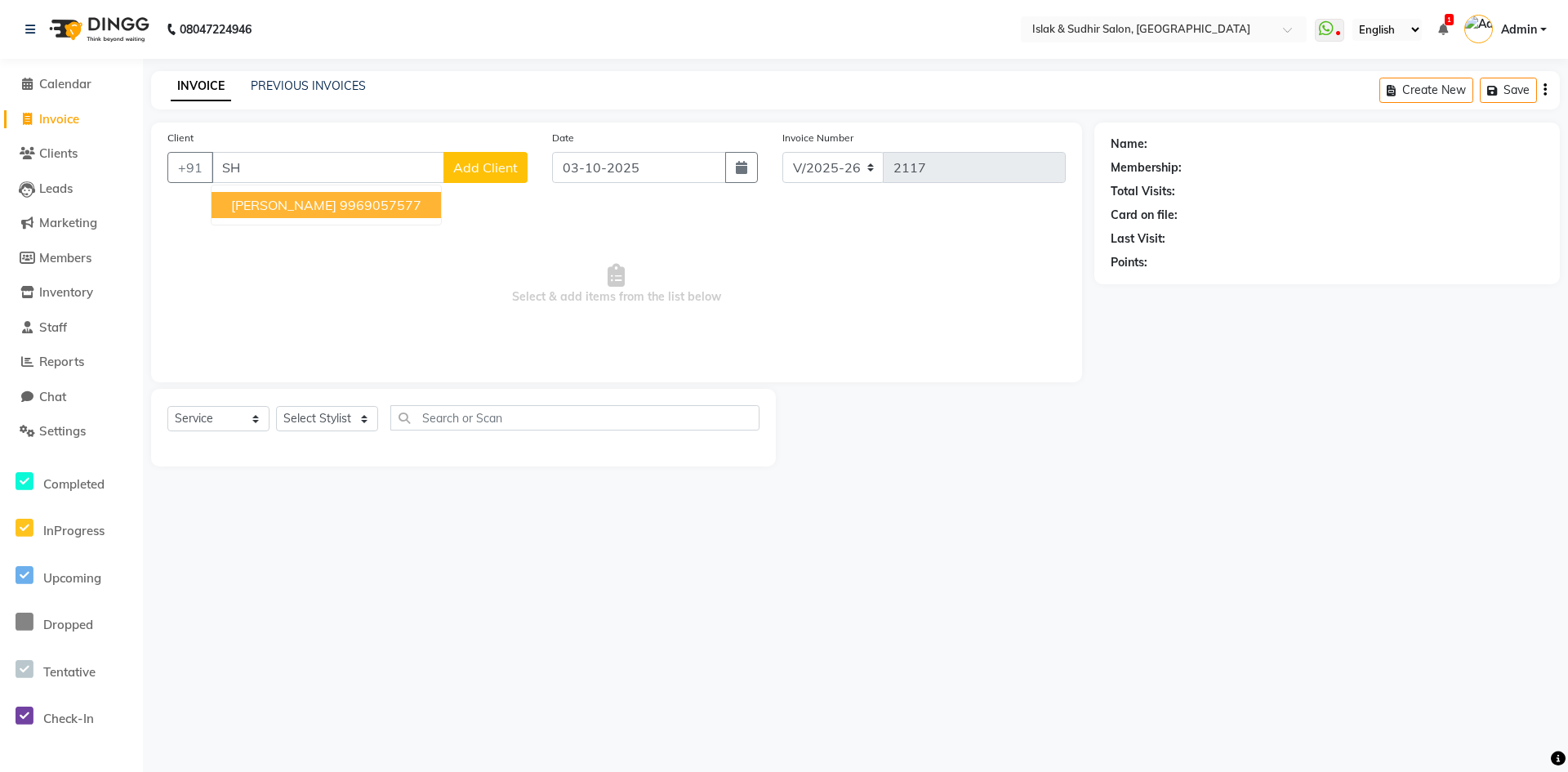
type input "S"
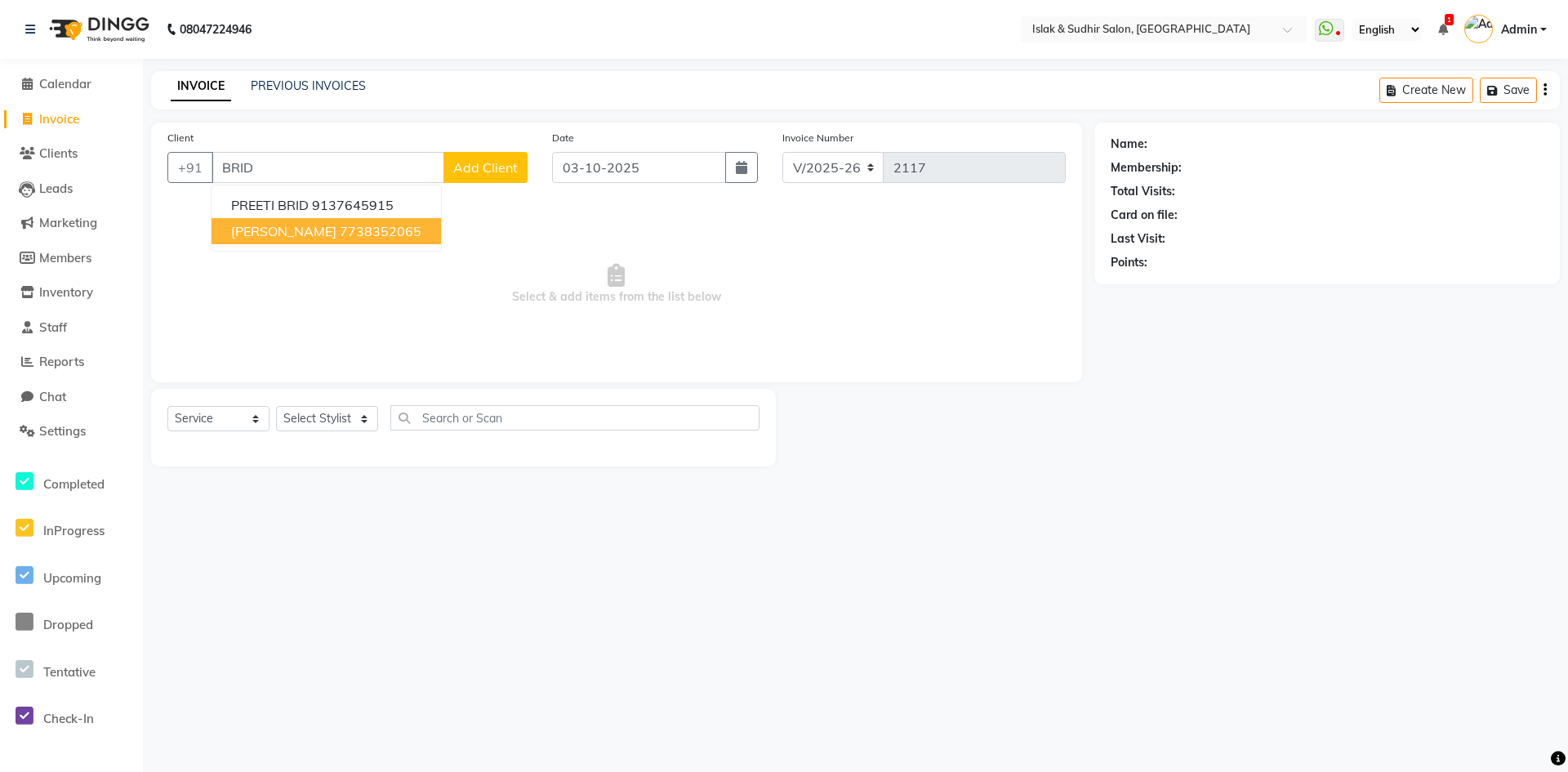
click at [275, 241] on button "[PERSON_NAME] 7738352065" at bounding box center [326, 231] width 230 height 26
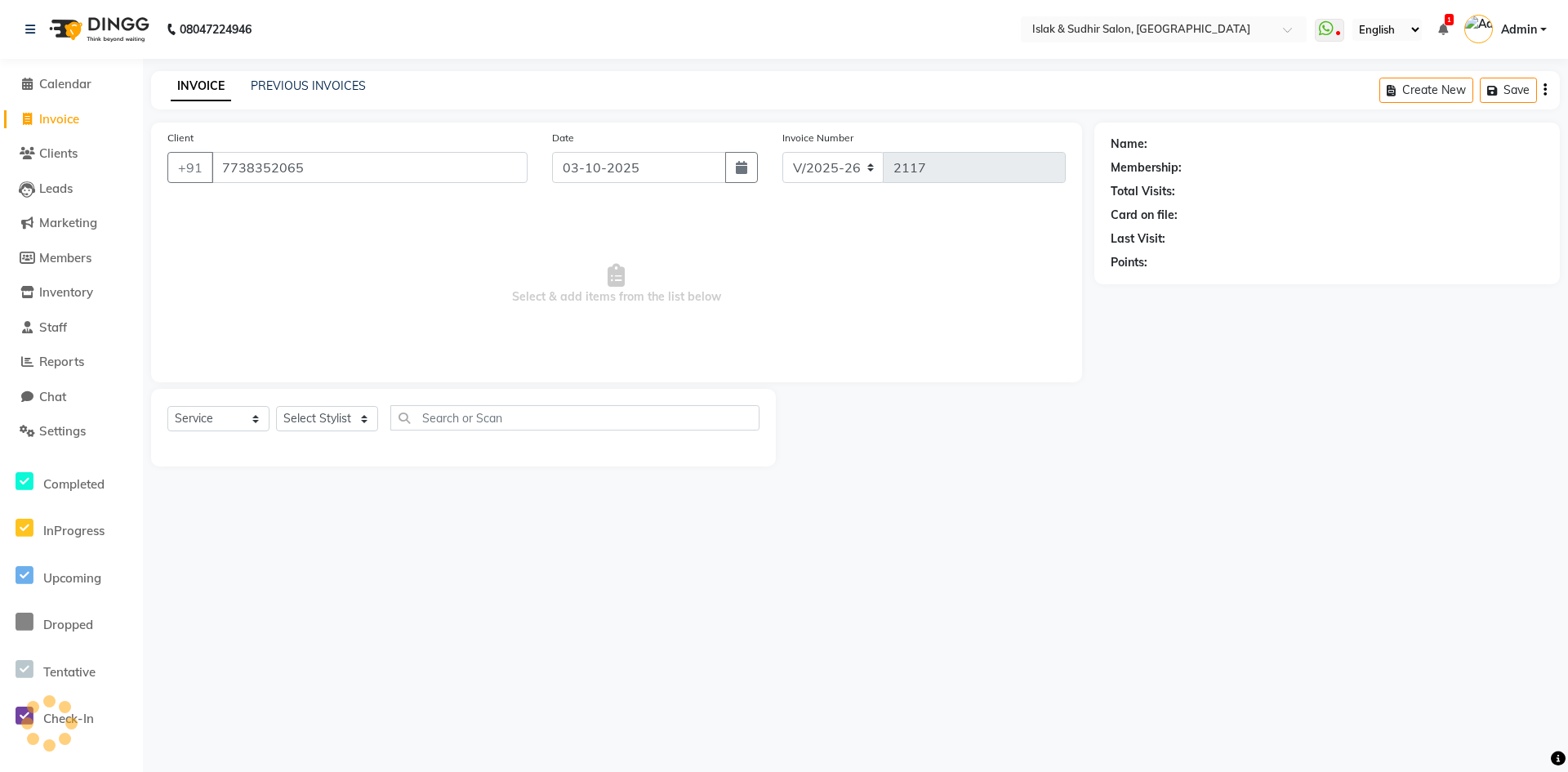
type input "7738352065"
select select "1: Object"
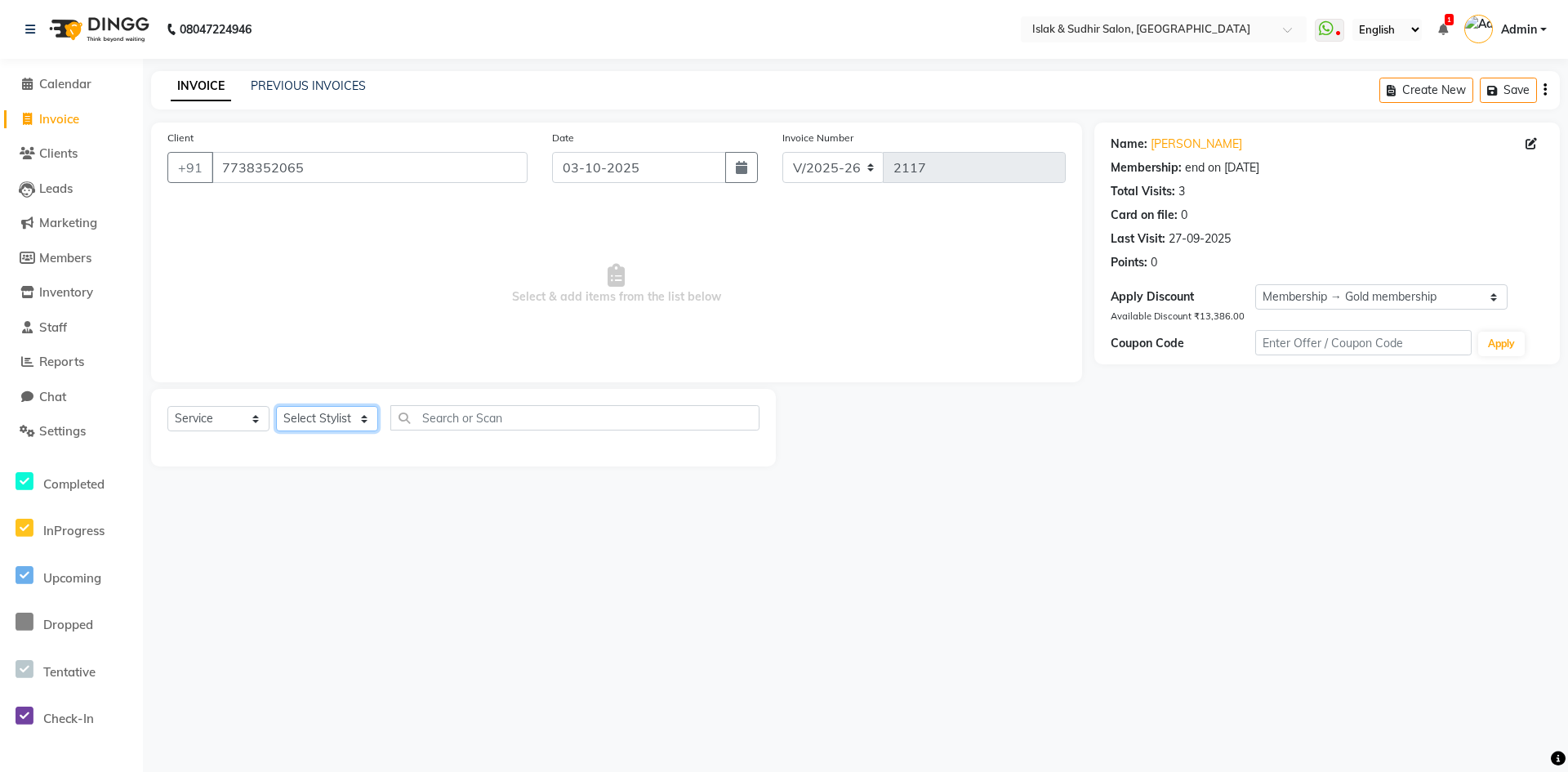
click at [325, 411] on select "Select Stylist [PERSON_NAME] [PERSON_NAME] [PERSON_NAME] [PERSON_NAME] ISLAK IS…" at bounding box center [327, 419] width 102 height 25
select select "70490"
click at [276, 406] on select "Select Stylist [PERSON_NAME] [PERSON_NAME] [PERSON_NAME] [PERSON_NAME] ISLAK IS…" at bounding box center [327, 419] width 102 height 25
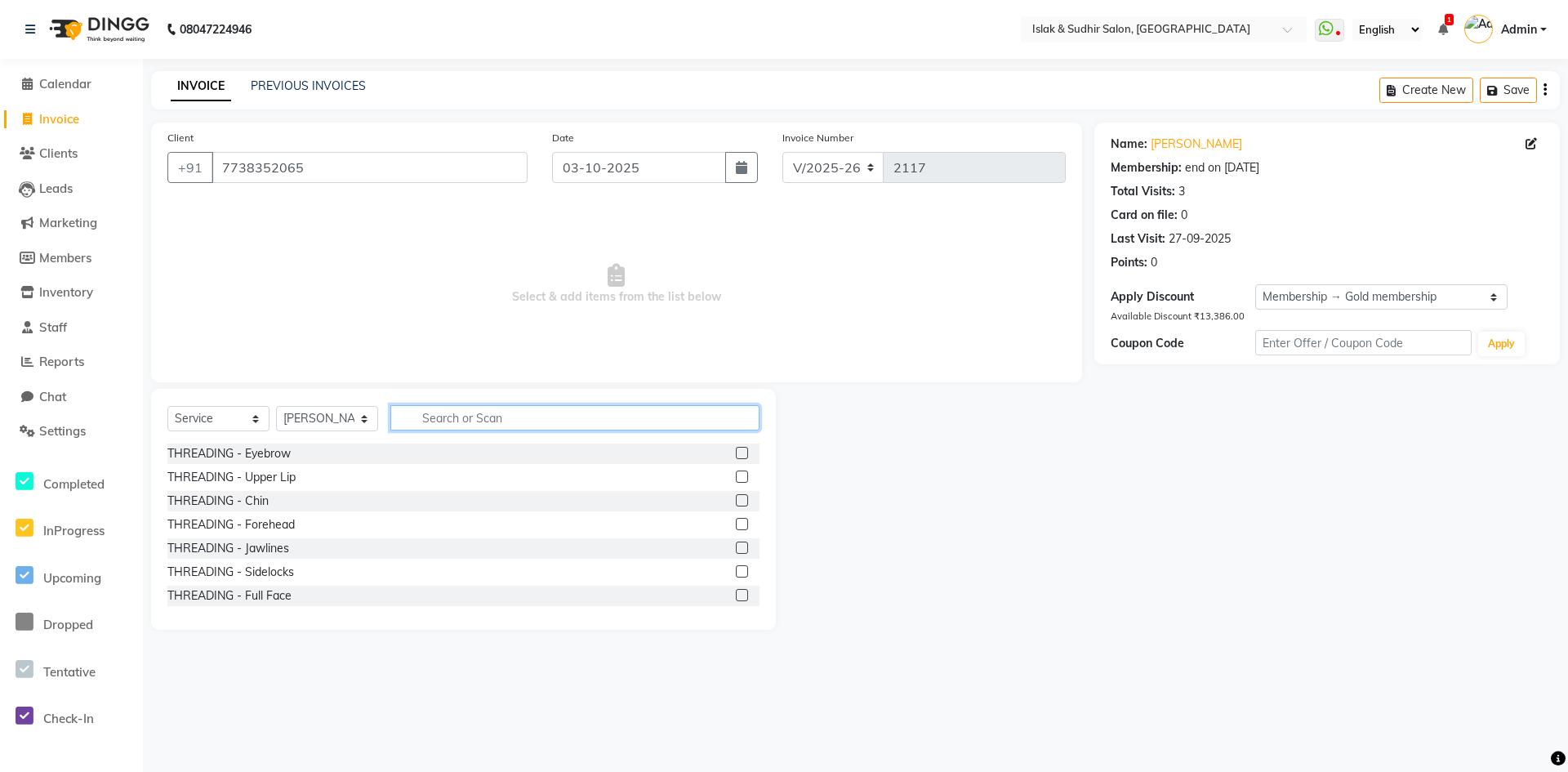
click at [448, 407] on input "text" at bounding box center [575, 418] width 369 height 25
type input "FACI"
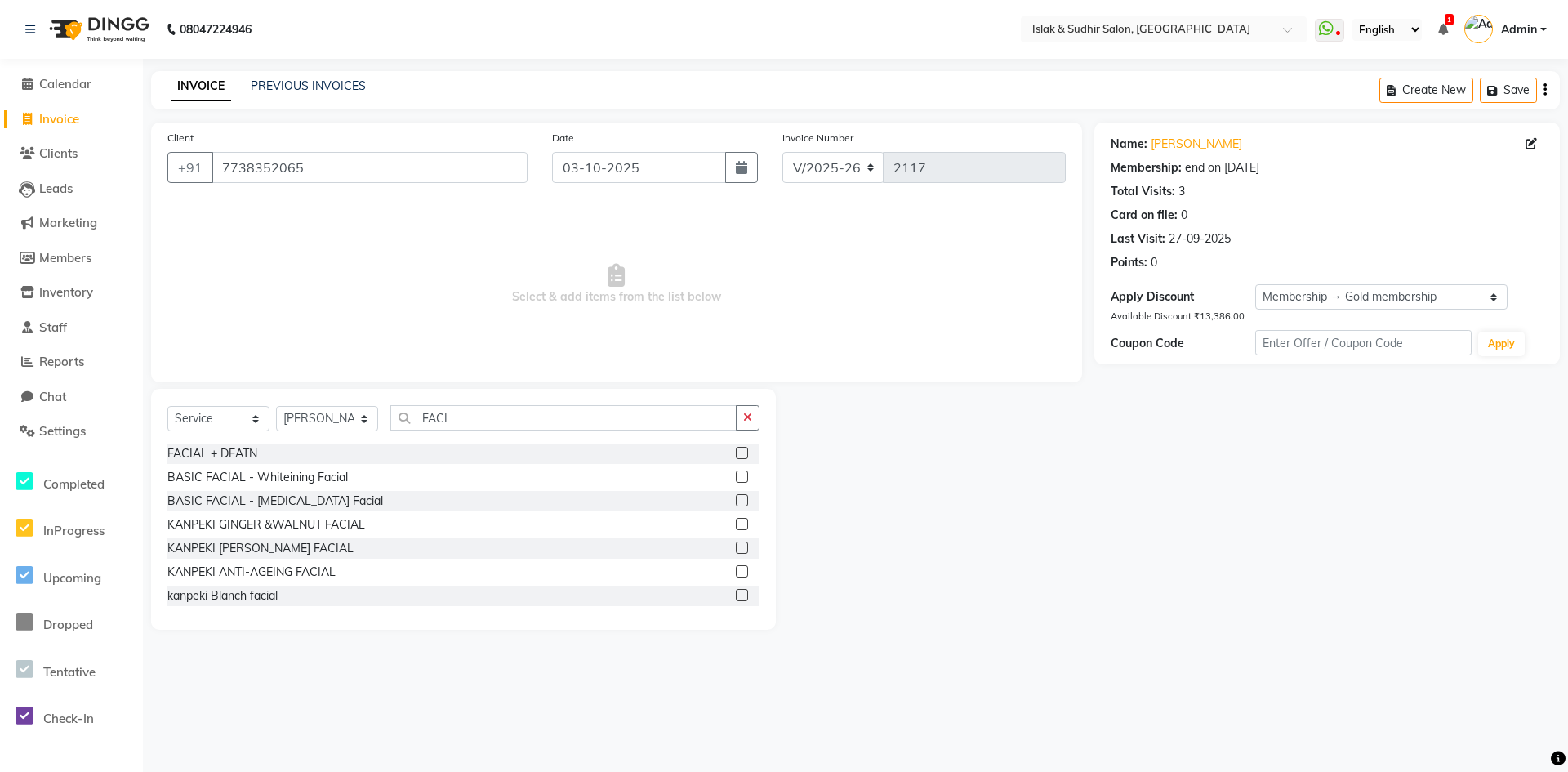
click at [736, 456] on label at bounding box center [742, 453] width 12 height 12
click at [736, 456] on input "checkbox" at bounding box center [741, 453] width 11 height 11
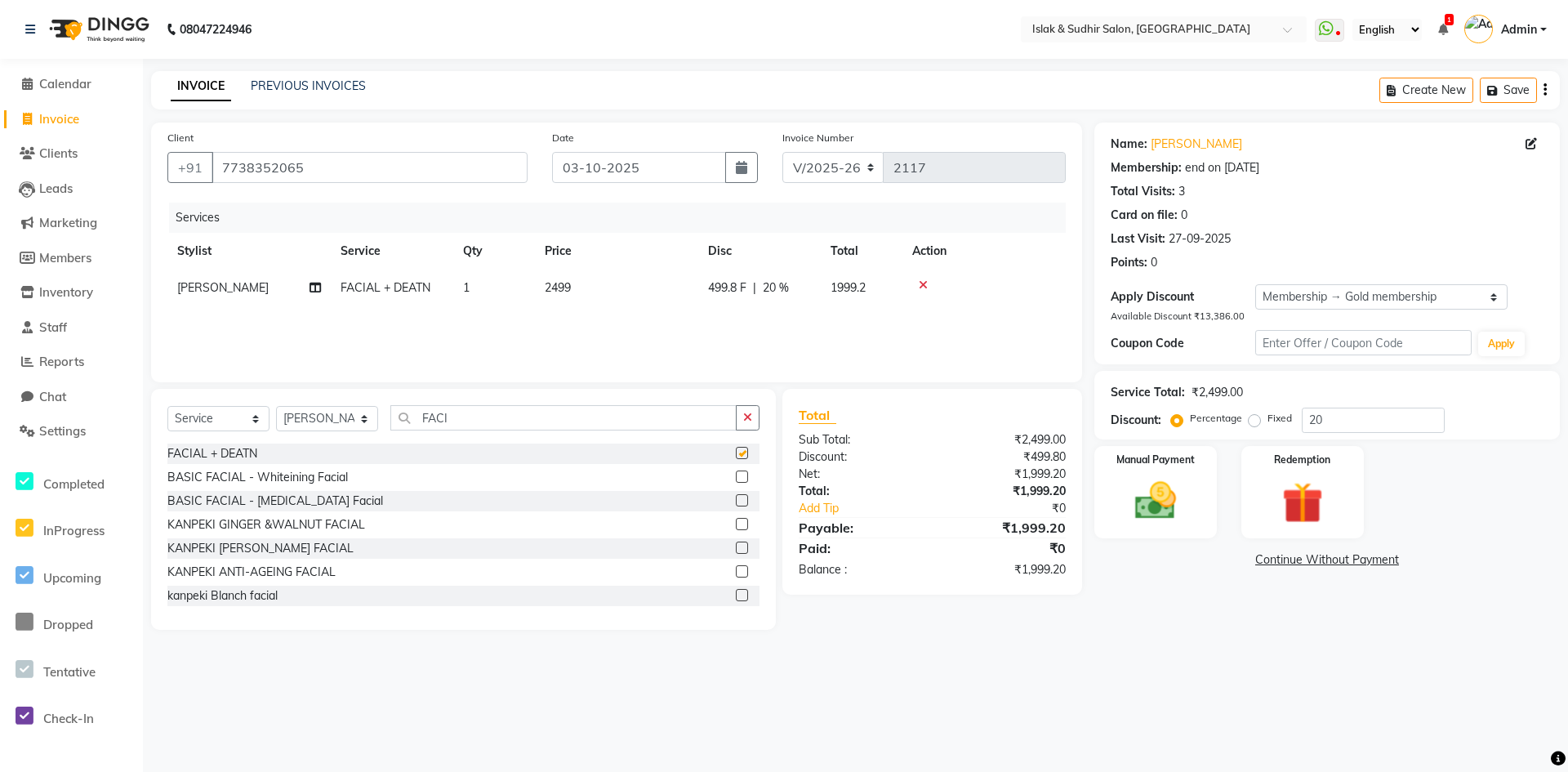
checkbox input "false"
click at [1371, 428] on input "20" at bounding box center [1373, 420] width 143 height 25
type input "2"
type input "0"
click at [762, 691] on div "08047224946 Select Location × Islak & Sudhir Salon, Vikhroli WhatsApp Status ✕ …" at bounding box center [784, 386] width 1568 height 772
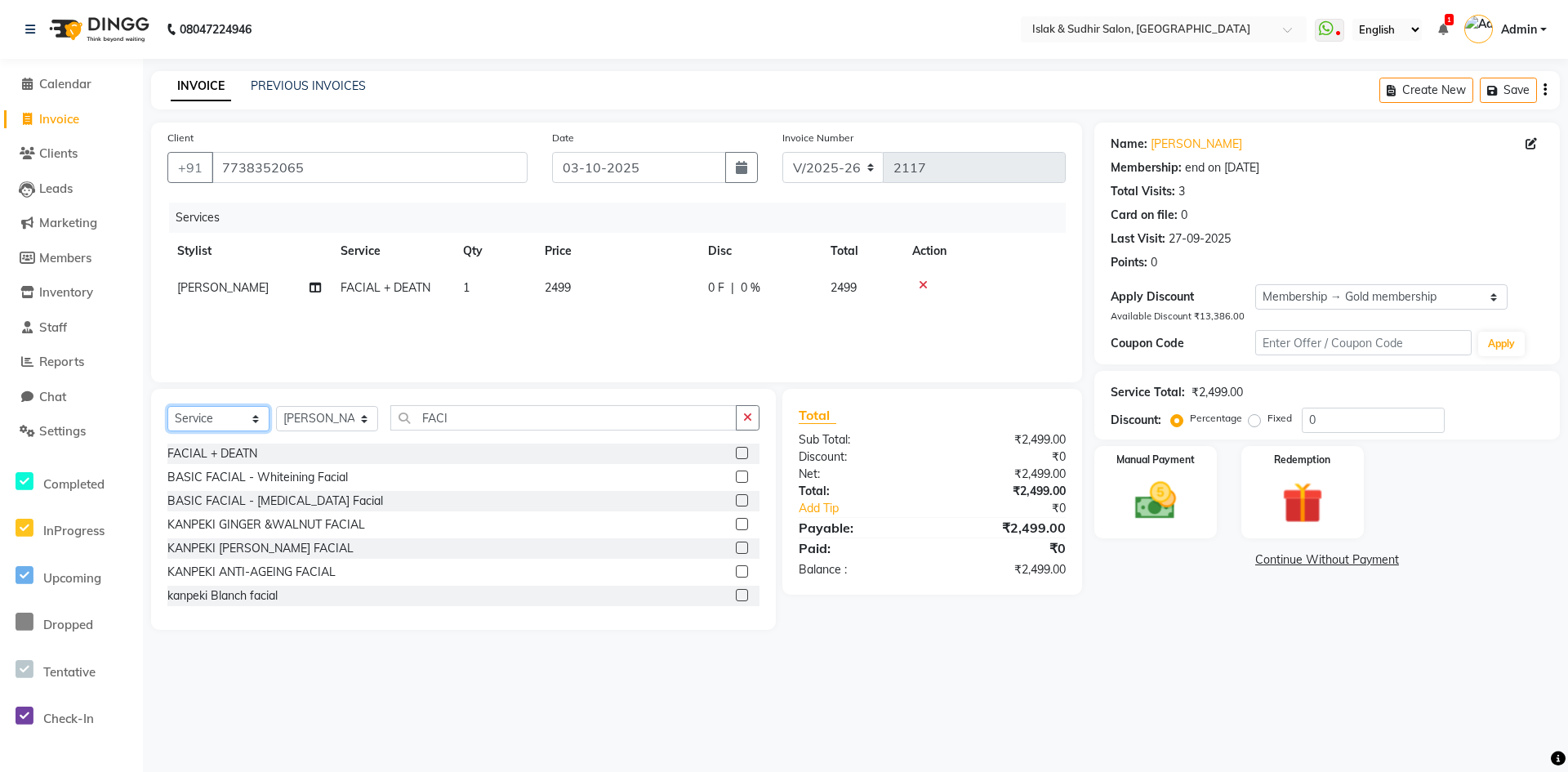
drag, startPoint x: 238, startPoint y: 408, endPoint x: 238, endPoint y: 419, distance: 11.0
click at [238, 408] on select "Select Service Product Membership Package Voucher Prepaid Gift Card" at bounding box center [218, 419] width 102 height 25
select select "product"
click at [167, 406] on select "Select Service Product Membership Package Voucher Prepaid Gift Card" at bounding box center [218, 419] width 102 height 25
click at [752, 417] on button "button" at bounding box center [748, 418] width 24 height 25
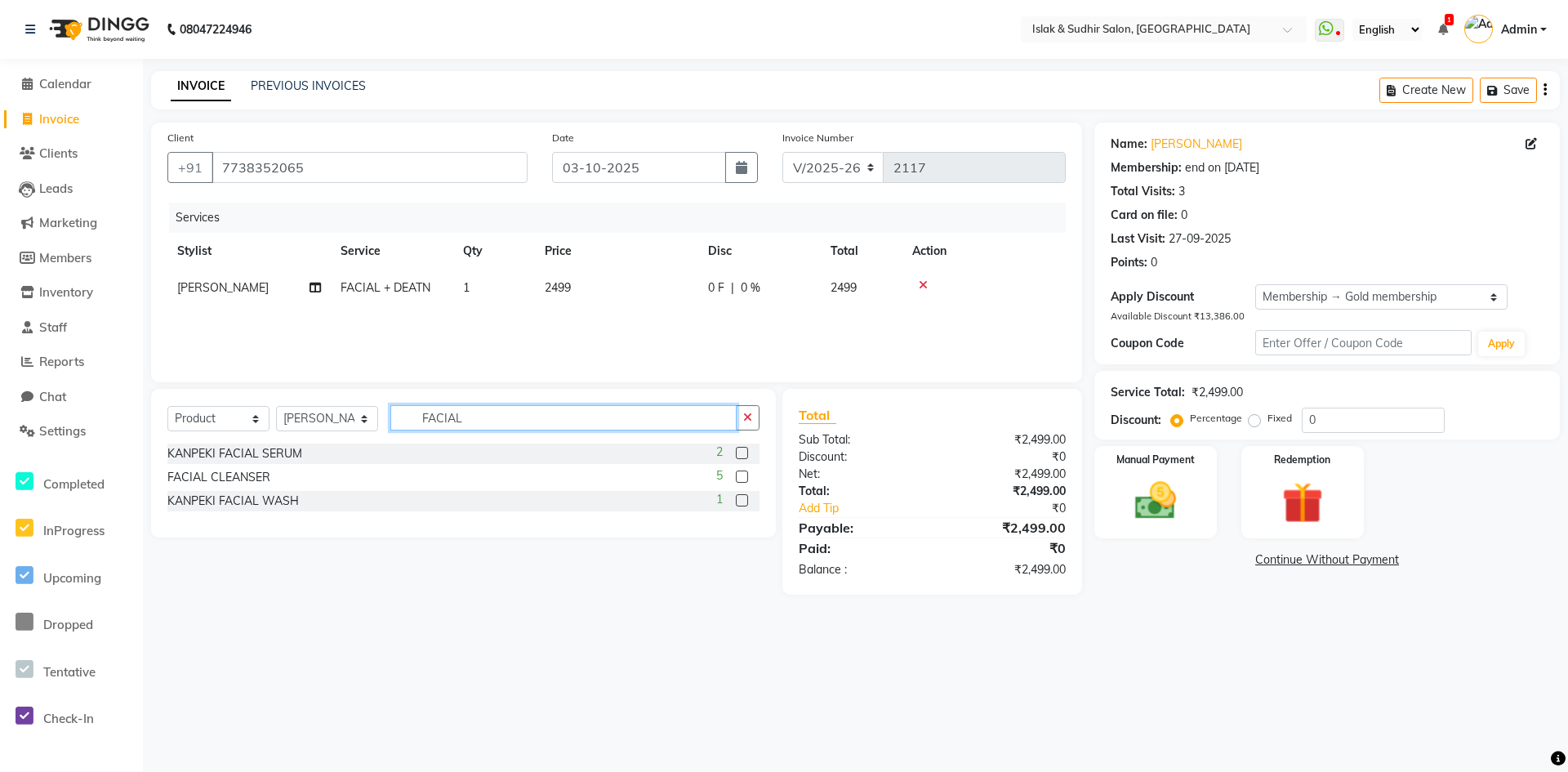
type input "FACIAL"
click at [746, 499] on label at bounding box center [742, 501] width 12 height 12
click at [746, 499] on input "checkbox" at bounding box center [741, 501] width 11 height 11
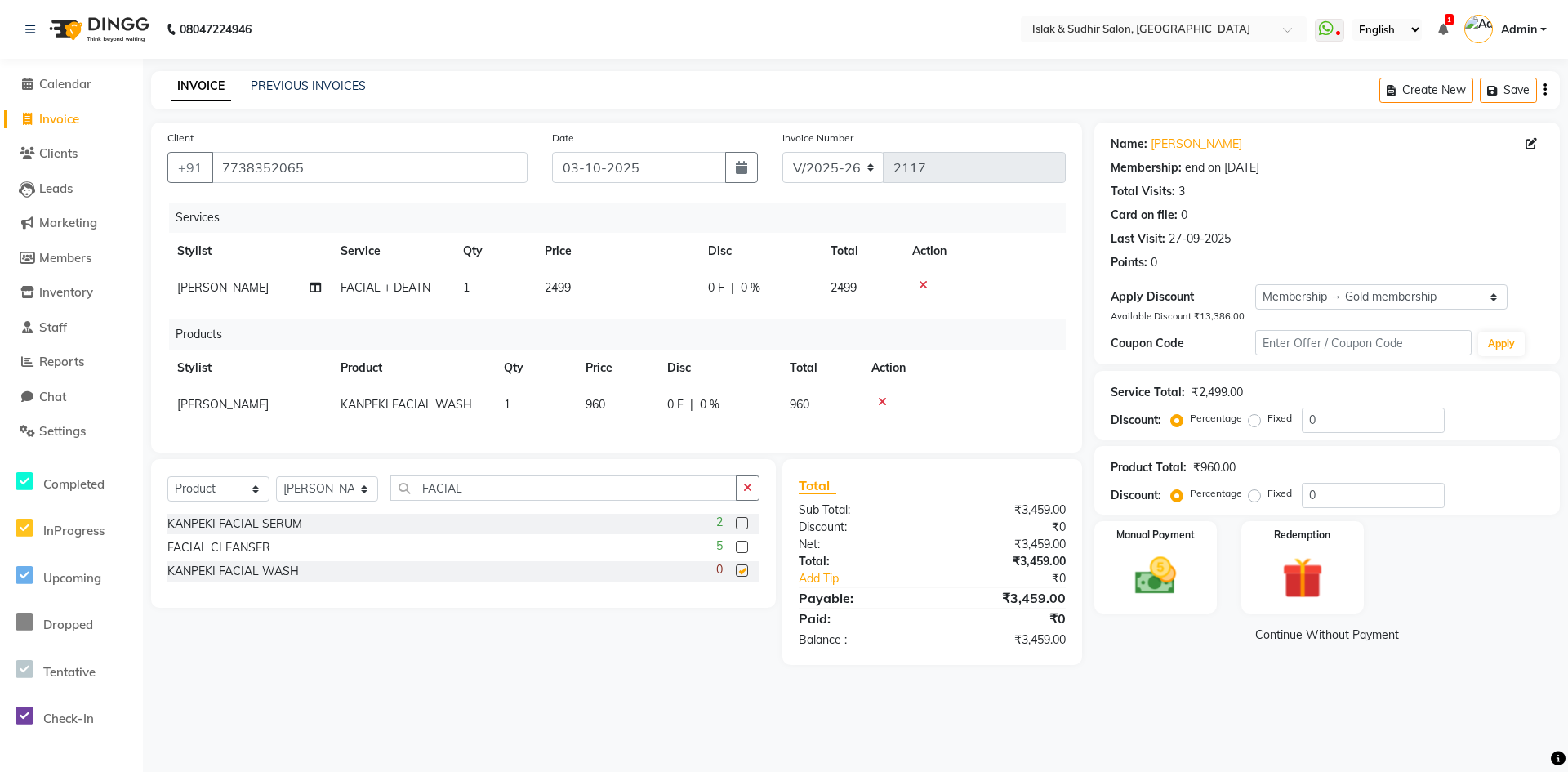
checkbox input "false"
click at [1166, 584] on img at bounding box center [1156, 576] width 70 height 50
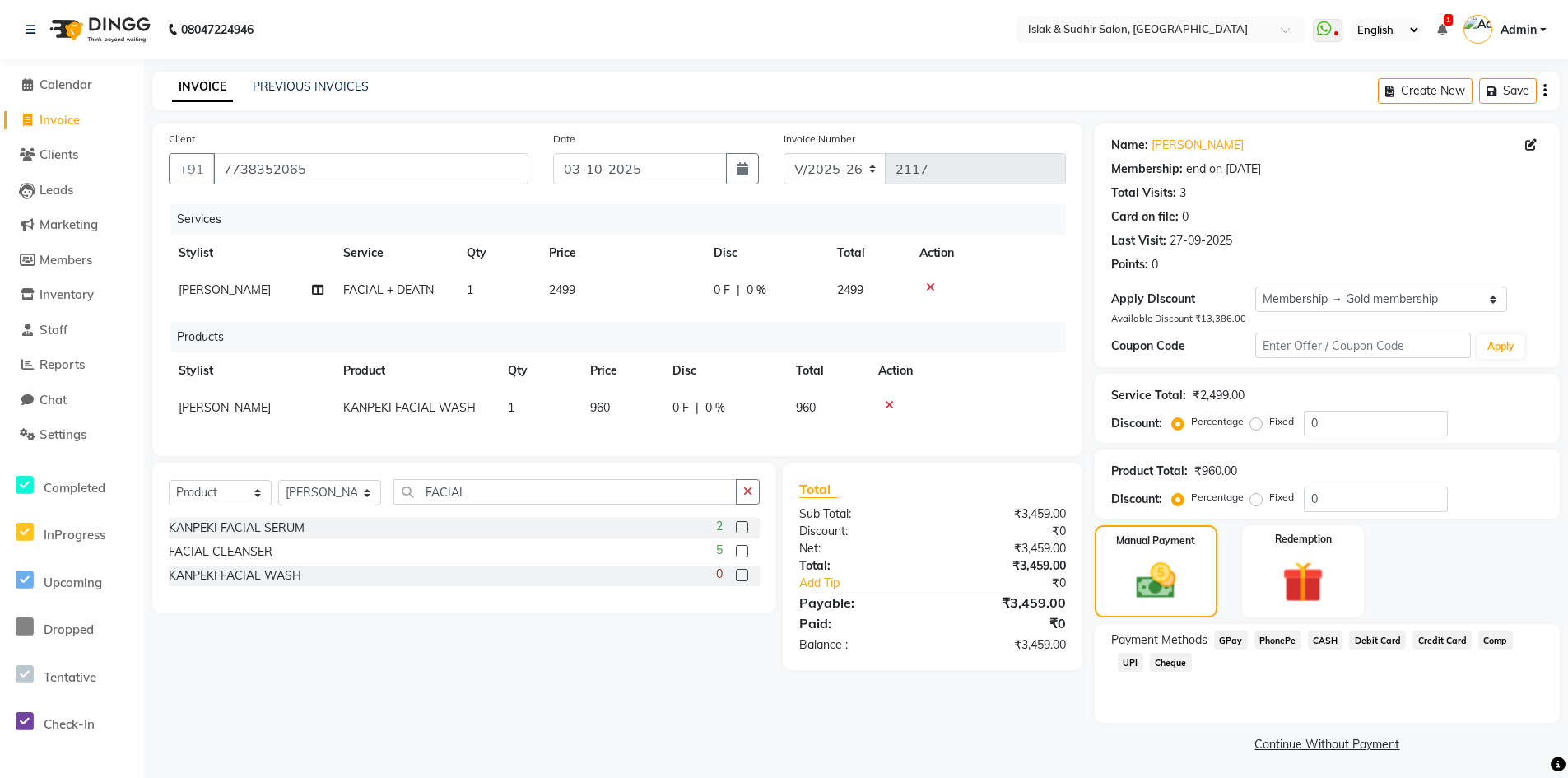
click at [1224, 631] on span "GPay" at bounding box center [1231, 640] width 34 height 19
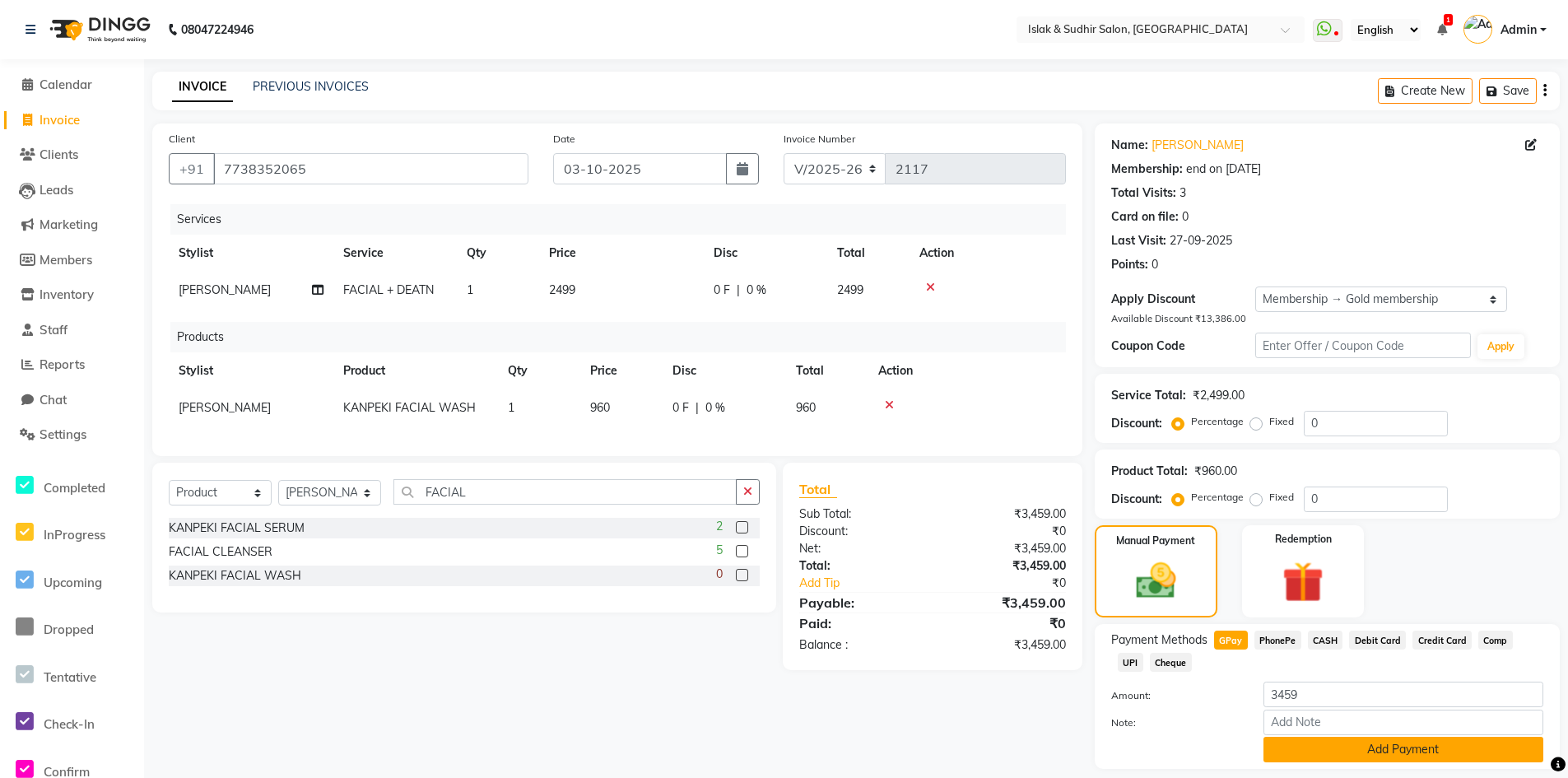
click at [1345, 744] on button "Add Payment" at bounding box center [1403, 750] width 280 height 26
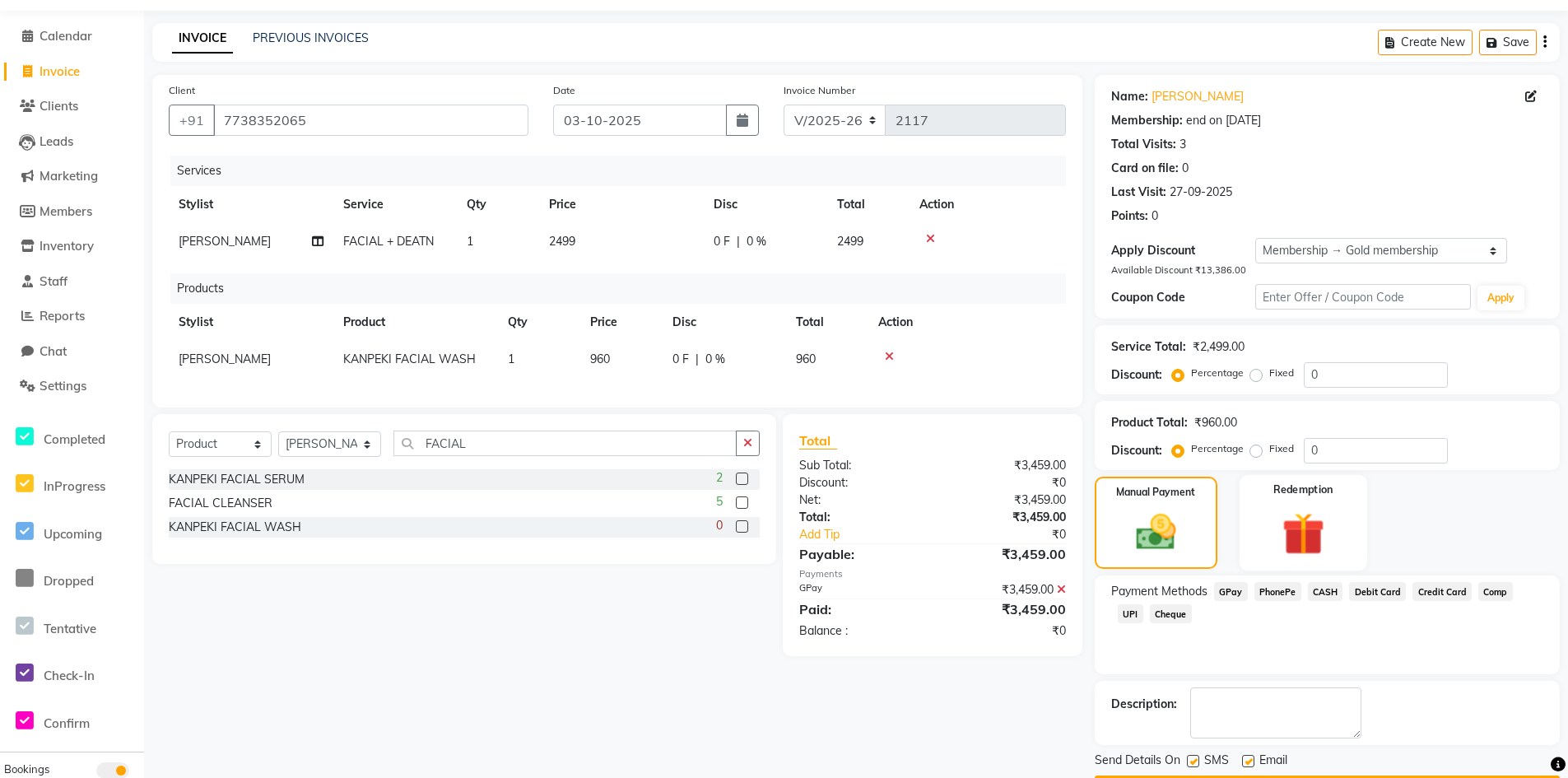
scroll to position [96, 0]
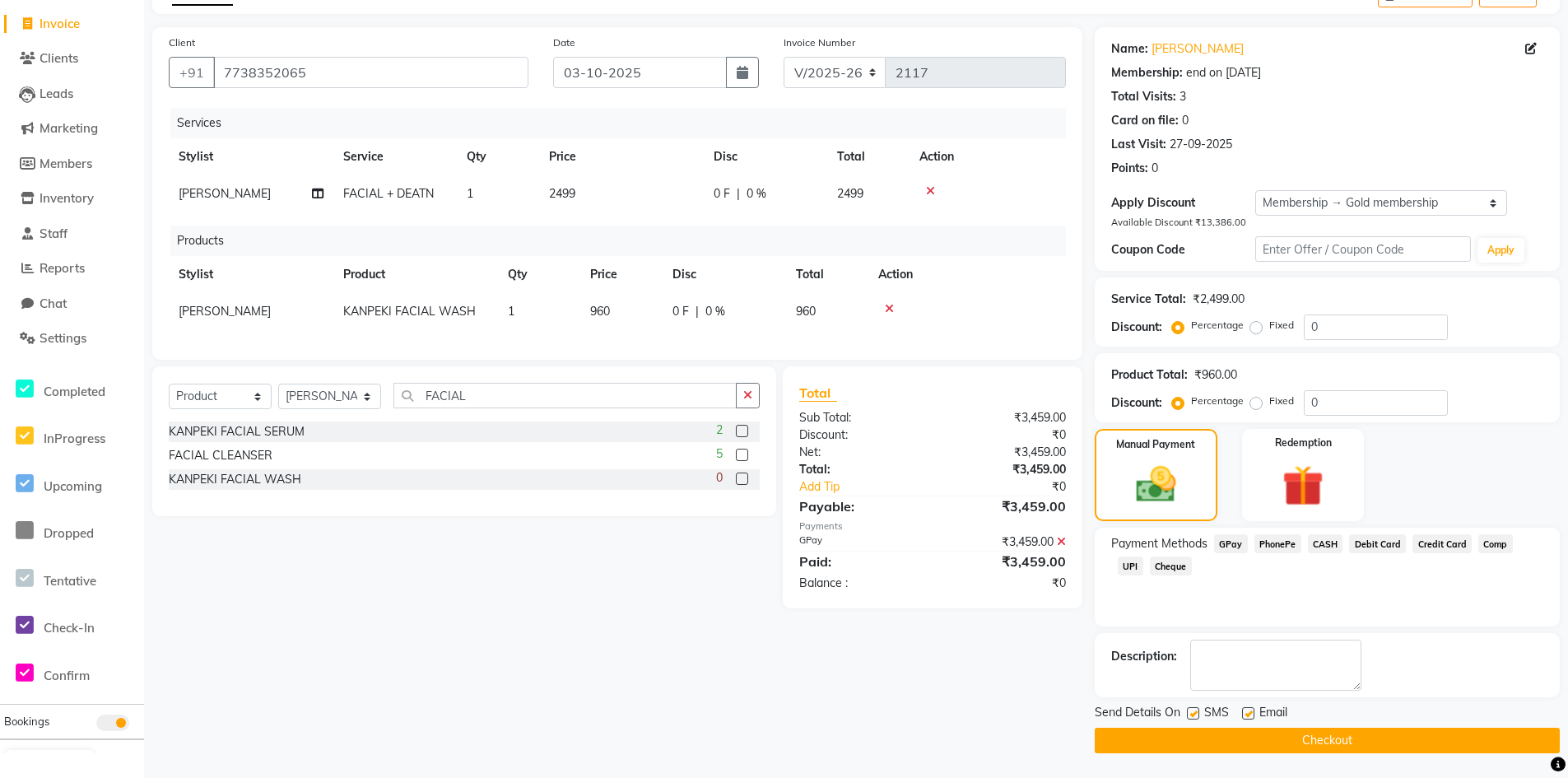
click at [1317, 741] on button "Checkout" at bounding box center [1327, 741] width 465 height 26
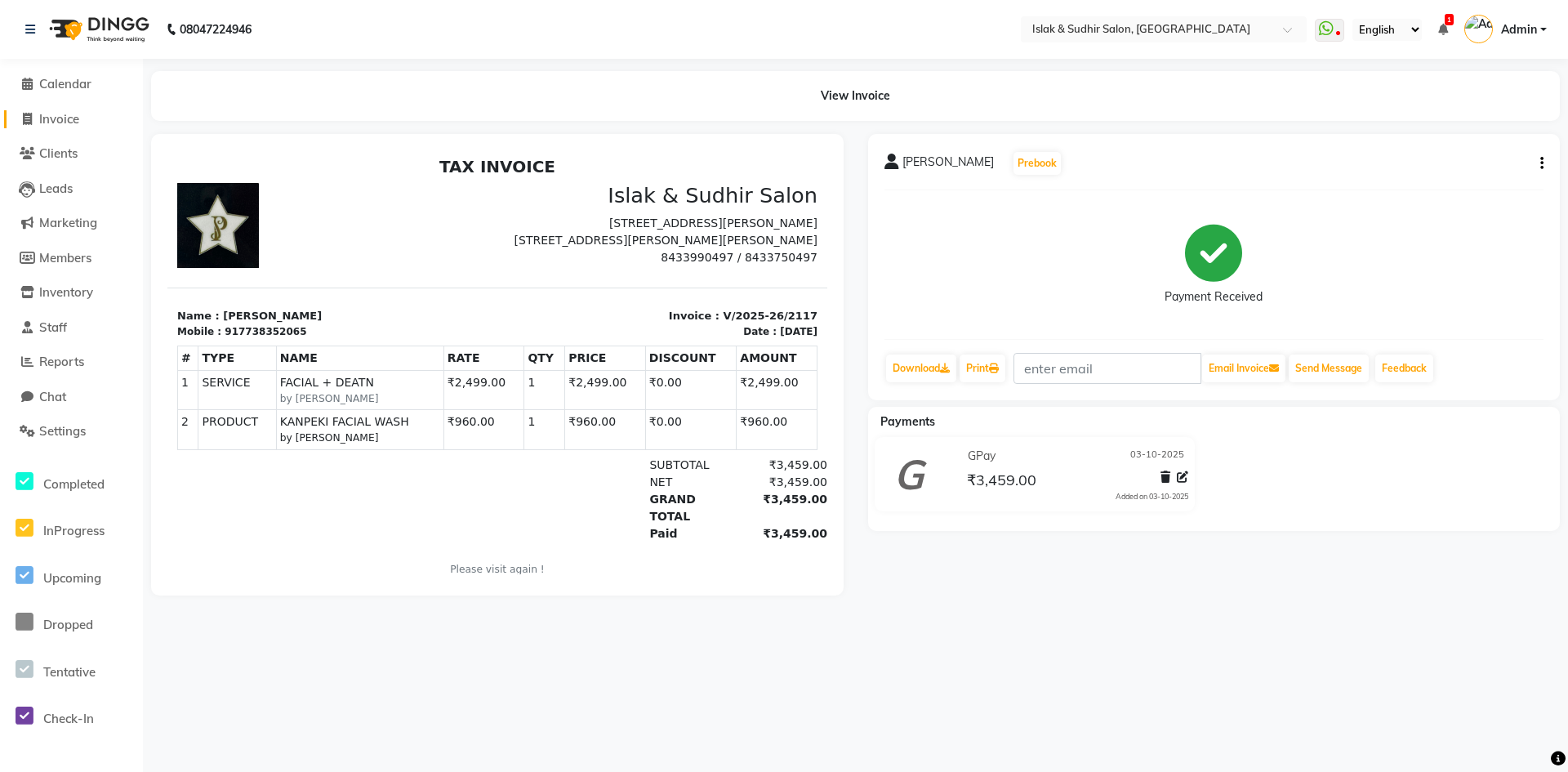
click at [79, 116] on span "Invoice" at bounding box center [58, 118] width 40 height 15
select select "7859"
select select "service"
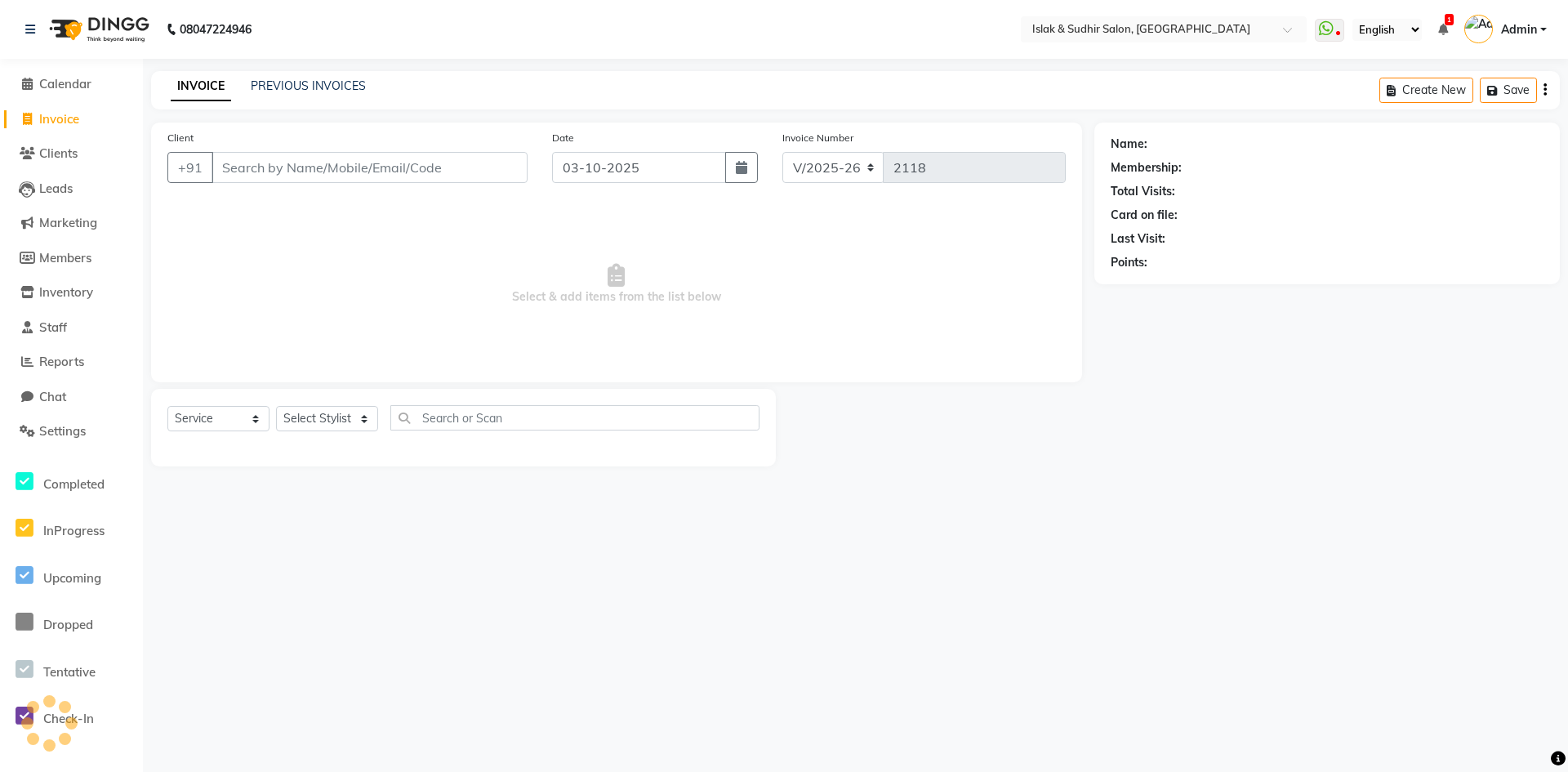
click at [245, 166] on input "Client" at bounding box center [369, 167] width 316 height 31
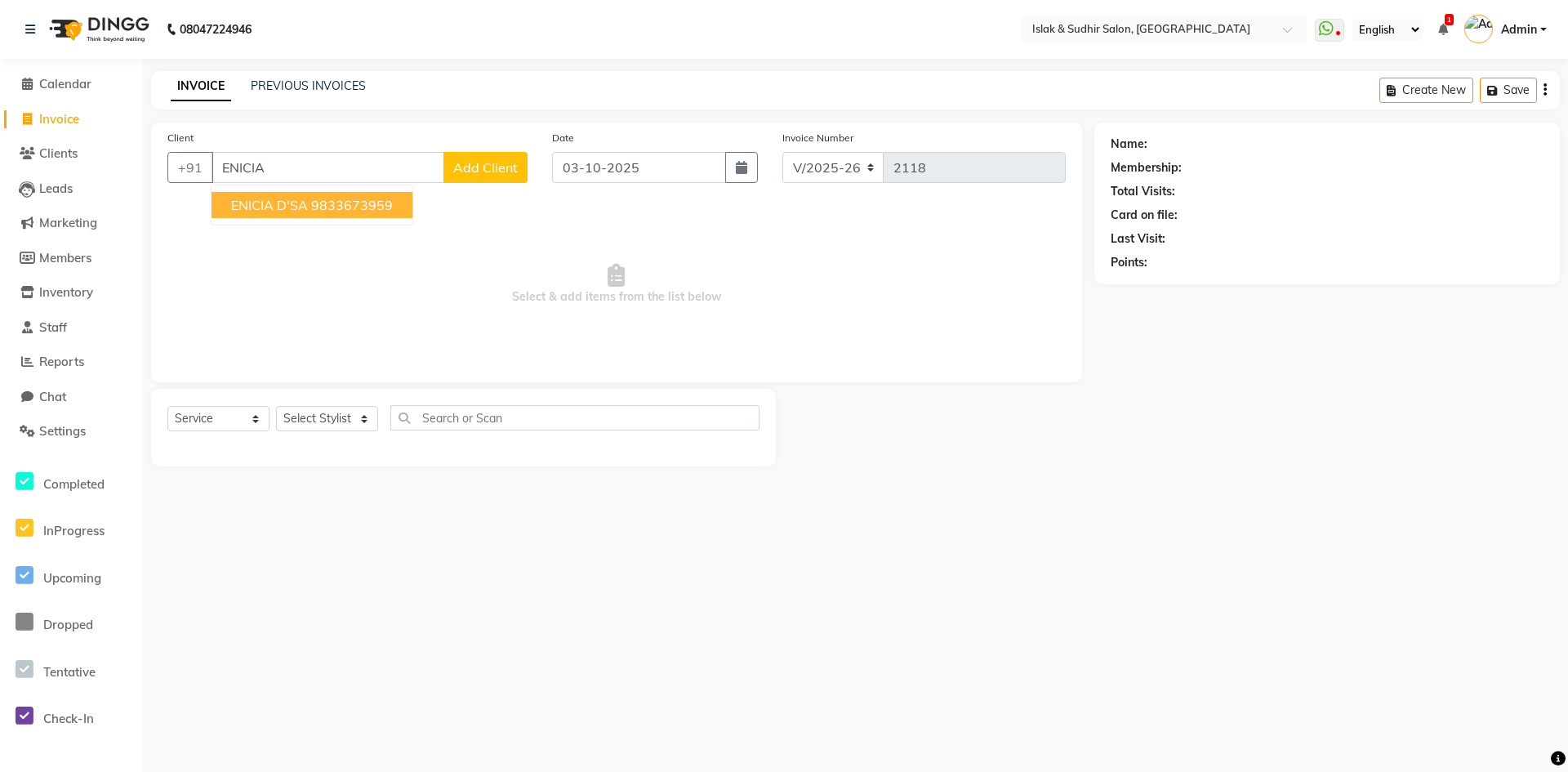
drag, startPoint x: 293, startPoint y: 210, endPoint x: 325, endPoint y: 327, distance: 121.3
click at [294, 210] on span "ENICIA D'SA" at bounding box center [269, 205] width 77 height 16
type input "9833673959"
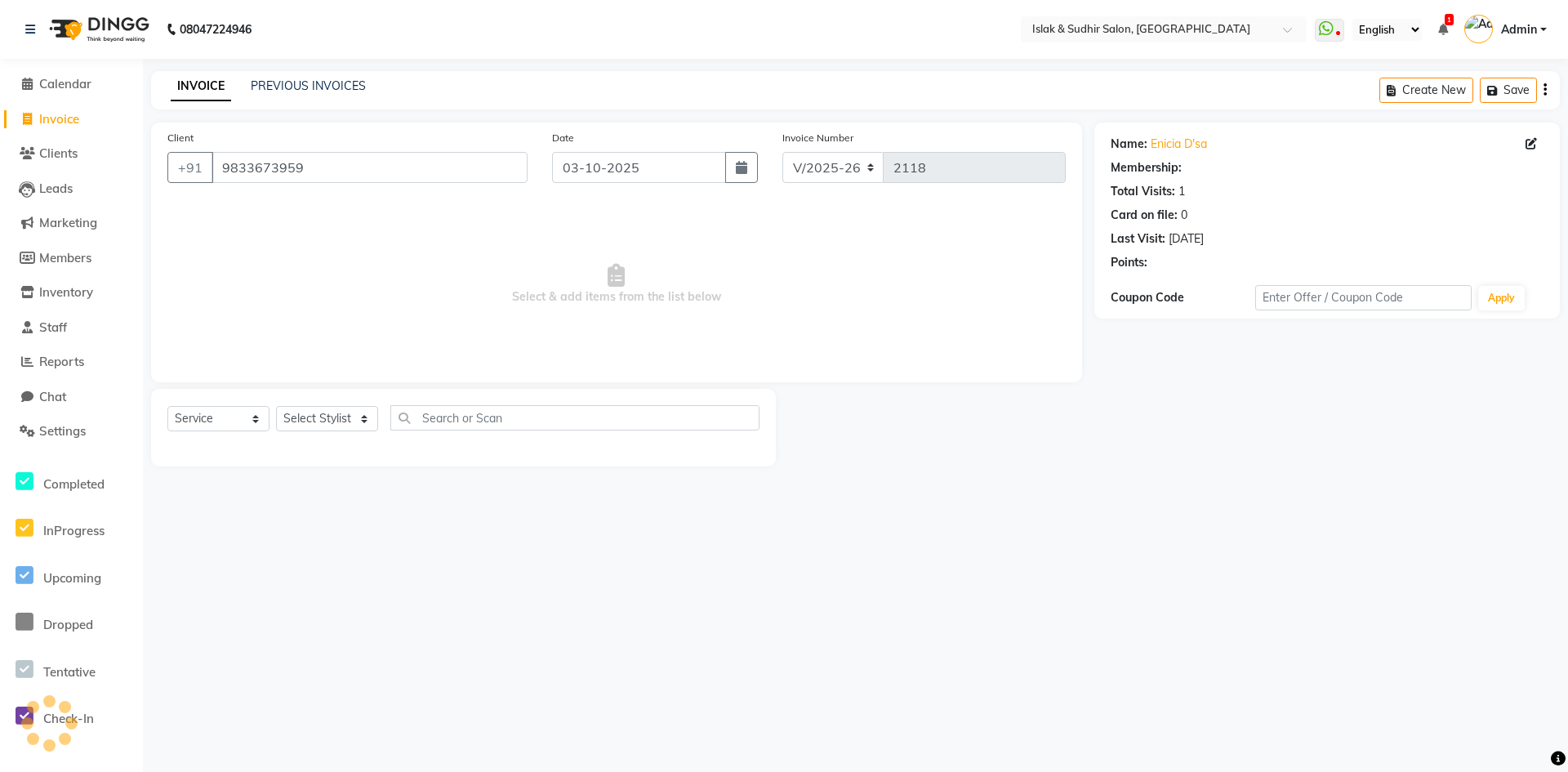
select select "1: Object"
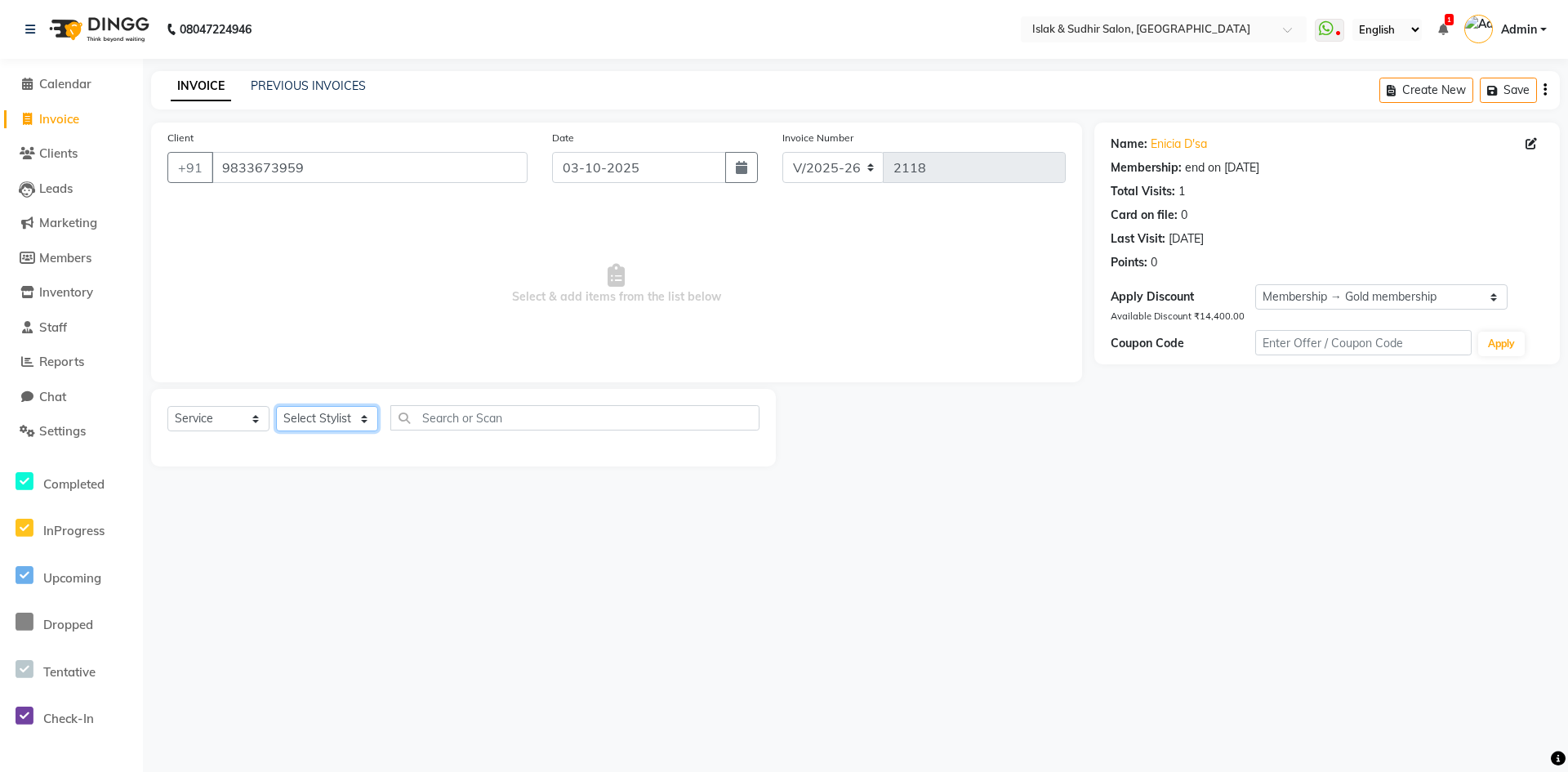
drag, startPoint x: 358, startPoint y: 419, endPoint x: 358, endPoint y: 428, distance: 9.0
click at [358, 419] on select "Select Stylist [PERSON_NAME] [PERSON_NAME] [PERSON_NAME] [PERSON_NAME] ISLAK IS…" at bounding box center [327, 419] width 102 height 25
select select "70512"
click at [276, 406] on select "Select Stylist [PERSON_NAME] [PERSON_NAME] [PERSON_NAME] [PERSON_NAME] ISLAK IS…" at bounding box center [327, 419] width 102 height 25
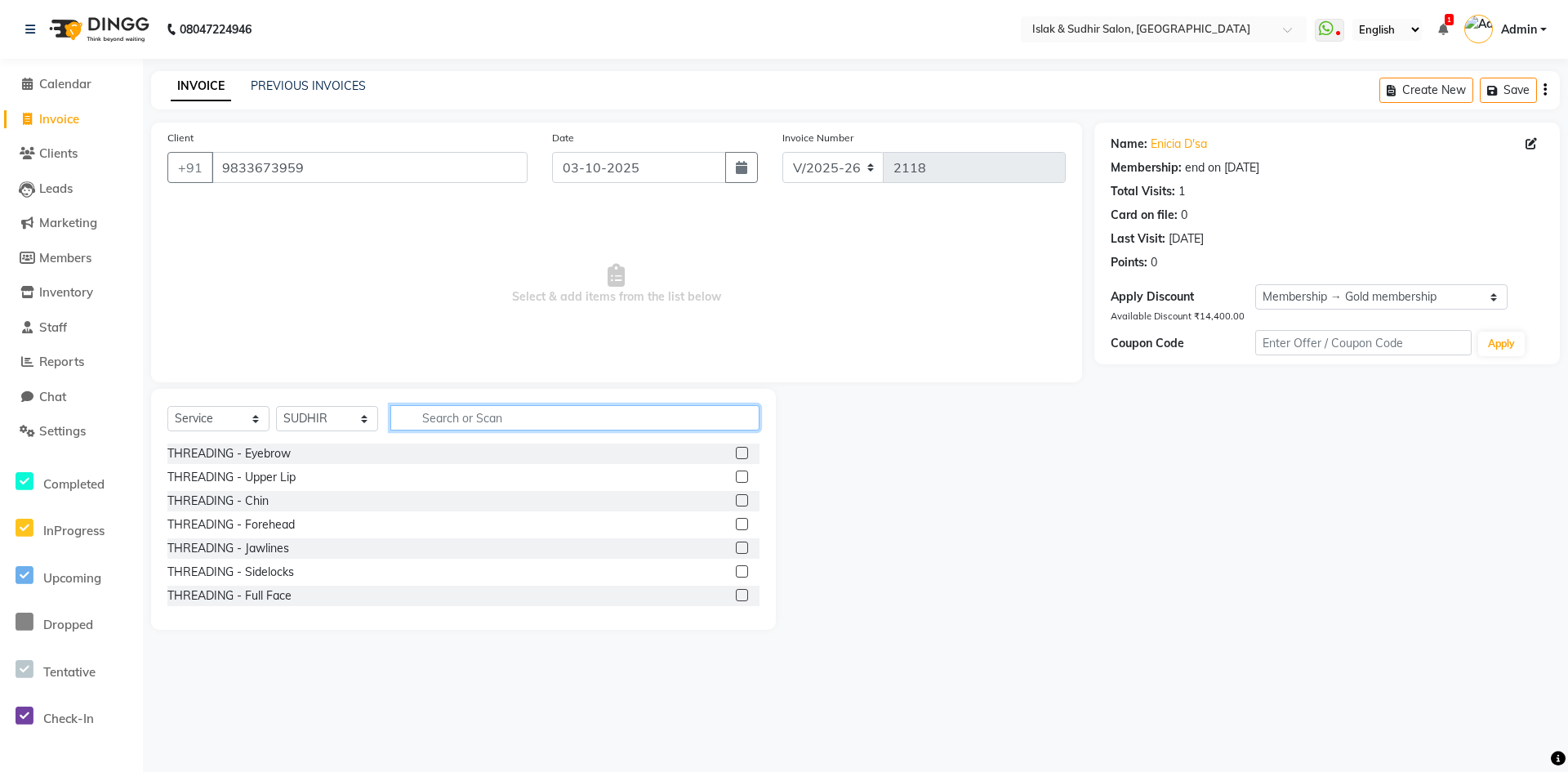
click at [486, 424] on input "text" at bounding box center [575, 418] width 369 height 25
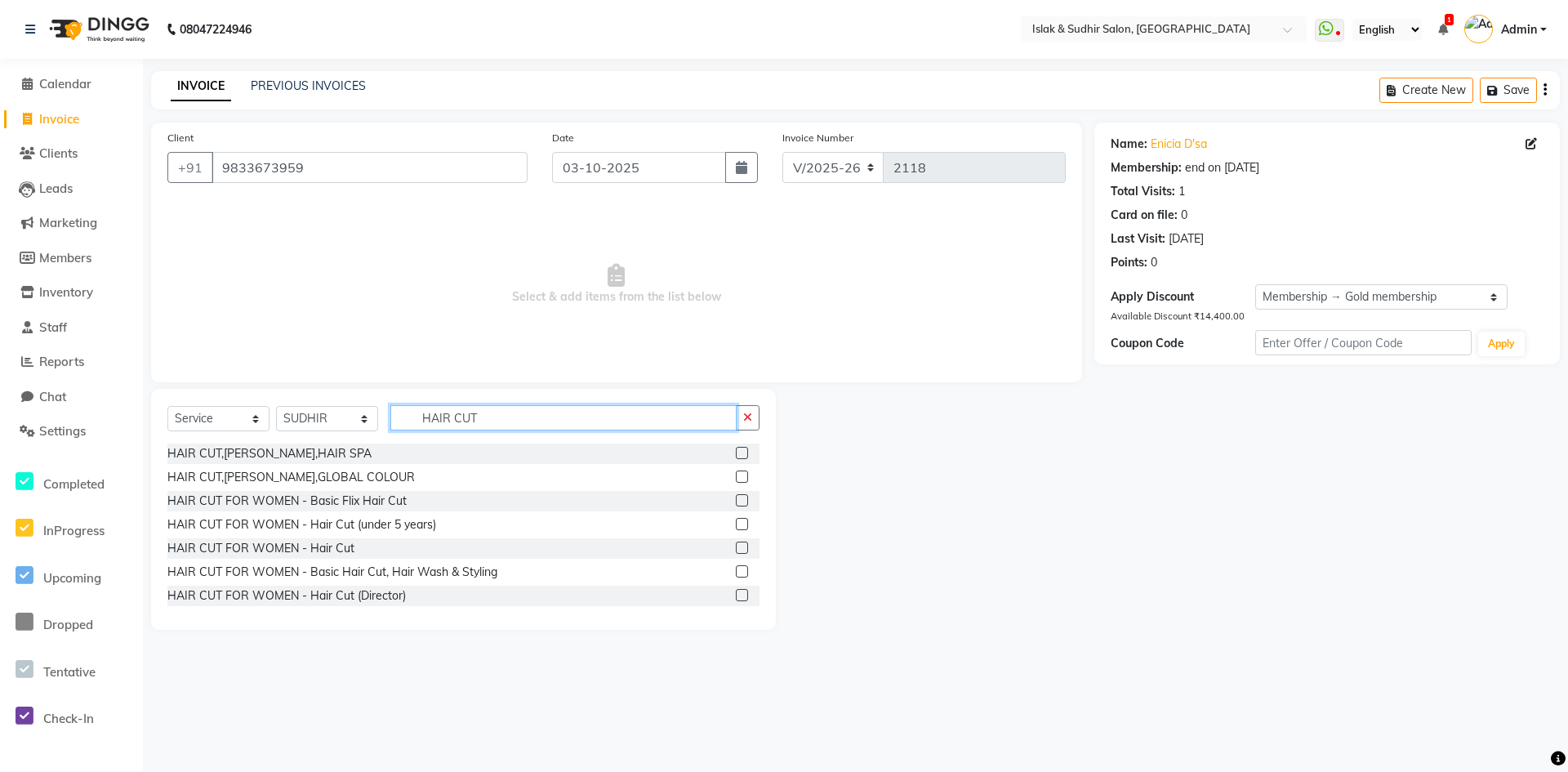
type input "HAIR CUT"
click at [736, 578] on div at bounding box center [748, 572] width 24 height 20
click at [736, 572] on label at bounding box center [742, 572] width 12 height 12
click at [736, 572] on input "checkbox" at bounding box center [741, 572] width 11 height 11
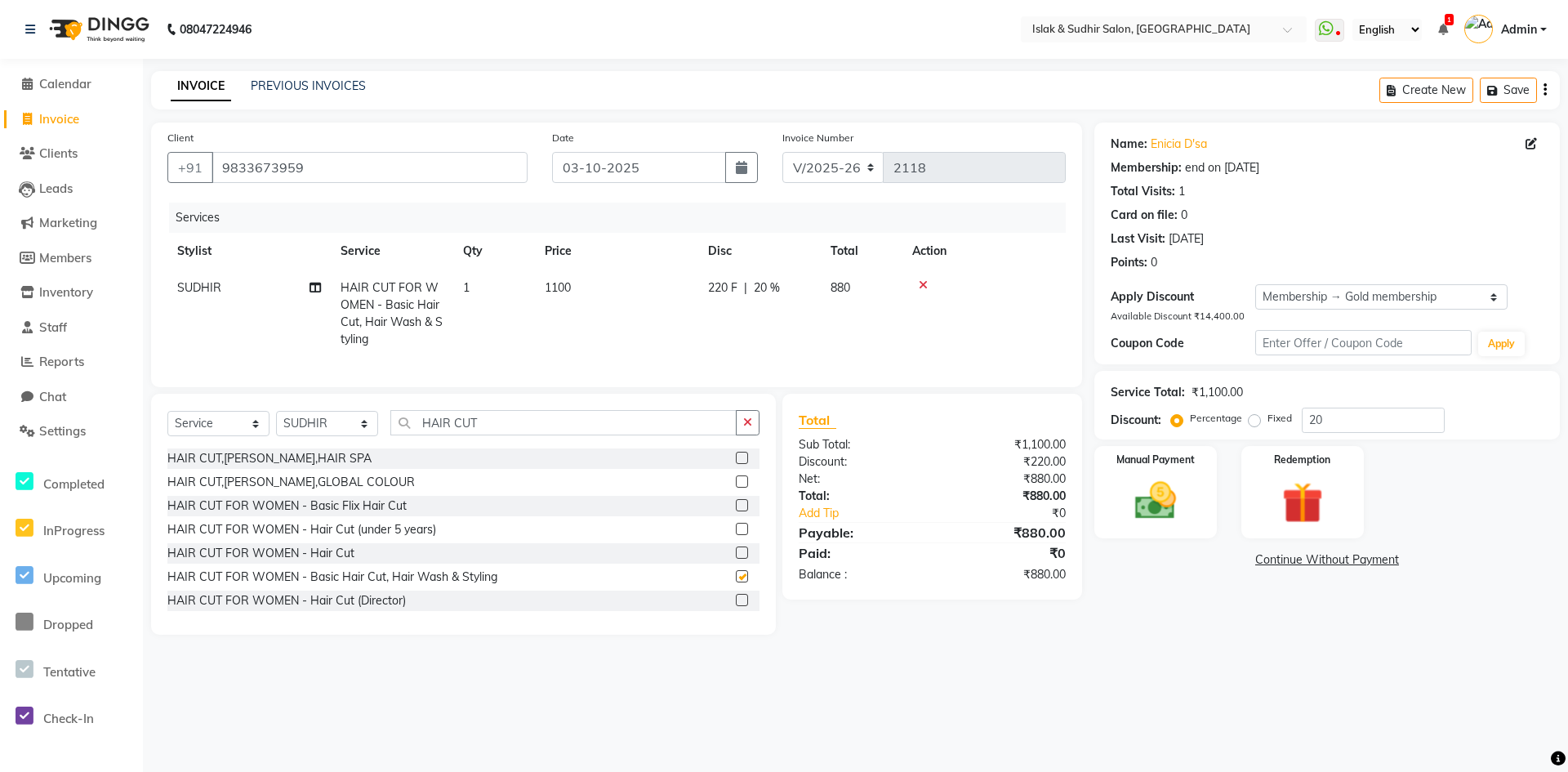
checkbox input "false"
click at [1363, 426] on input "20" at bounding box center [1373, 420] width 143 height 25
type input "2"
type input "50"
click at [1161, 498] on img at bounding box center [1156, 501] width 70 height 50
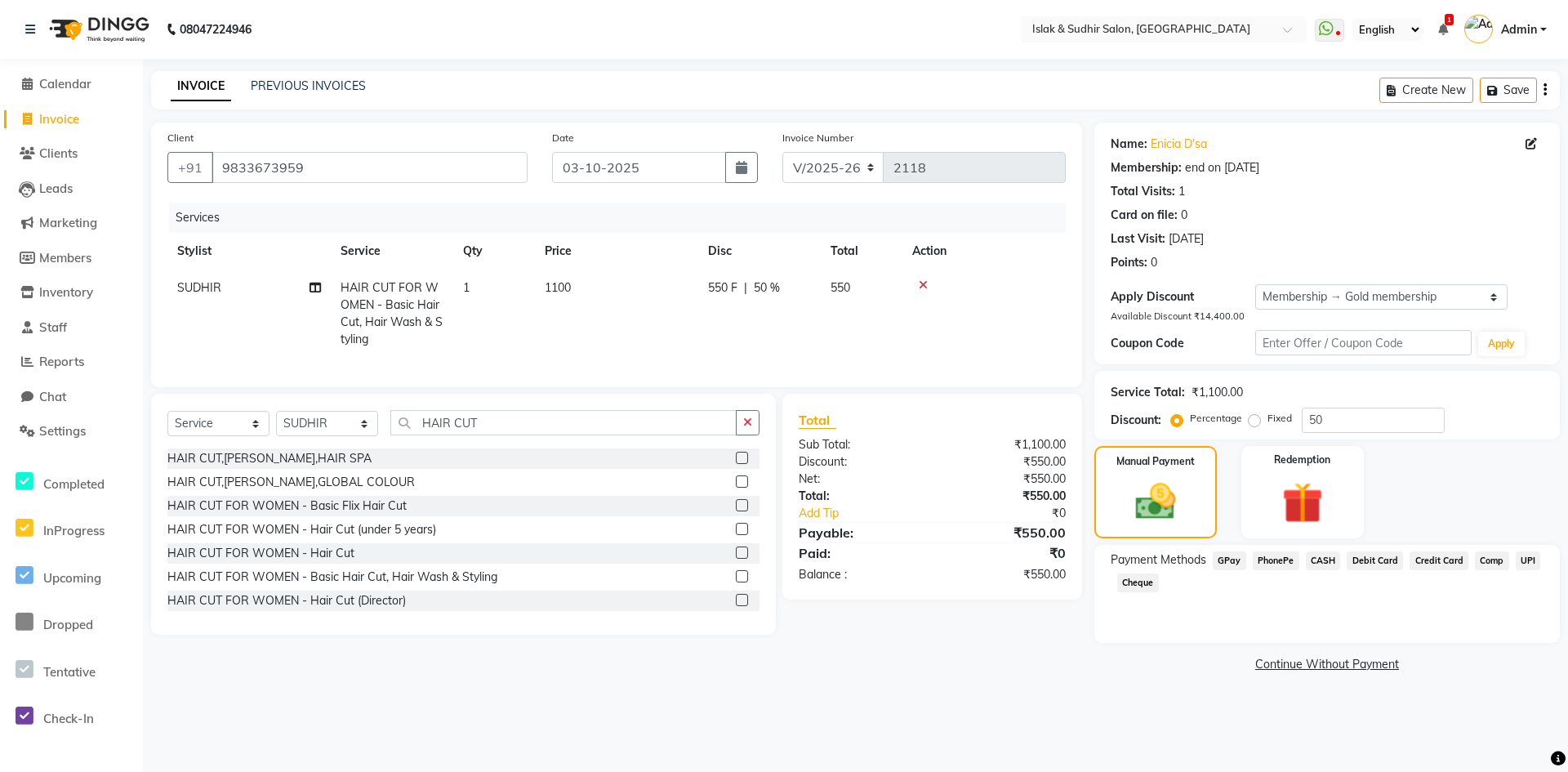
click at [1319, 560] on span "CASH" at bounding box center [1324, 561] width 36 height 19
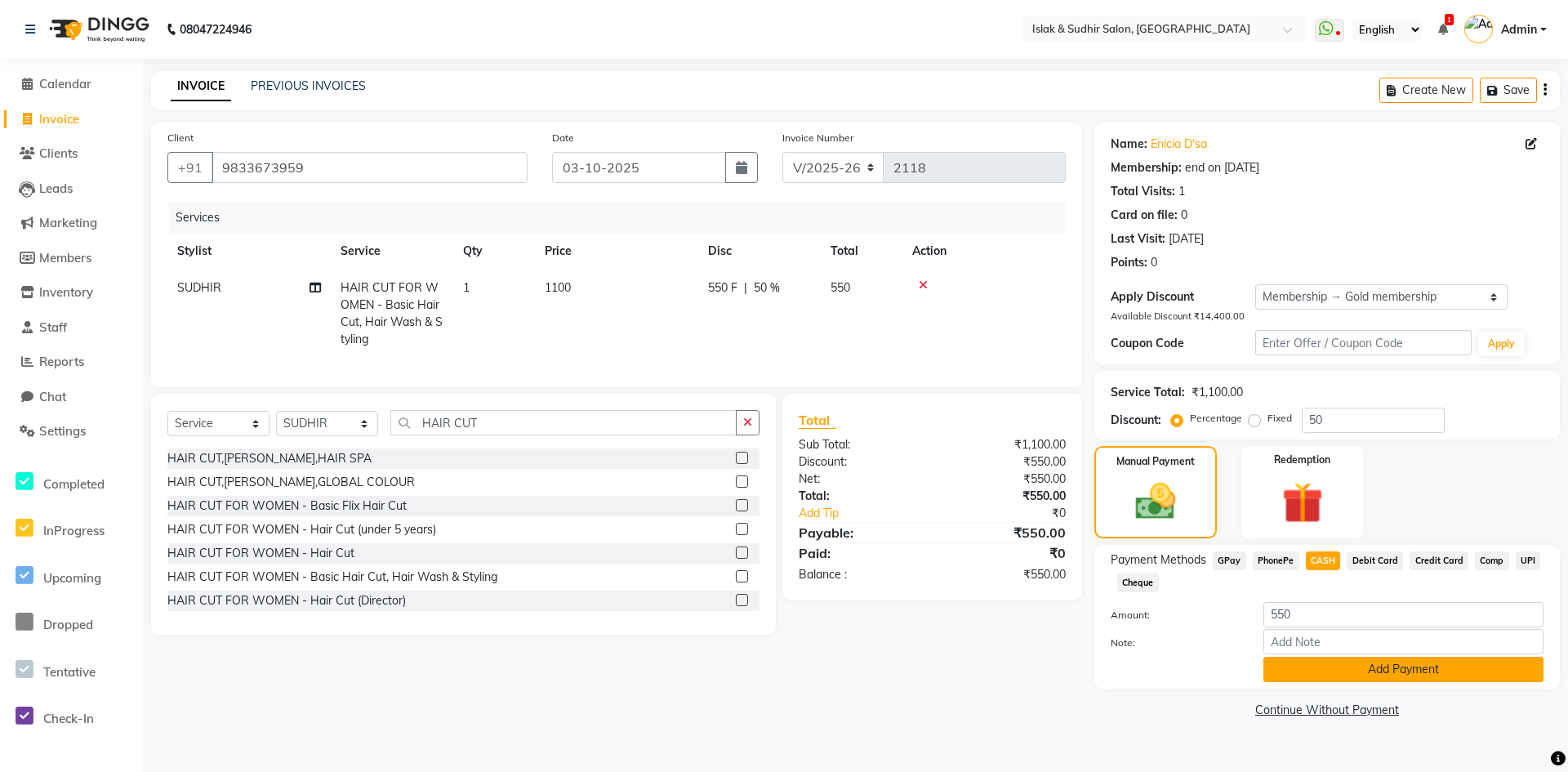
click at [1381, 666] on button "Add Payment" at bounding box center [1403, 670] width 280 height 25
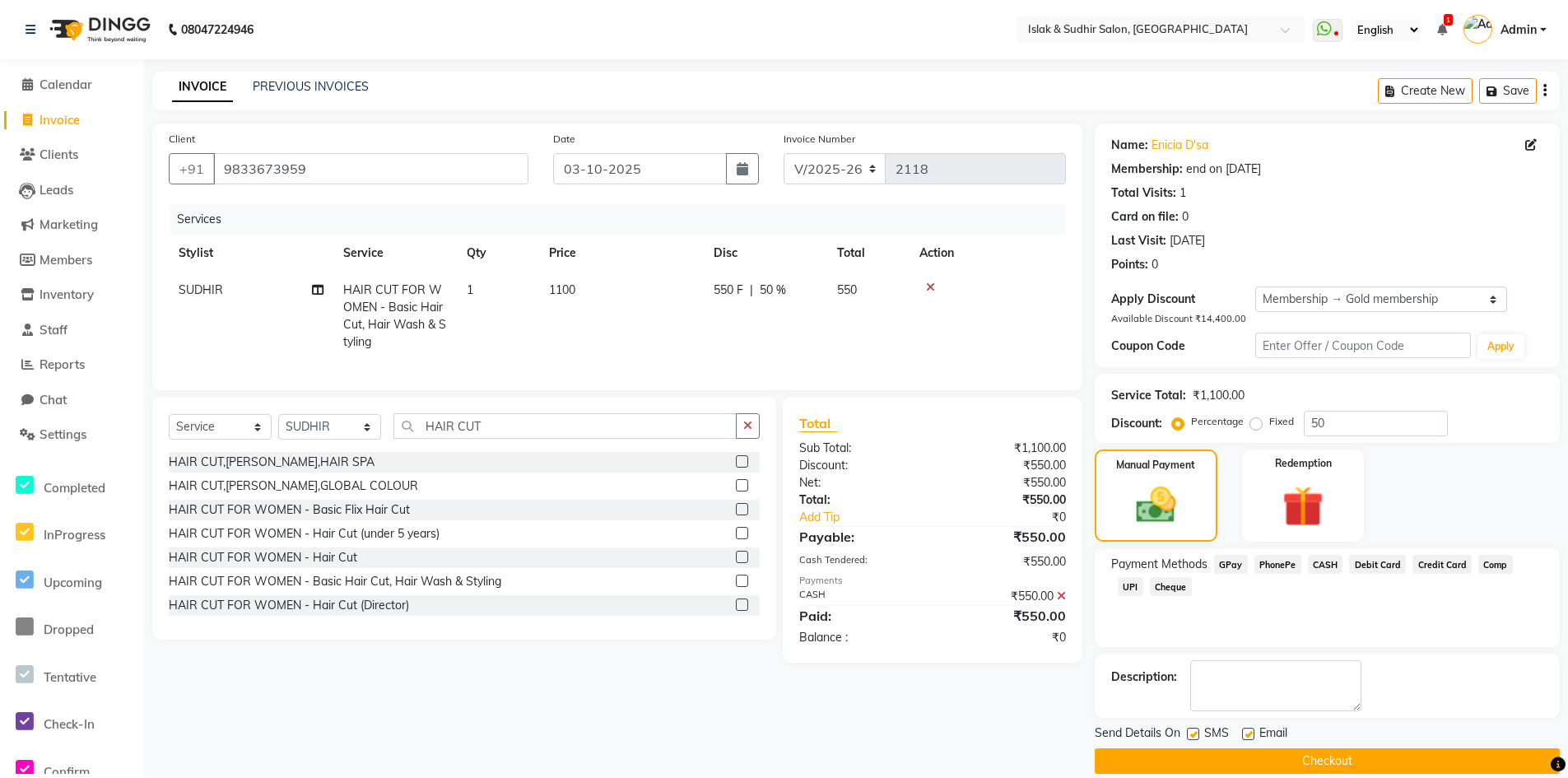
click at [1322, 752] on button "Checkout" at bounding box center [1327, 761] width 465 height 26
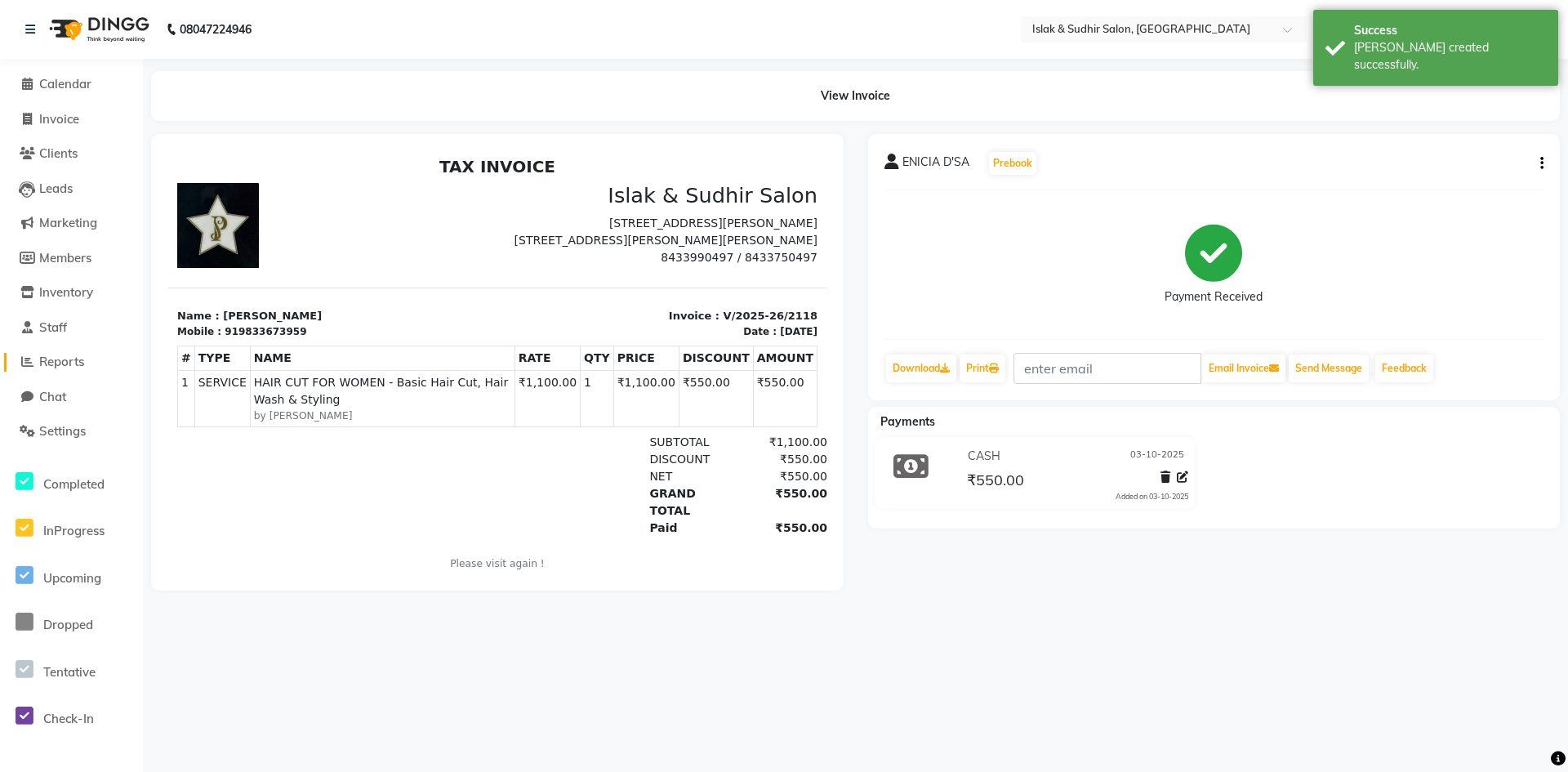
click at [74, 363] on span "Reports" at bounding box center [61, 361] width 45 height 15
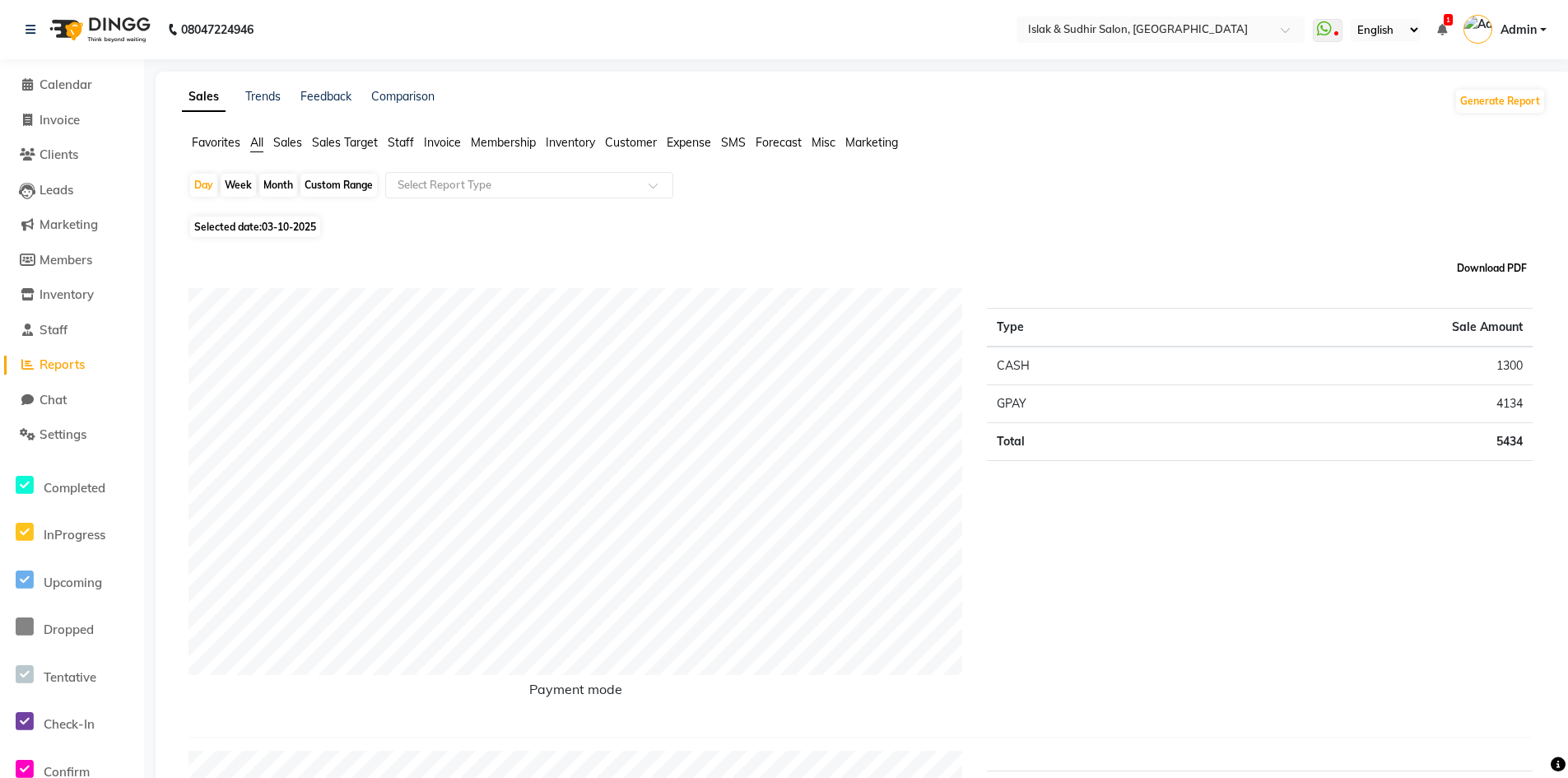
click at [1492, 274] on button "Download PDF" at bounding box center [1491, 268] width 78 height 23
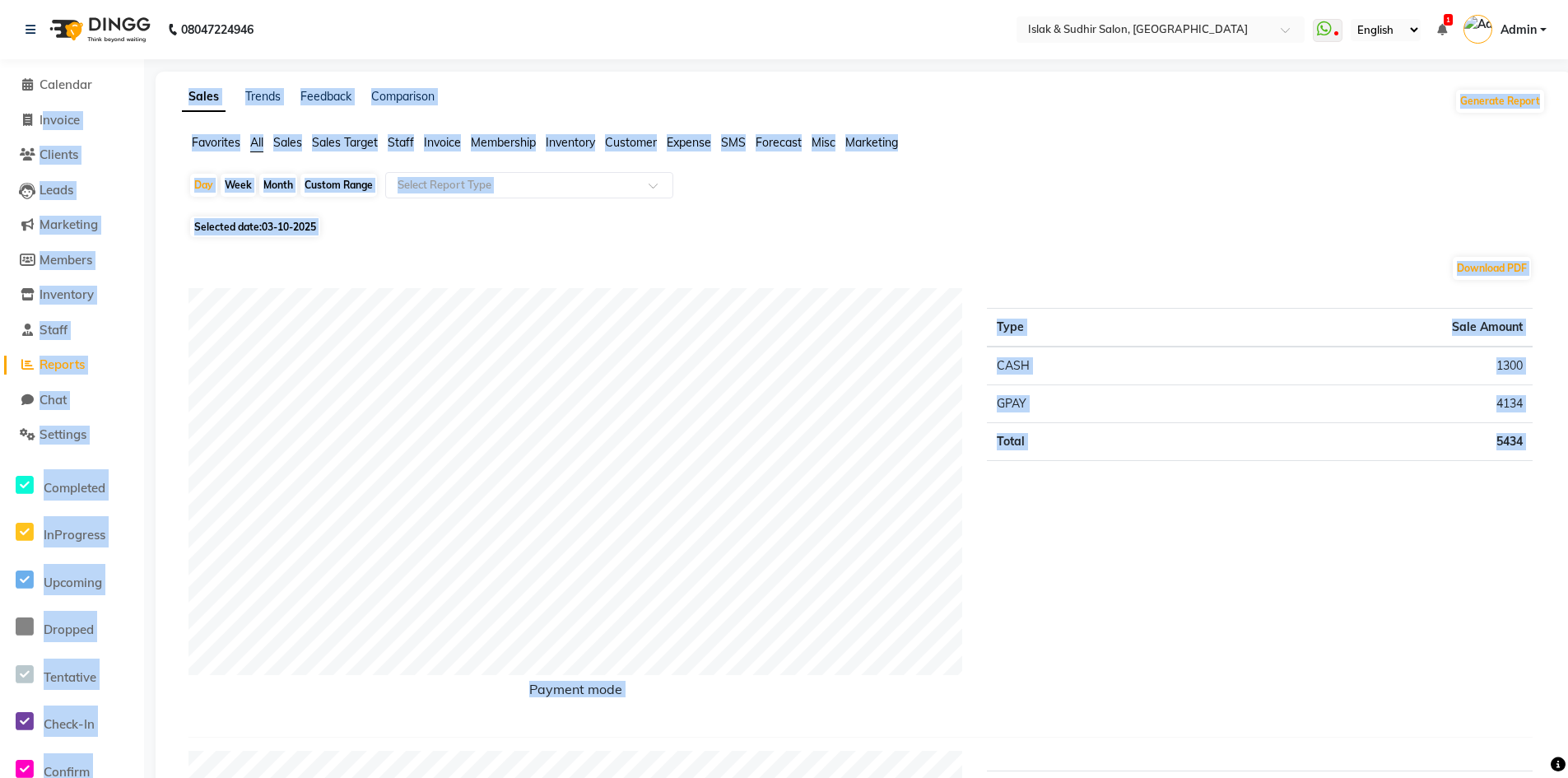
click at [1117, 233] on div "Selected date: 03-10-2025" at bounding box center [866, 227] width 1357 height 17
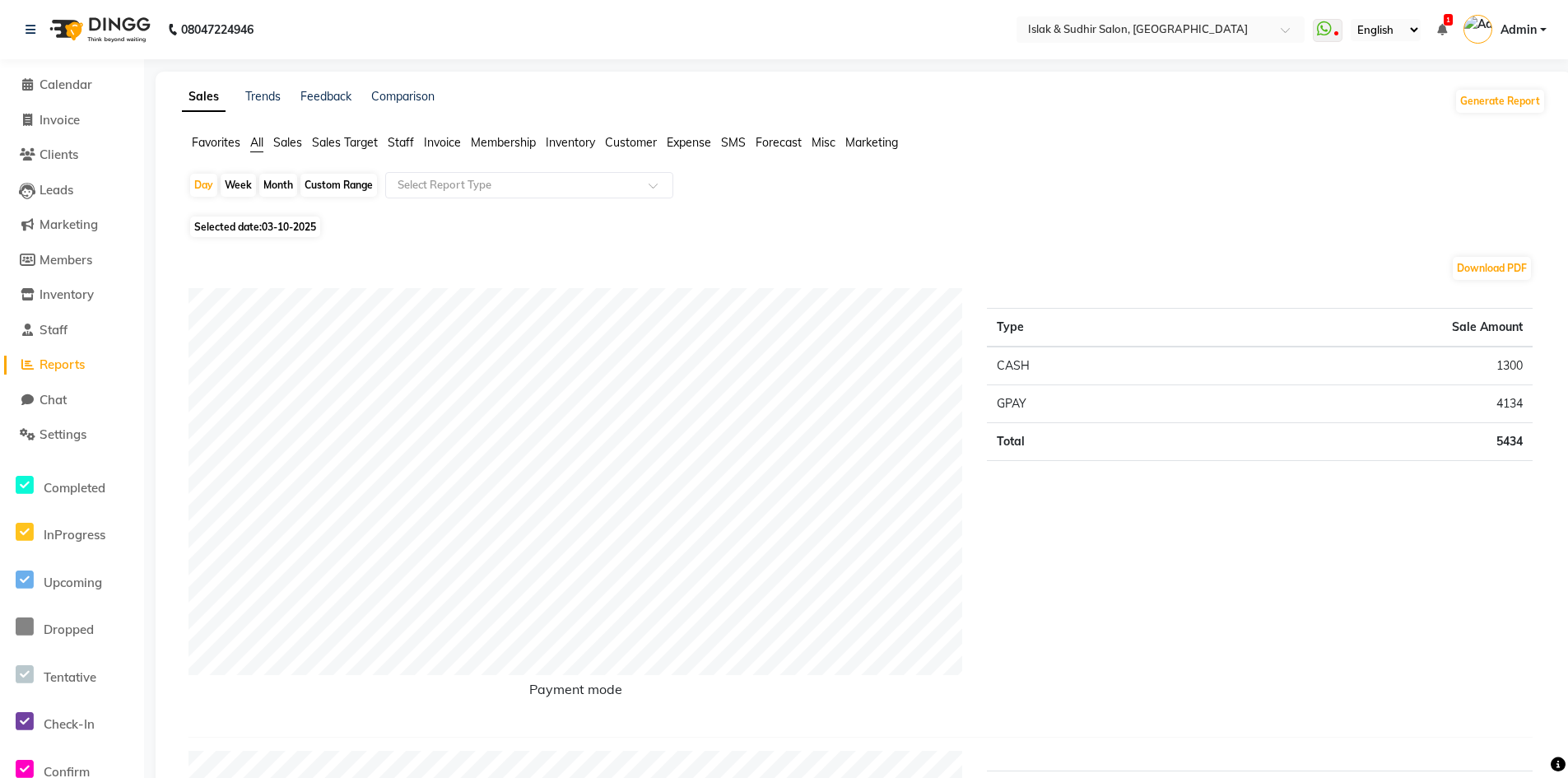
click at [70, 124] on span "Invoice" at bounding box center [59, 119] width 40 height 15
select select "7859"
select select "service"
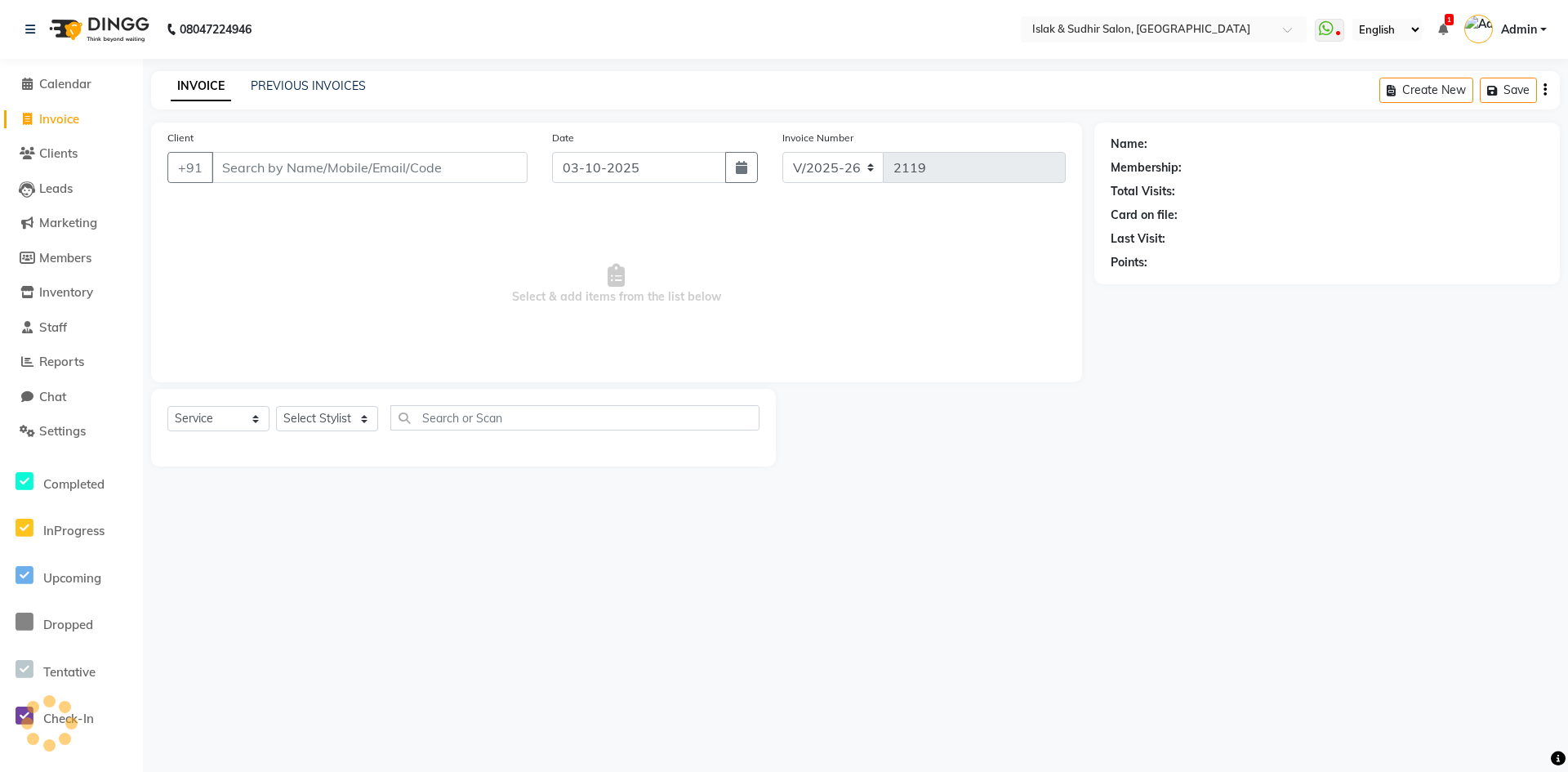
click at [274, 94] on div "PREVIOUS INVOICES" at bounding box center [309, 86] width 115 height 17
click at [328, 74] on div "INVOICE PREVIOUS INVOICES Create New Save" at bounding box center [855, 90] width 1409 height 38
click at [328, 82] on link "PREVIOUS INVOICES" at bounding box center [309, 85] width 115 height 14
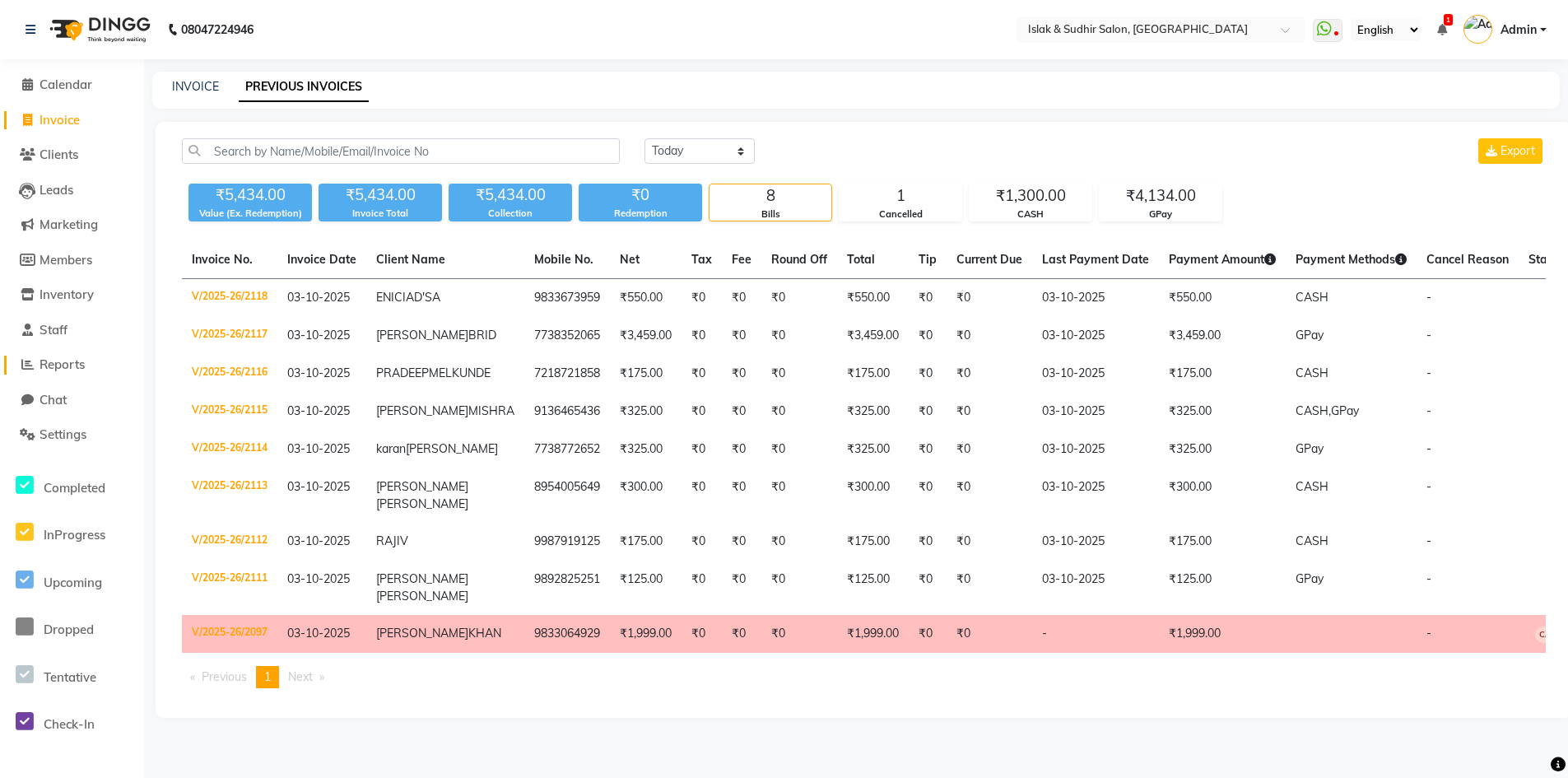
click at [65, 370] on span "Reports" at bounding box center [61, 364] width 45 height 15
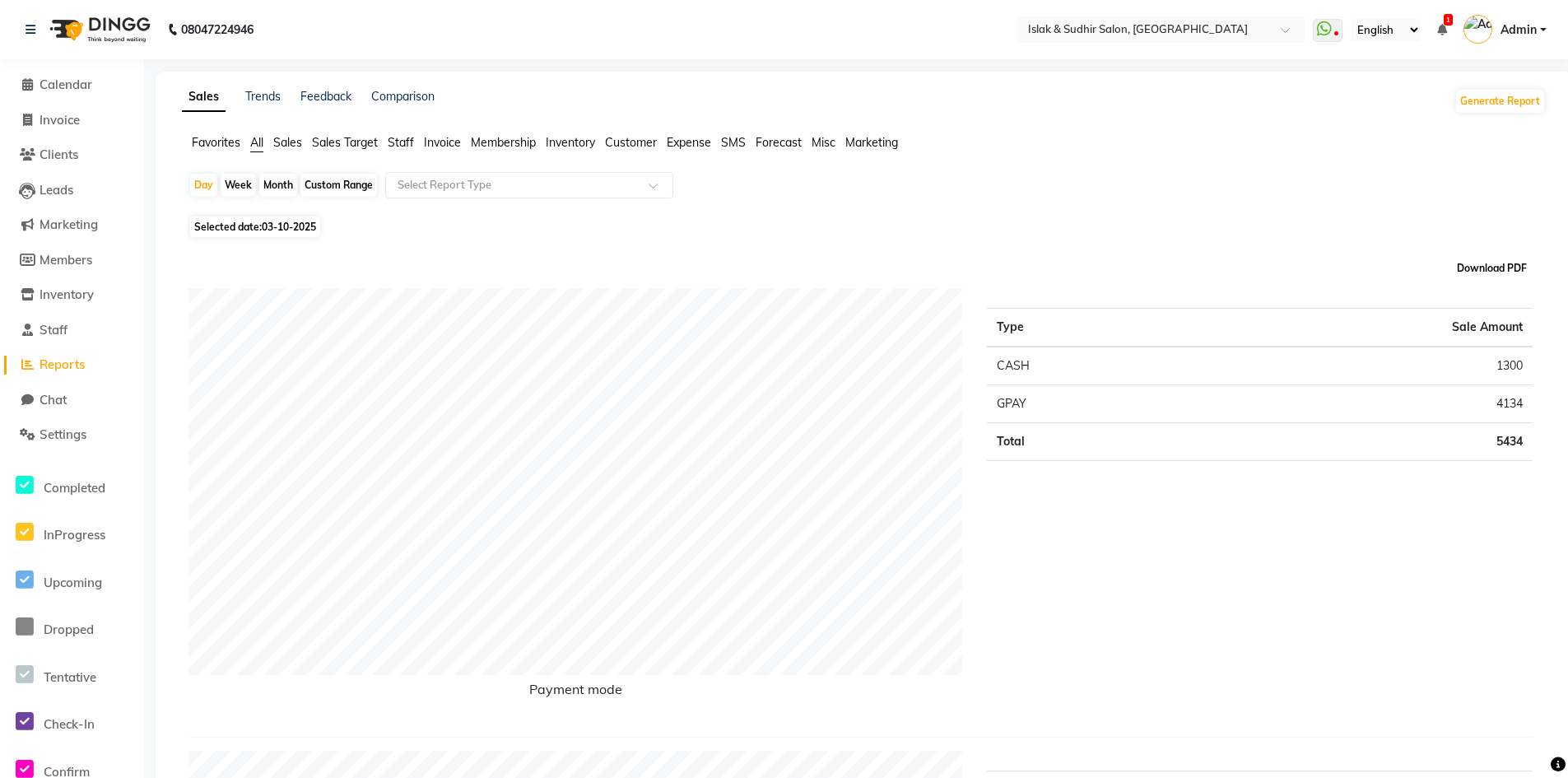
click at [1485, 264] on button "Download PDF" at bounding box center [1491, 268] width 78 height 23
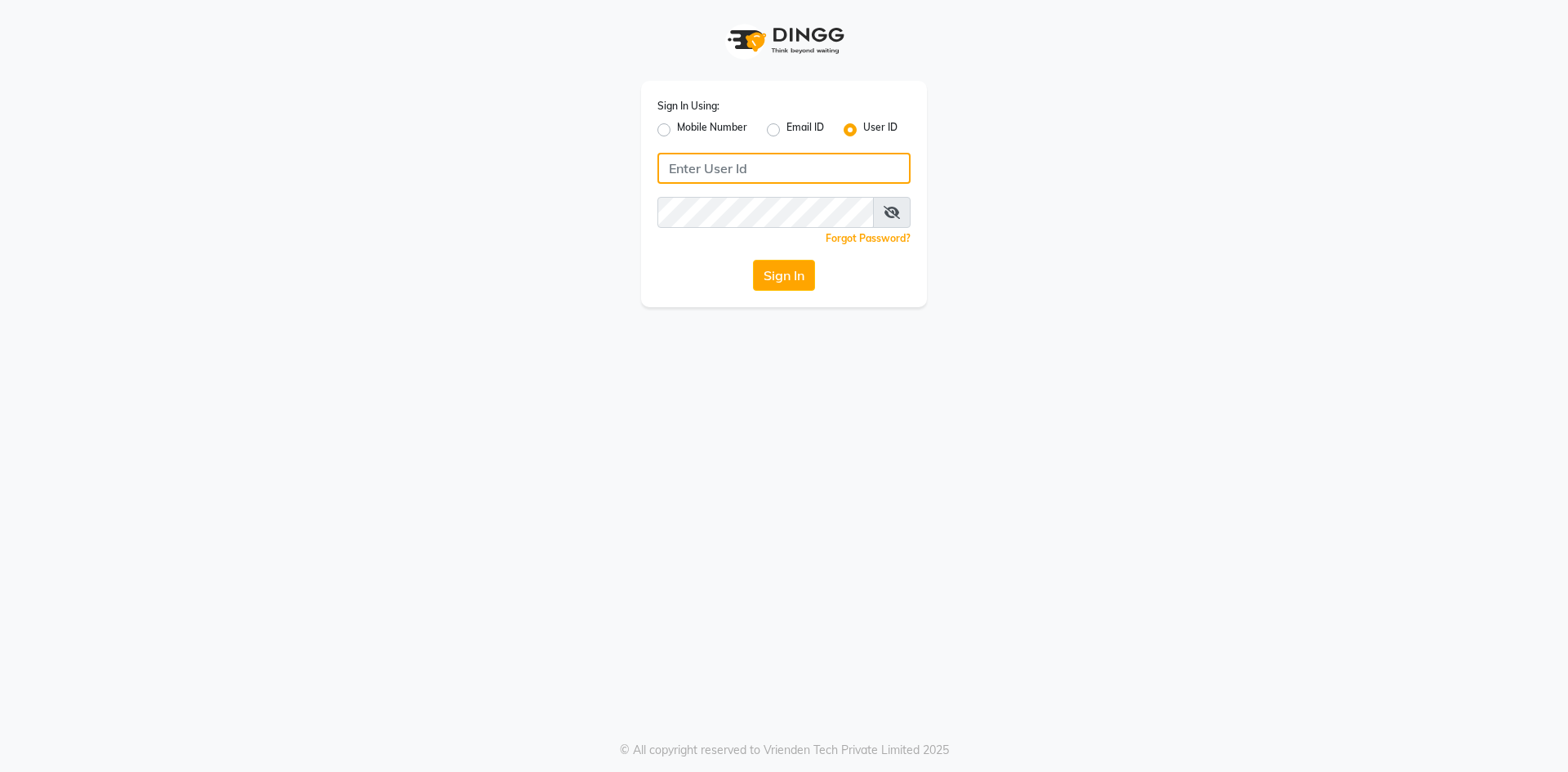
type input "islakandsudhir"
click at [859, 135] on div "User ID" at bounding box center [871, 129] width 54 height 19
click at [758, 169] on input "islakandsudhir" at bounding box center [784, 168] width 254 height 31
click at [560, 357] on div "Sign In Using: Mobile Number Email ID User ID islakandsudhir Remember me Forgot…" at bounding box center [784, 386] width 1568 height 772
click at [798, 281] on button "Sign In" at bounding box center [784, 275] width 62 height 31
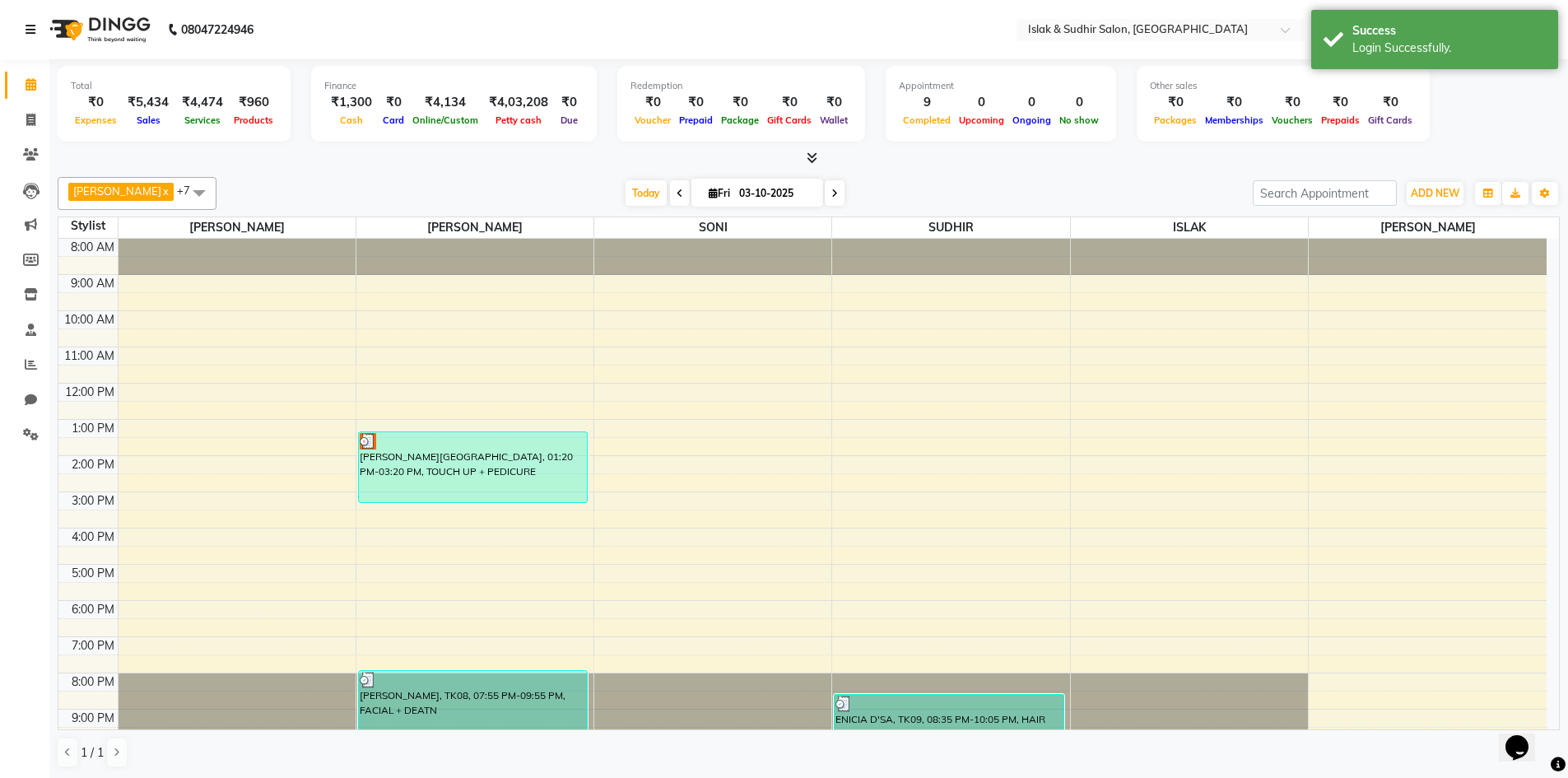
click at [30, 27] on icon at bounding box center [31, 30] width 10 height 12
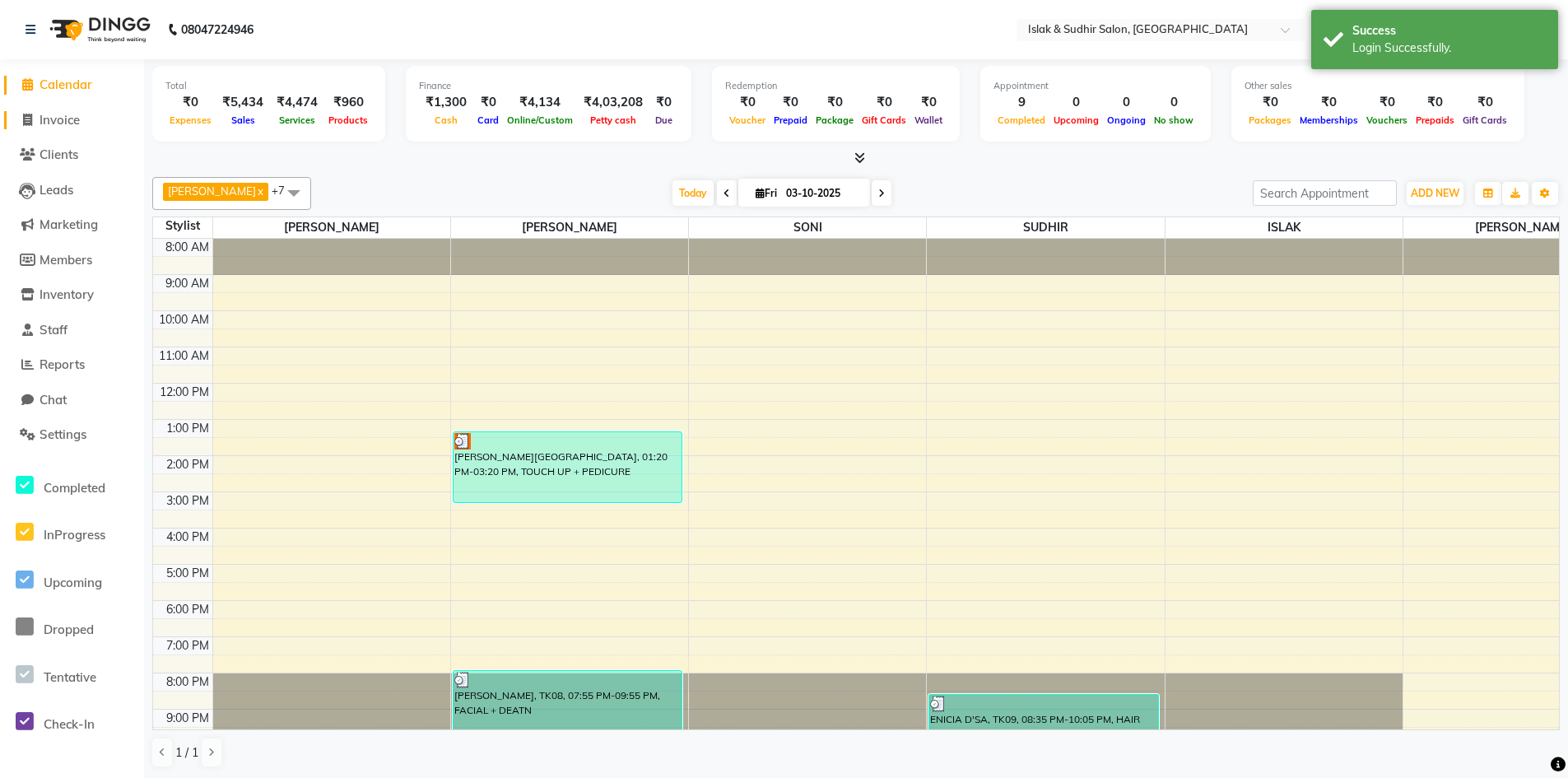
click at [66, 125] on span "Invoice" at bounding box center [59, 119] width 40 height 15
select select "service"
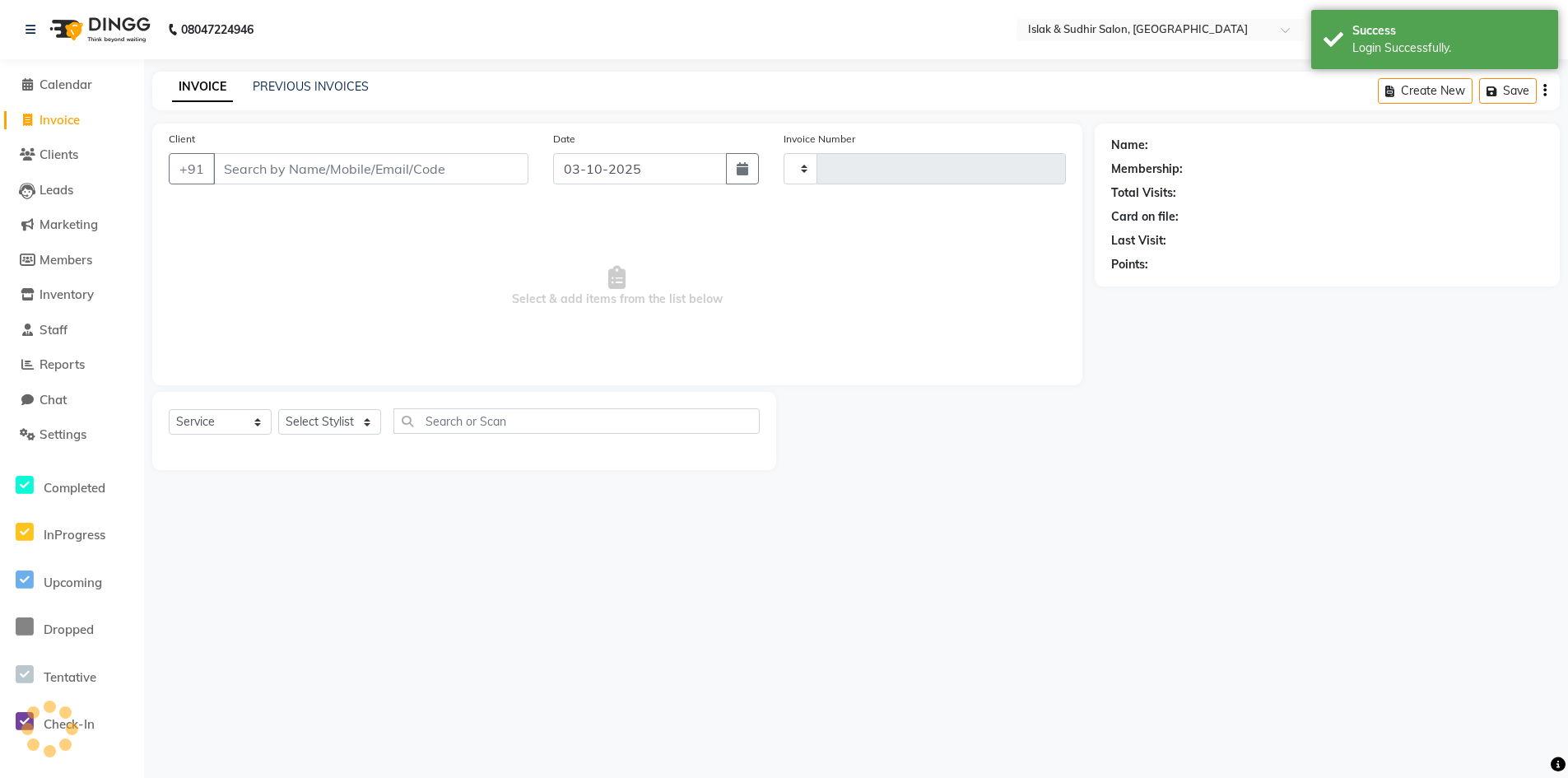
type input "2119"
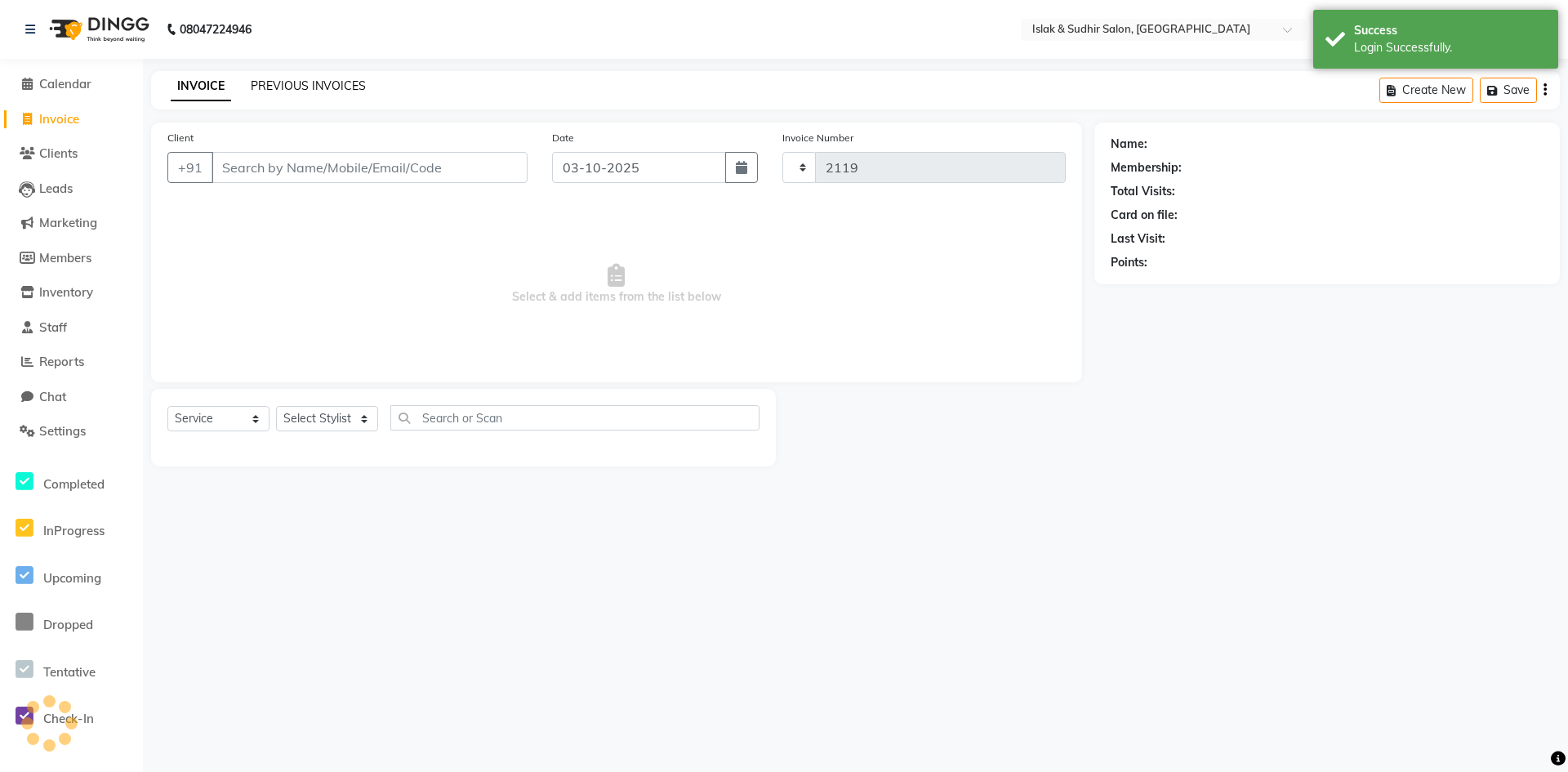
select select "7859"
click at [335, 80] on link "PREVIOUS INVOICES" at bounding box center [309, 85] width 115 height 14
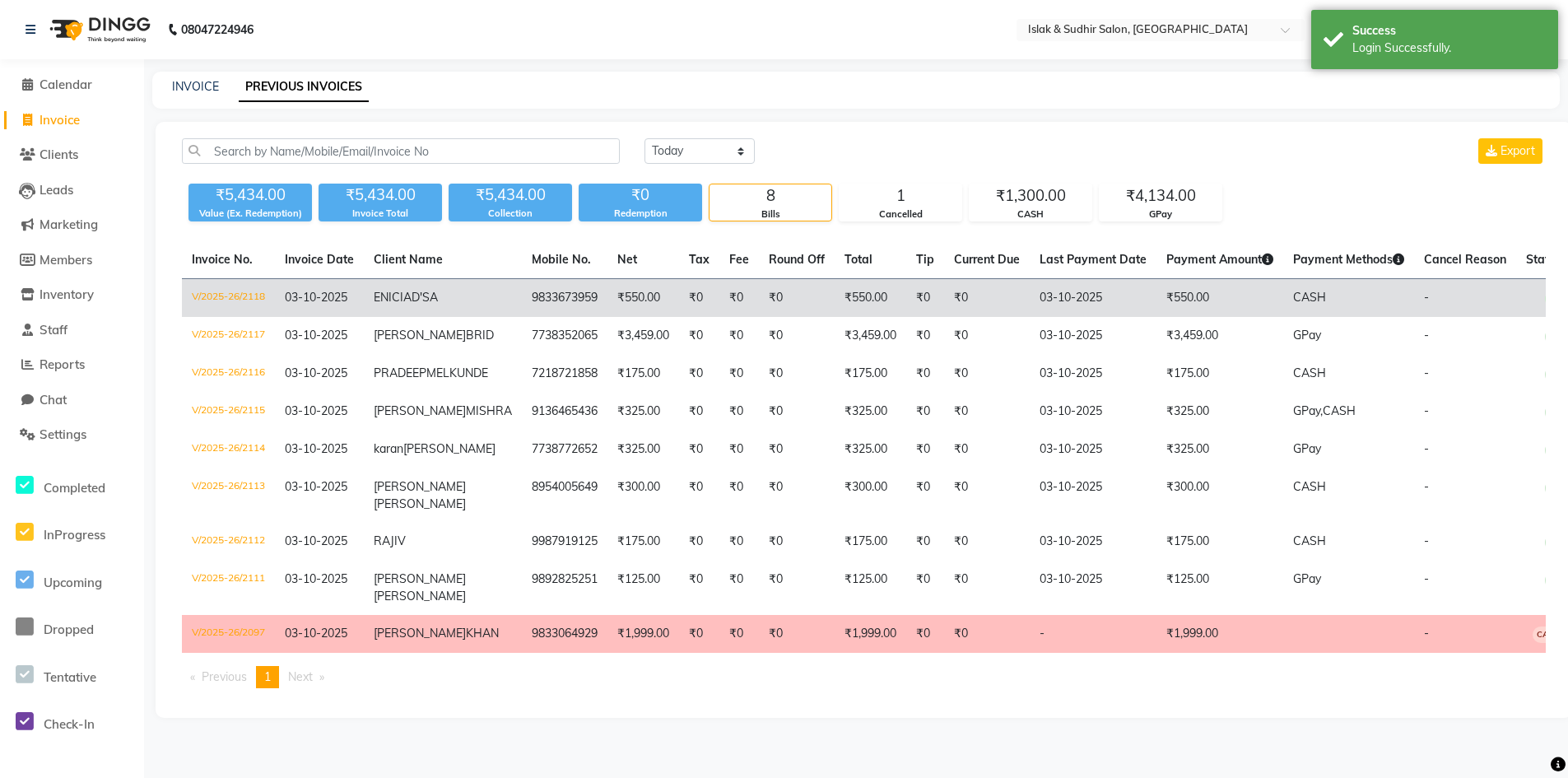
click at [411, 305] on span "D'SA" at bounding box center [424, 297] width 26 height 14
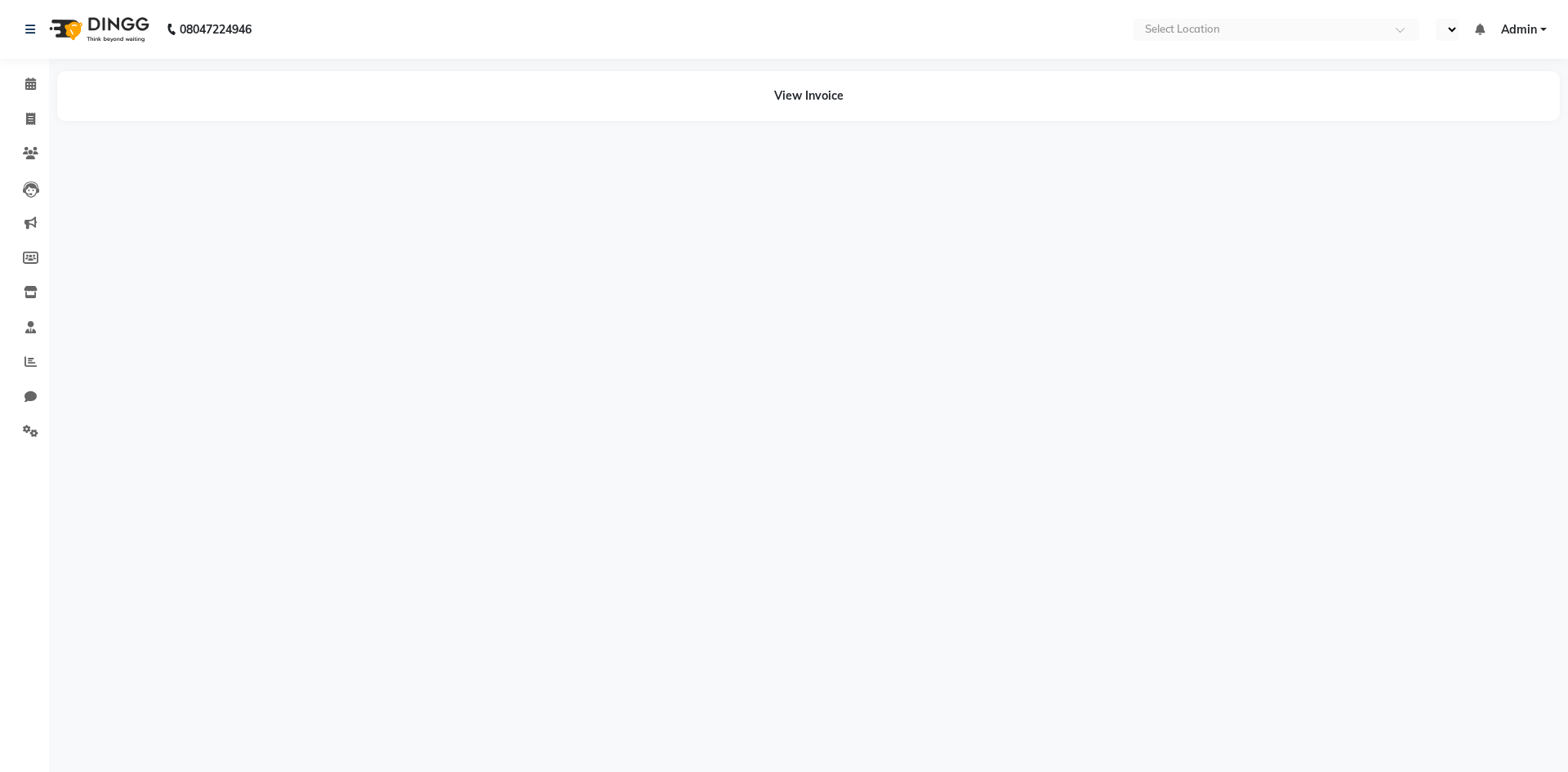
select select "en"
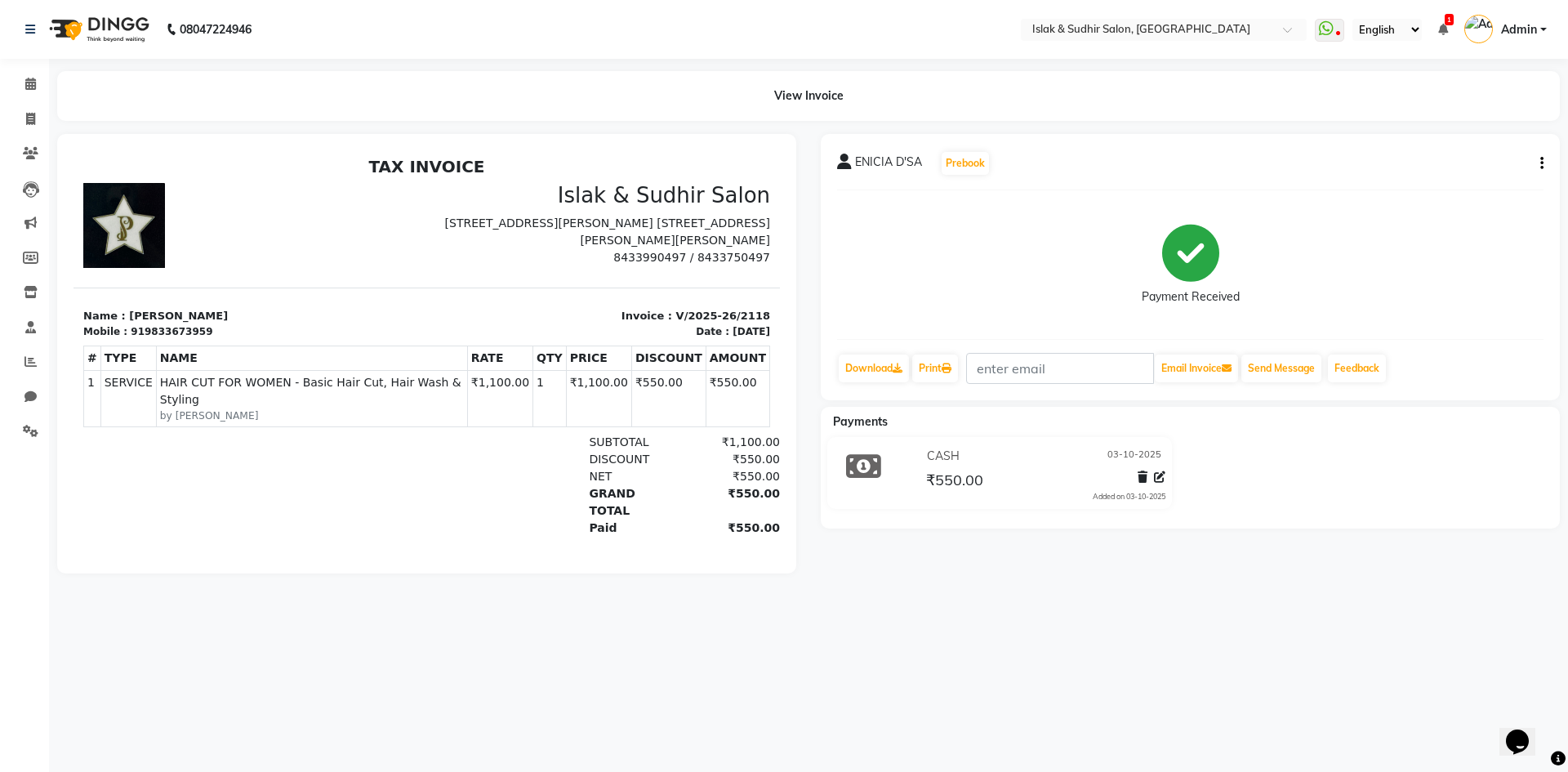
click at [1543, 163] on icon "button" at bounding box center [1542, 163] width 3 height 1
click at [1427, 125] on div "Cancel Invoice" at bounding box center [1461, 123] width 112 height 20
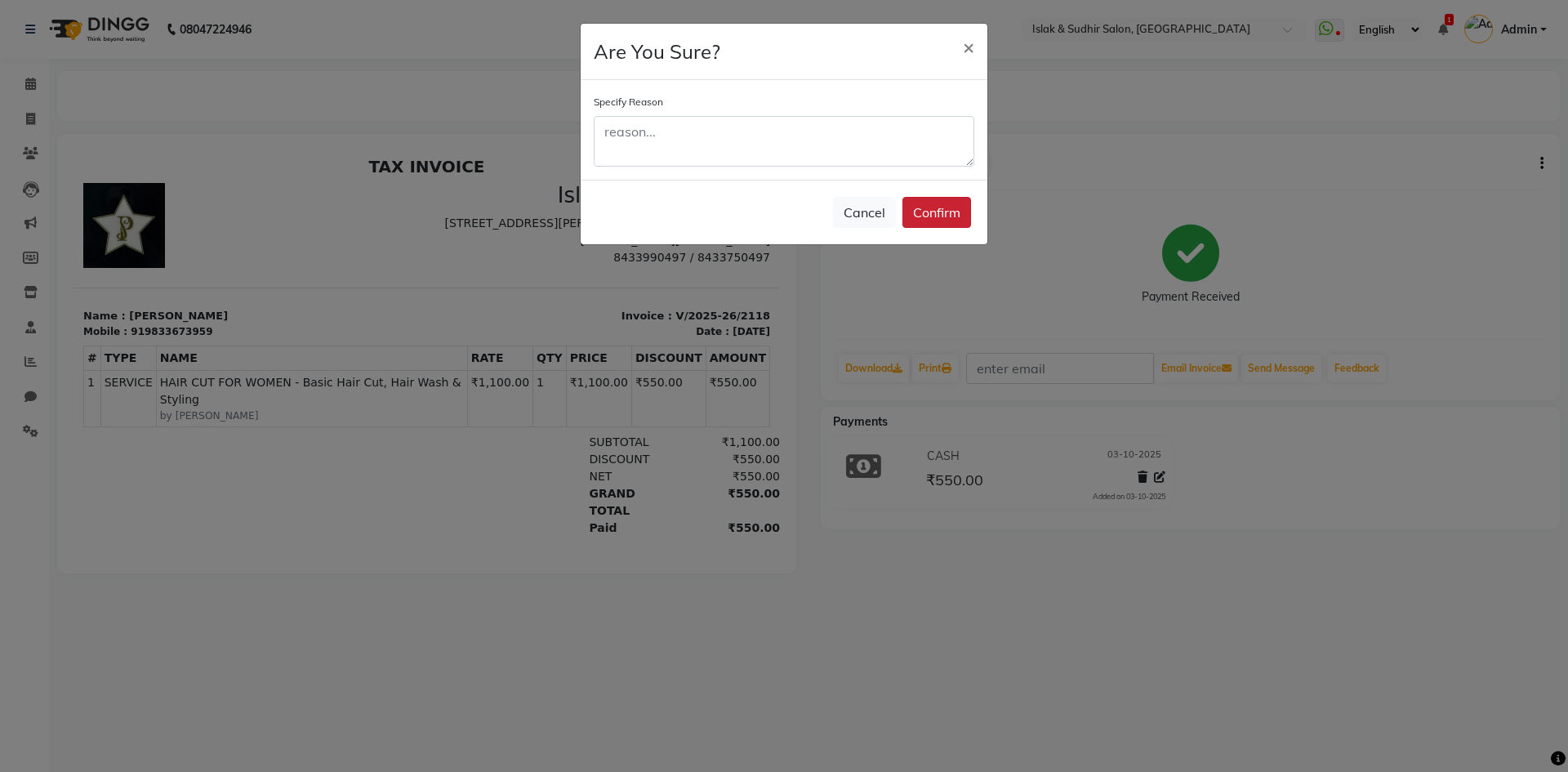
click at [942, 223] on button "Confirm" at bounding box center [937, 212] width 68 height 31
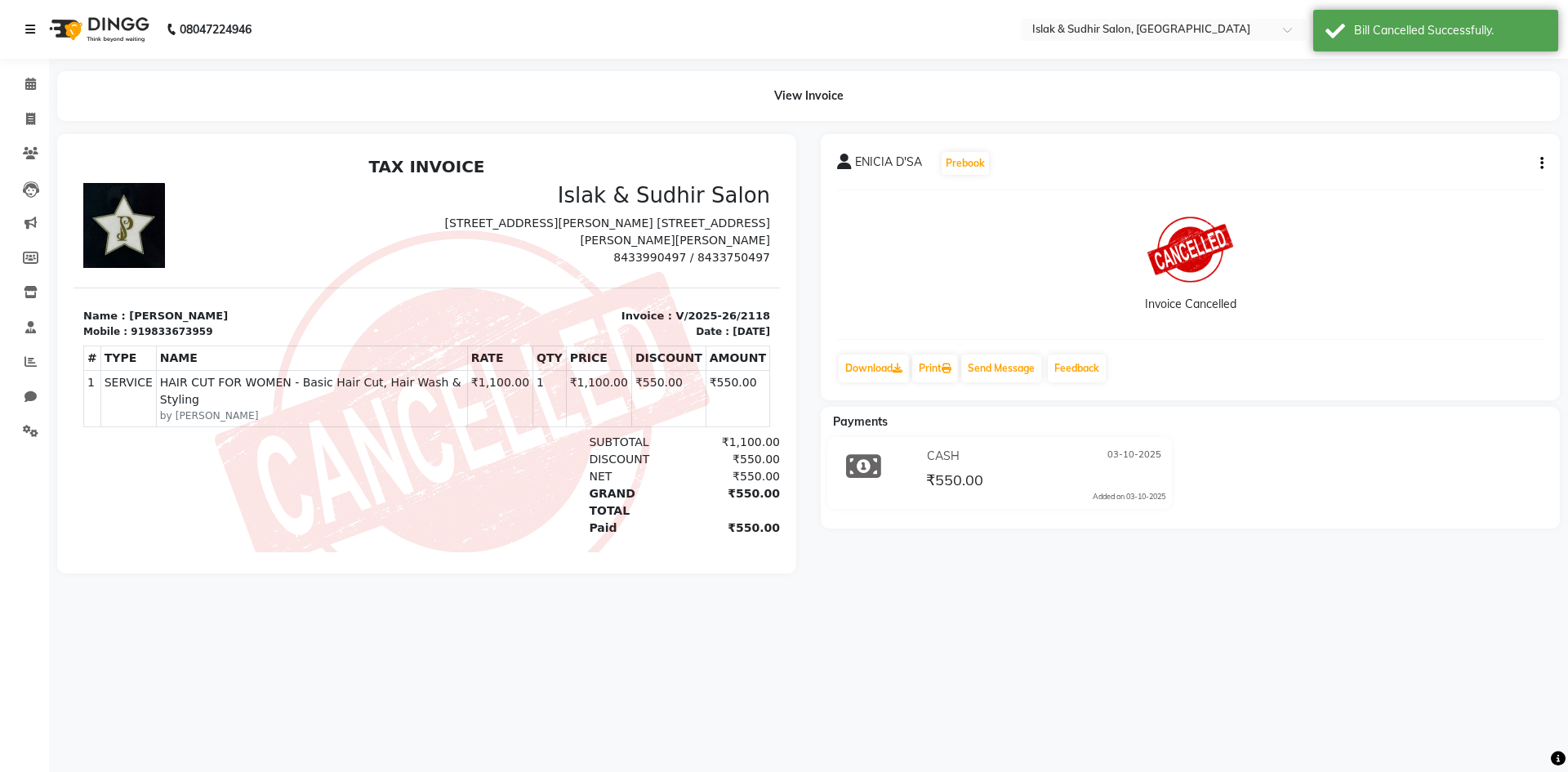
click at [30, 31] on icon at bounding box center [30, 30] width 10 height 12
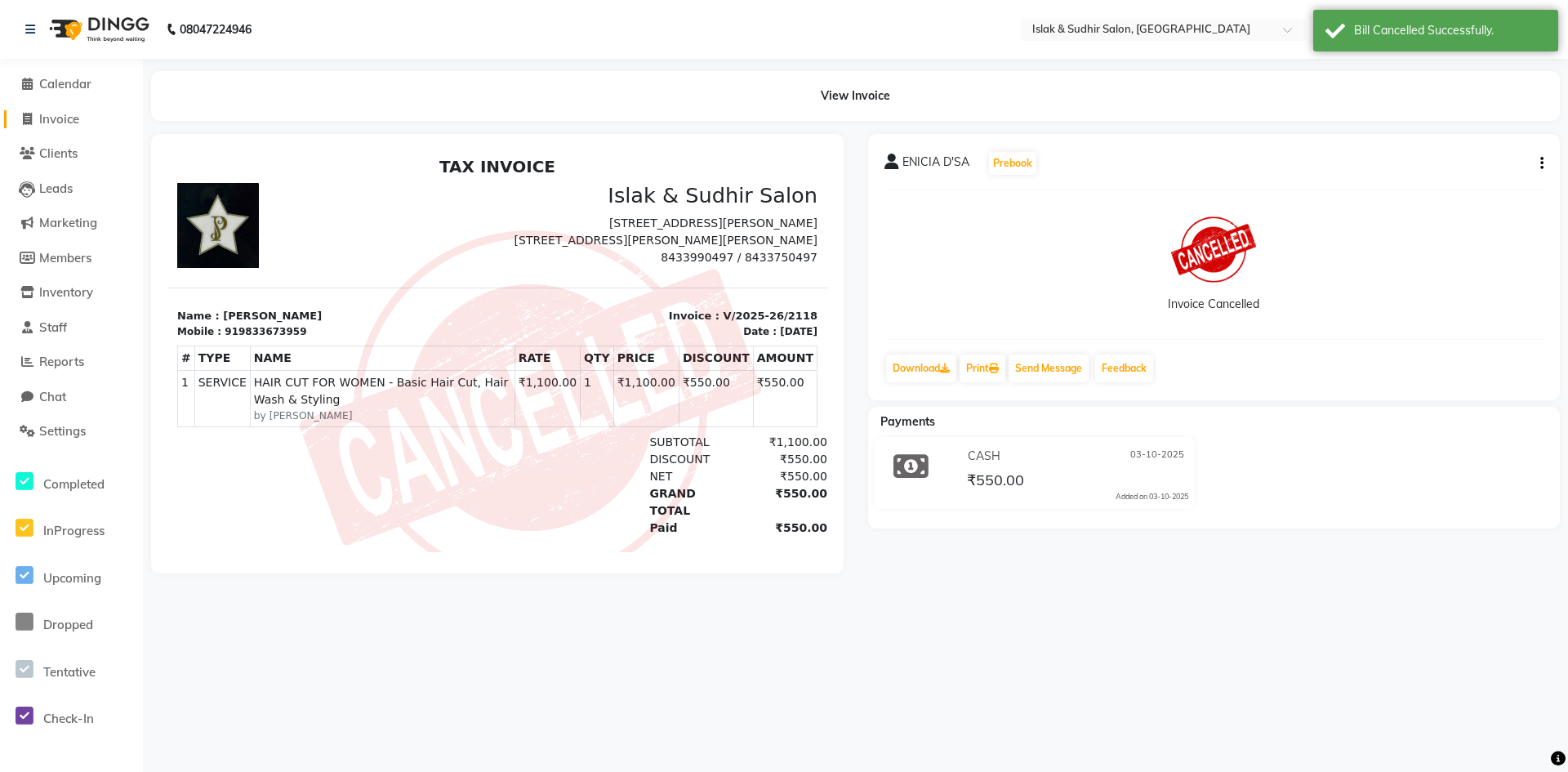
click at [61, 116] on span "Invoice" at bounding box center [58, 118] width 40 height 15
select select "service"
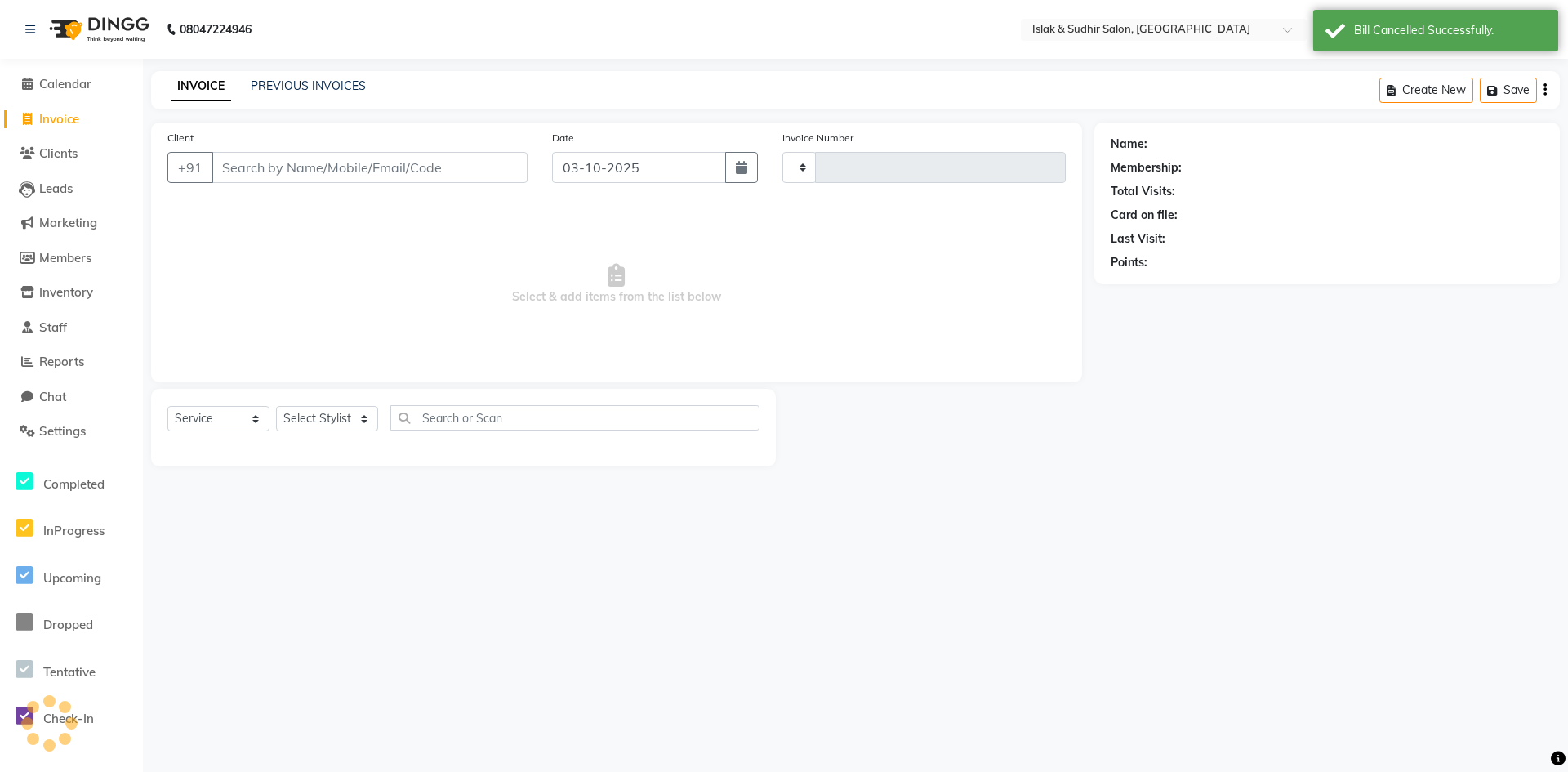
type input "2119"
select select "7859"
click at [321, 86] on link "PREVIOUS INVOICES" at bounding box center [309, 85] width 115 height 14
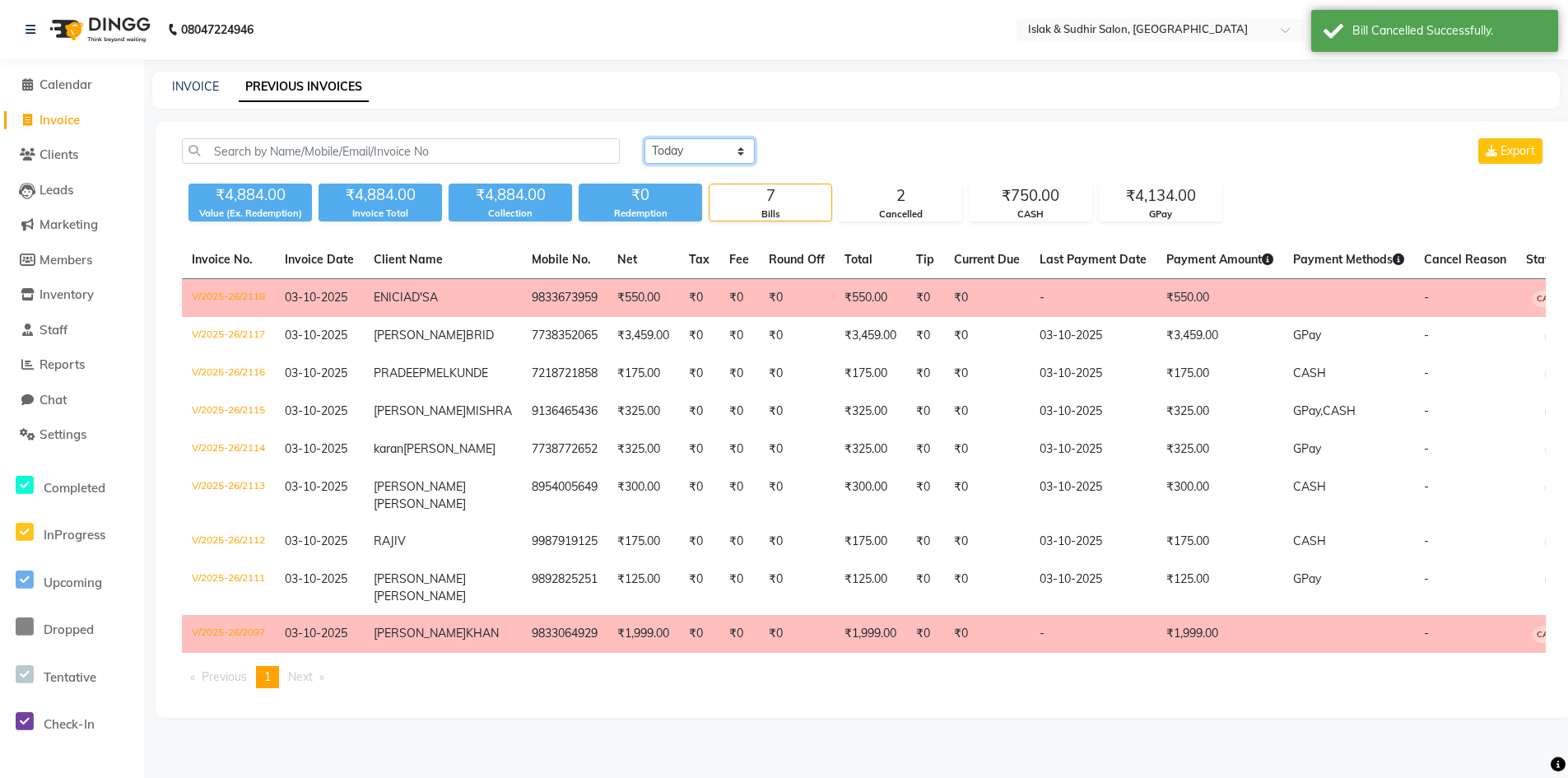
drag, startPoint x: 695, startPoint y: 149, endPoint x: 695, endPoint y: 158, distance: 9.0
click at [695, 149] on select "Today Yesterday Custom Range" at bounding box center [699, 151] width 110 height 26
click at [645, 138] on select "Today Yesterday Custom Range" at bounding box center [699, 151] width 110 height 26
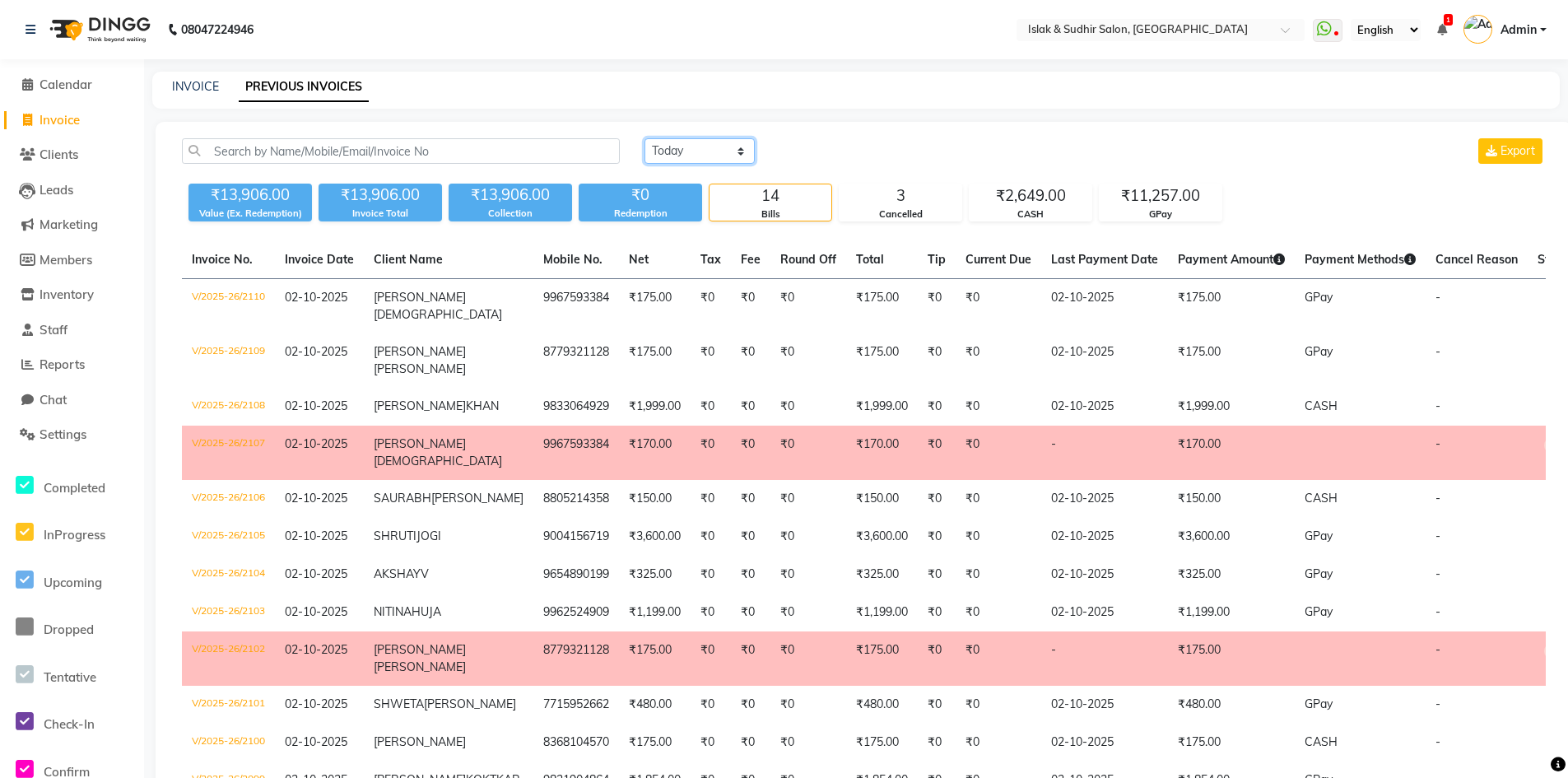
click at [732, 155] on select "Today Yesterday Custom Range" at bounding box center [699, 151] width 110 height 26
select select "range"
click at [645, 138] on select "Today Yesterday Custom Range" at bounding box center [699, 151] width 110 height 26
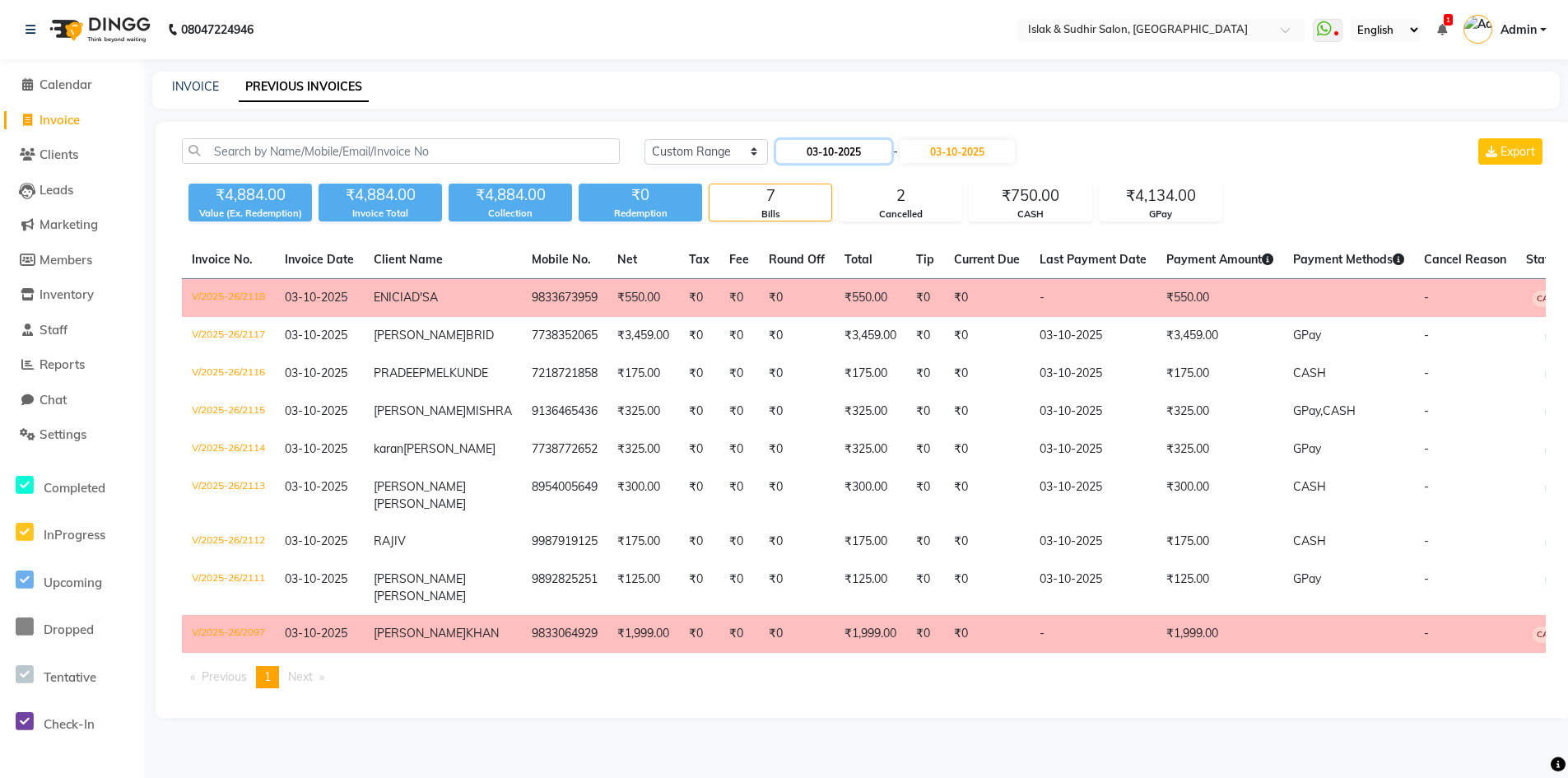
click at [865, 153] on input "03-10-2025" at bounding box center [833, 151] width 115 height 23
select select "10"
select select "2025"
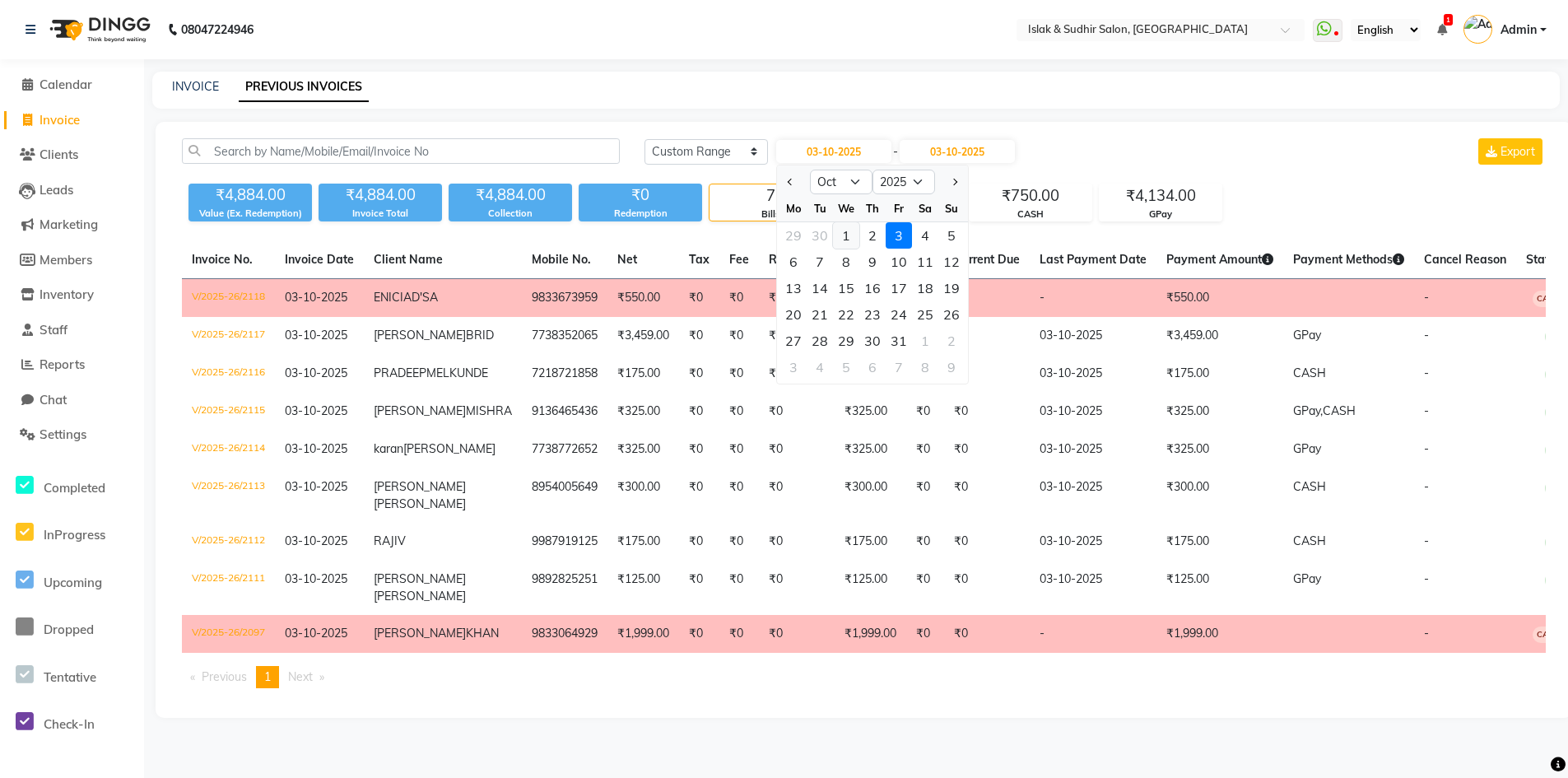
click at [850, 233] on div "1" at bounding box center [846, 235] width 26 height 26
type input "01-10-2025"
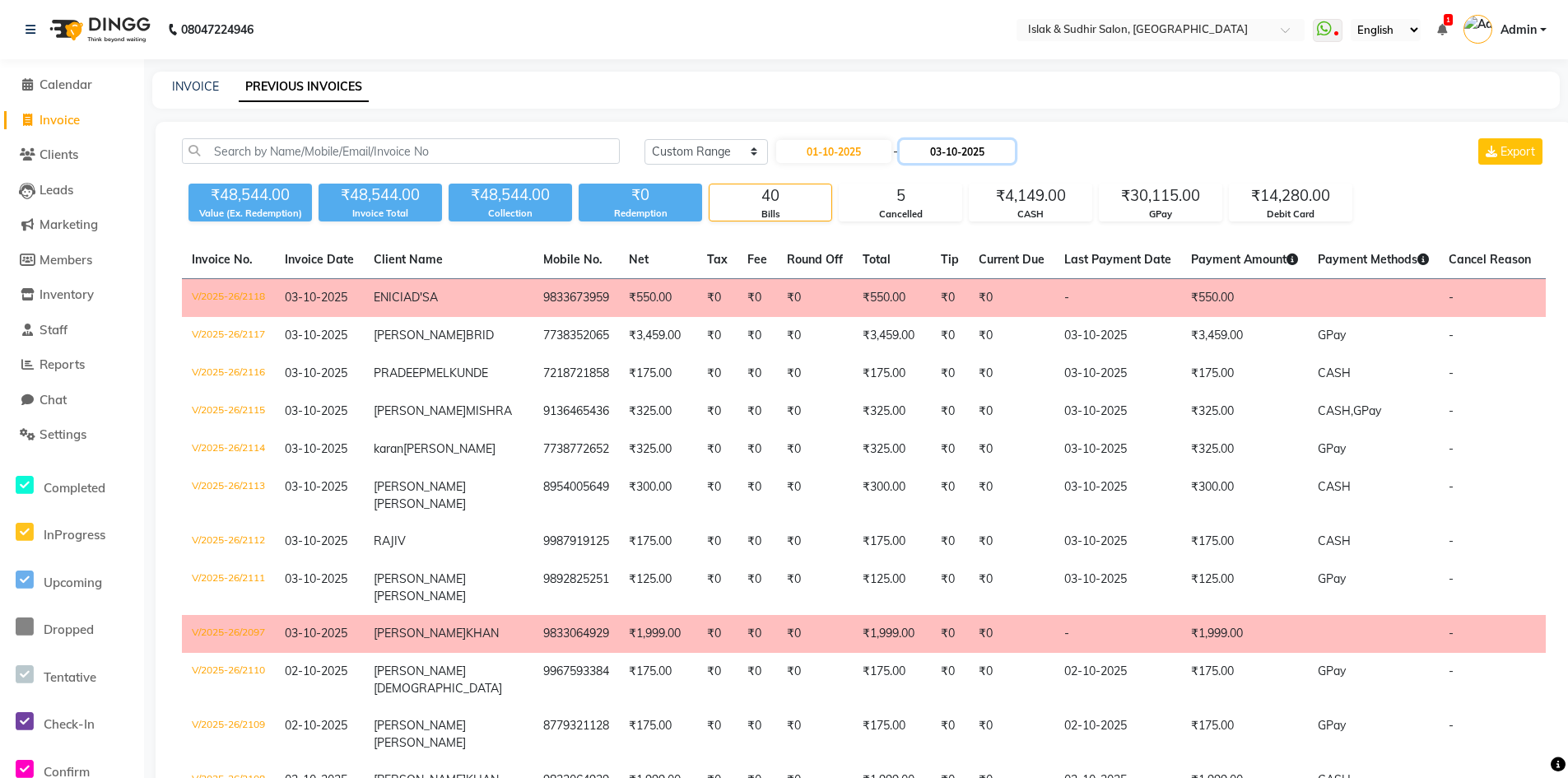
click at [965, 158] on input "03-10-2025" at bounding box center [956, 151] width 115 height 23
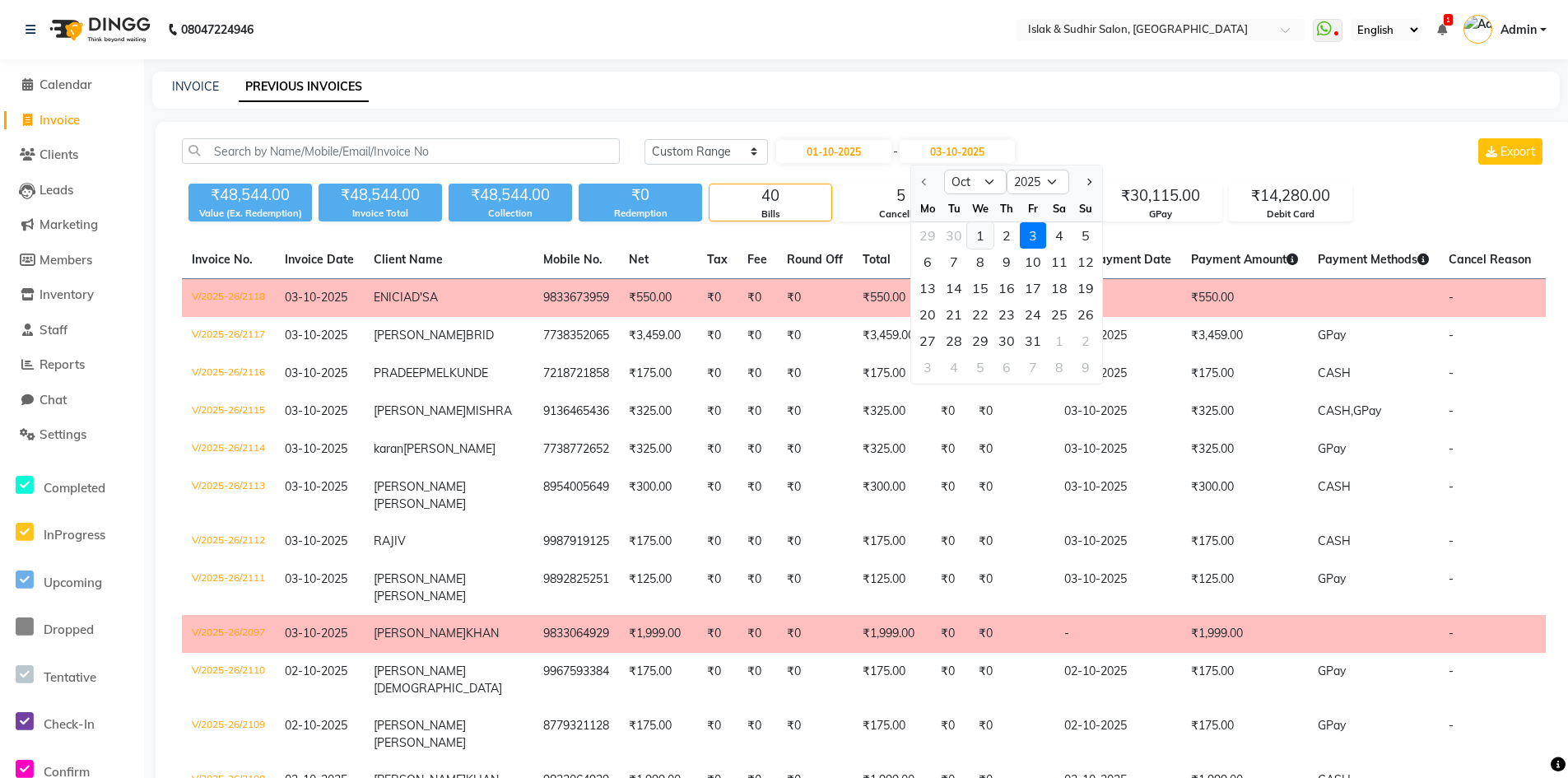
click at [976, 231] on div "1" at bounding box center [979, 235] width 26 height 26
type input "01-10-2025"
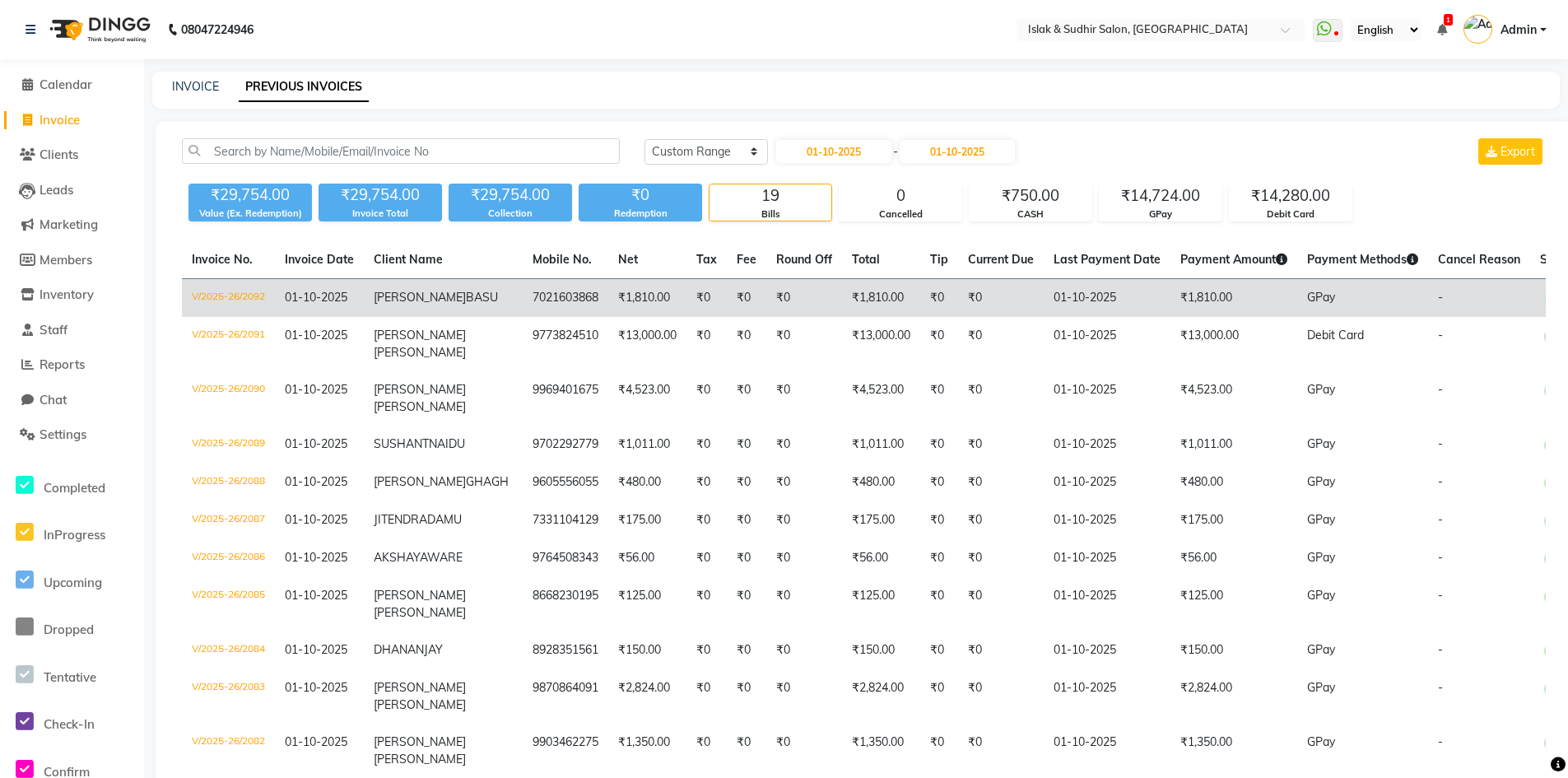
click at [466, 293] on span "BASU" at bounding box center [482, 297] width 32 height 14
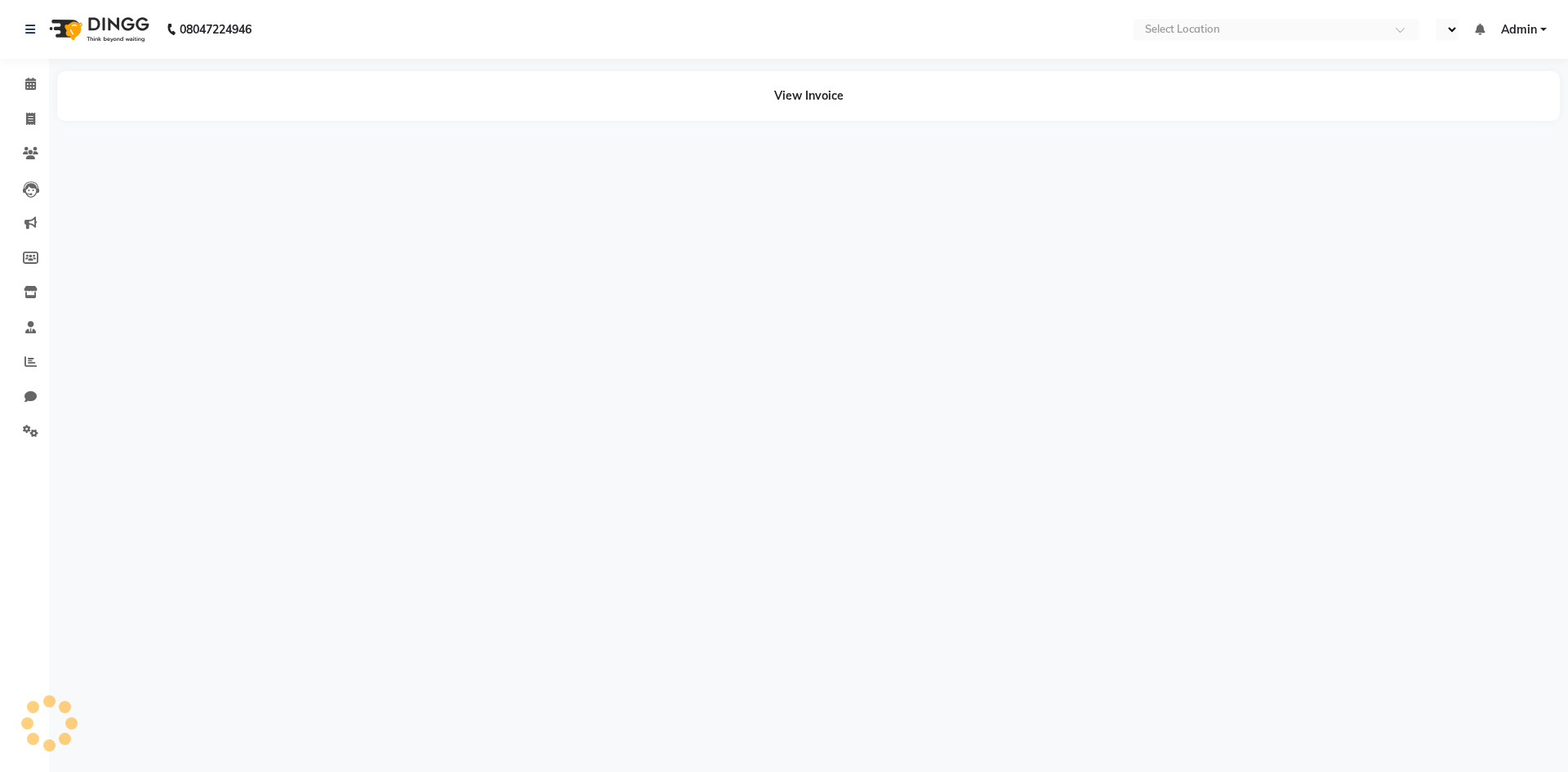
select select "en"
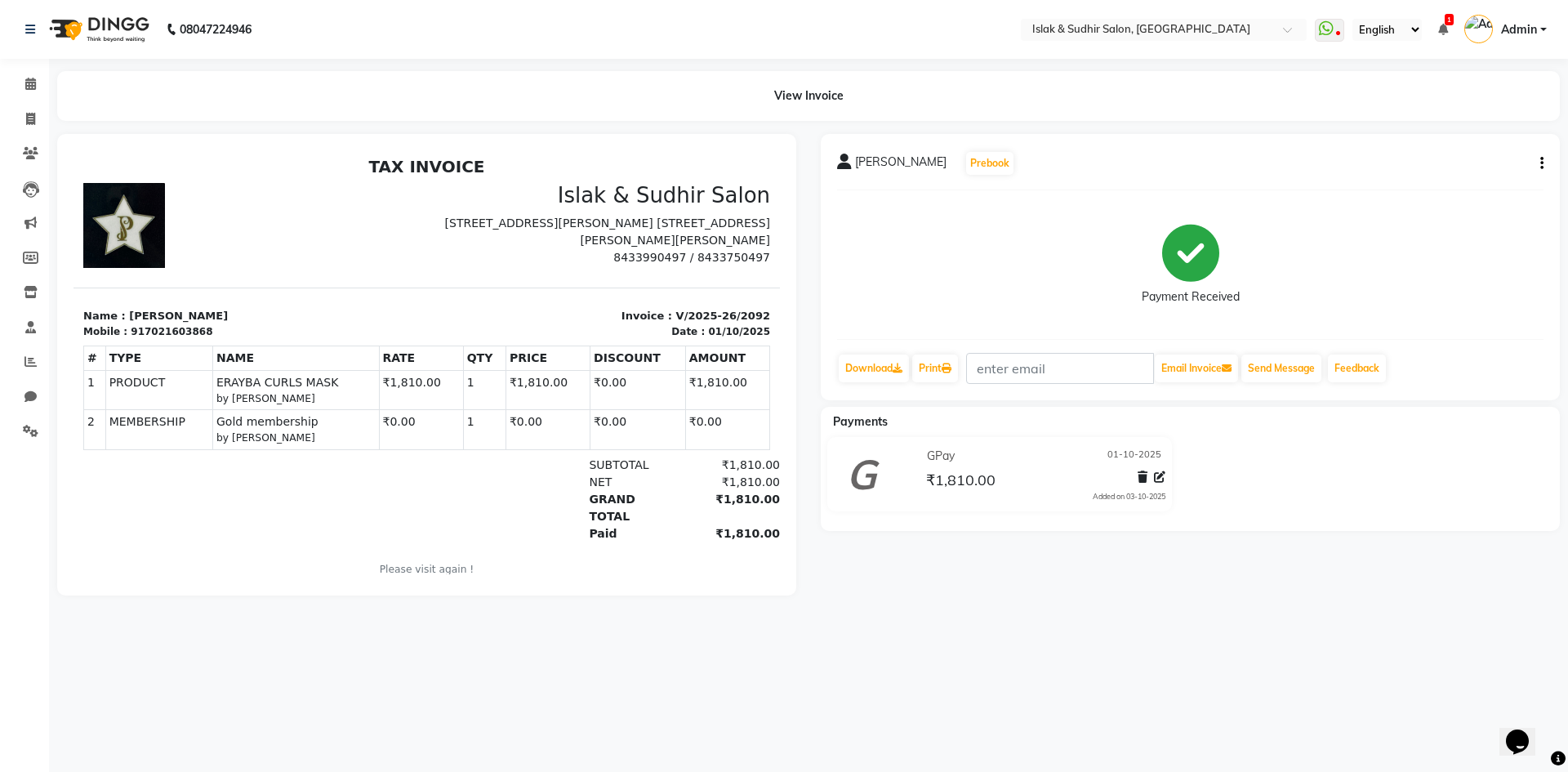
click at [1543, 164] on icon "button" at bounding box center [1542, 163] width 3 height 1
click at [1502, 130] on div "Cancel Invoice" at bounding box center [1476, 133] width 82 height 20
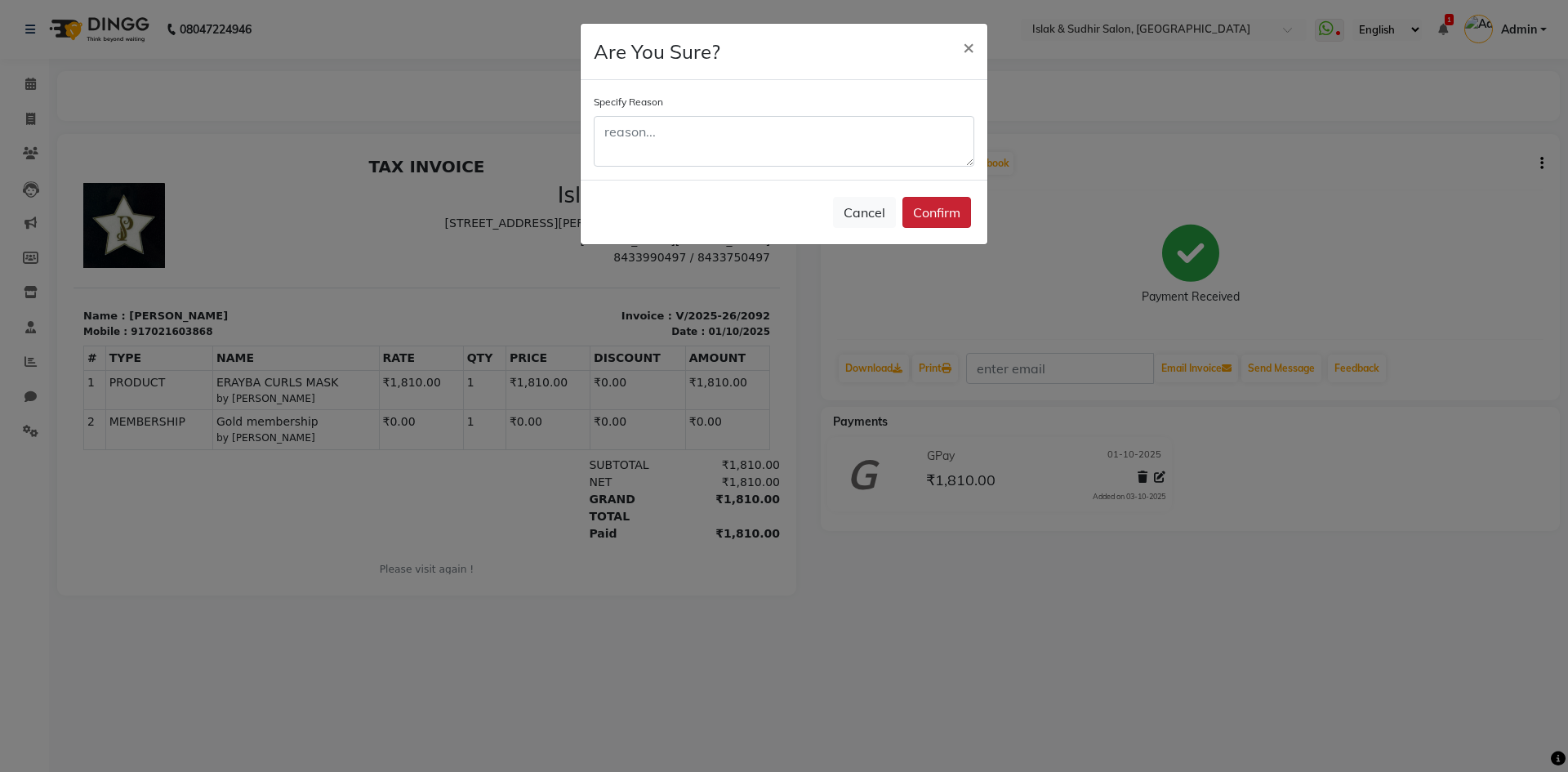
click at [958, 206] on button "Confirm" at bounding box center [937, 212] width 68 height 31
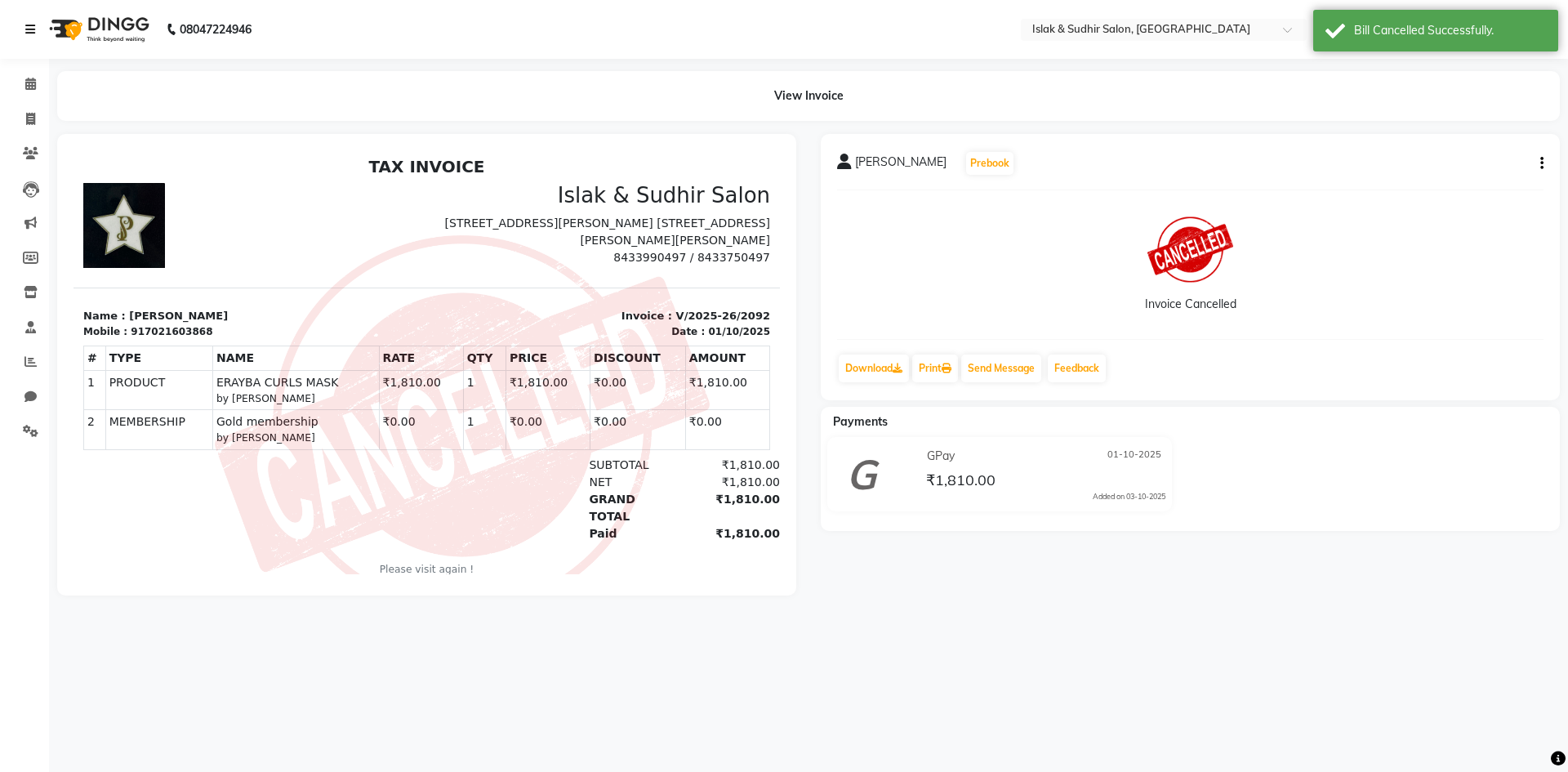
click at [32, 36] on link at bounding box center [33, 30] width 16 height 46
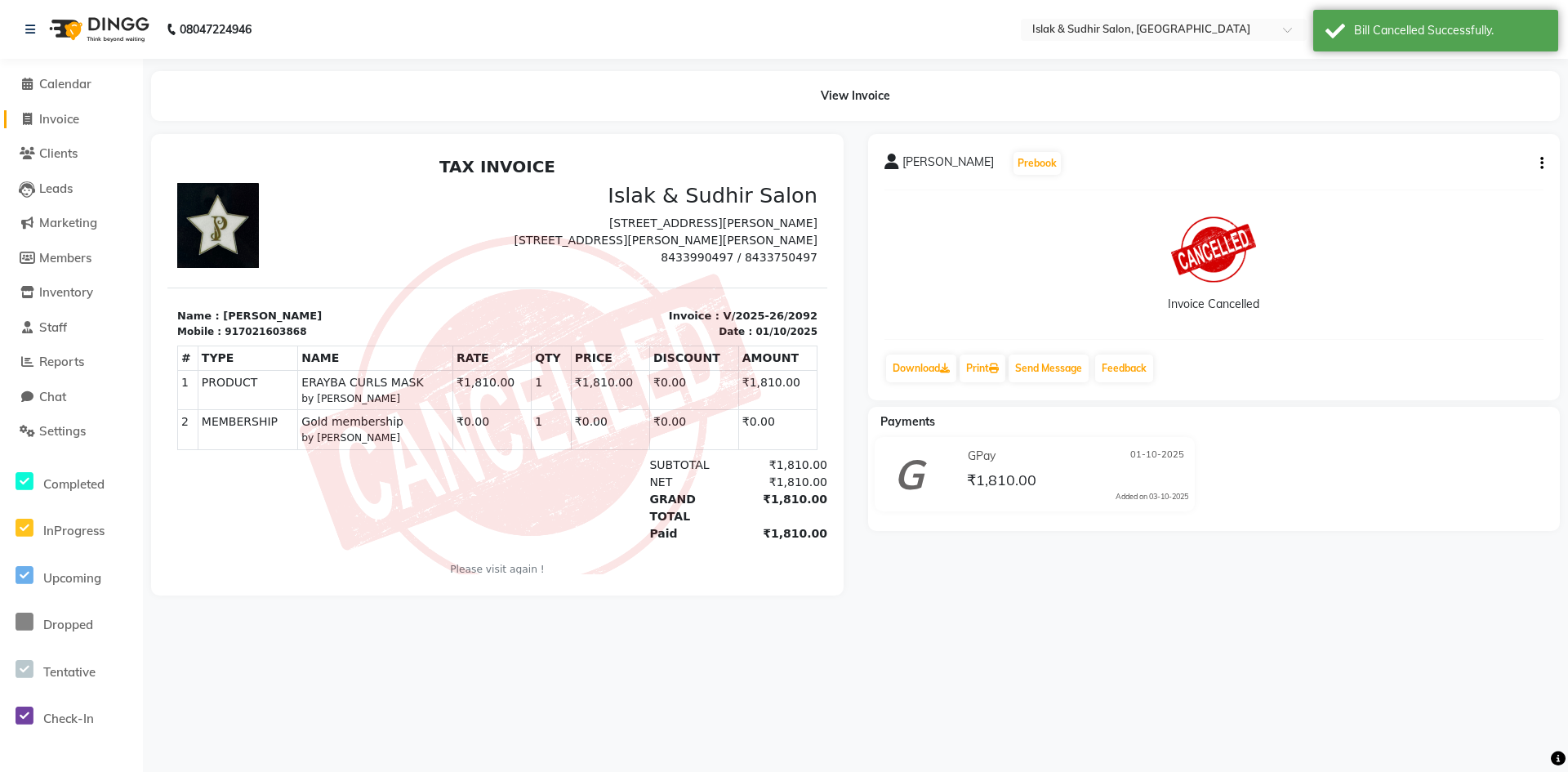
click at [75, 122] on span "Invoice" at bounding box center [58, 118] width 40 height 15
select select "7859"
select select "service"
